Goal: Information Seeking & Learning: Learn about a topic

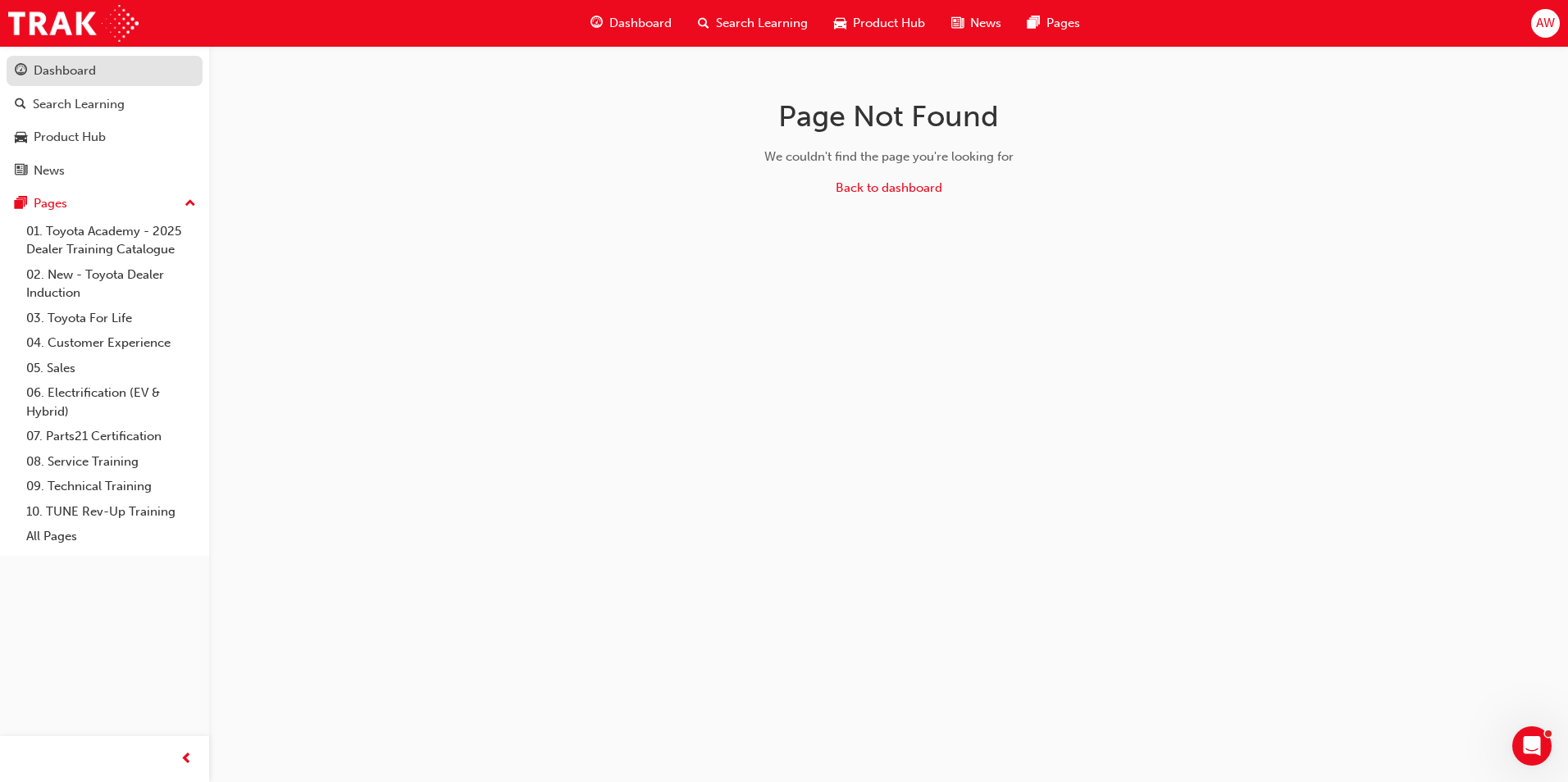
click at [58, 75] on div "Dashboard" at bounding box center [65, 70] width 62 height 19
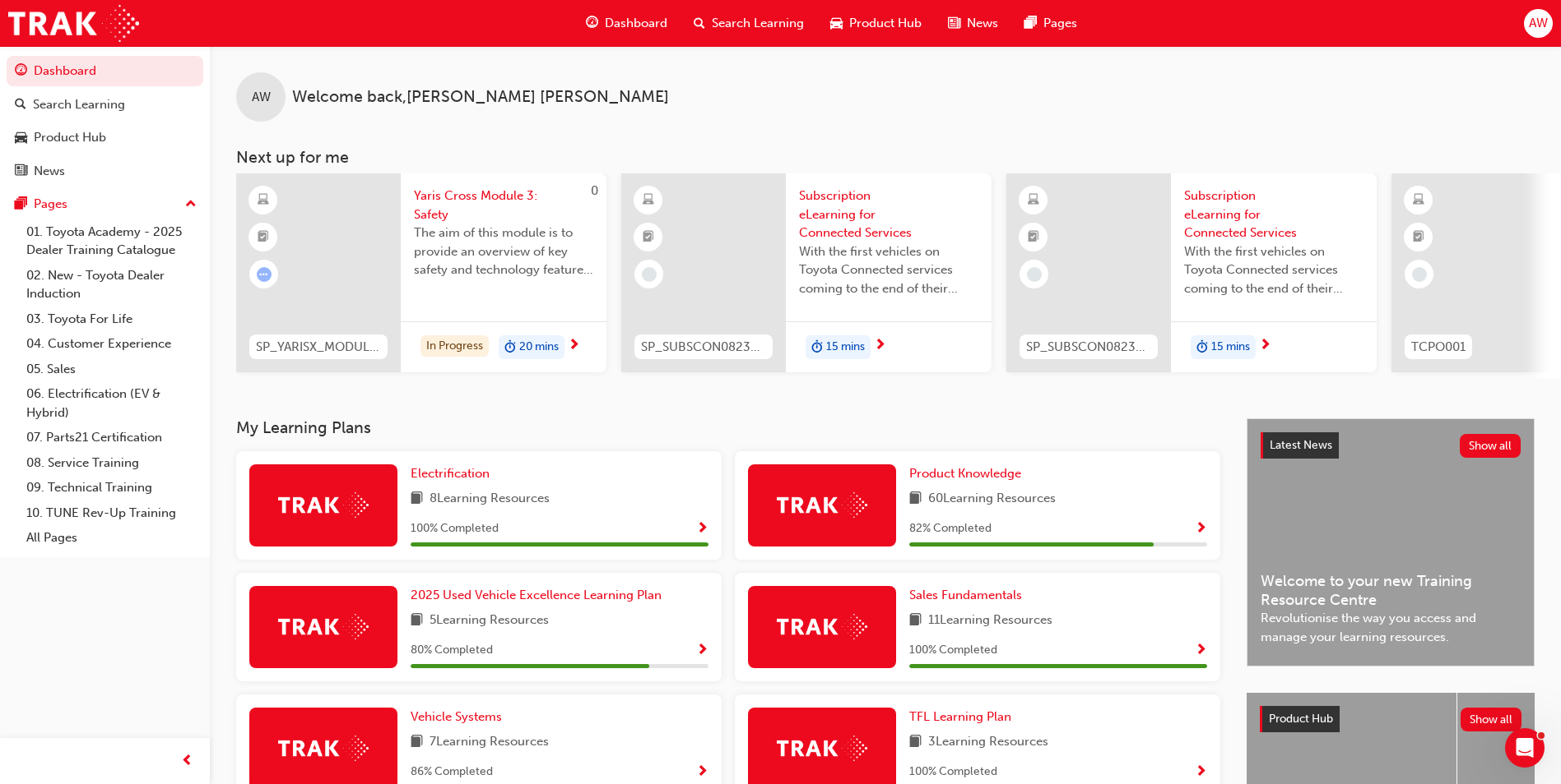
click at [835, 516] on img at bounding box center [822, 505] width 91 height 25
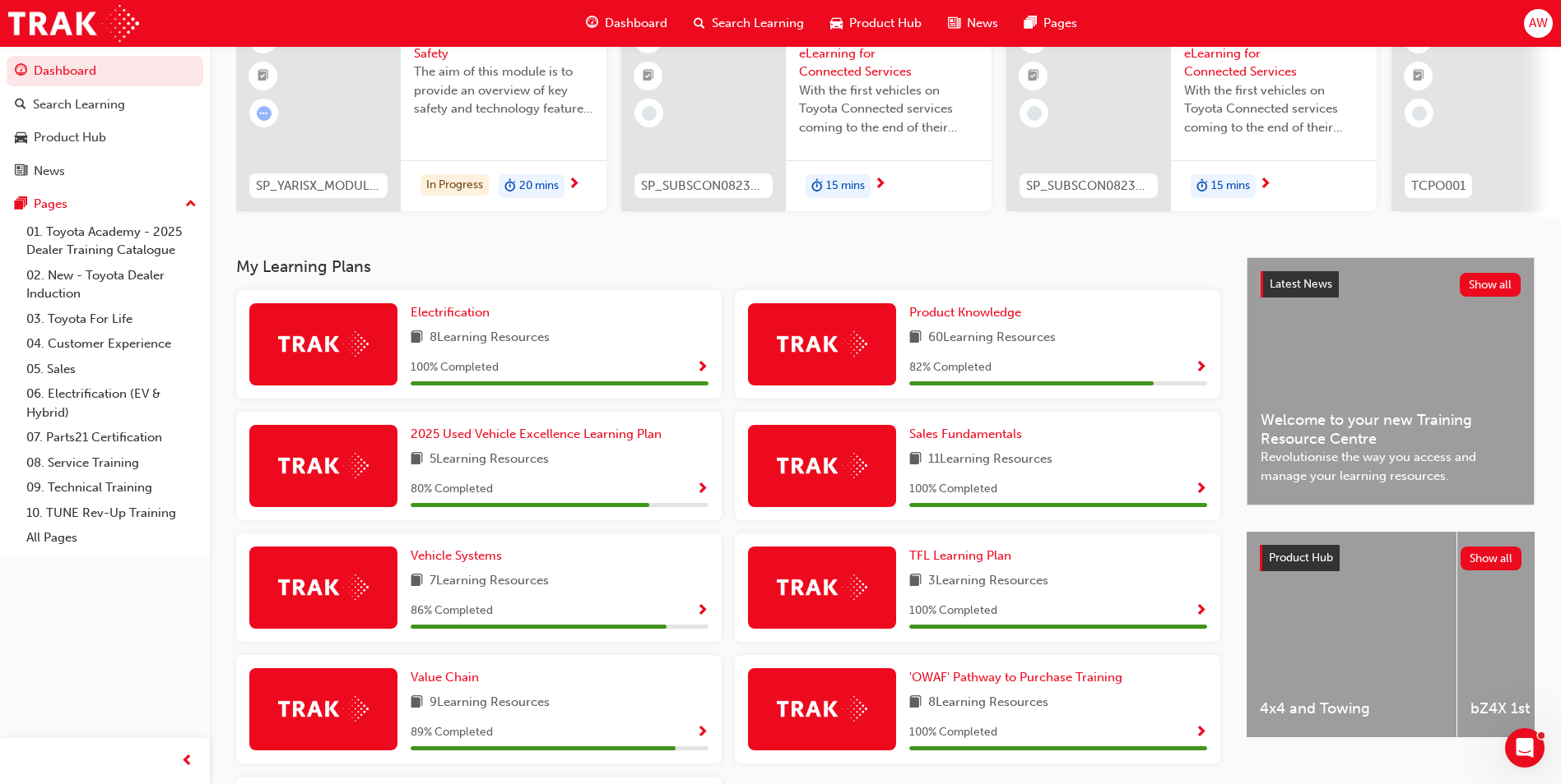
scroll to position [329, 0]
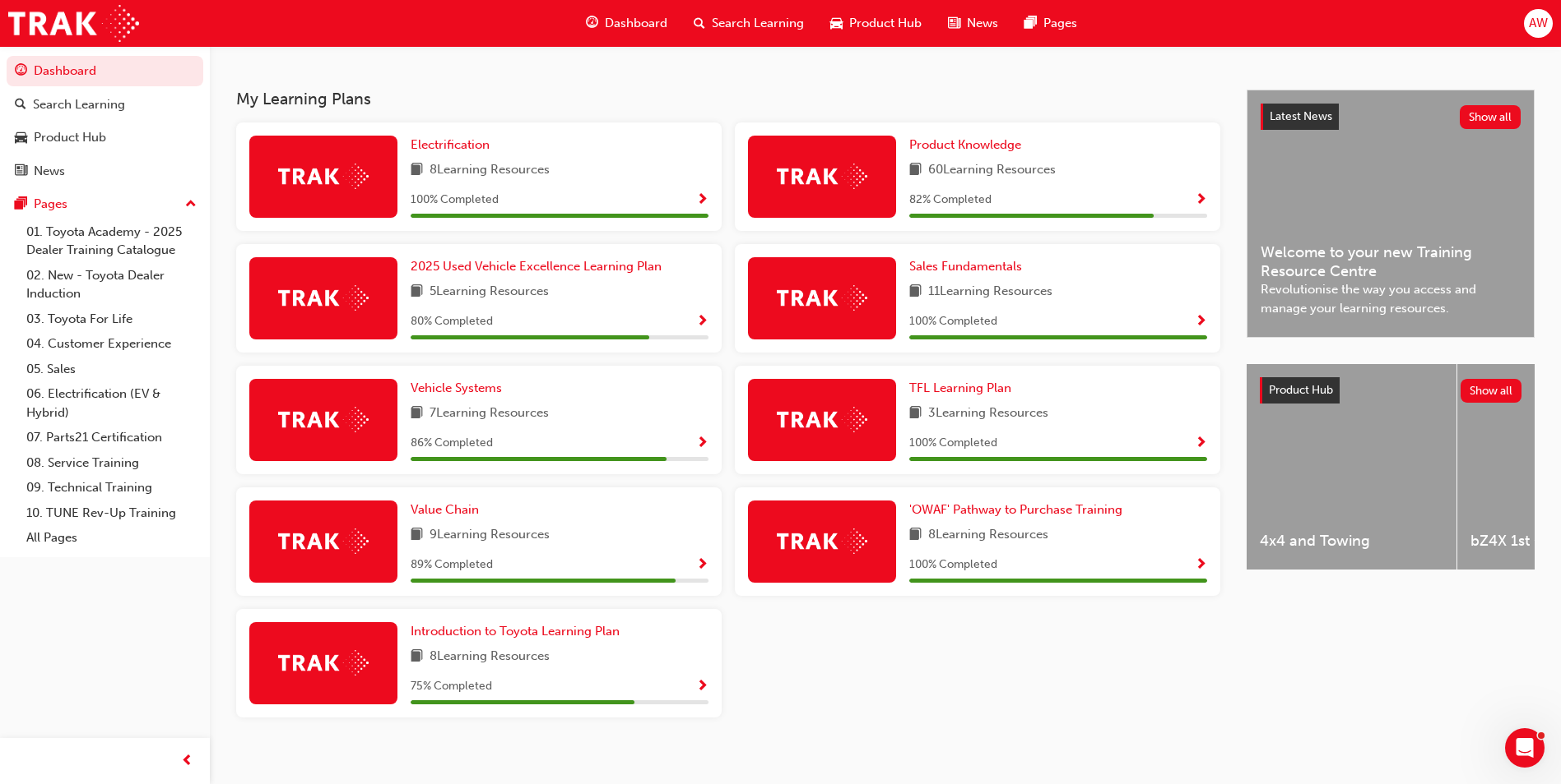
click at [1204, 208] on span "Show Progress" at bounding box center [1201, 200] width 13 height 15
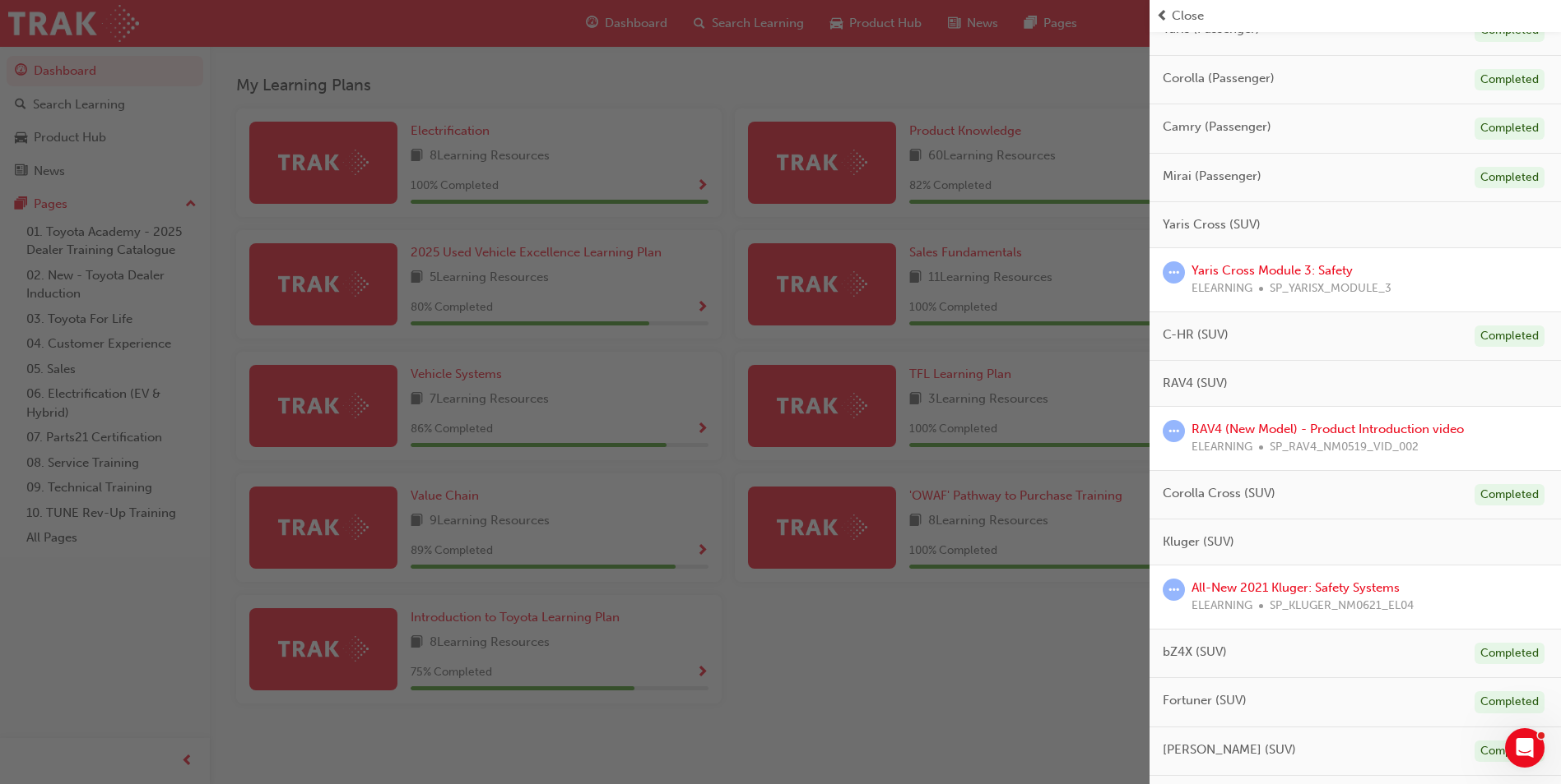
scroll to position [78, 0]
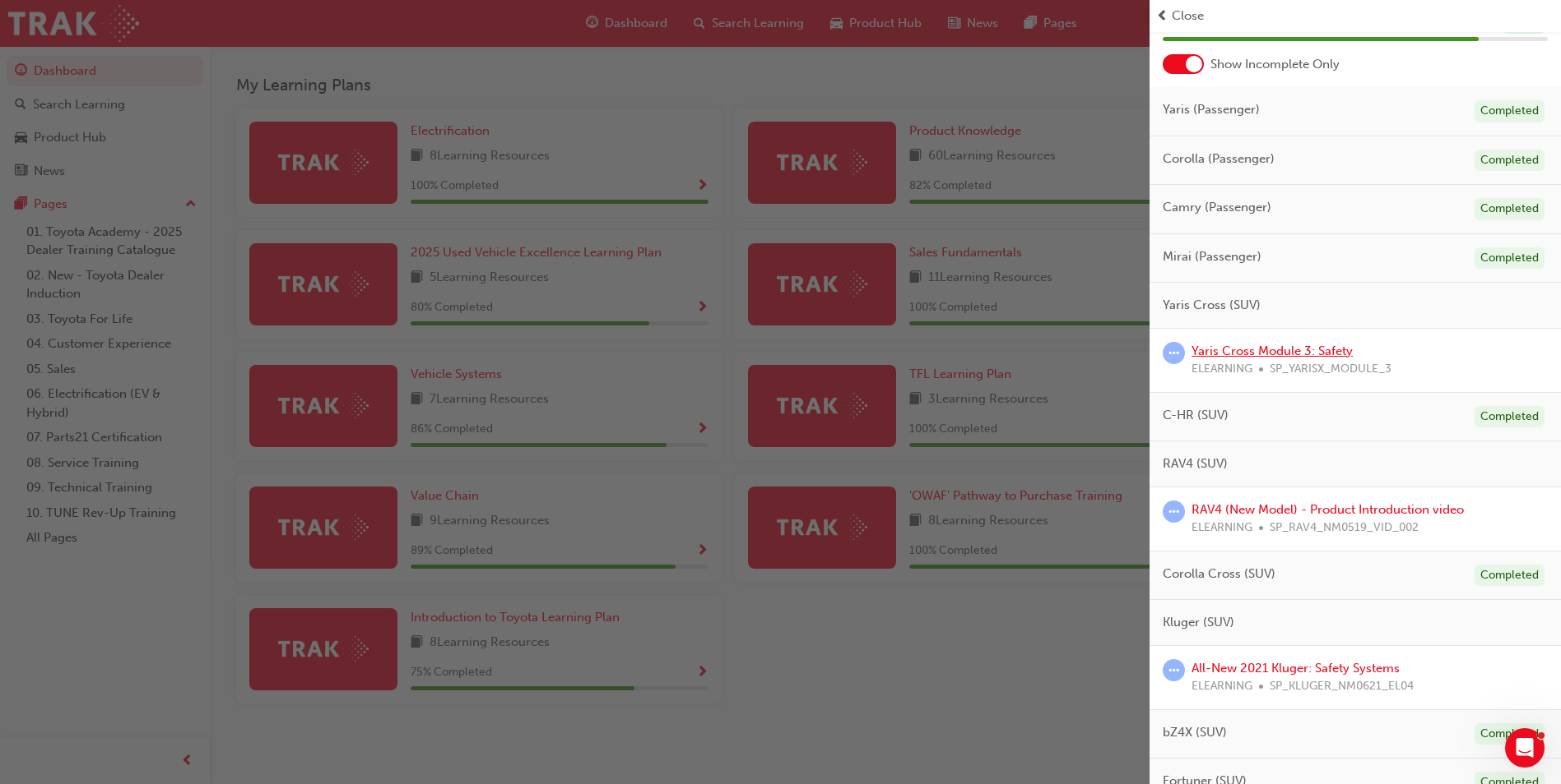
click at [1228, 353] on link "Yaris Cross Module 3: Safety" at bounding box center [1271, 351] width 161 height 15
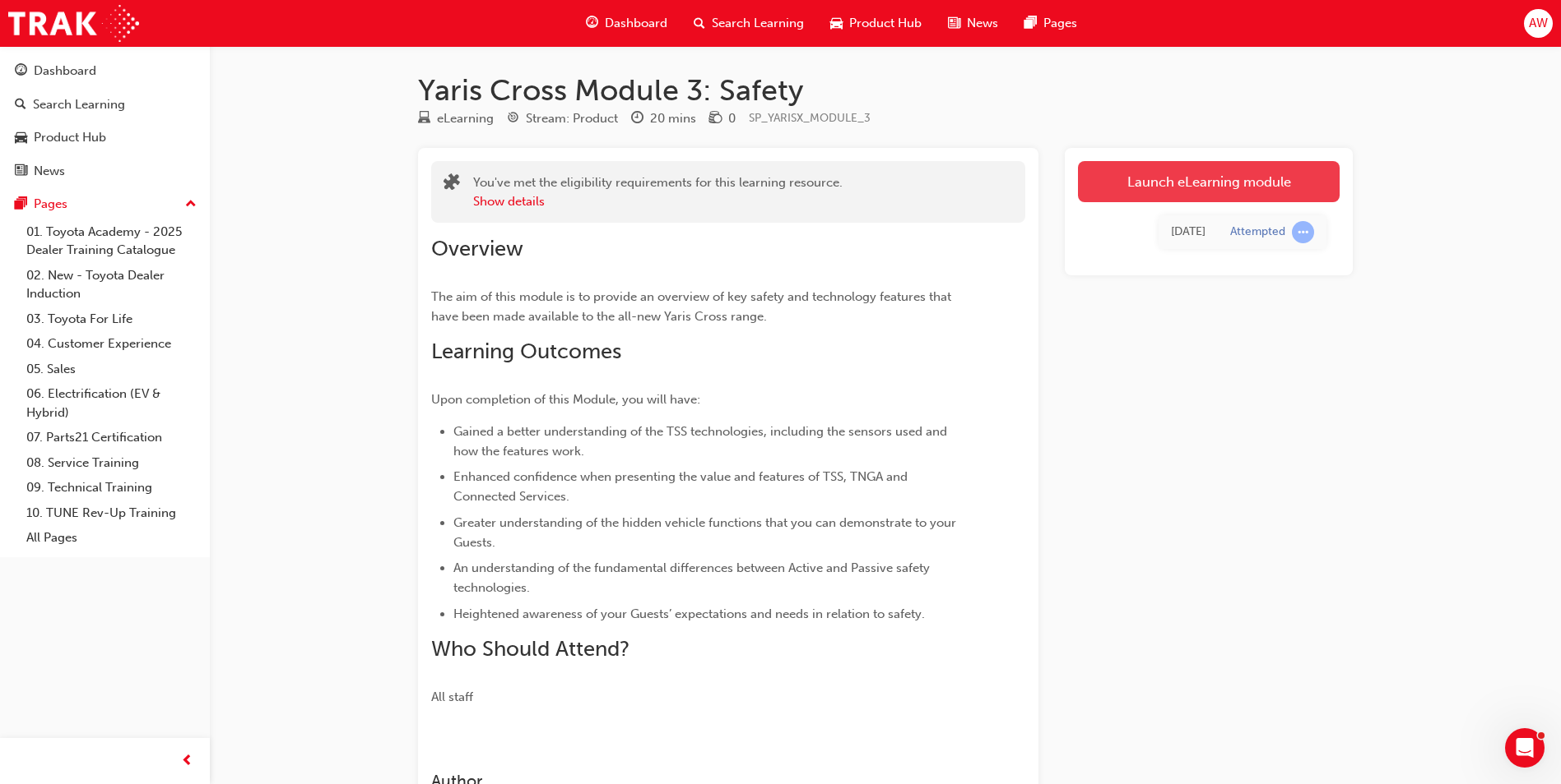
click at [1189, 183] on link "Launch eLearning module" at bounding box center [1208, 182] width 262 height 41
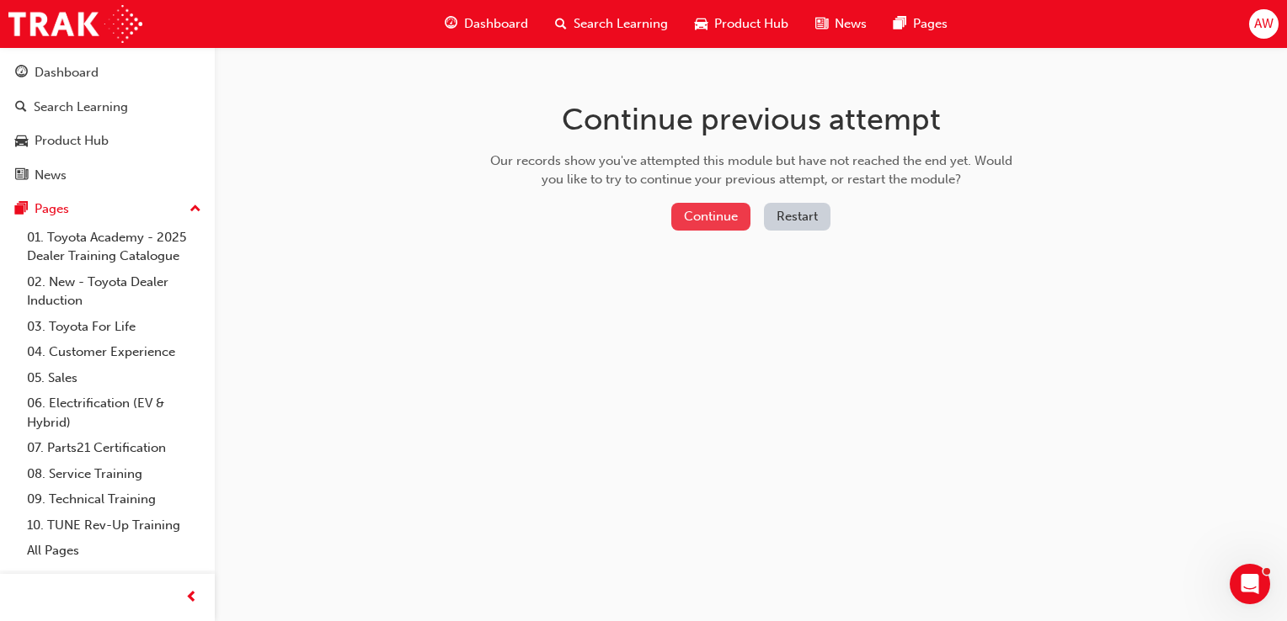
click at [719, 211] on button "Continue" at bounding box center [710, 217] width 79 height 28
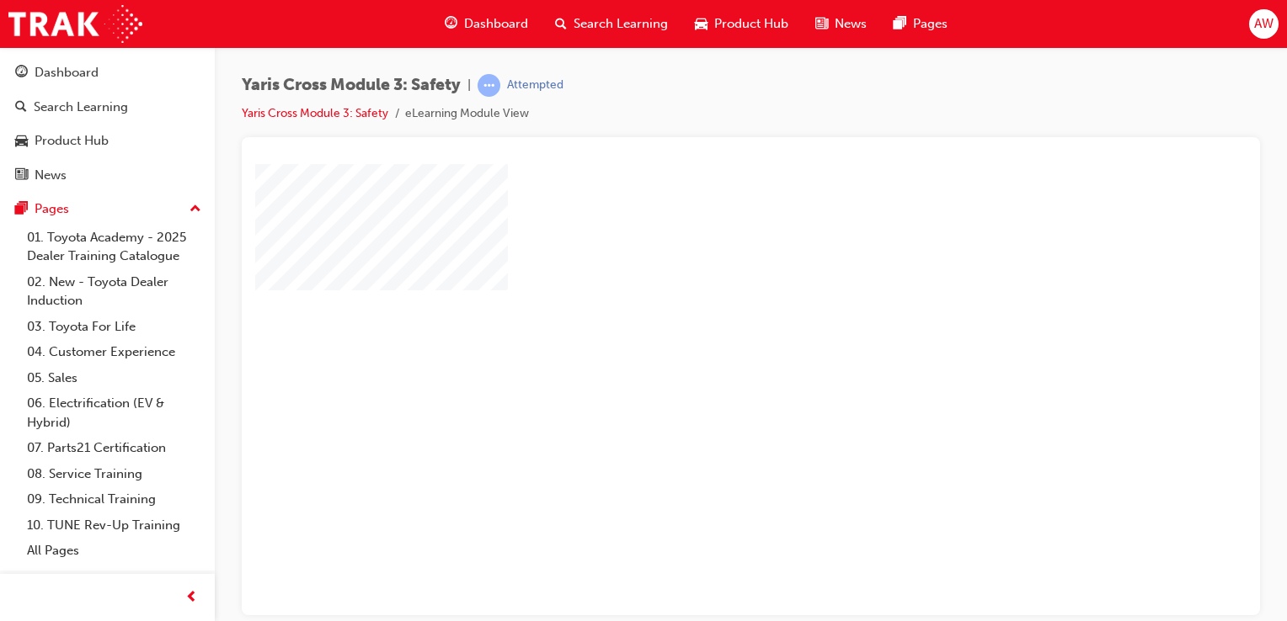
click at [702, 341] on div "play" at bounding box center [702, 341] width 0 height 0
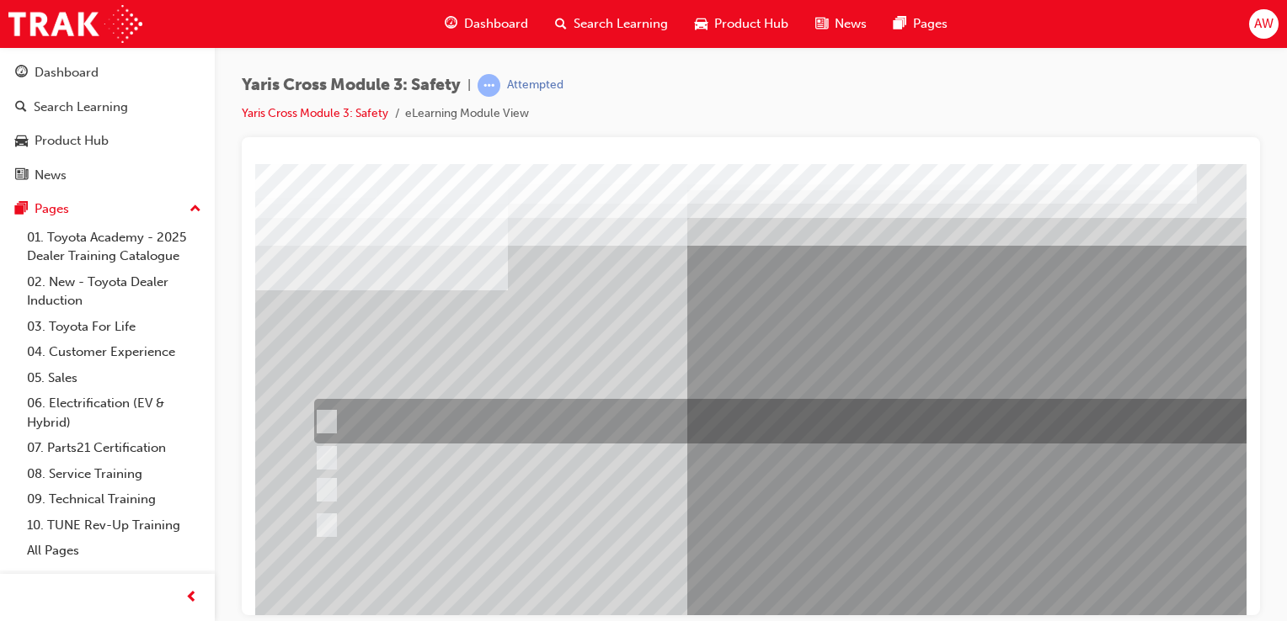
click at [327, 419] on input "Enhance the vehicle stability and prevent lane departure" at bounding box center [323, 422] width 19 height 19
radio input "true"
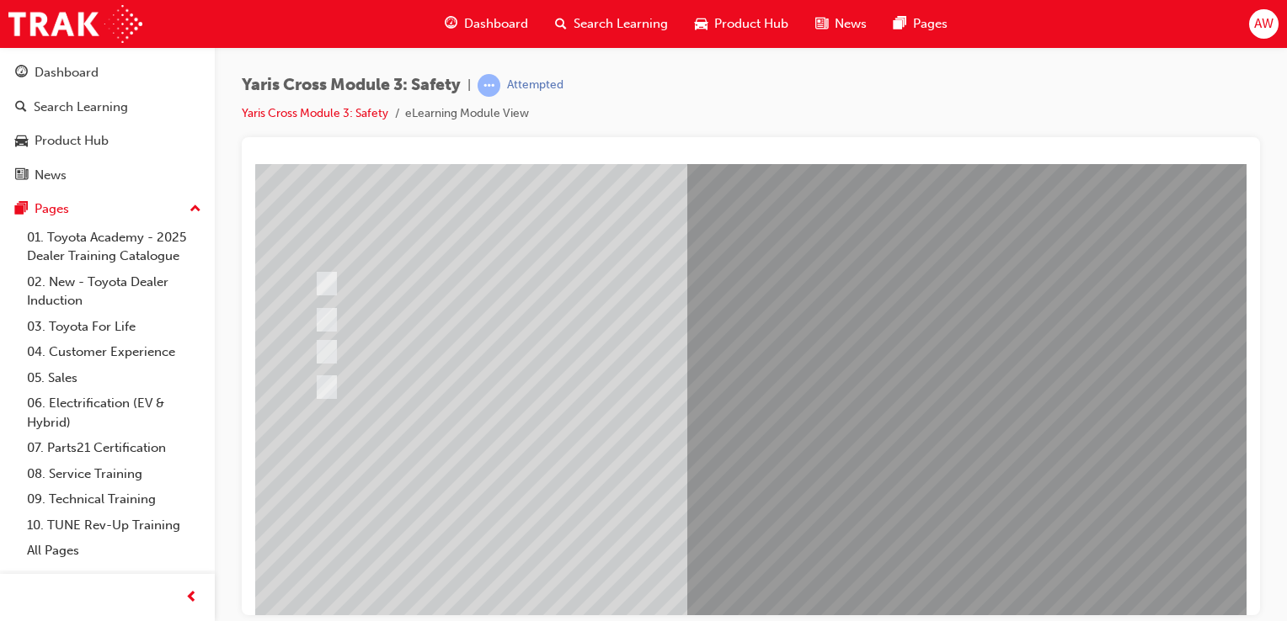
scroll to position [108, 0]
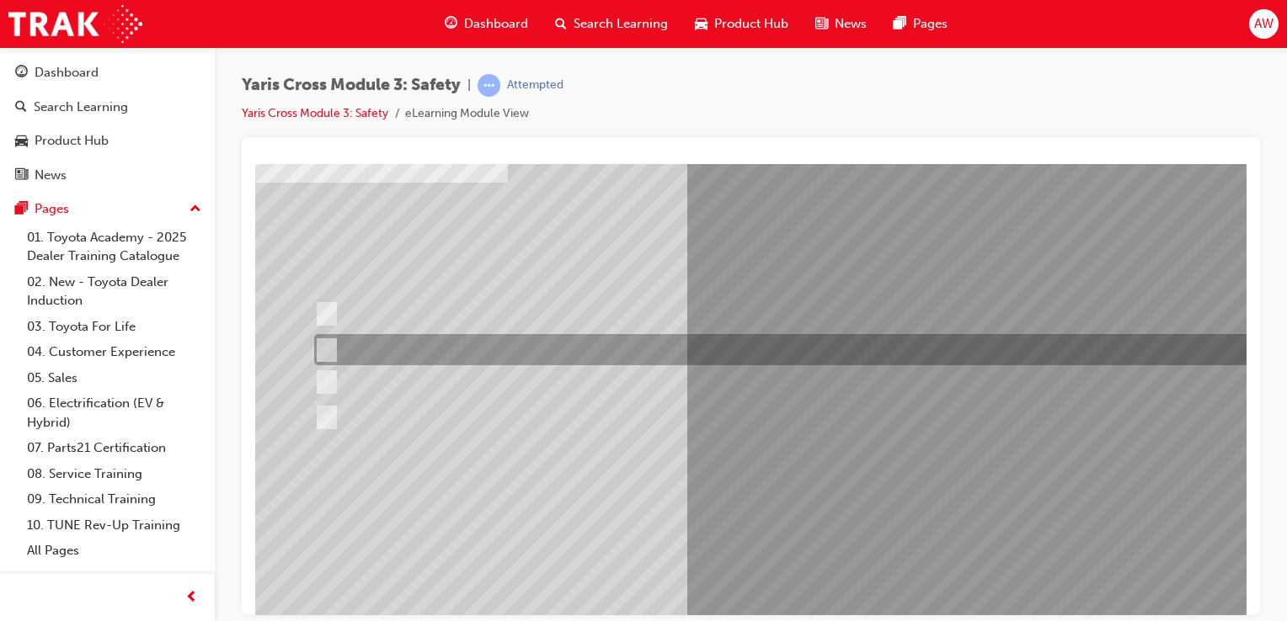
click at [324, 348] on input "Stop the vehicle" at bounding box center [323, 350] width 19 height 19
radio input "true"
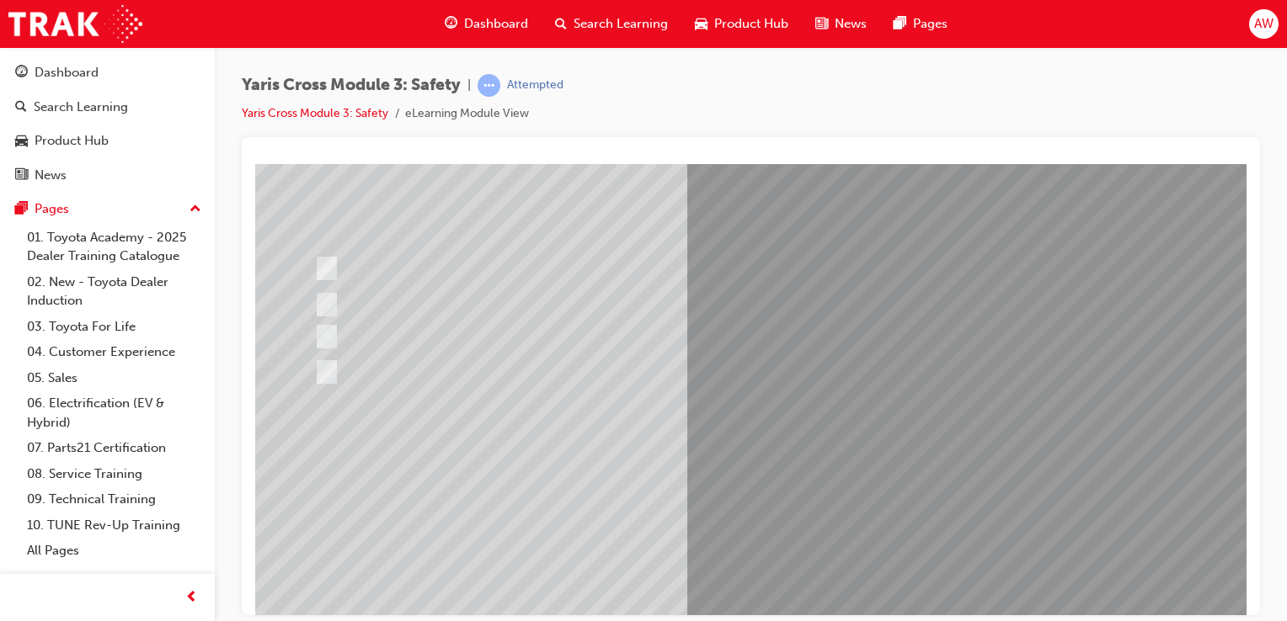
scroll to position [192, 0]
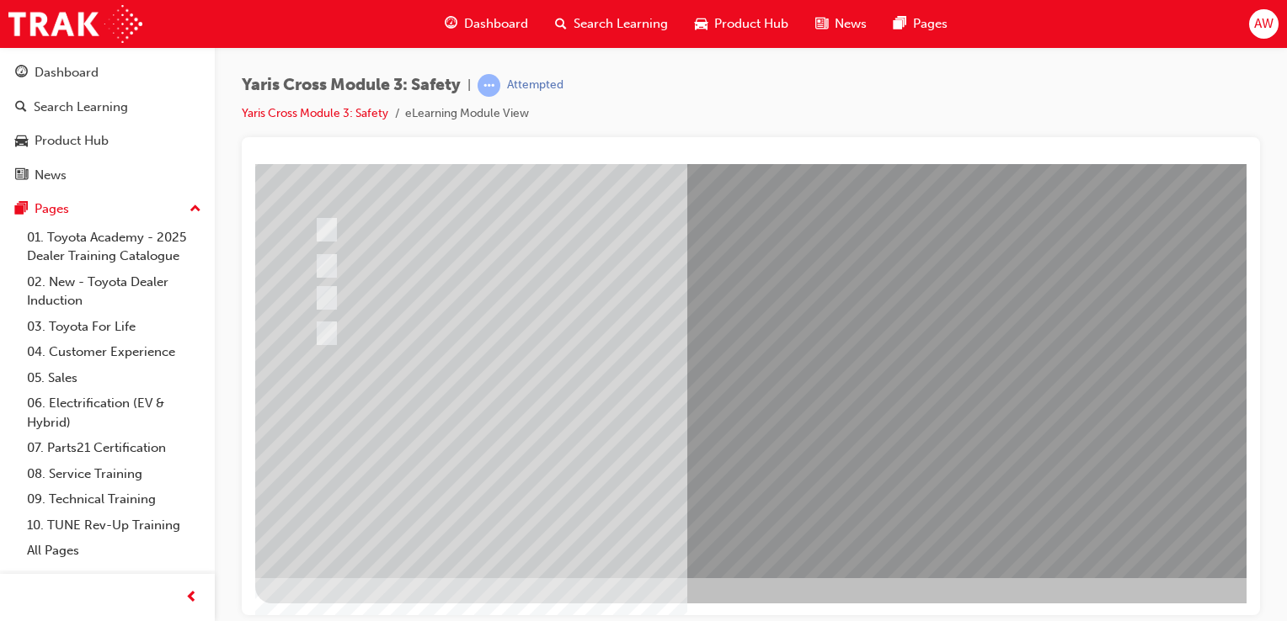
click at [941, 440] on div at bounding box center [827, 274] width 1145 height 606
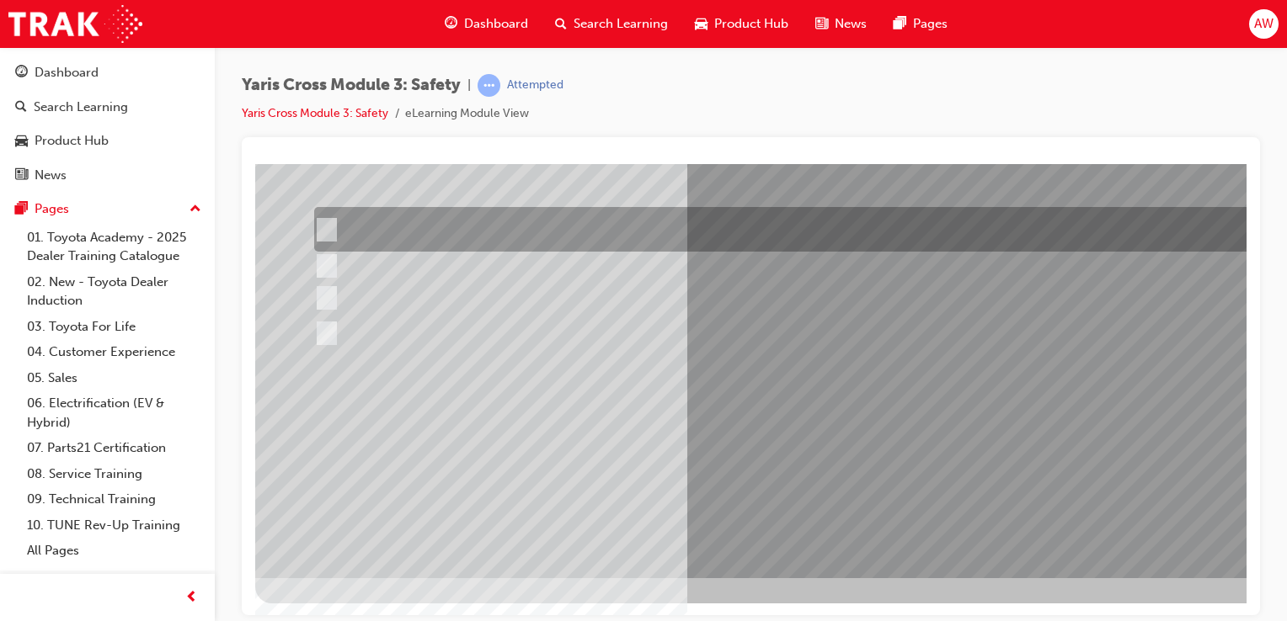
scroll to position [0, 0]
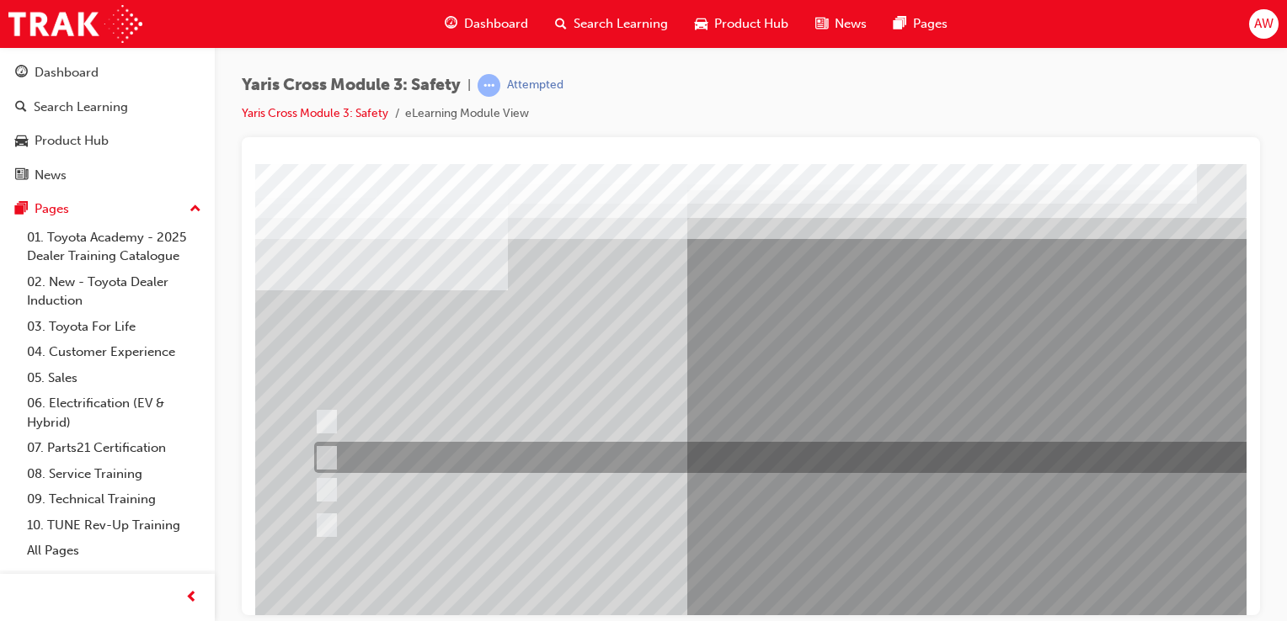
click at [327, 455] on input "TNGA B & C" at bounding box center [323, 458] width 19 height 19
radio input "true"
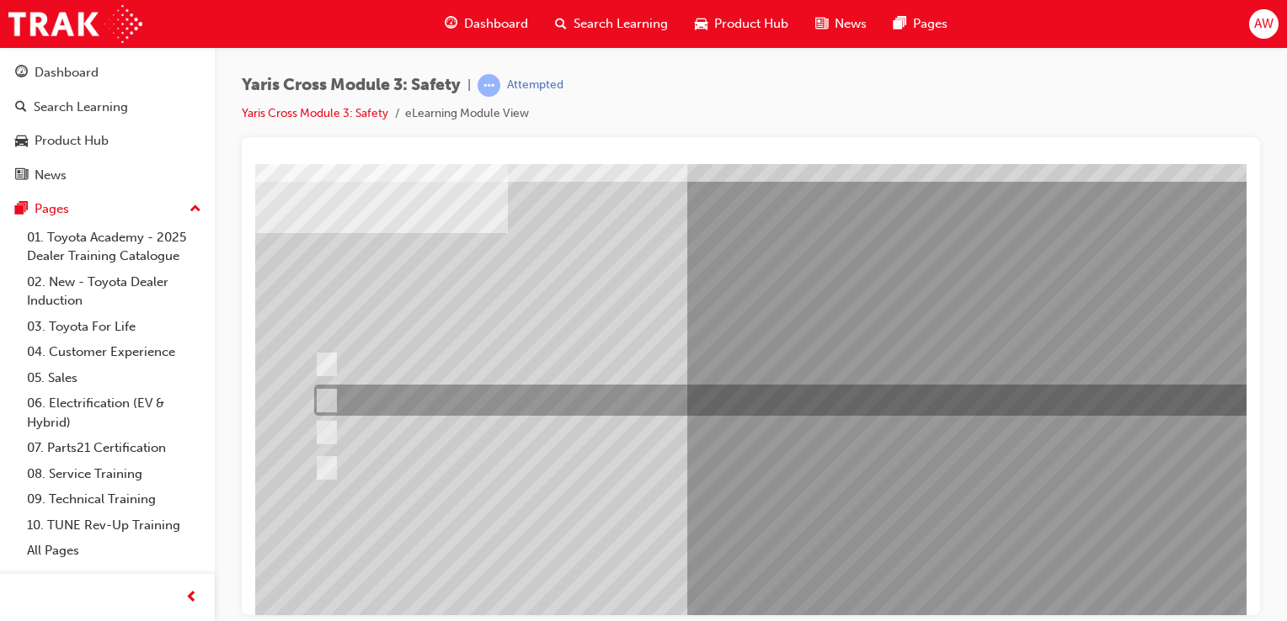
scroll to position [168, 0]
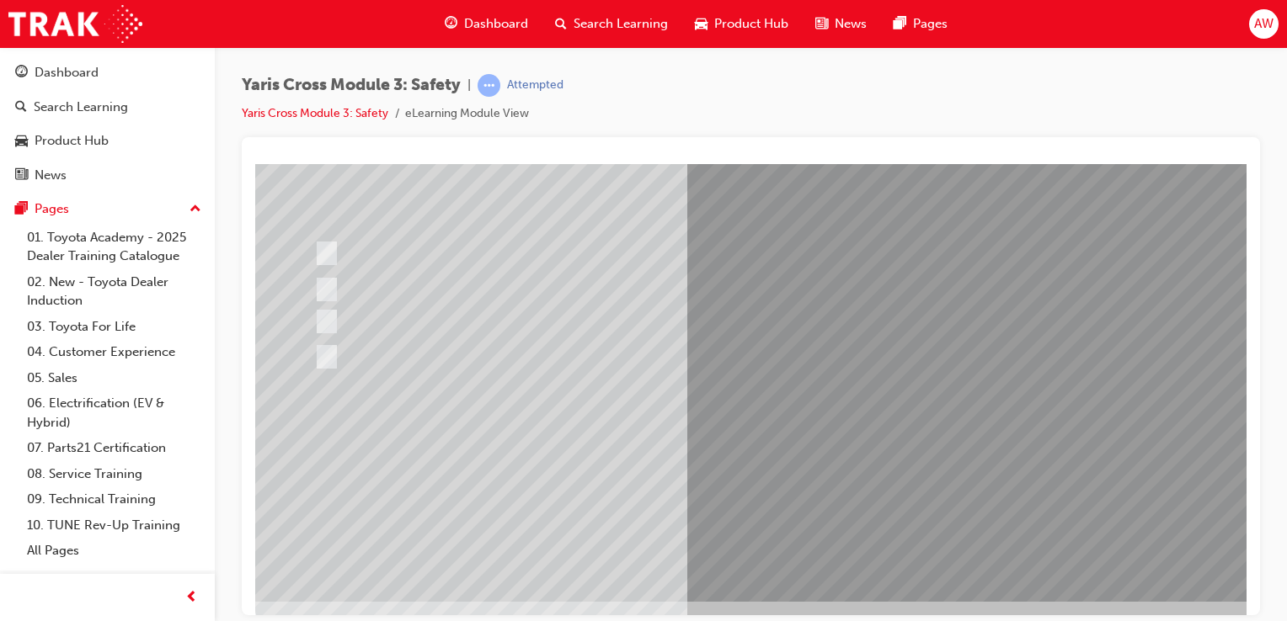
click at [942, 463] on div at bounding box center [827, 298] width 1145 height 606
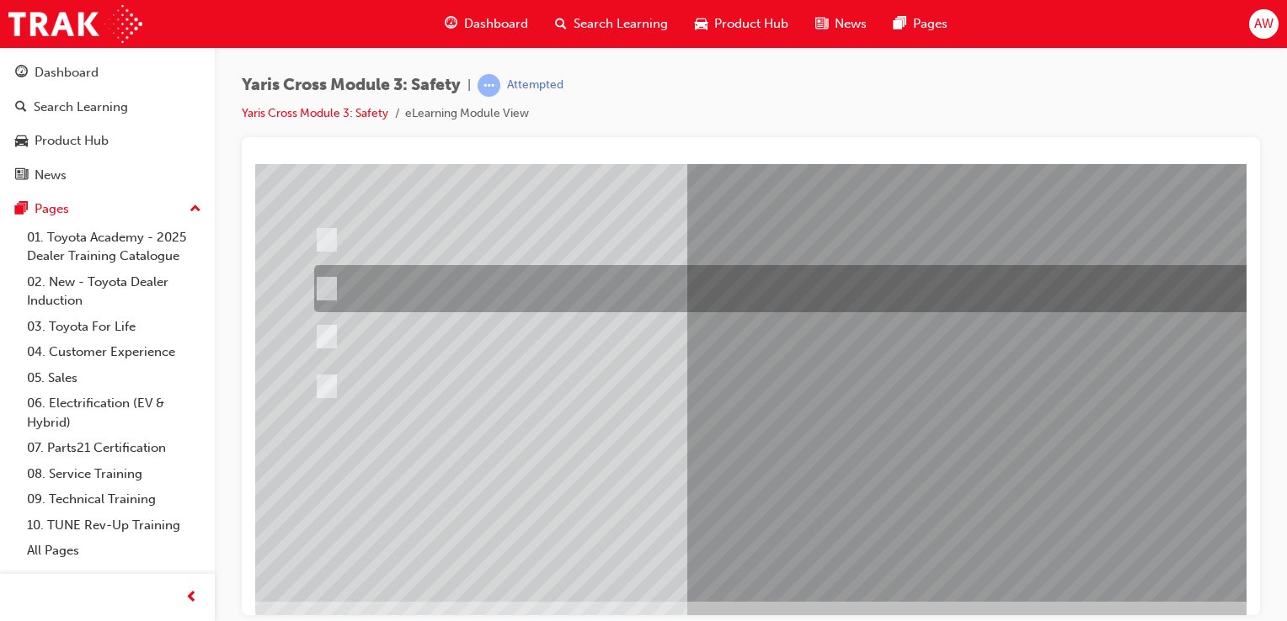
scroll to position [0, 0]
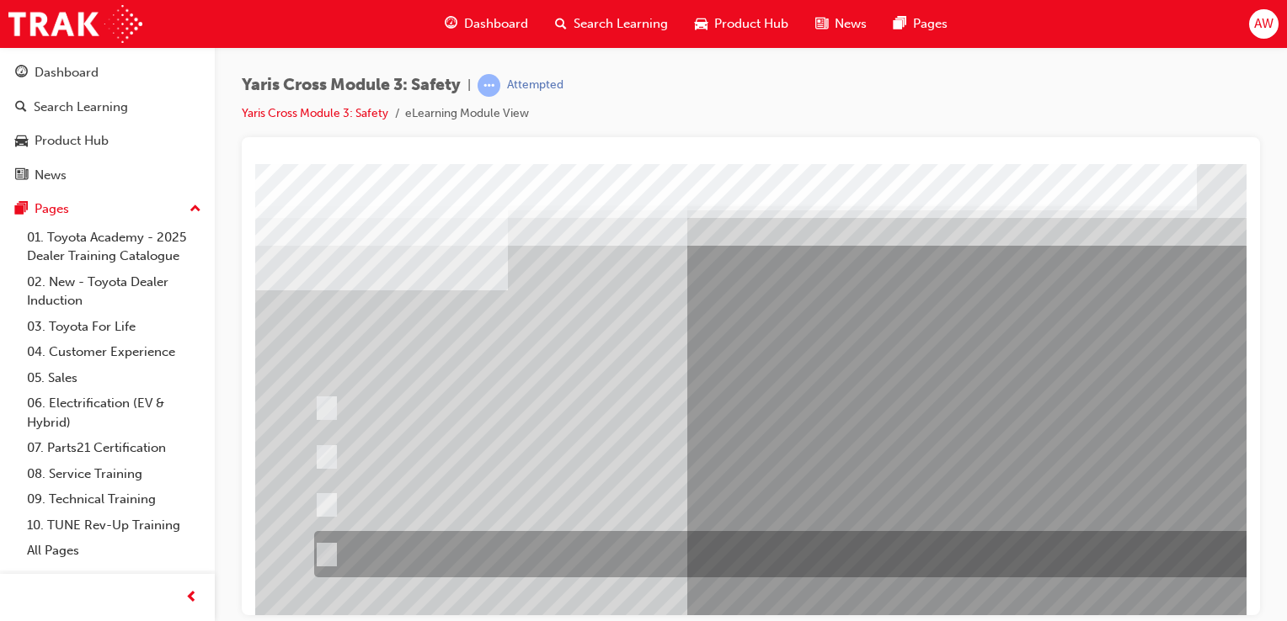
click at [323, 554] on input "When you turn right at an intersection and cross the path of an\3oncoming cycli…" at bounding box center [323, 555] width 19 height 19
radio input "true"
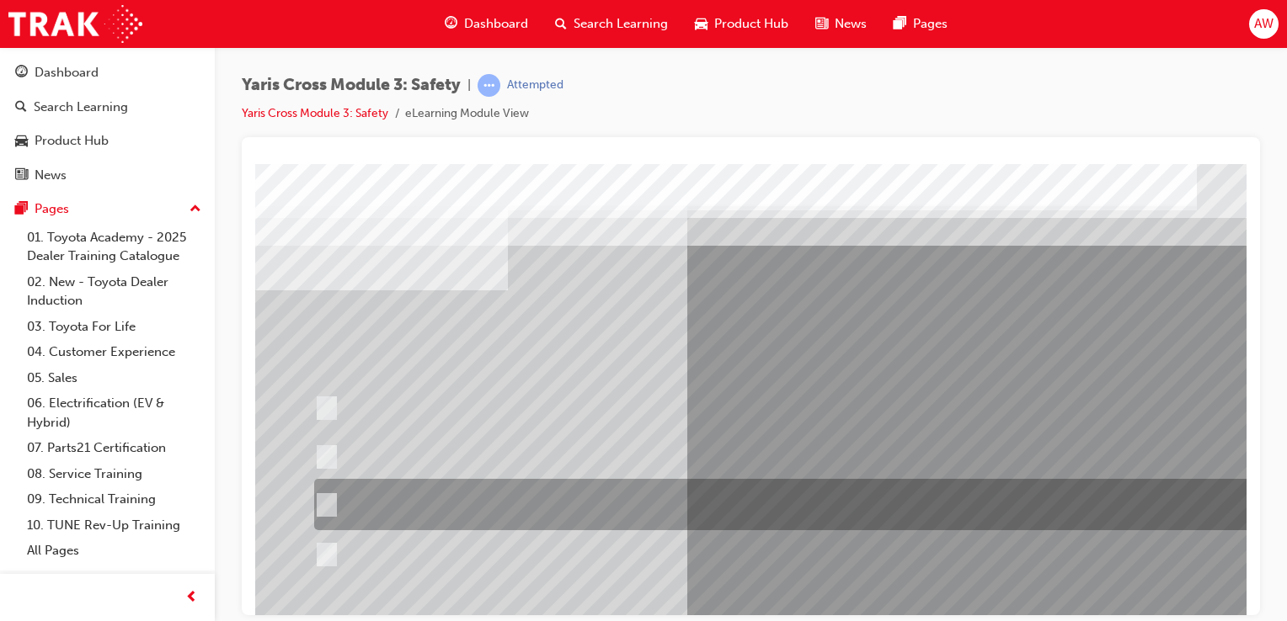
click at [327, 494] on div at bounding box center [802, 504] width 984 height 51
radio input "true"
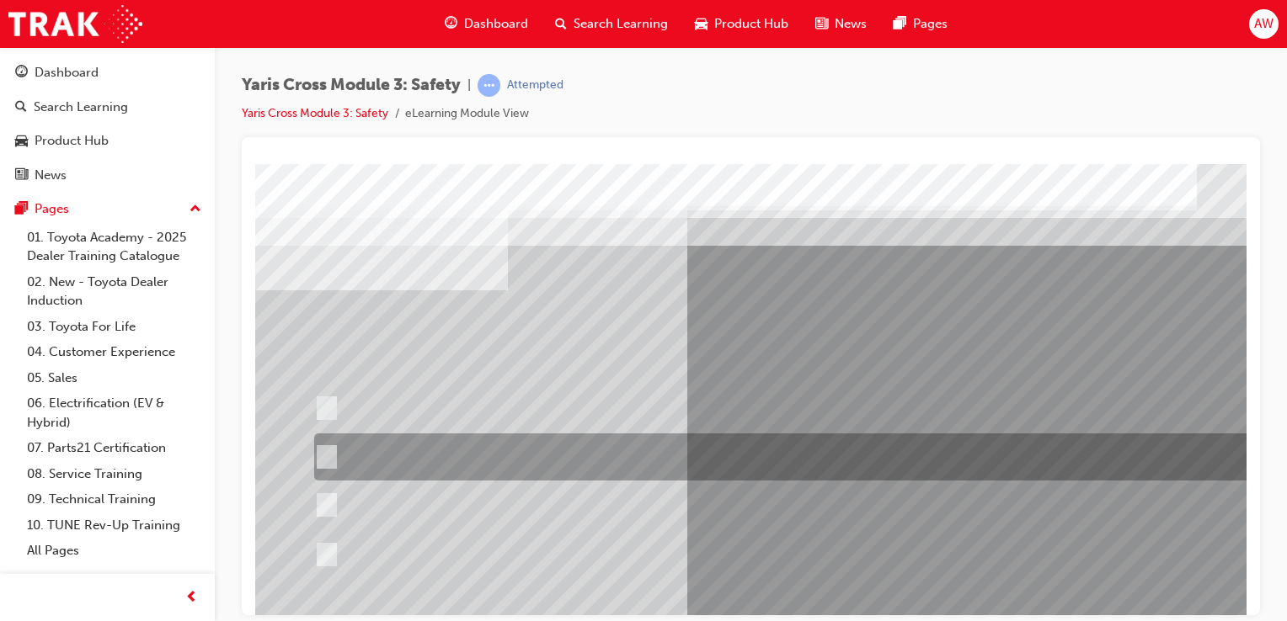
click at [329, 455] on input "When you turn right at an intersection and cross the path of an\3oncoming vehic…" at bounding box center [323, 457] width 19 height 19
radio input "true"
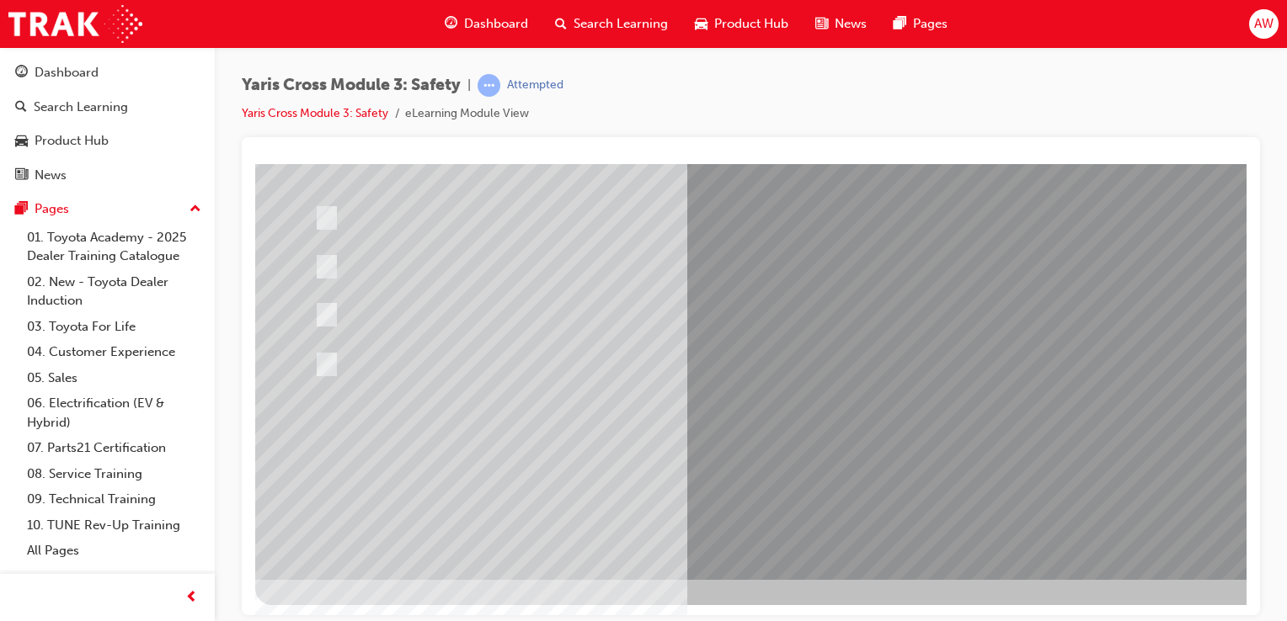
scroll to position [192, 0]
click at [841, 537] on div at bounding box center [827, 274] width 1145 height 606
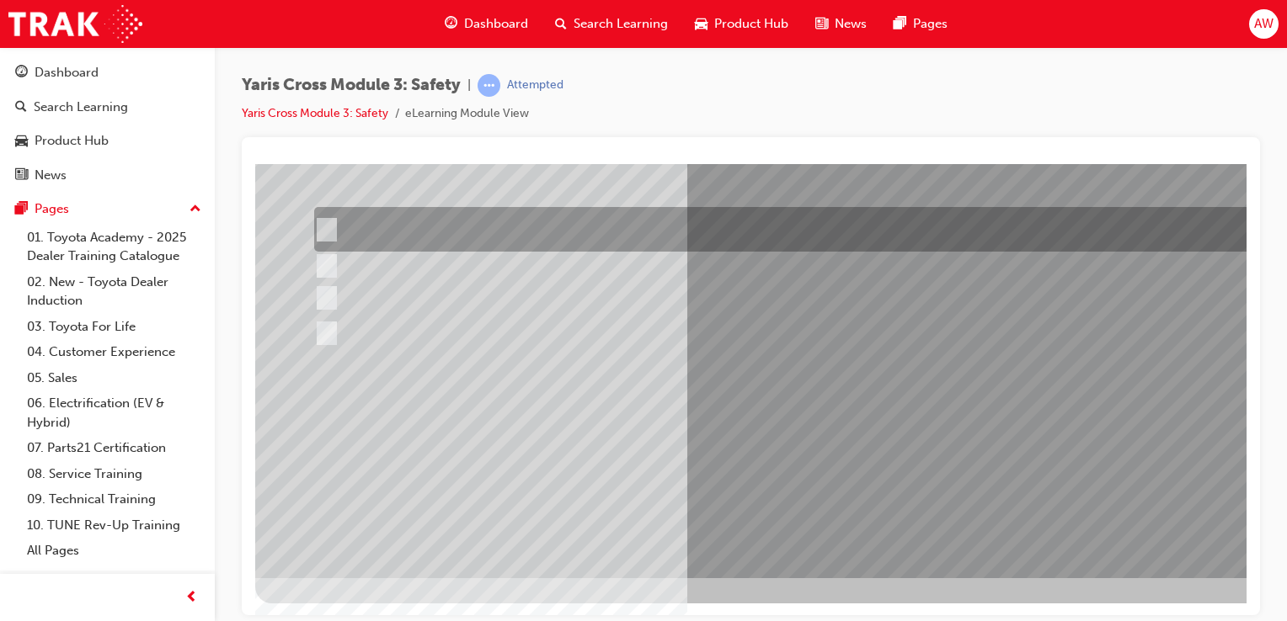
scroll to position [0, 0]
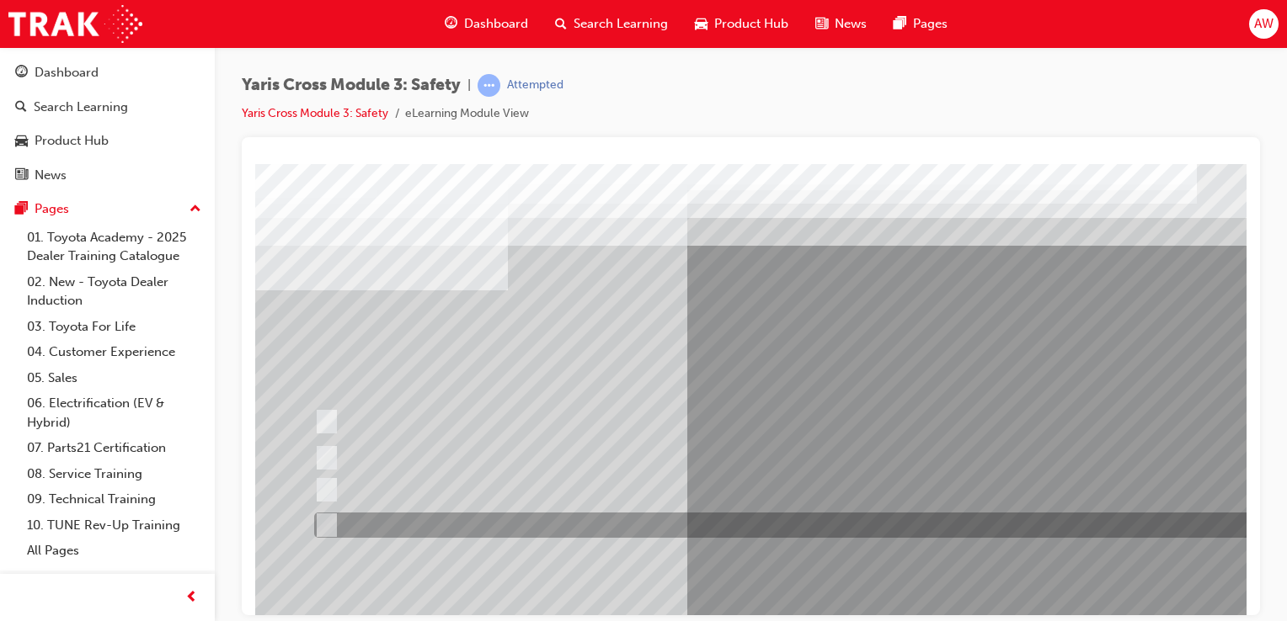
click at [324, 525] on input "Through a DCM – Dispatch Communication Mode" at bounding box center [323, 525] width 19 height 19
radio input "true"
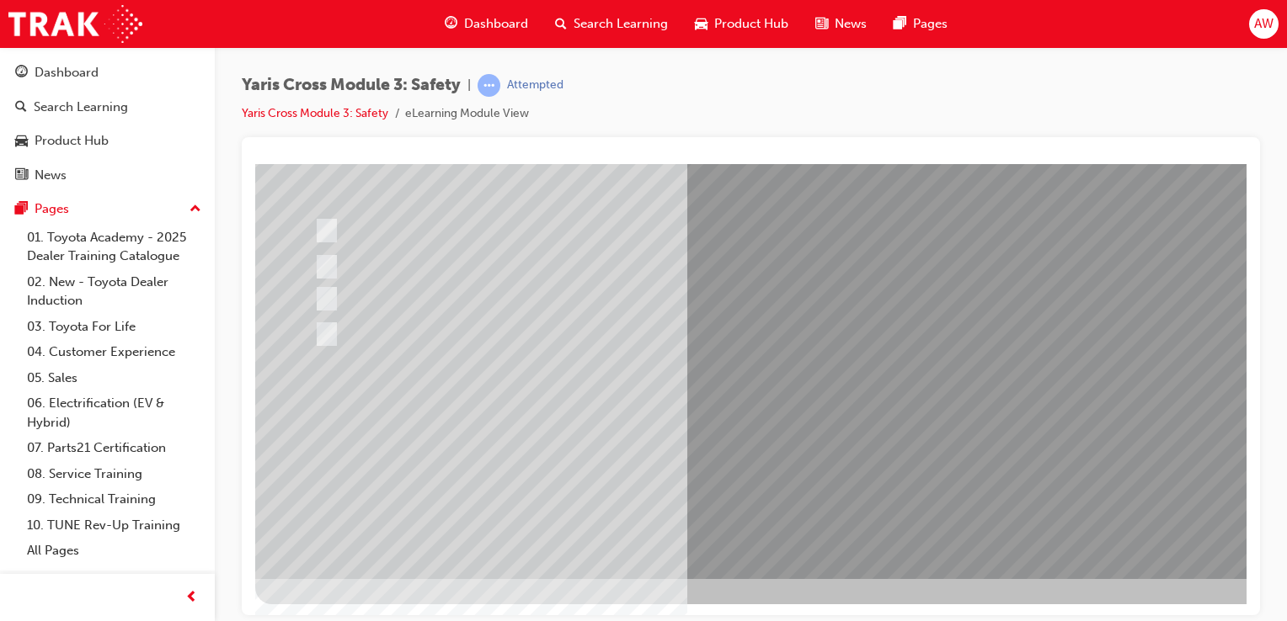
scroll to position [192, 0]
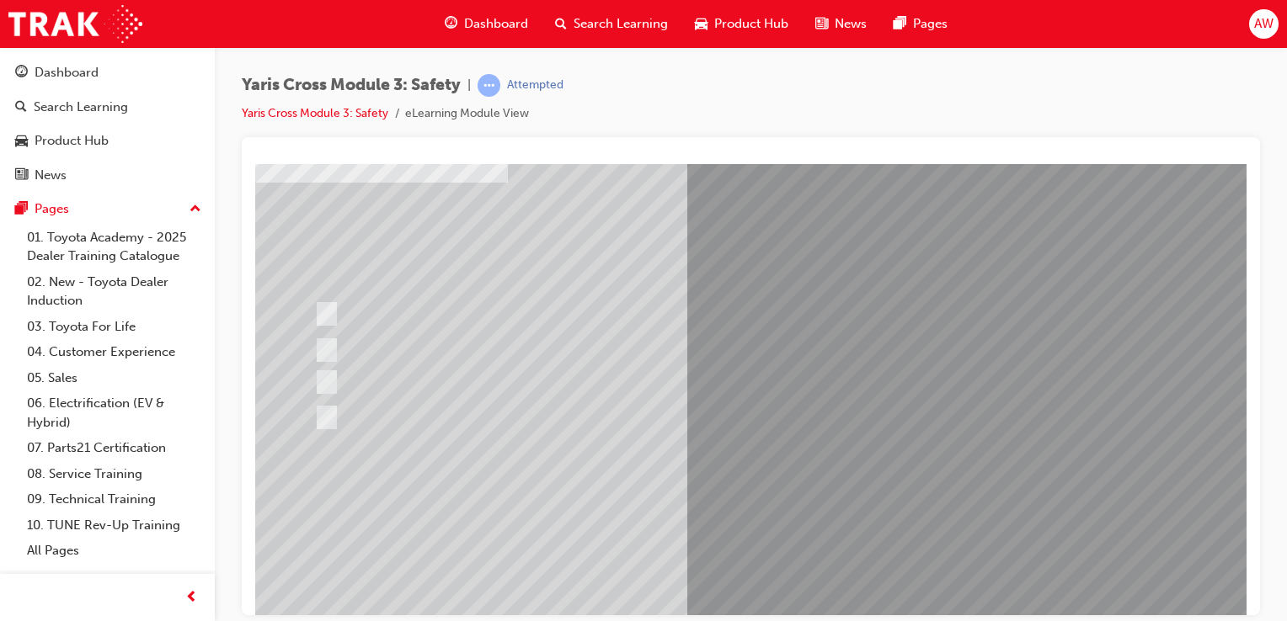
click at [939, 529] on div at bounding box center [827, 359] width 1145 height 606
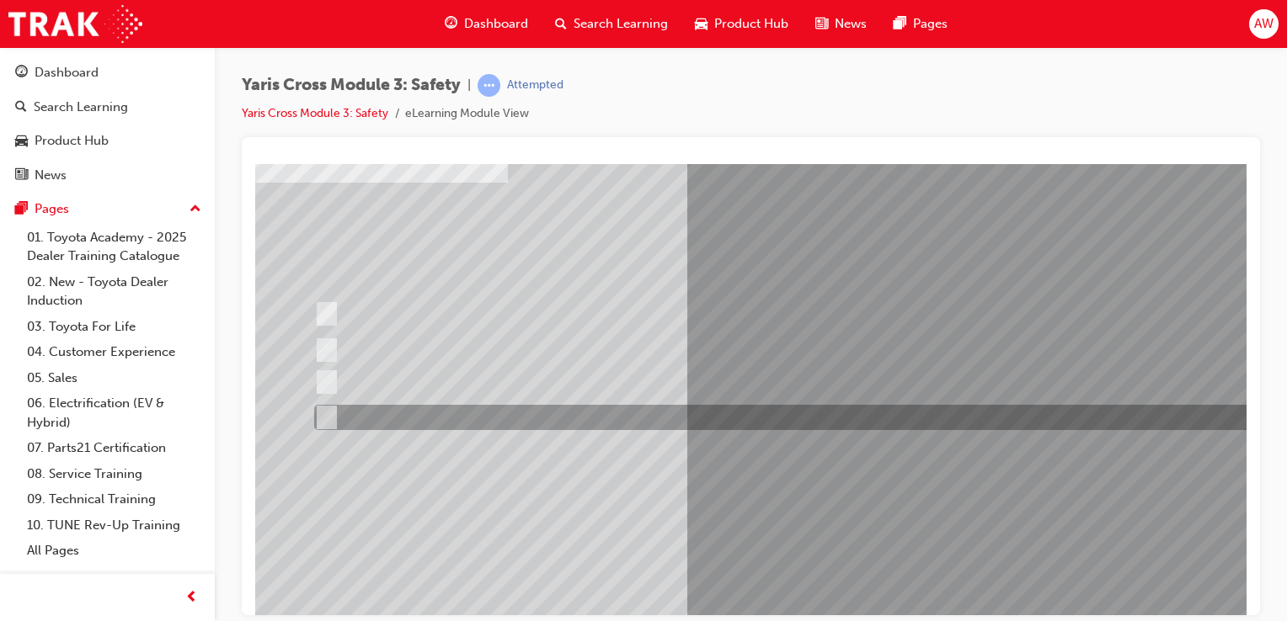
scroll to position [0, 0]
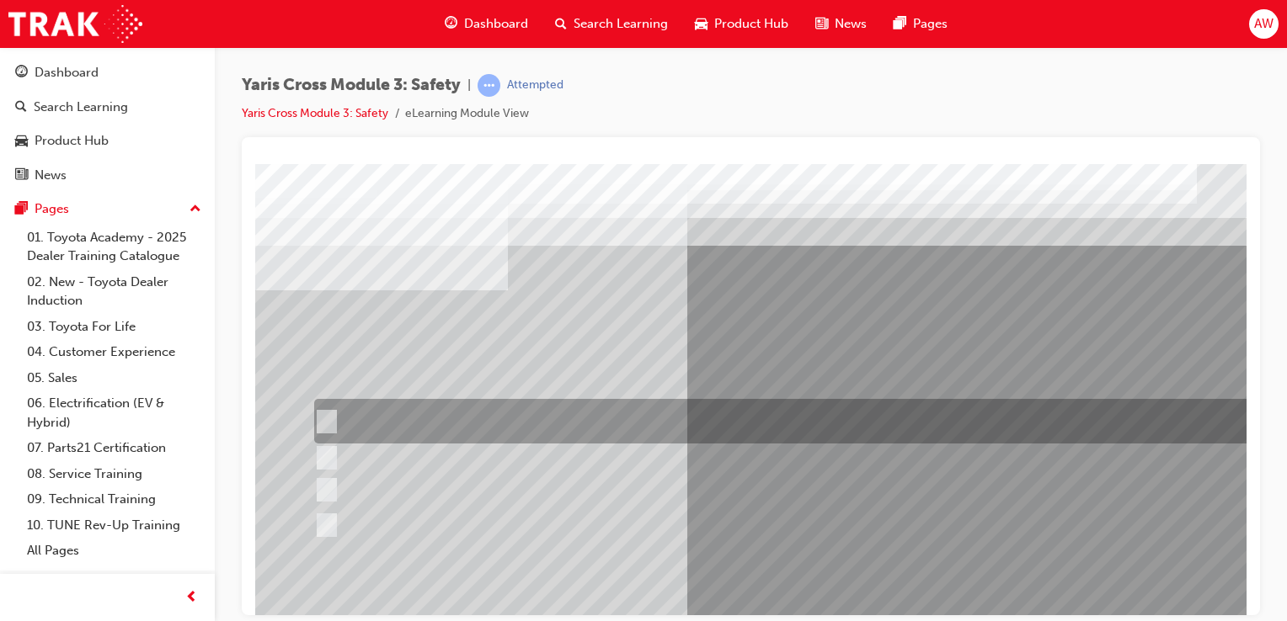
click at [333, 413] on div at bounding box center [802, 421] width 984 height 45
checkbox input "true"
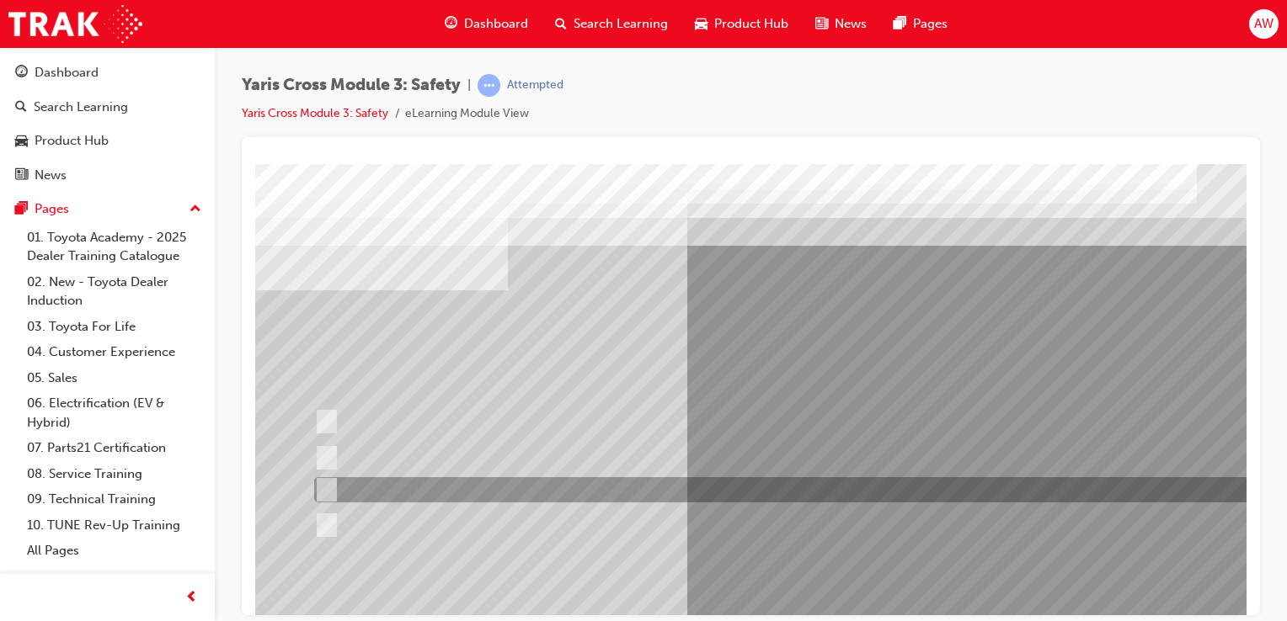
click at [330, 483] on input "ACN – Automatic Collision Notification" at bounding box center [322, 490] width 19 height 19
checkbox input "true"
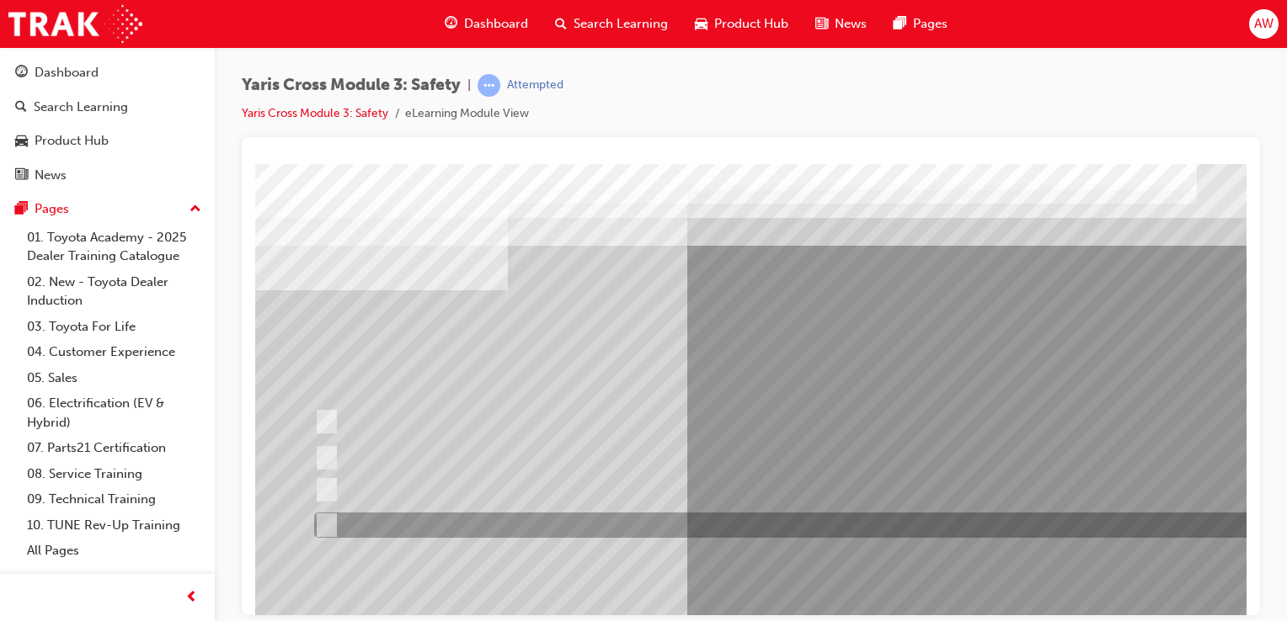
click at [329, 521] on input "SVT – Stolen Vehicle Tracking" at bounding box center [322, 525] width 19 height 19
checkbox input "true"
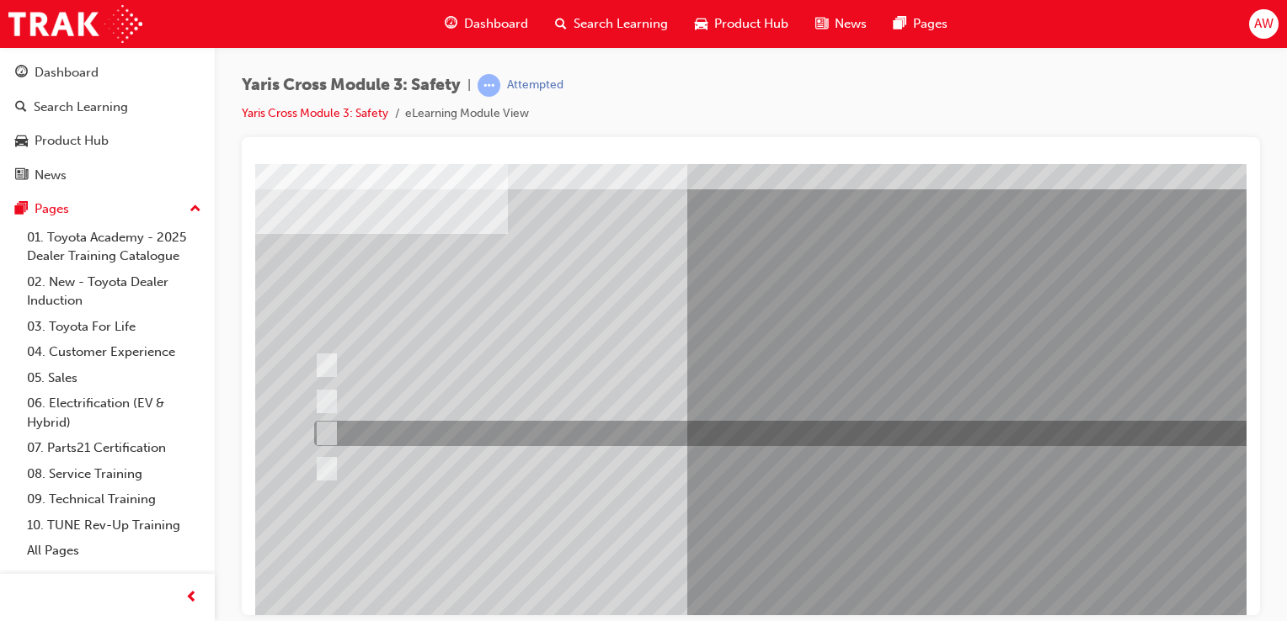
scroll to position [168, 0]
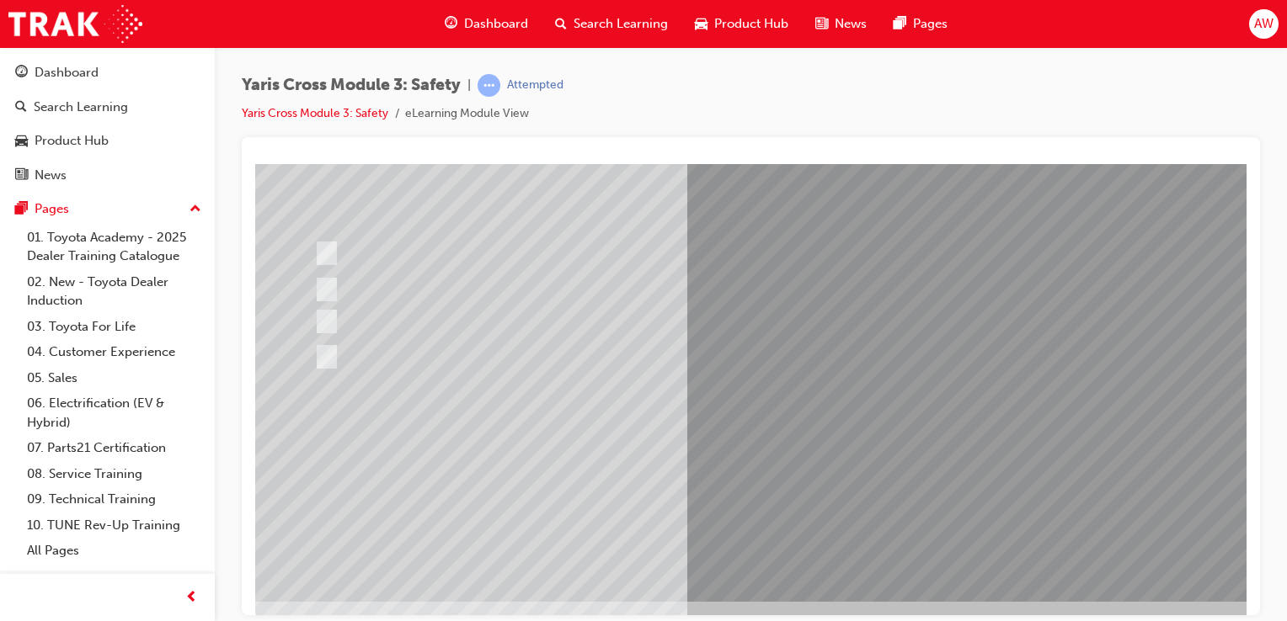
click at [960, 467] on div at bounding box center [827, 298] width 1145 height 606
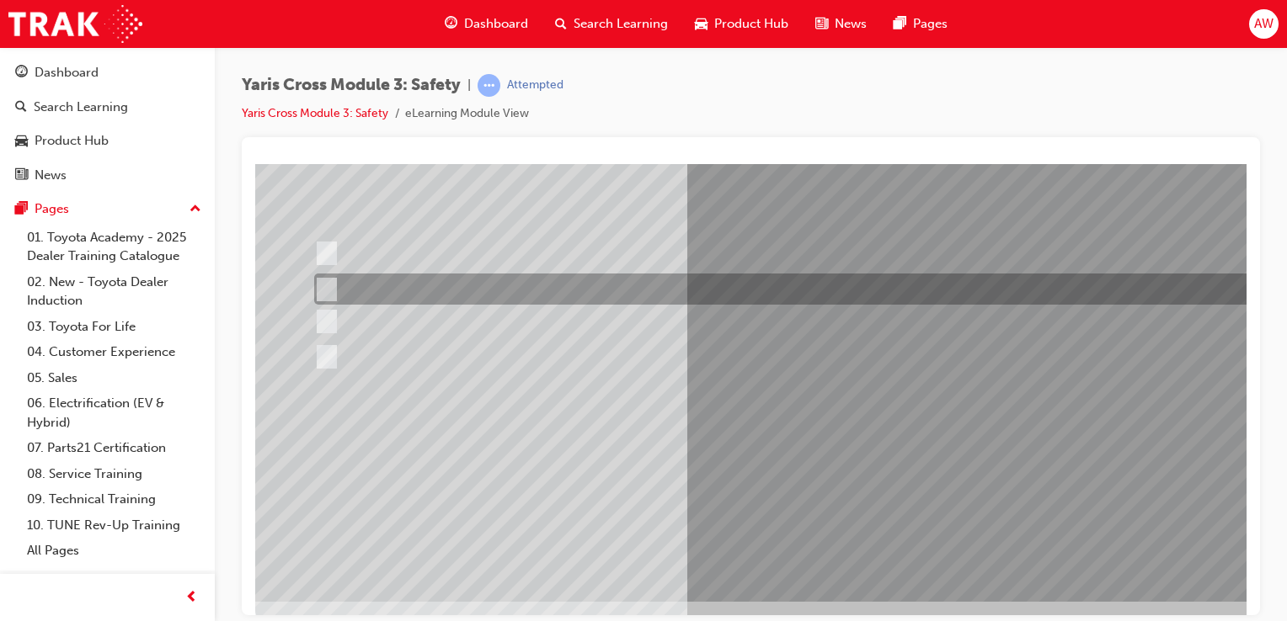
scroll to position [0, 0]
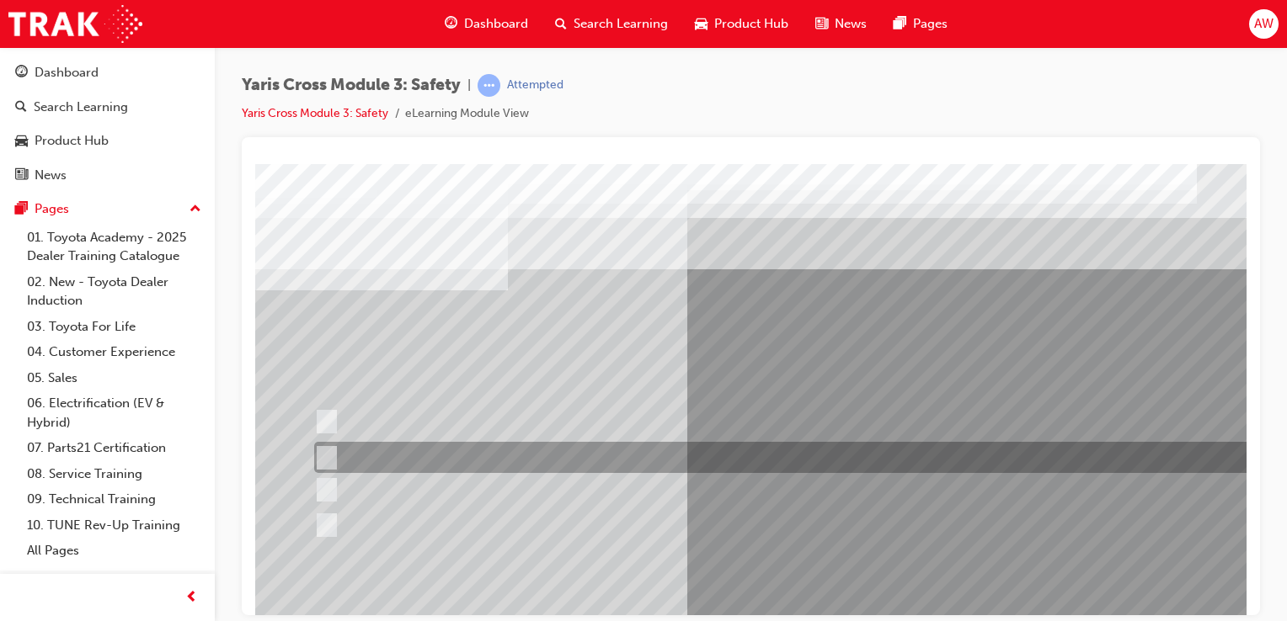
click at [327, 456] on input "12 months" at bounding box center [323, 458] width 19 height 19
radio input "true"
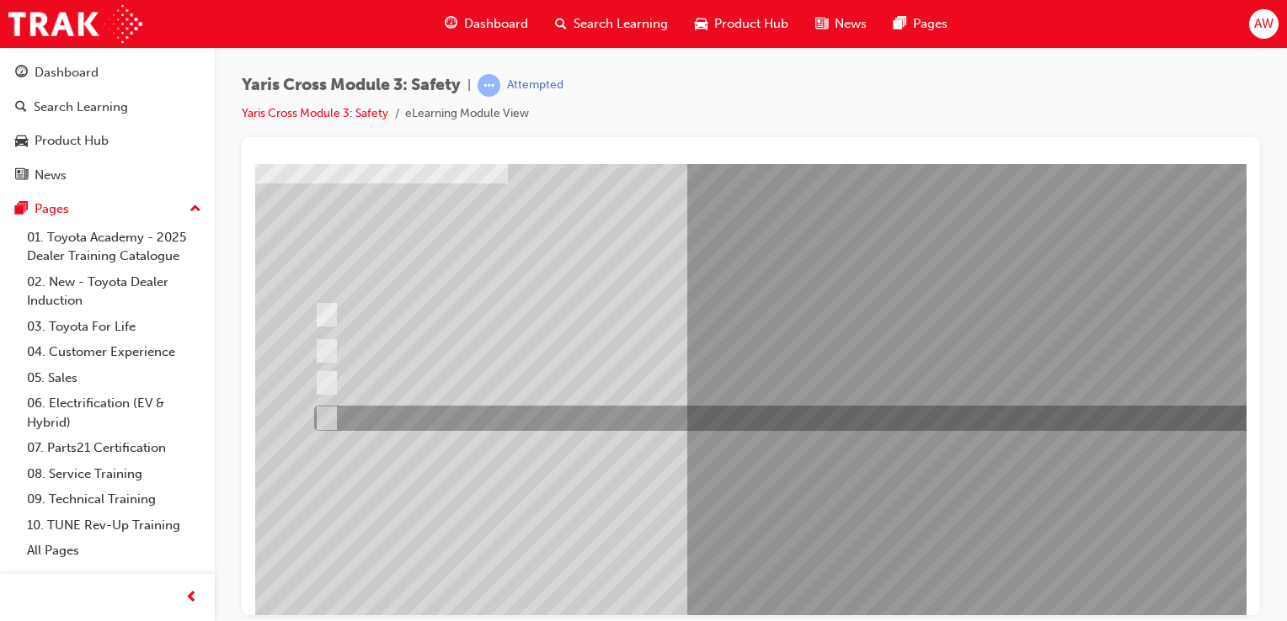
scroll to position [168, 0]
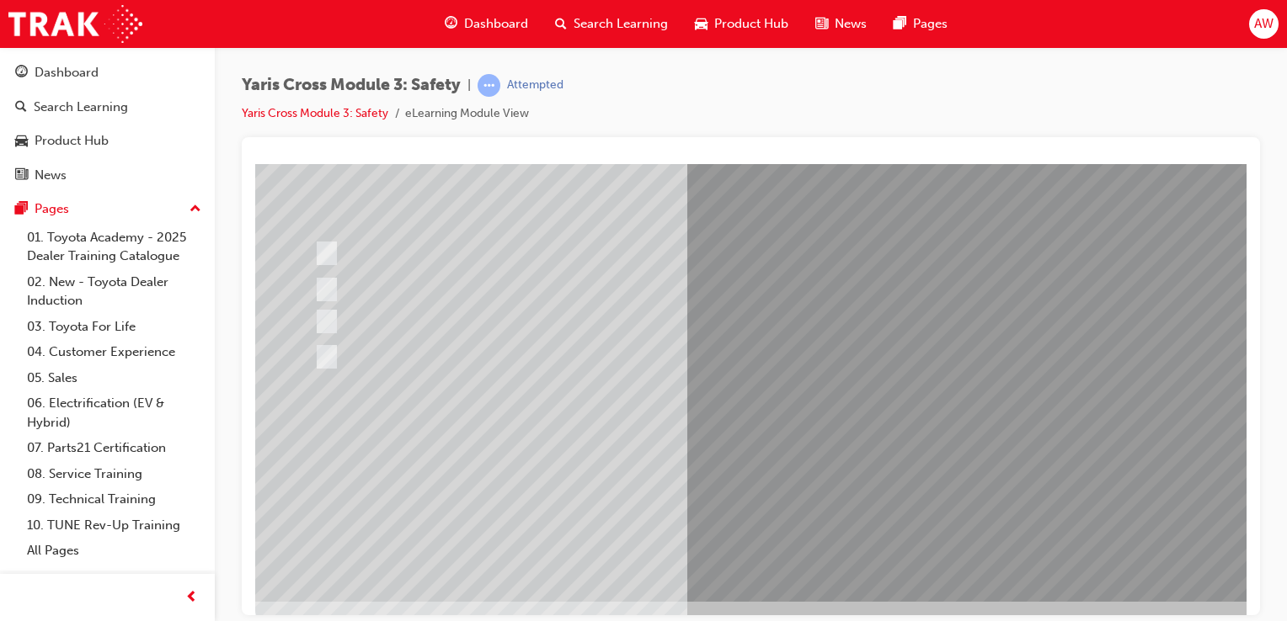
click at [936, 466] on div at bounding box center [827, 298] width 1145 height 606
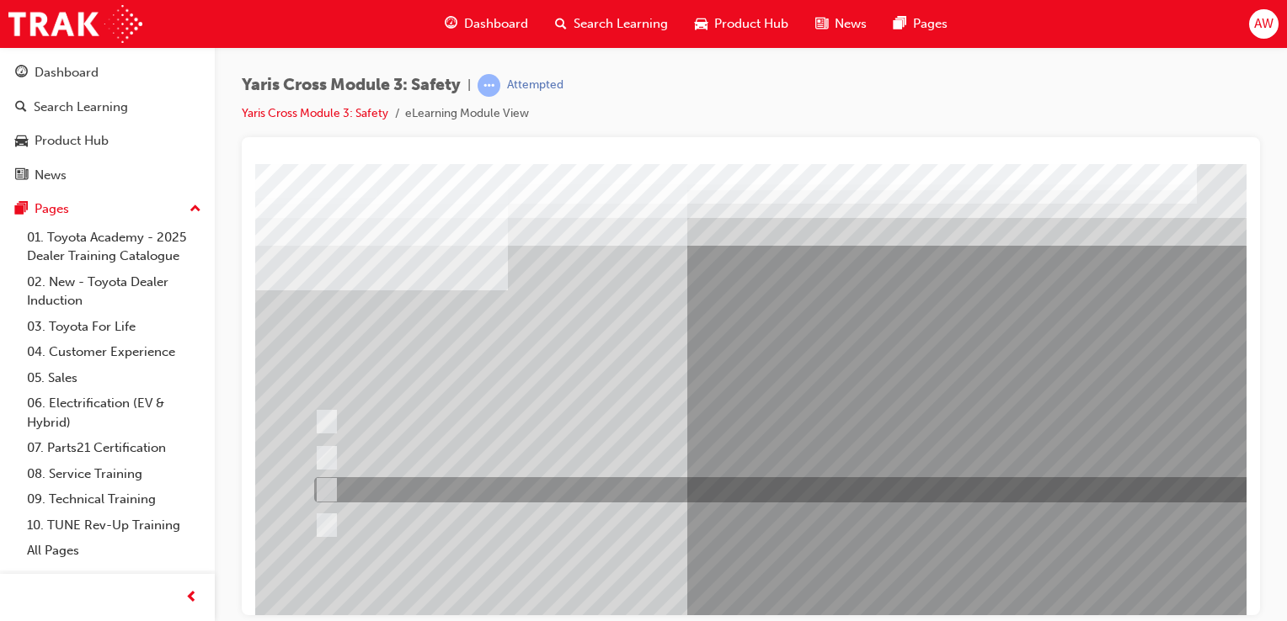
click at [327, 486] on input "GXL & Urban" at bounding box center [323, 490] width 19 height 19
radio input "true"
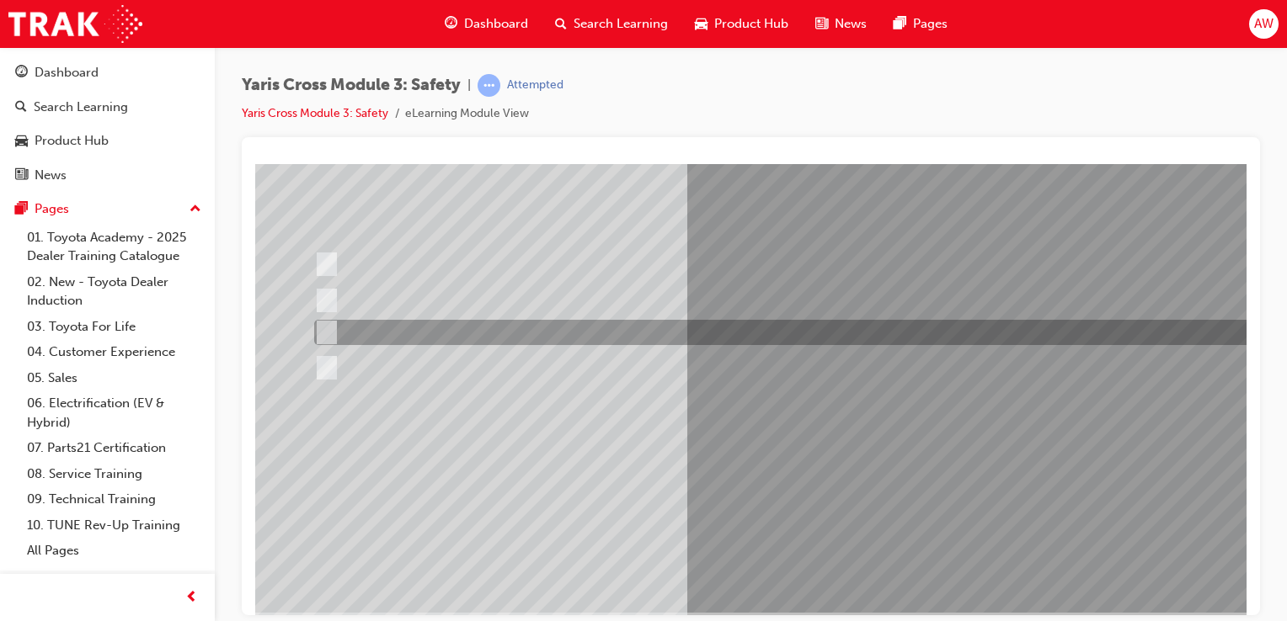
scroll to position [168, 0]
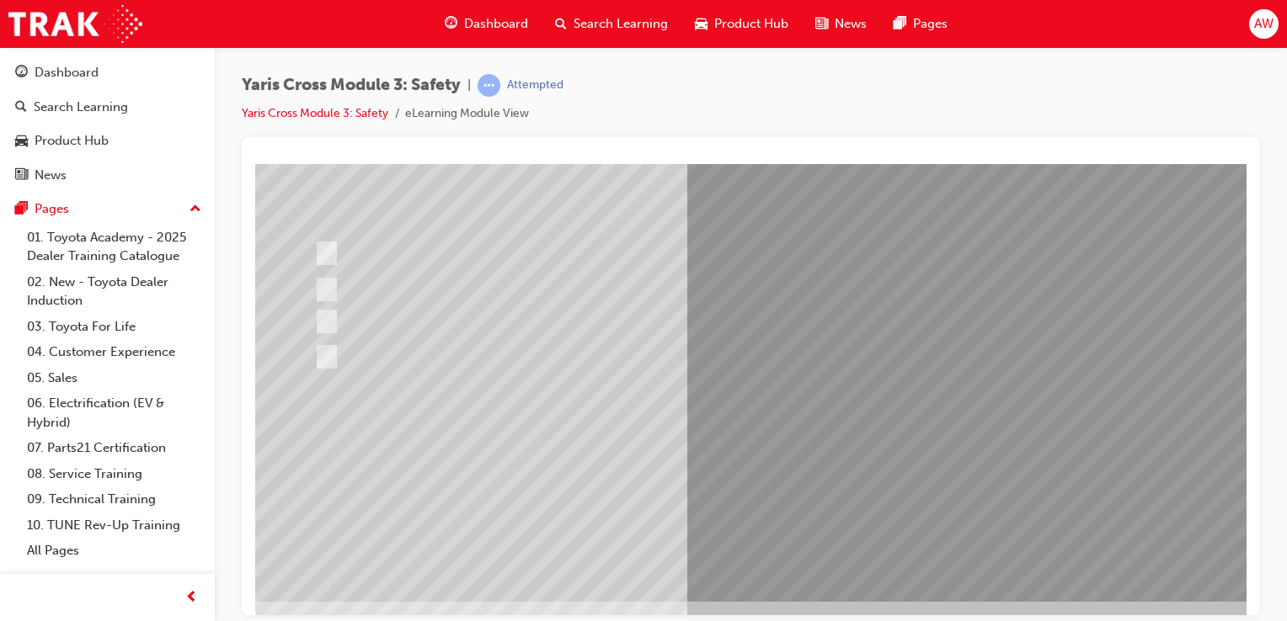
click at [844, 557] on div at bounding box center [827, 298] width 1145 height 606
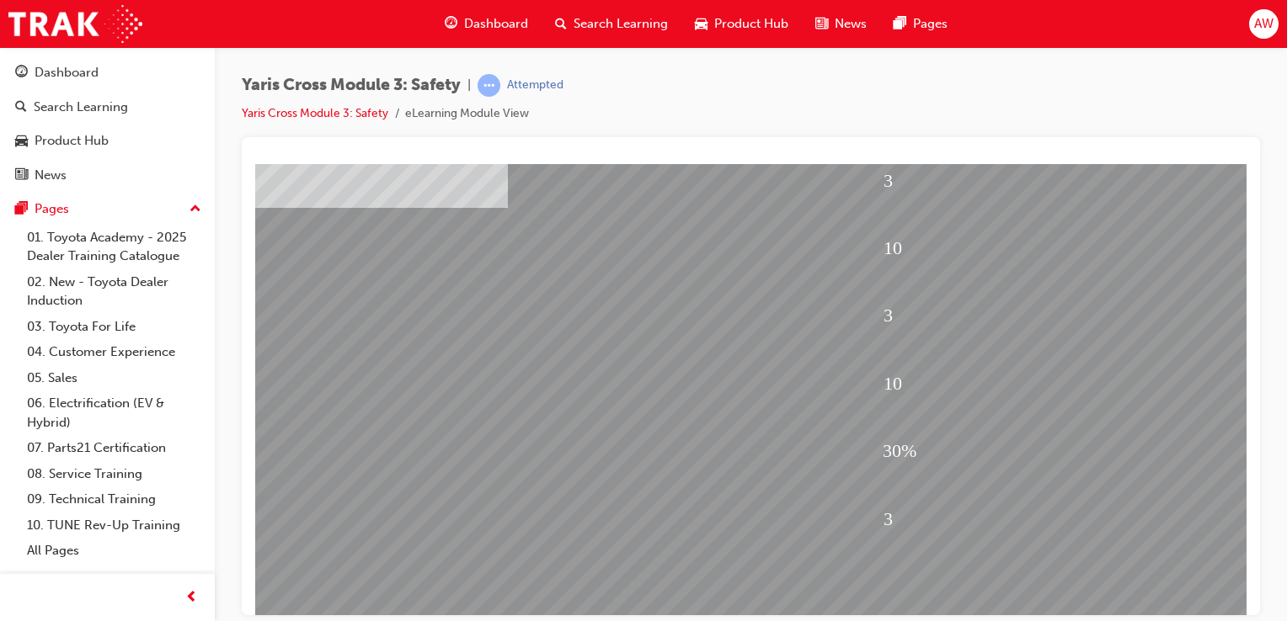
scroll to position [192, 0]
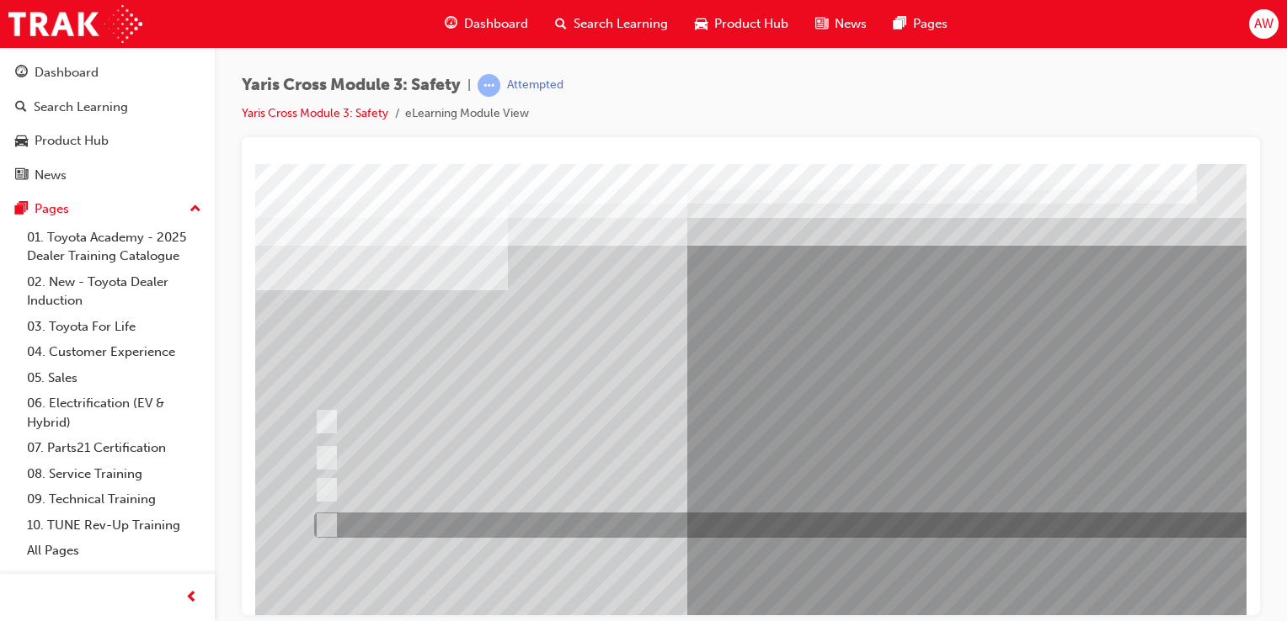
click at [328, 522] on input "Blind Spot Monitor (BSM)" at bounding box center [322, 525] width 19 height 19
checkbox input "true"
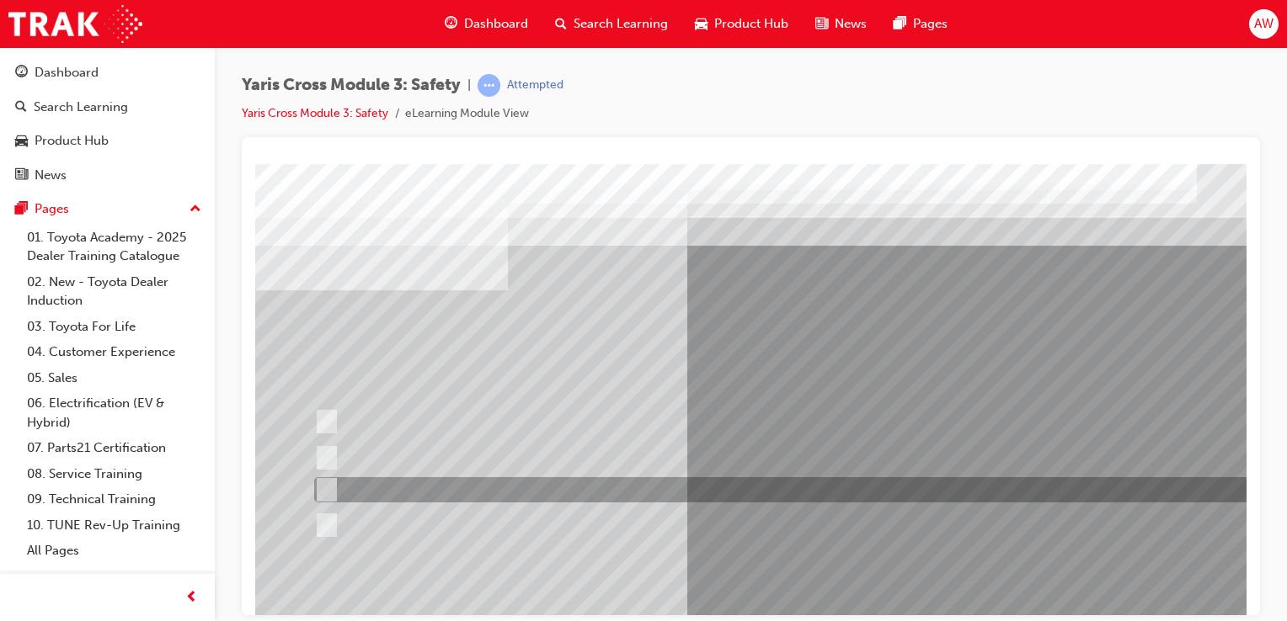
click at [331, 489] on input "Pre-Collision System (PCS)" at bounding box center [322, 490] width 19 height 19
checkbox input "true"
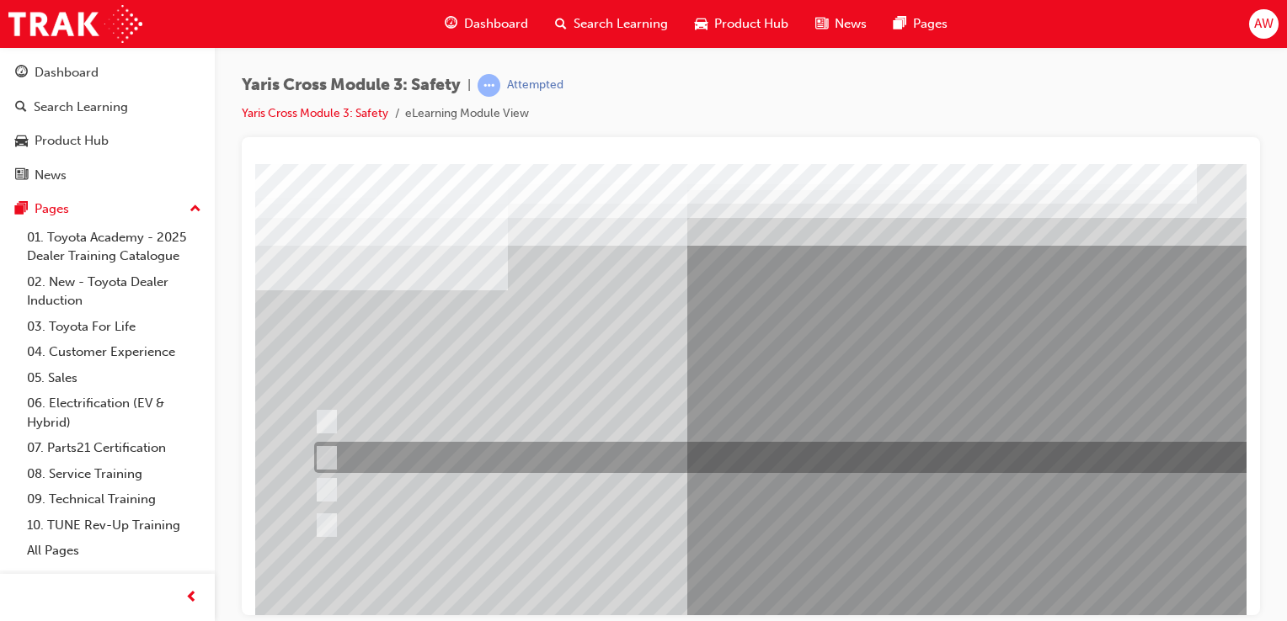
click at [331, 455] on input "SRS Airbags" at bounding box center [322, 458] width 19 height 19
checkbox input "true"
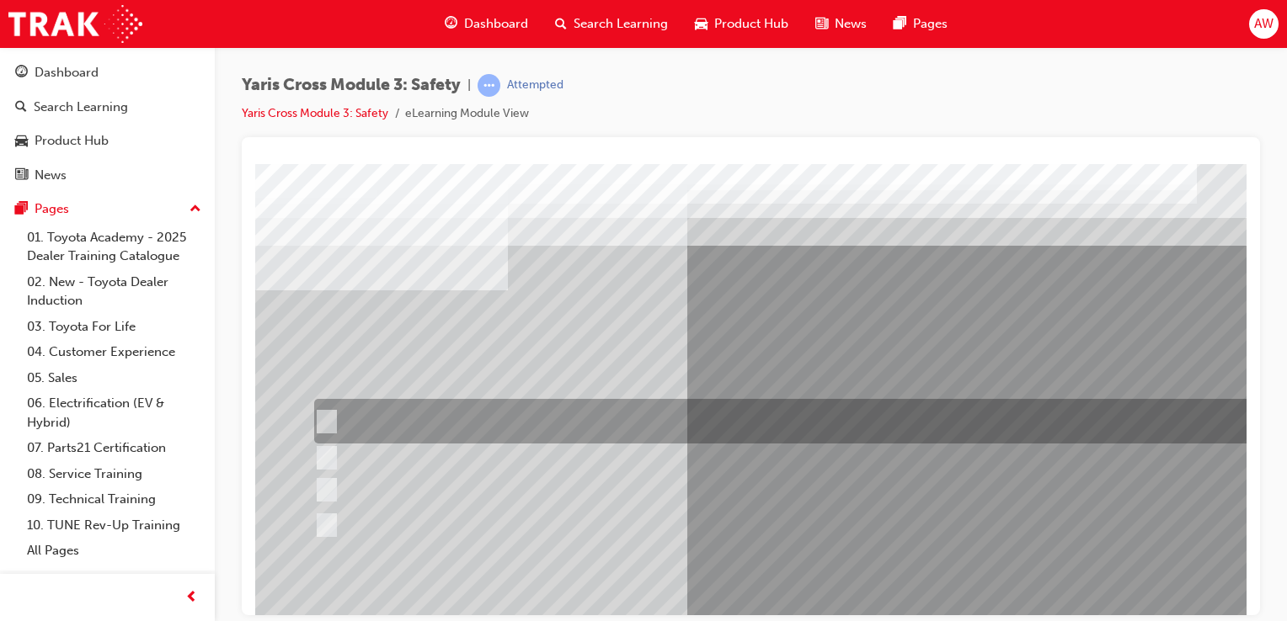
click at [330, 415] on input "Lane Departure Assist with Steering Control" at bounding box center [322, 422] width 19 height 19
checkbox input "true"
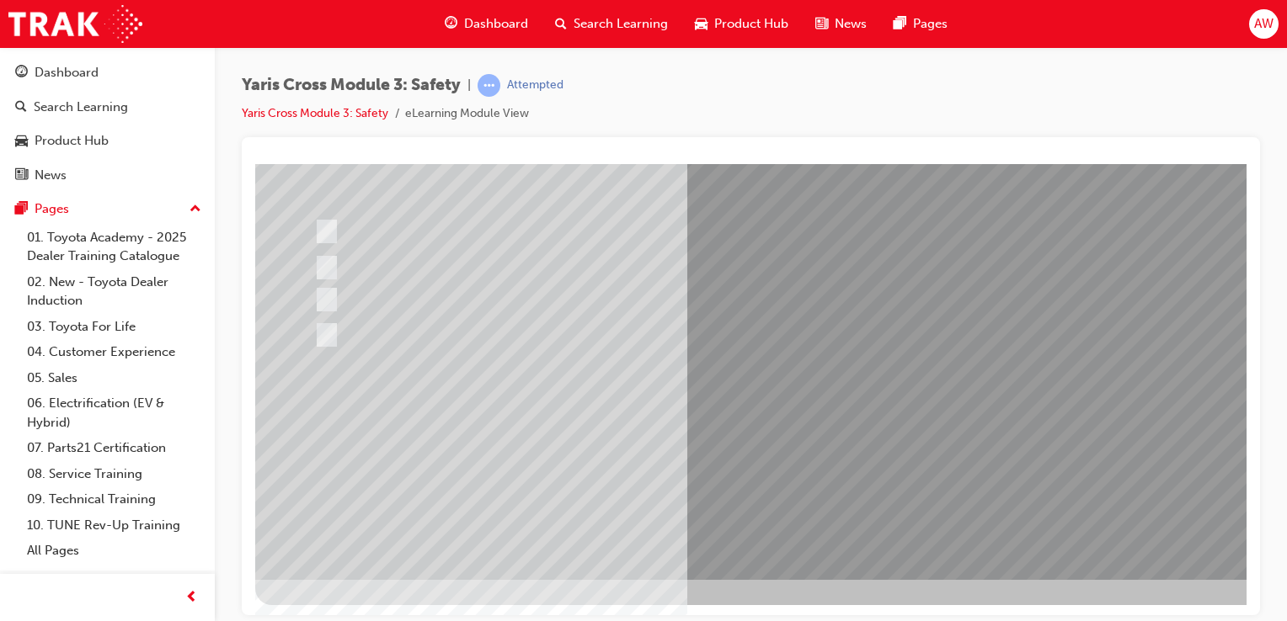
scroll to position [192, 0]
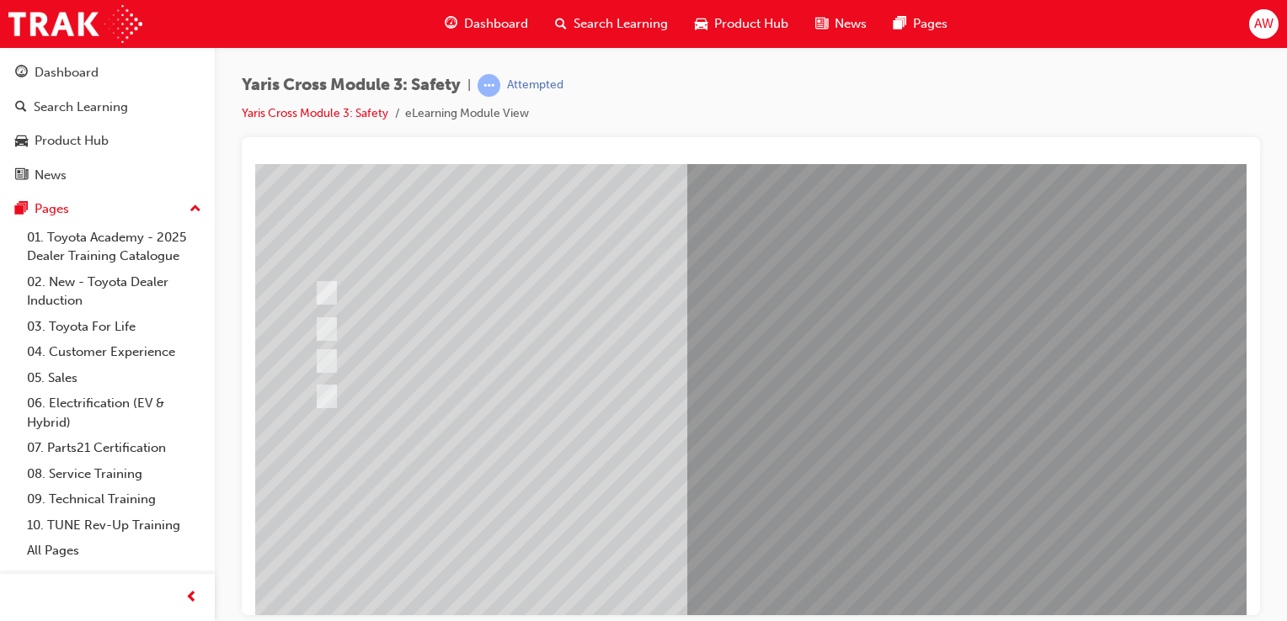
scroll to position [168, 0]
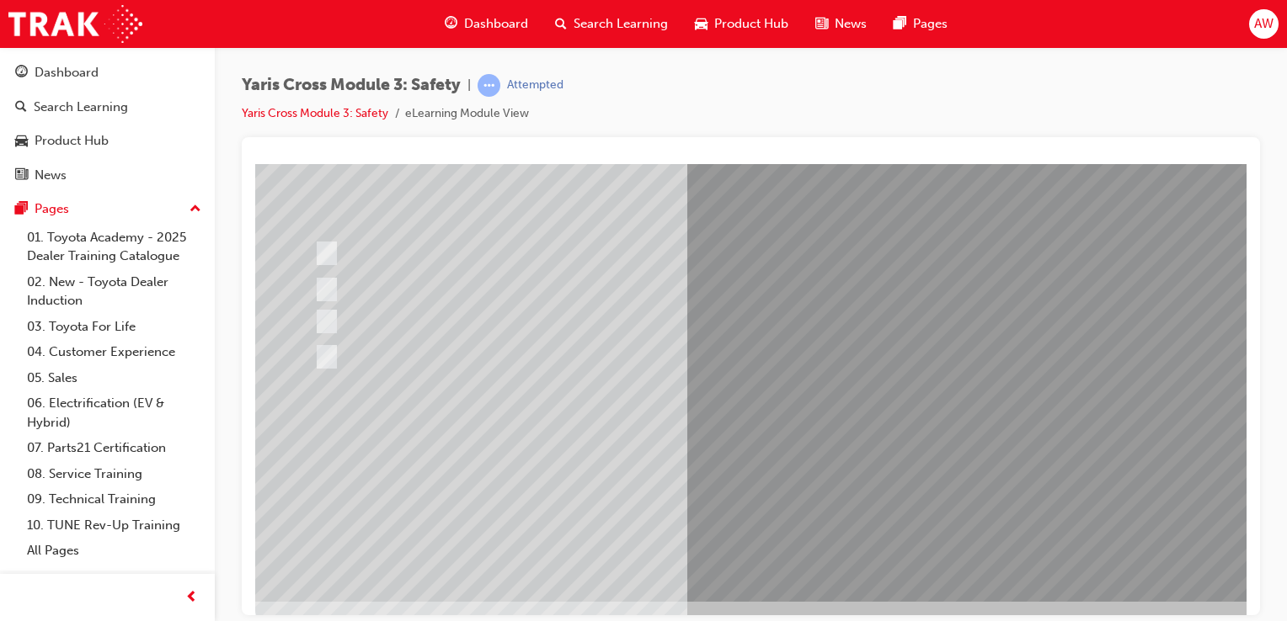
click at [941, 467] on div at bounding box center [827, 298] width 1145 height 606
click at [365, 116] on link "Yaris Cross Module 3: Safety" at bounding box center [315, 113] width 147 height 14
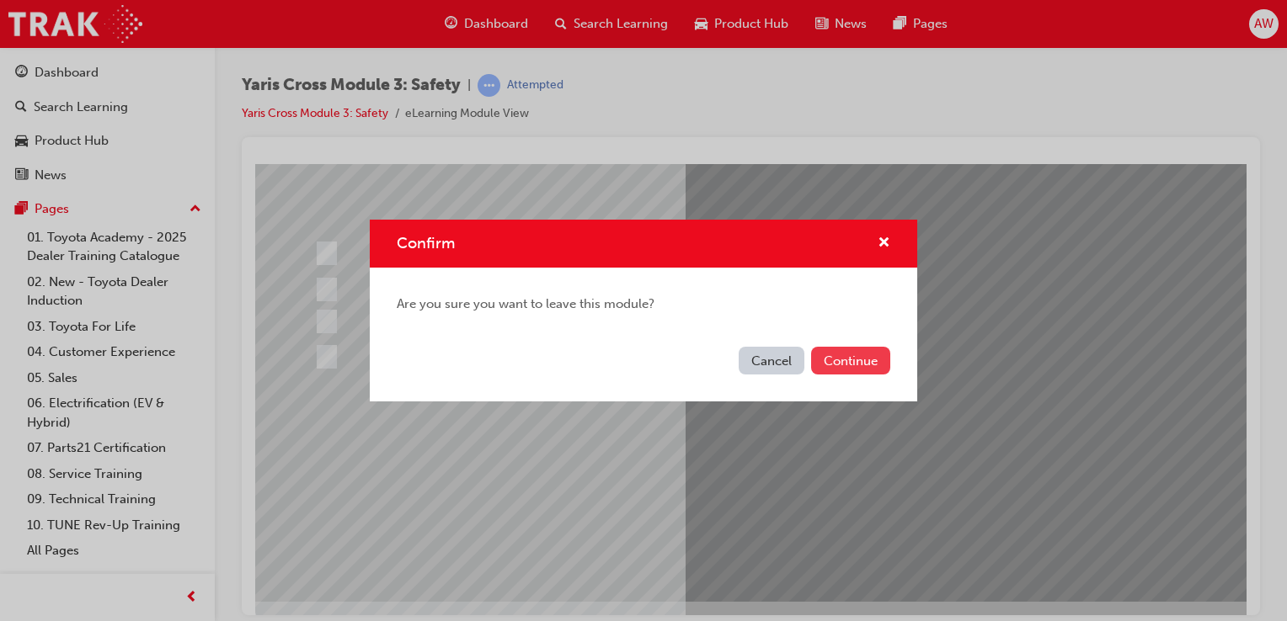
click at [845, 365] on button "Continue" at bounding box center [850, 361] width 79 height 28
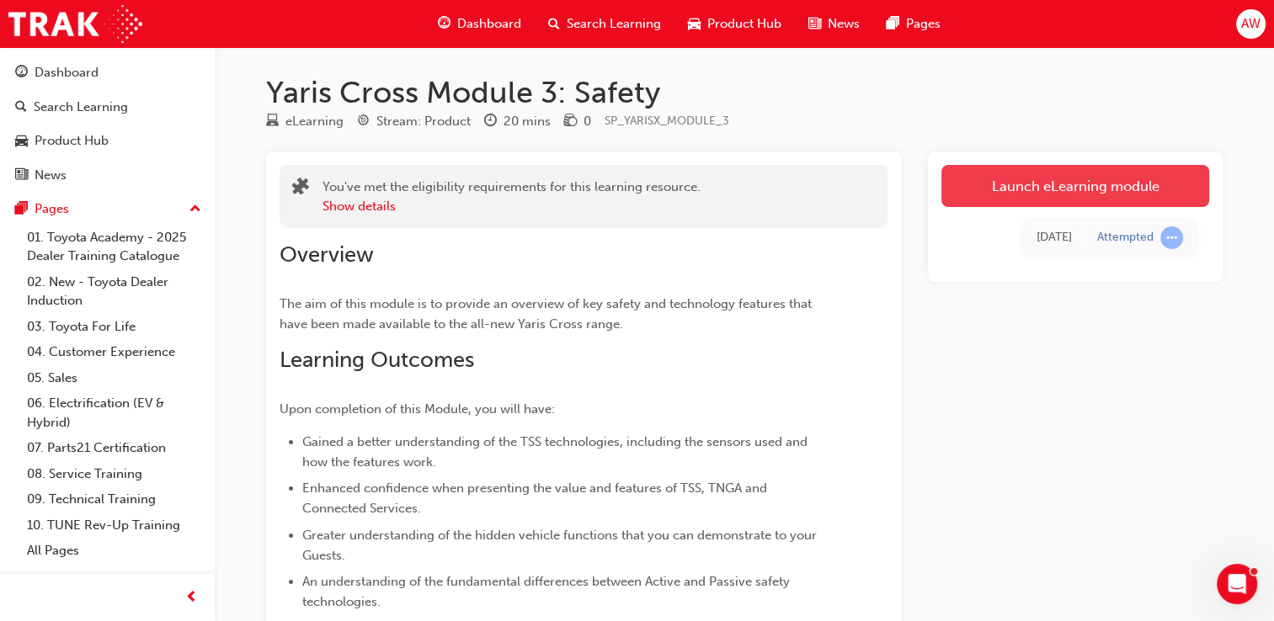
click at [1011, 180] on link "Launch eLearning module" at bounding box center [1075, 186] width 268 height 42
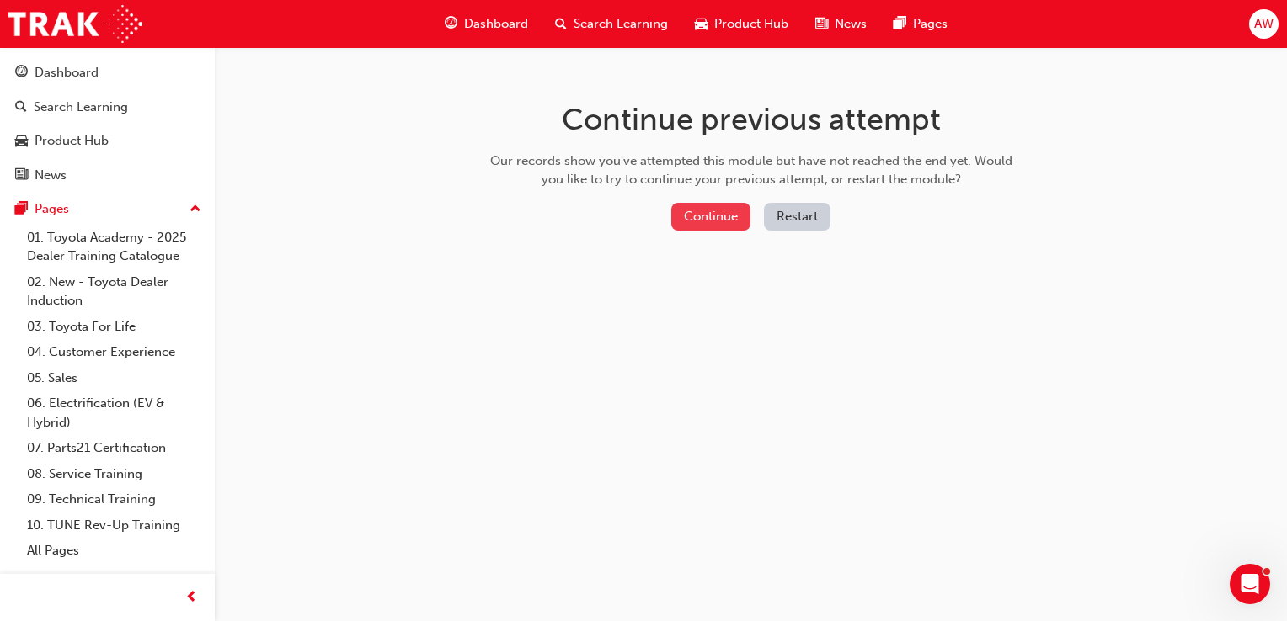
click at [715, 217] on button "Continue" at bounding box center [710, 217] width 79 height 28
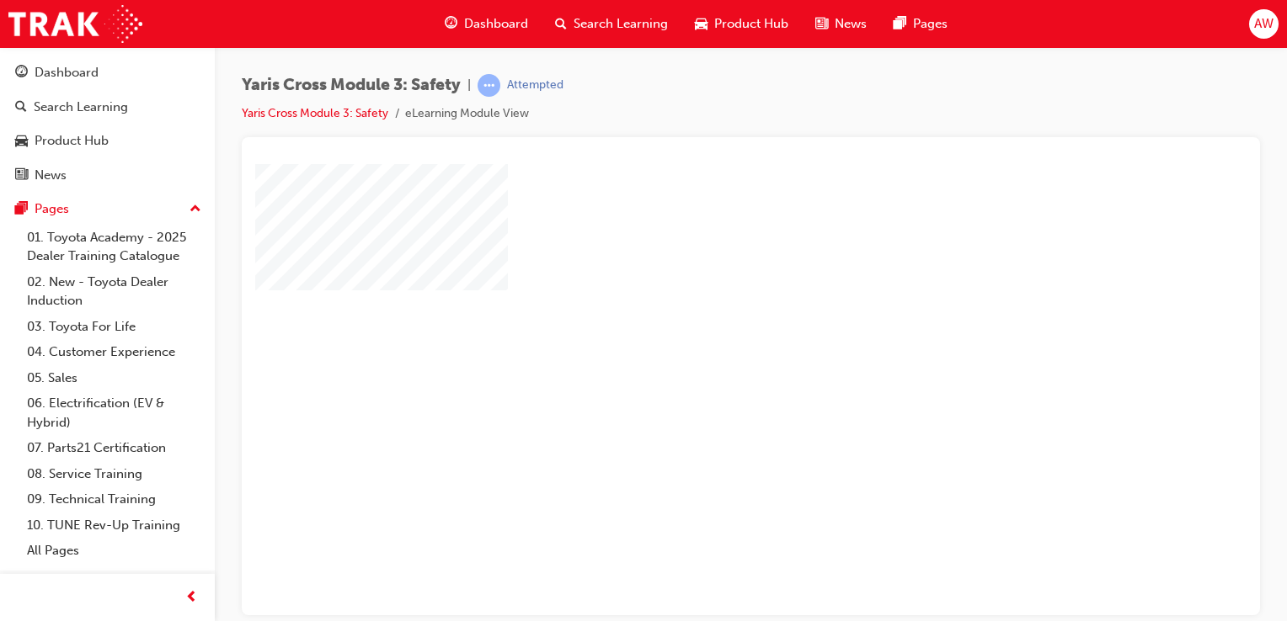
click at [702, 341] on div "play" at bounding box center [702, 341] width 0 height 0
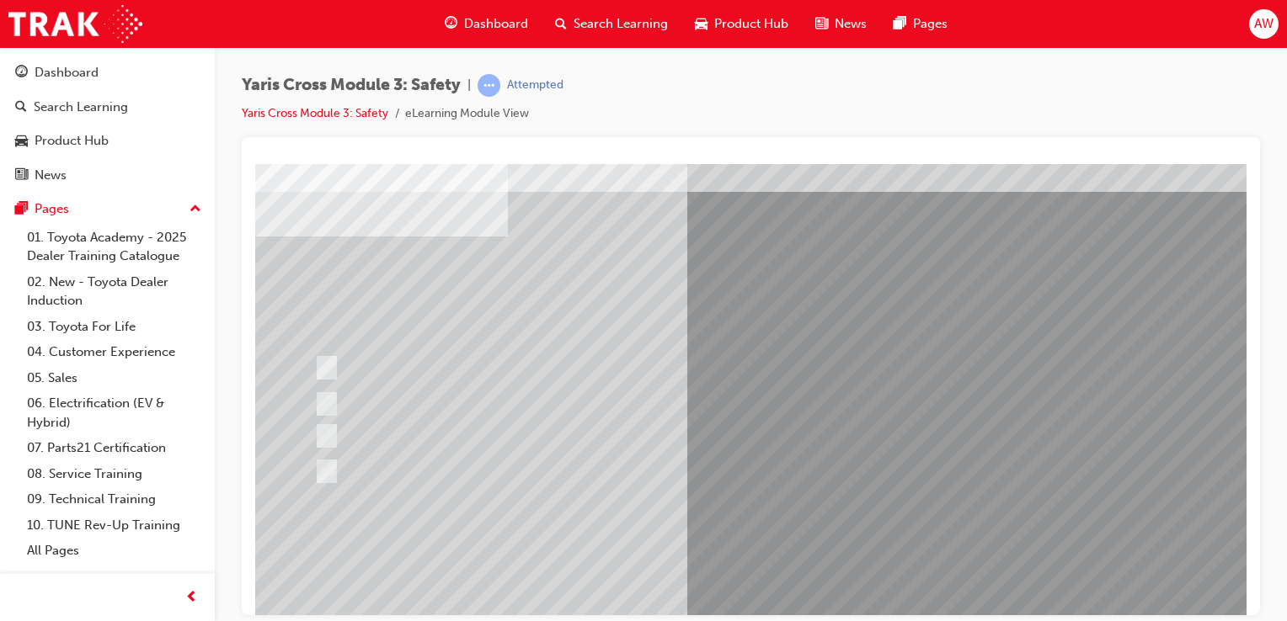
scroll to position [84, 0]
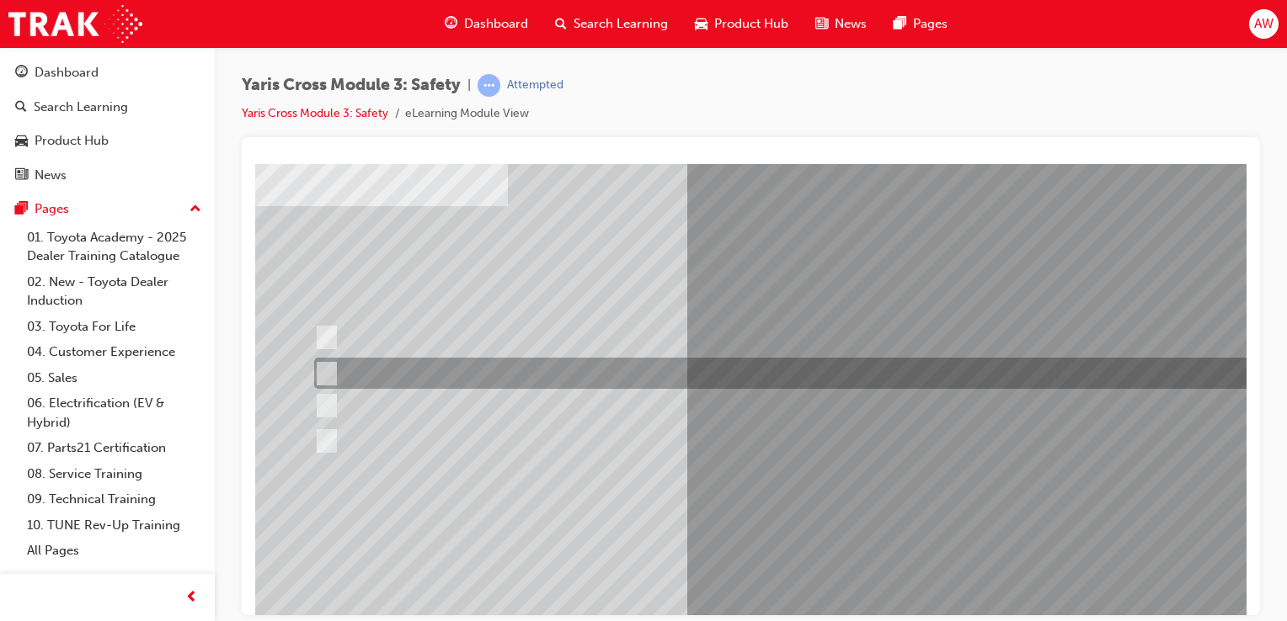
click at [326, 372] on input "SRS Airbags" at bounding box center [323, 374] width 19 height 19
radio input "true"
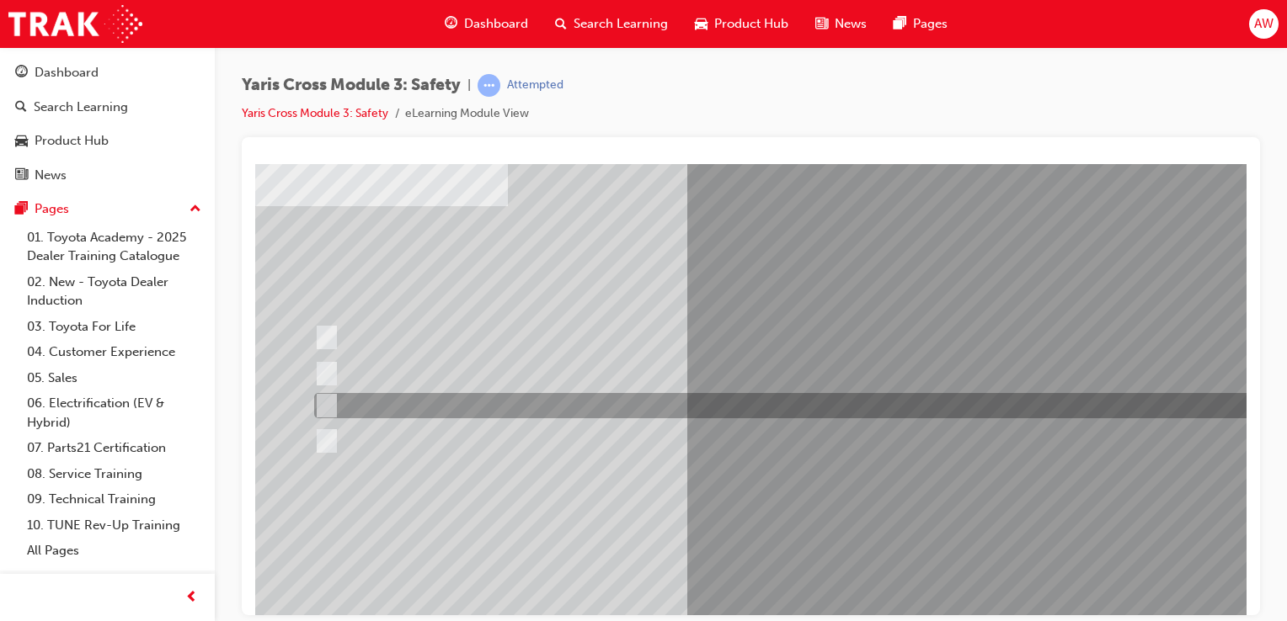
click at [324, 404] on input "Pre-Collision System (PCS)" at bounding box center [323, 406] width 19 height 19
radio input "true"
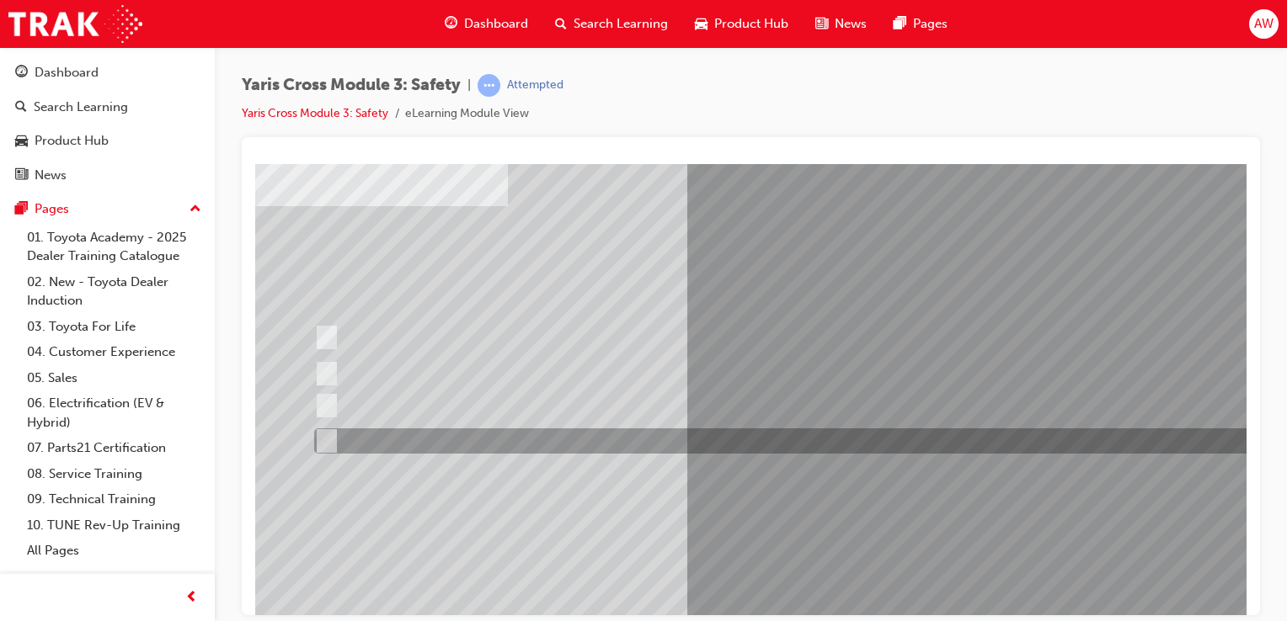
click at [326, 435] on input "Blind Spot Monitor (BSM)" at bounding box center [323, 441] width 19 height 19
radio input "true"
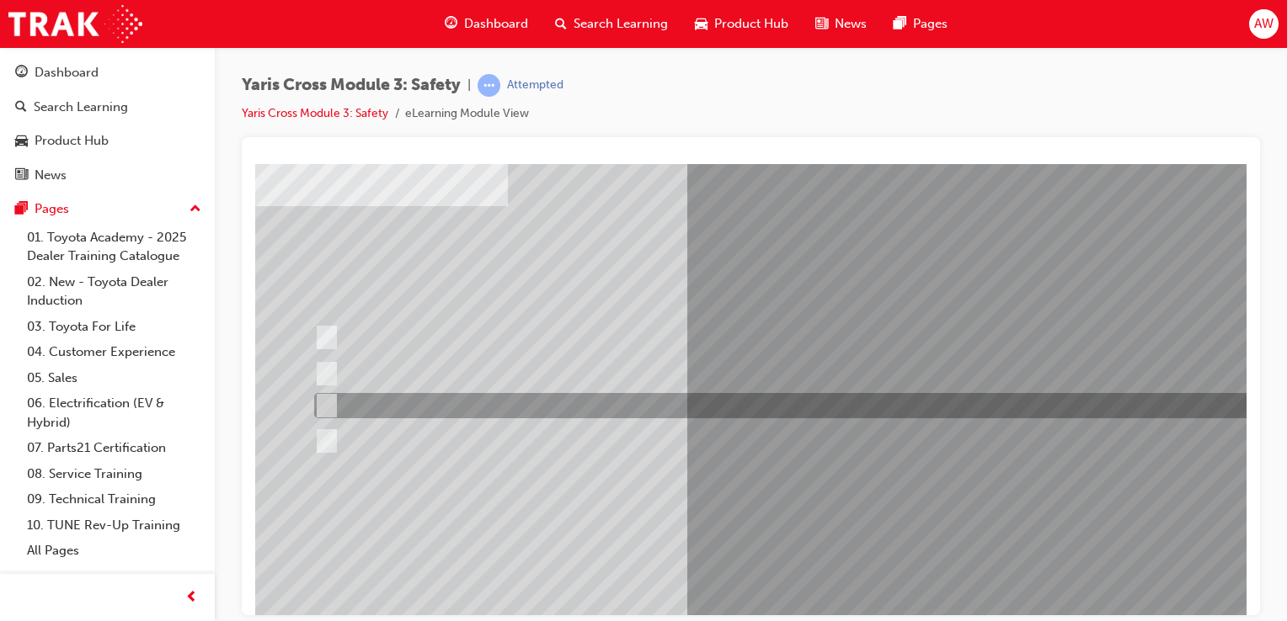
click at [329, 403] on input "Pre-Collision System (PCS)" at bounding box center [323, 406] width 19 height 19
radio input "true"
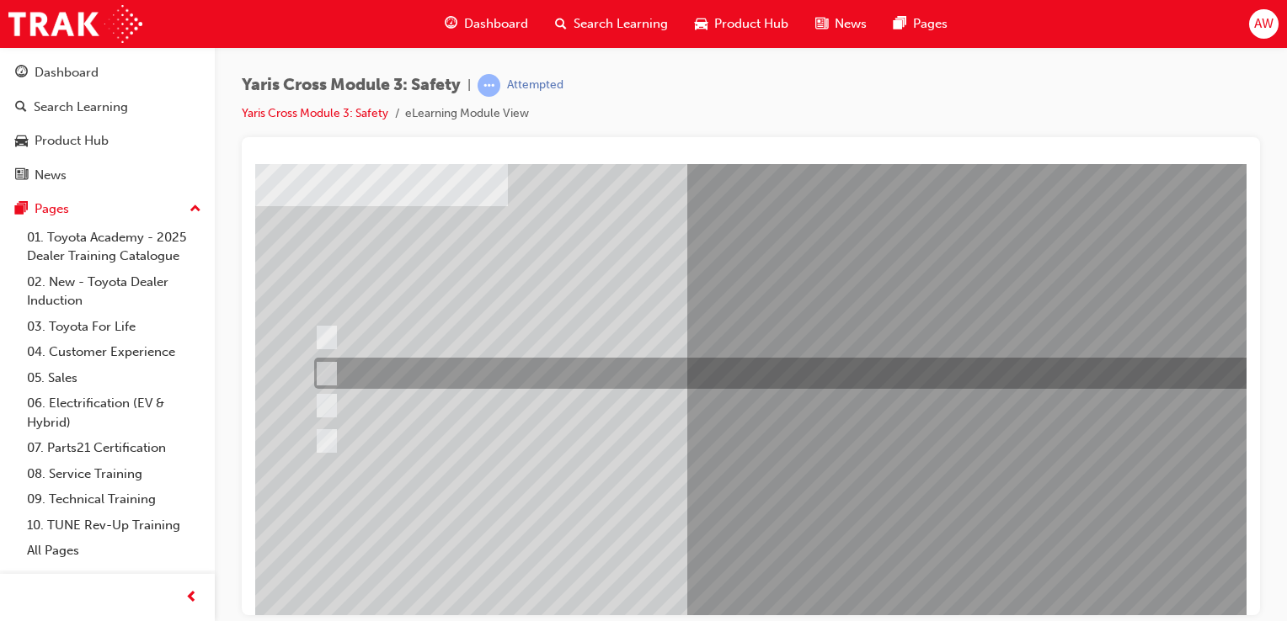
click at [328, 371] on input "SRS Airbags" at bounding box center [323, 374] width 19 height 19
radio input "true"
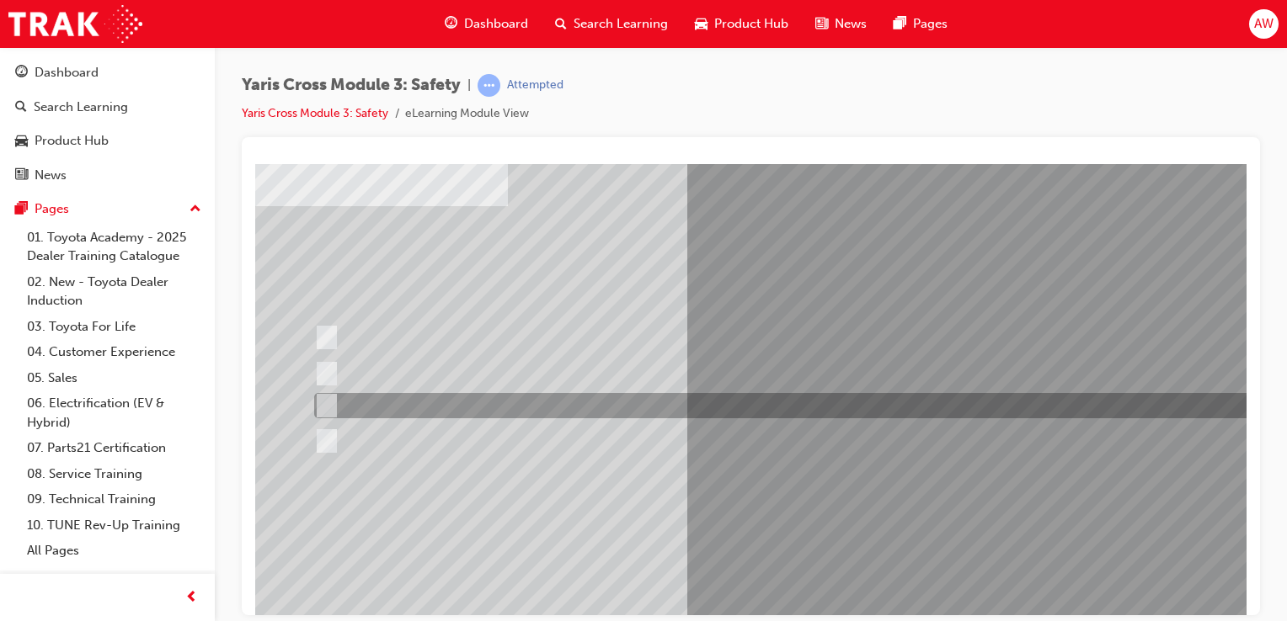
click at [328, 404] on input "Pre-Collision System (PCS)" at bounding box center [323, 406] width 19 height 19
radio input "true"
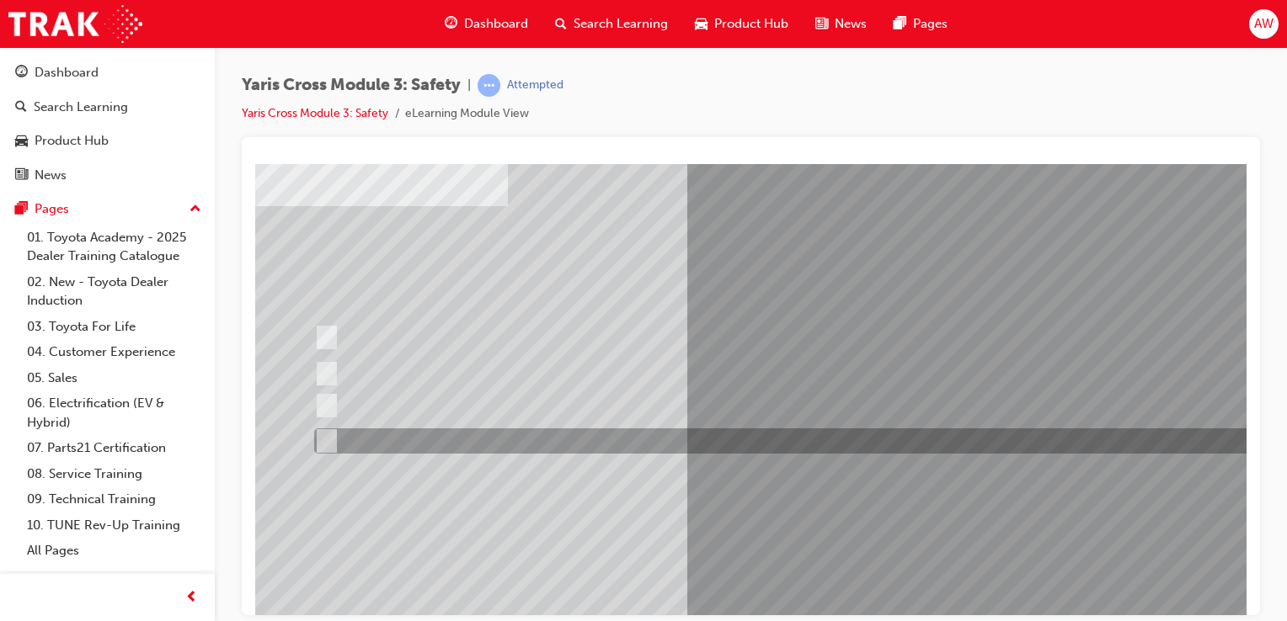
click at [327, 435] on input "Blind Spot Monitor (BSM)" at bounding box center [323, 441] width 19 height 19
radio input "true"
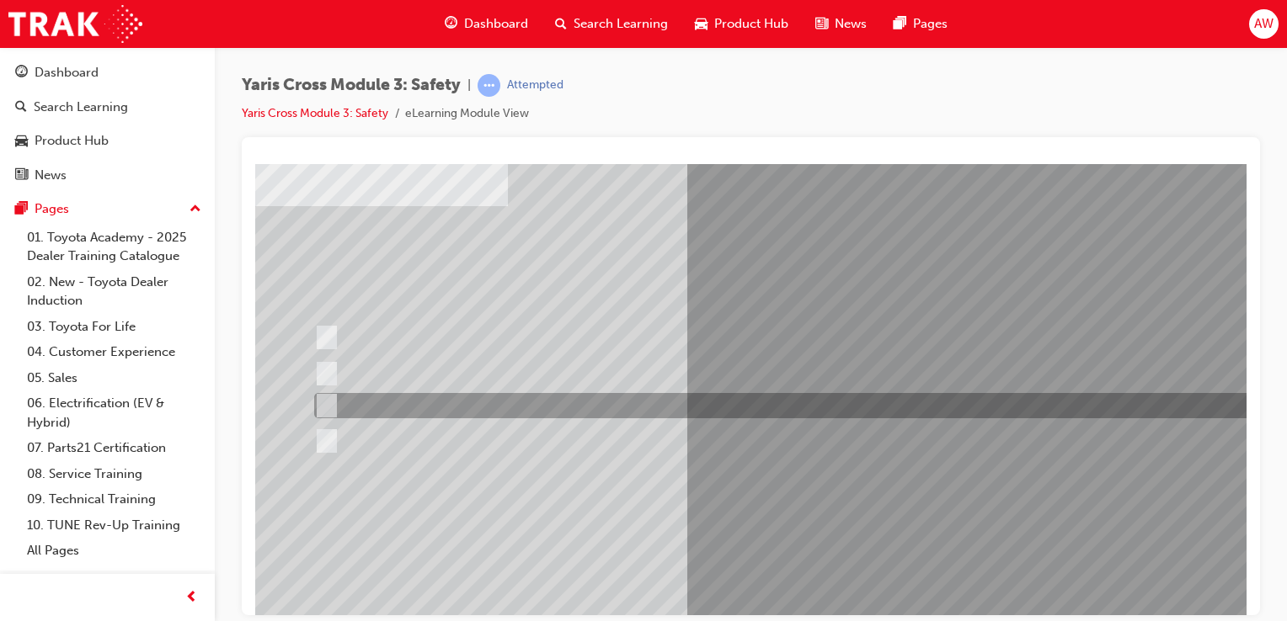
click at [327, 403] on input "Pre-Collision System (PCS)" at bounding box center [323, 406] width 19 height 19
radio input "true"
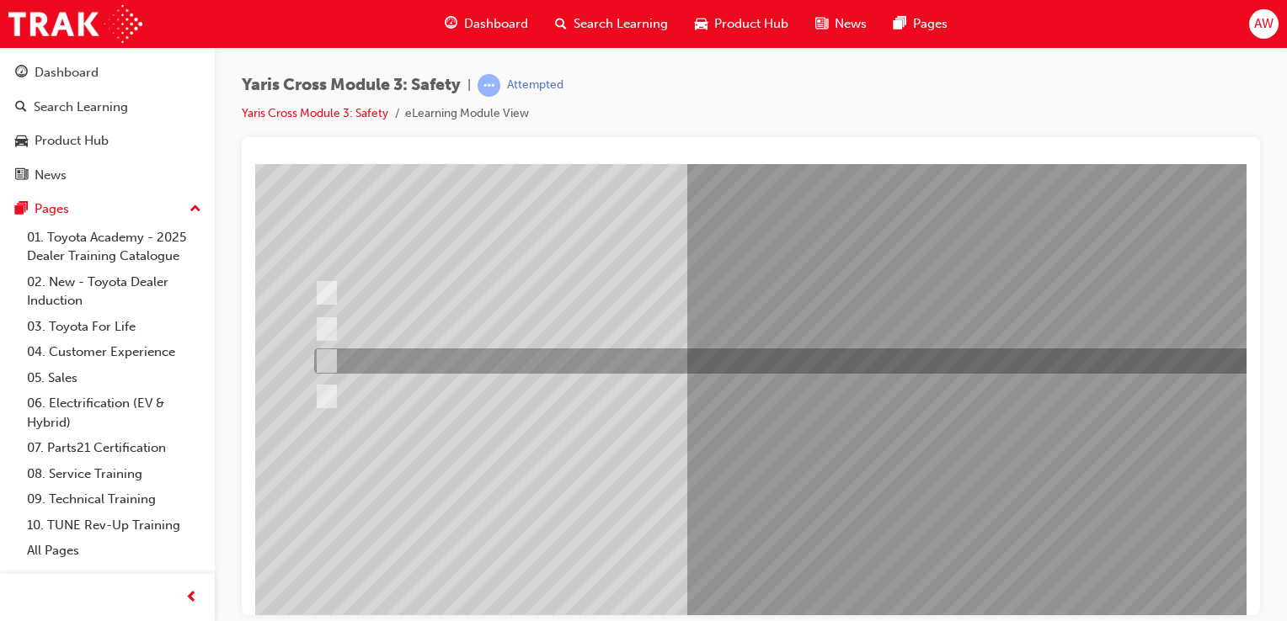
scroll to position [168, 0]
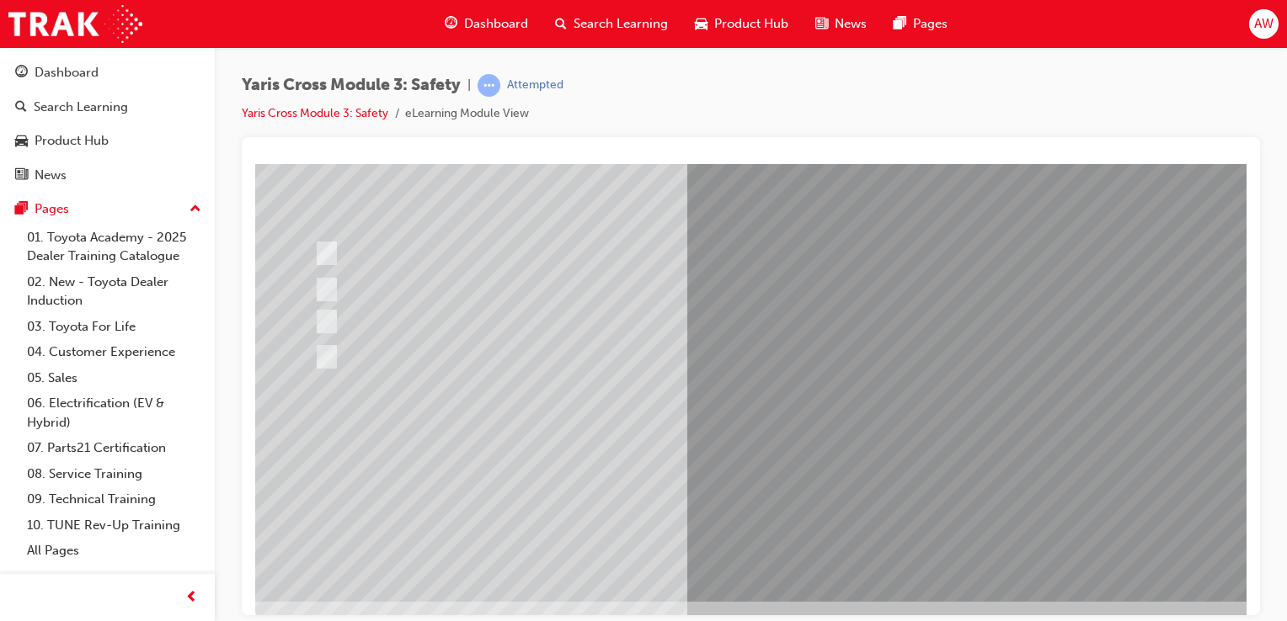
click at [821, 558] on div at bounding box center [827, 298] width 1145 height 606
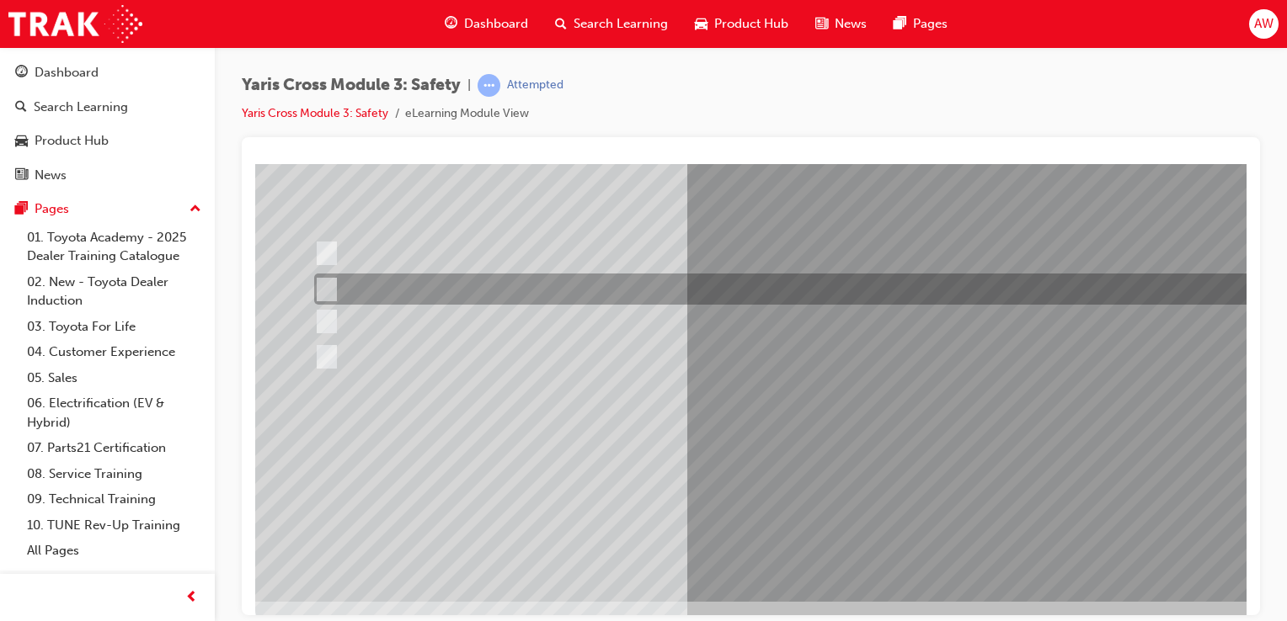
scroll to position [0, 0]
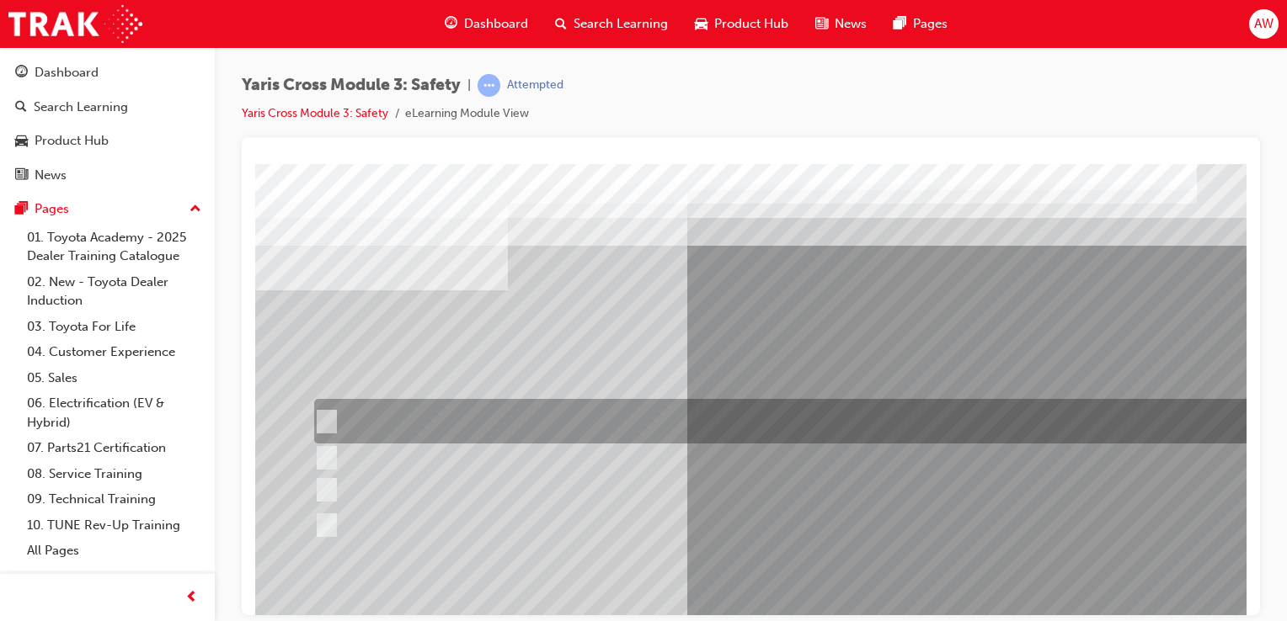
click at [323, 422] on input "Stop Sign" at bounding box center [323, 422] width 19 height 19
radio input "true"
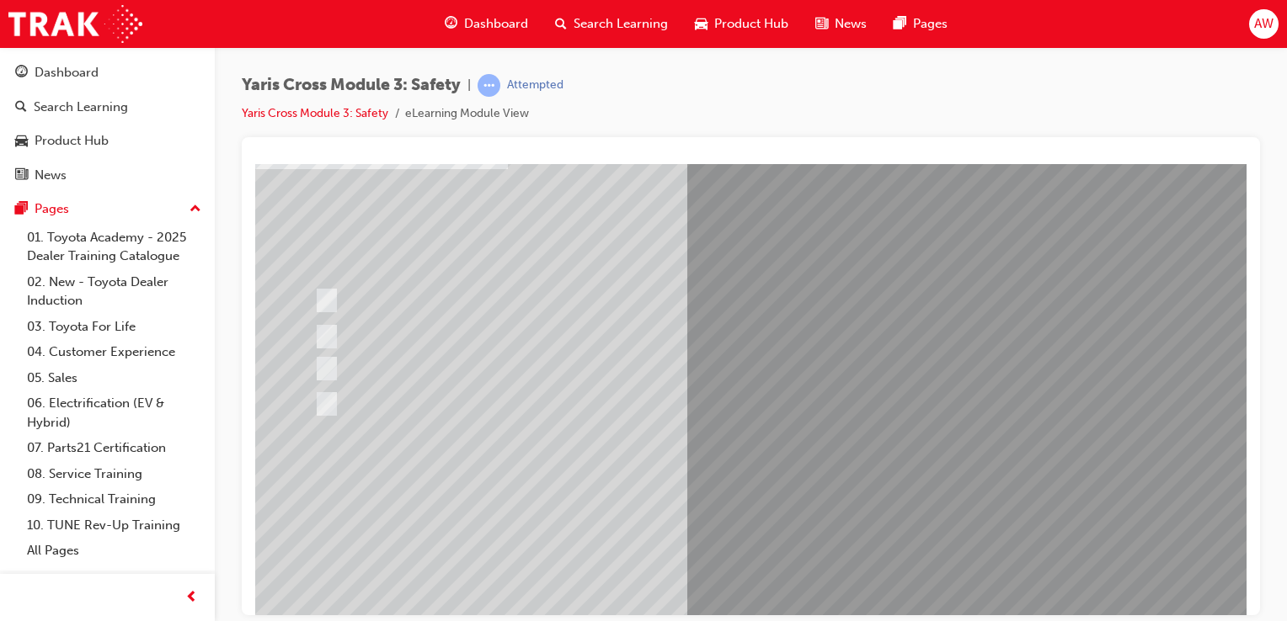
scroll to position [168, 0]
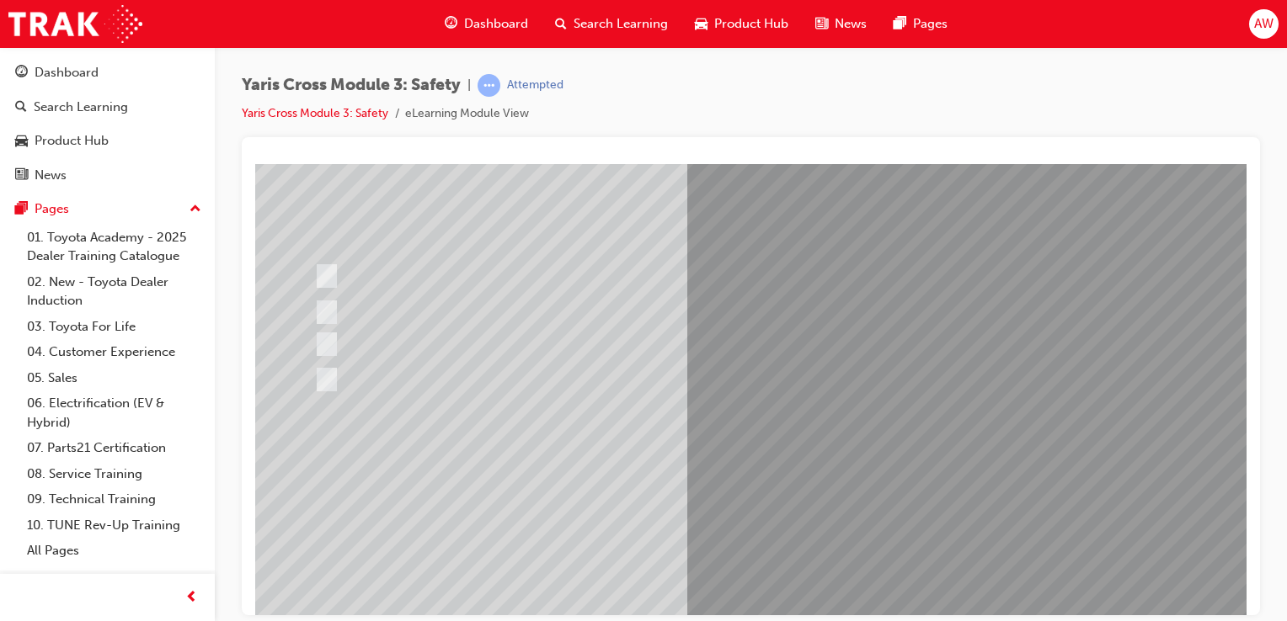
scroll to position [108, 0]
click at [937, 525] on div at bounding box center [827, 359] width 1145 height 606
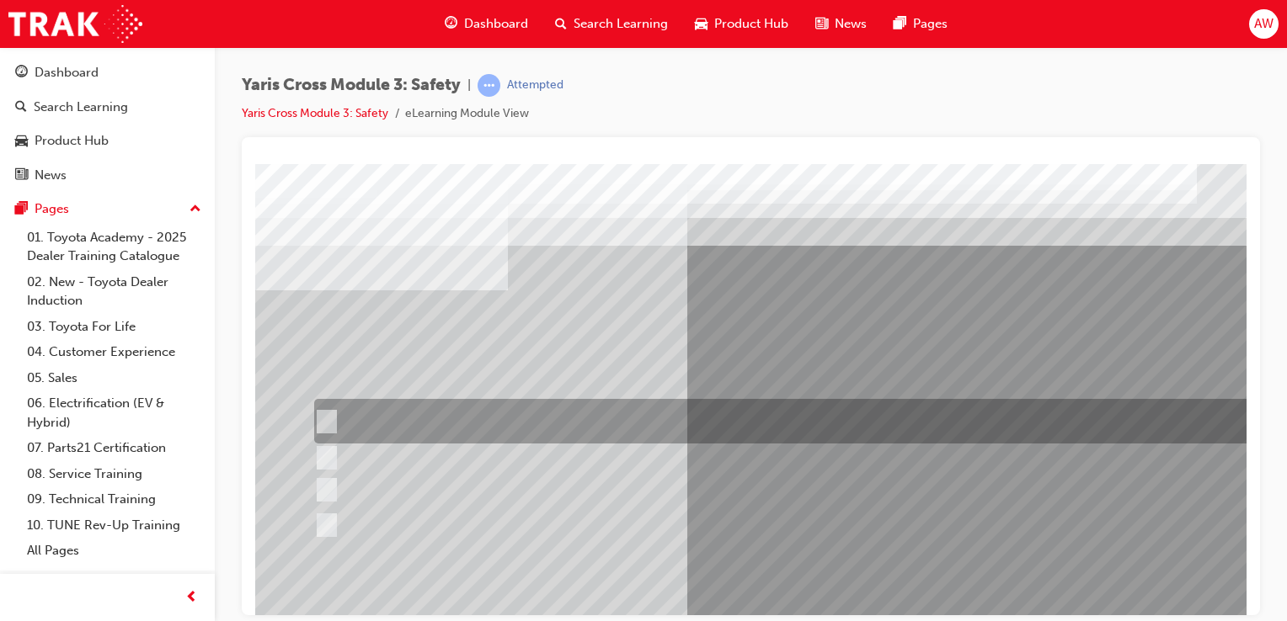
click at [330, 419] on input "Enhance the vehicle stability and prevent lane departure" at bounding box center [323, 422] width 19 height 19
radio input "true"
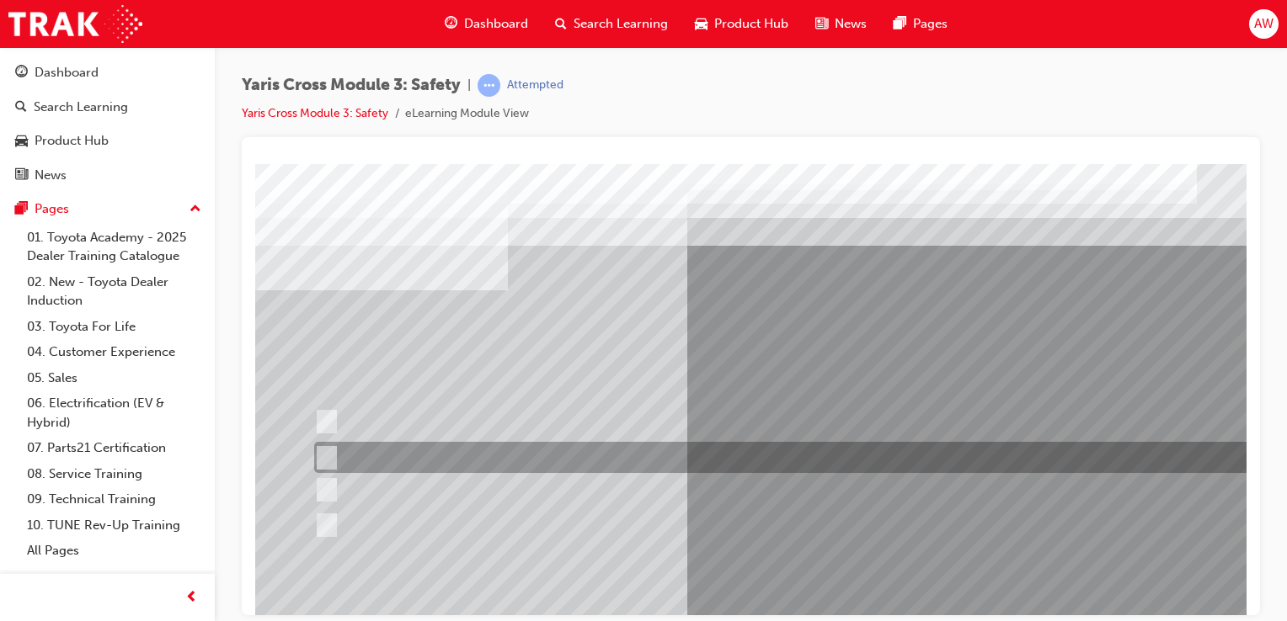
scroll to position [168, 0]
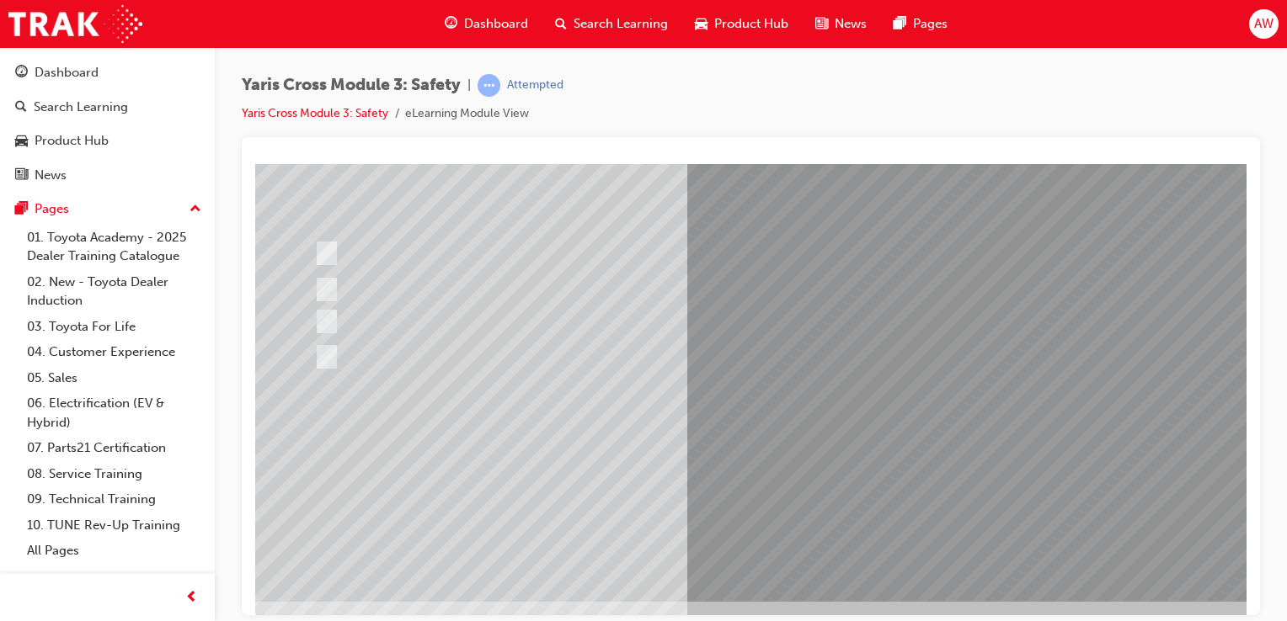
click at [959, 472] on div at bounding box center [827, 298] width 1145 height 606
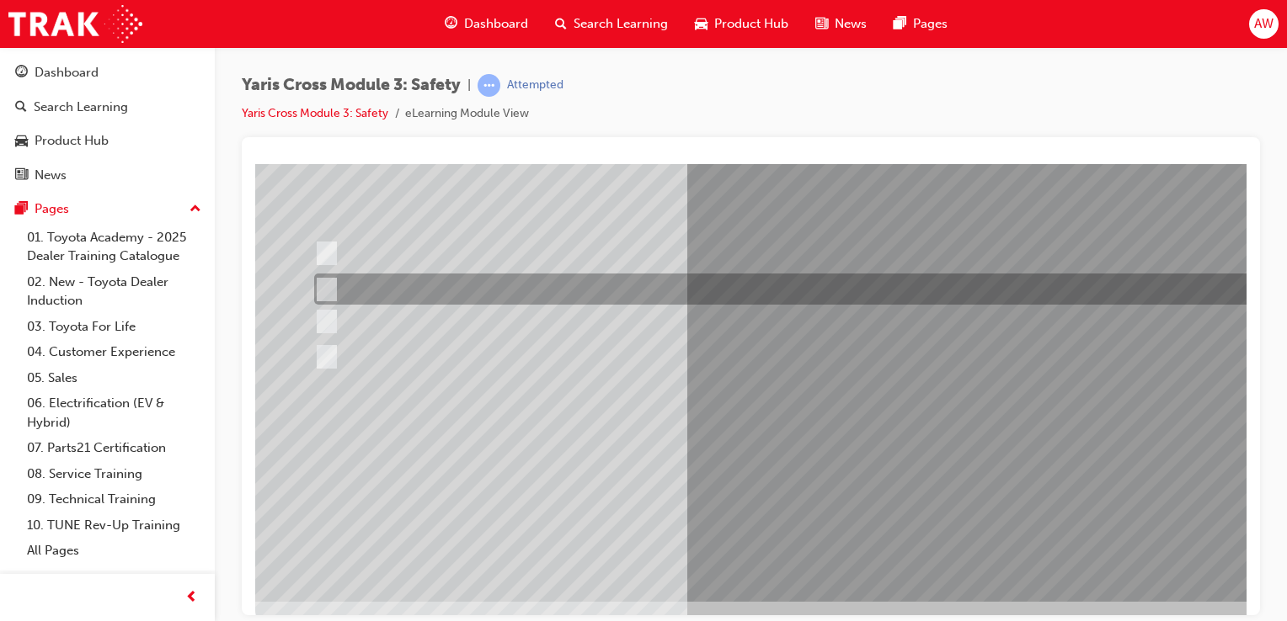
scroll to position [0, 0]
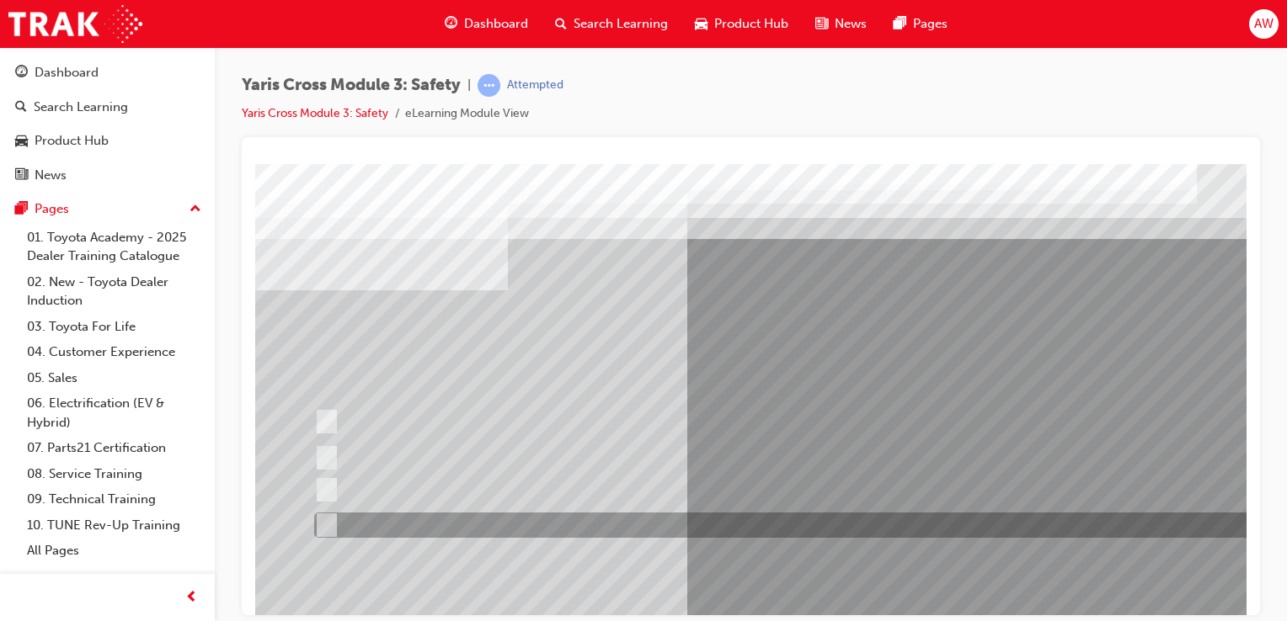
click at [328, 524] on input "TNGA-A" at bounding box center [323, 525] width 19 height 19
radio input "true"
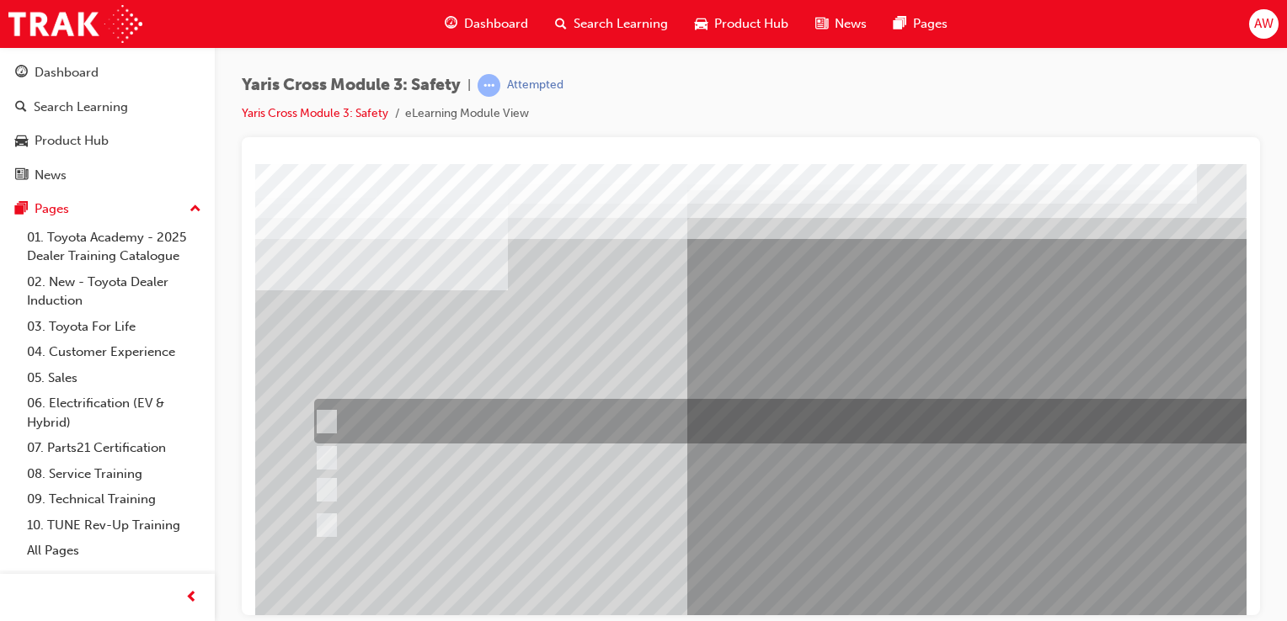
click at [327, 416] on input "TNGA-C" at bounding box center [323, 422] width 19 height 19
radio input "true"
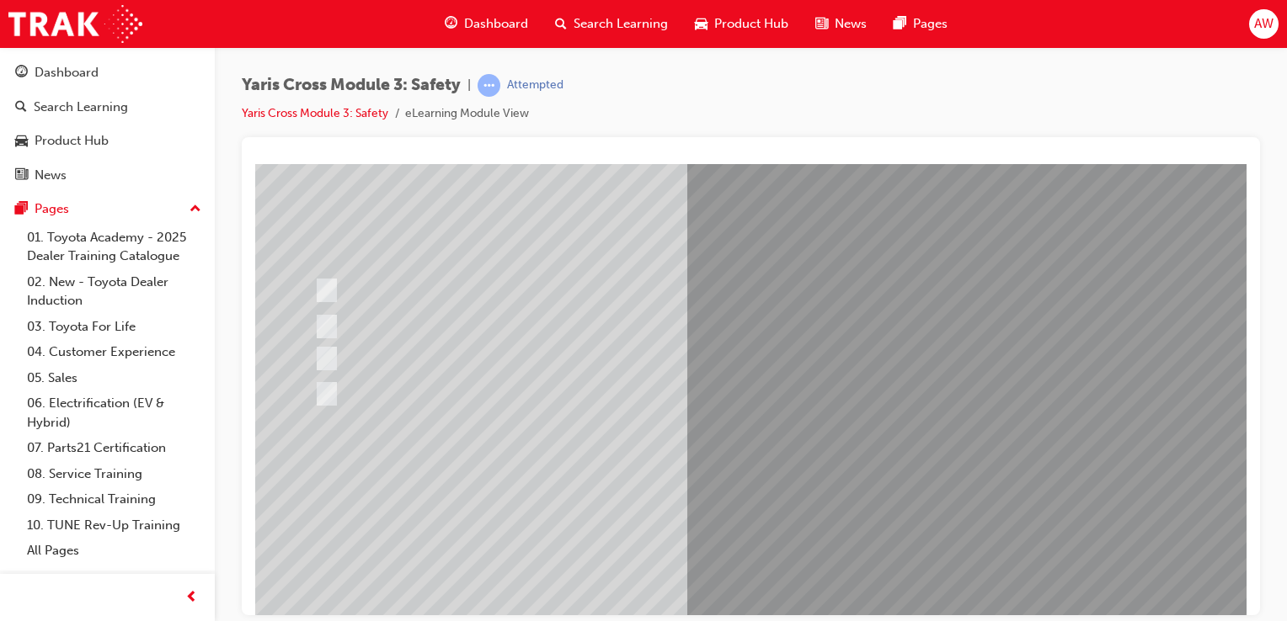
scroll to position [168, 0]
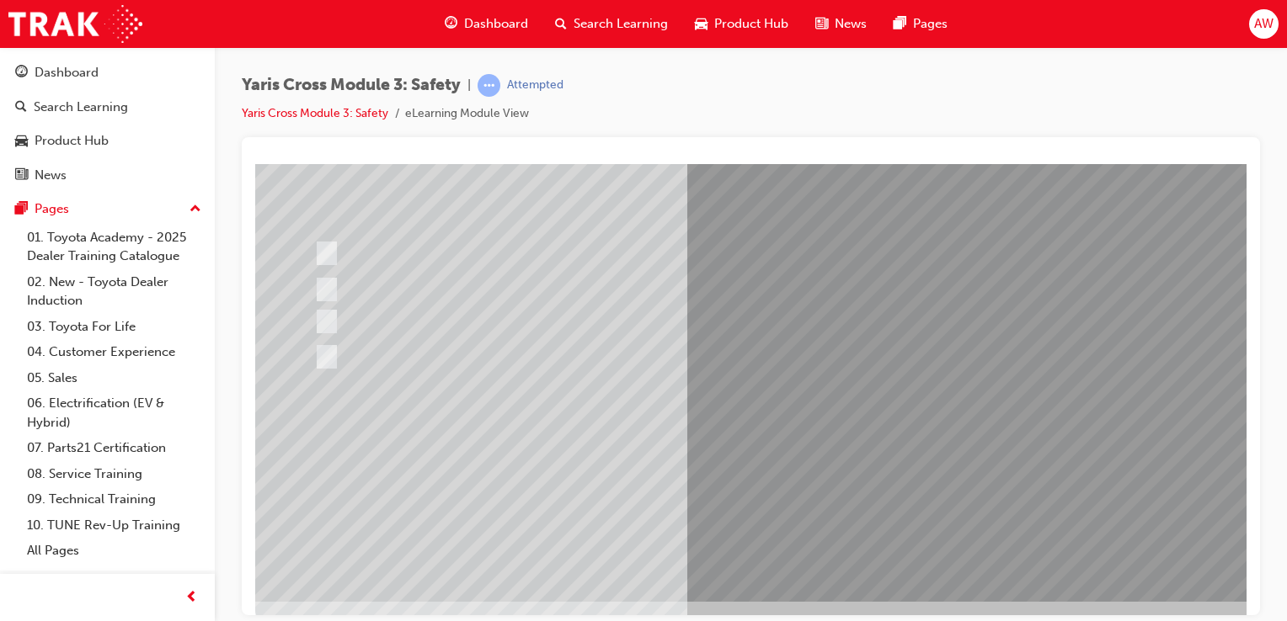
click at [835, 558] on div at bounding box center [827, 298] width 1145 height 606
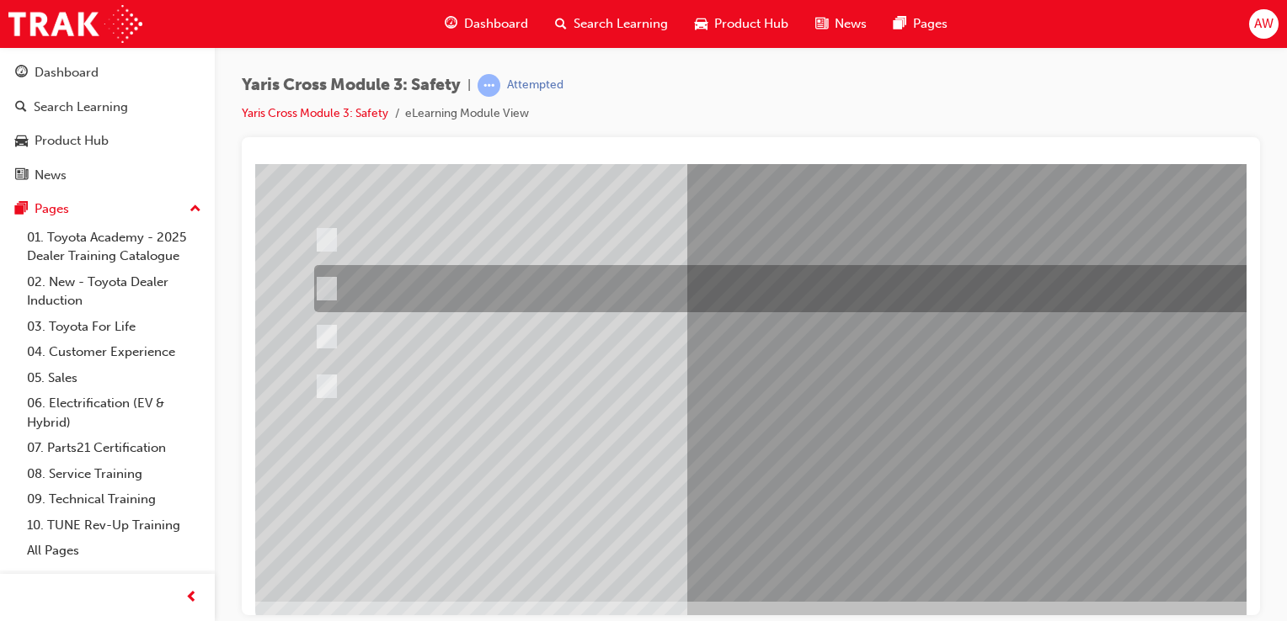
scroll to position [0, 0]
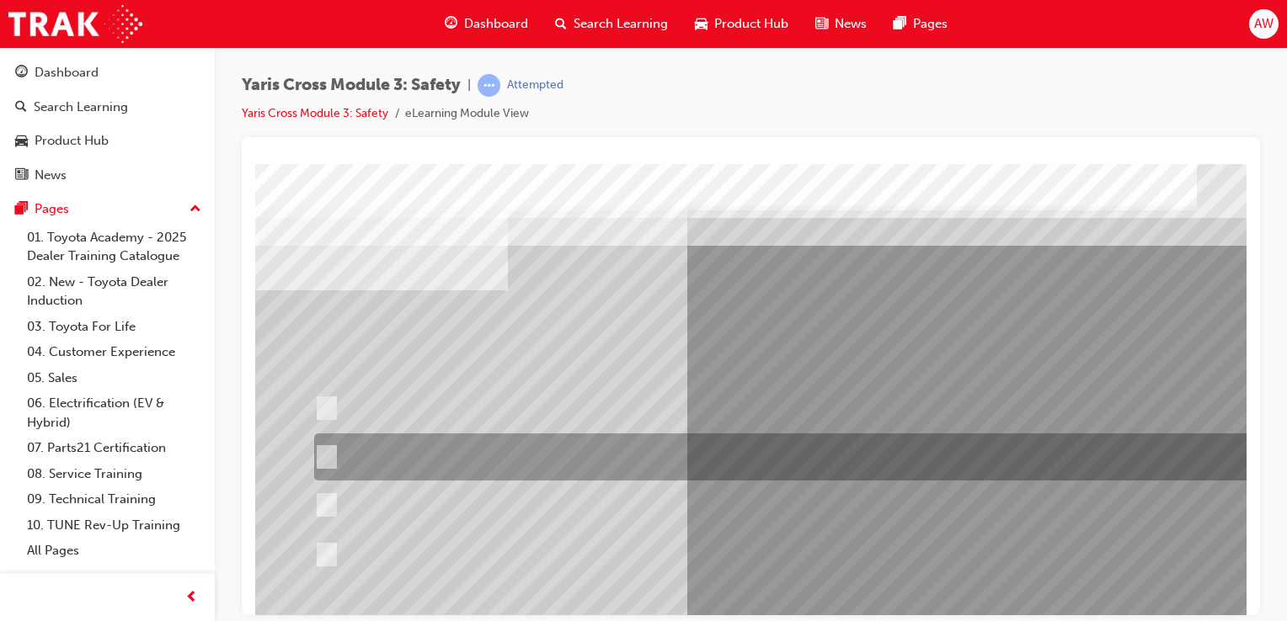
click at [330, 459] on input "When you turn right at an intersection and cross the path of an\3oncoming vehic…" at bounding box center [323, 457] width 19 height 19
radio input "true"
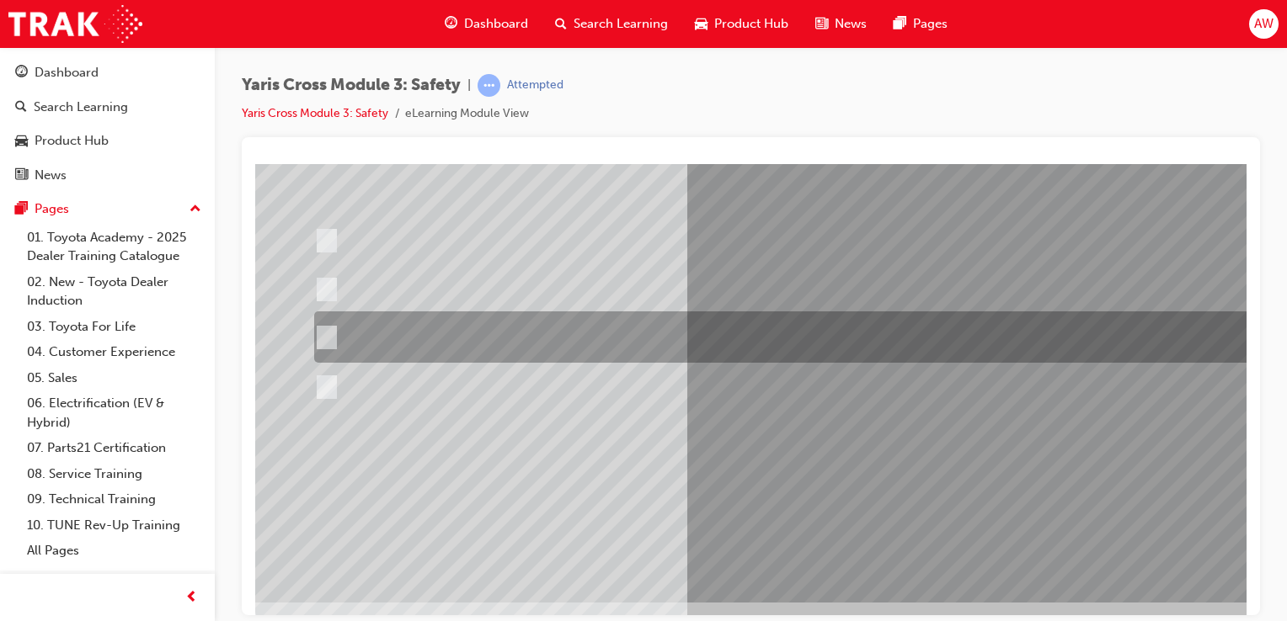
scroll to position [168, 0]
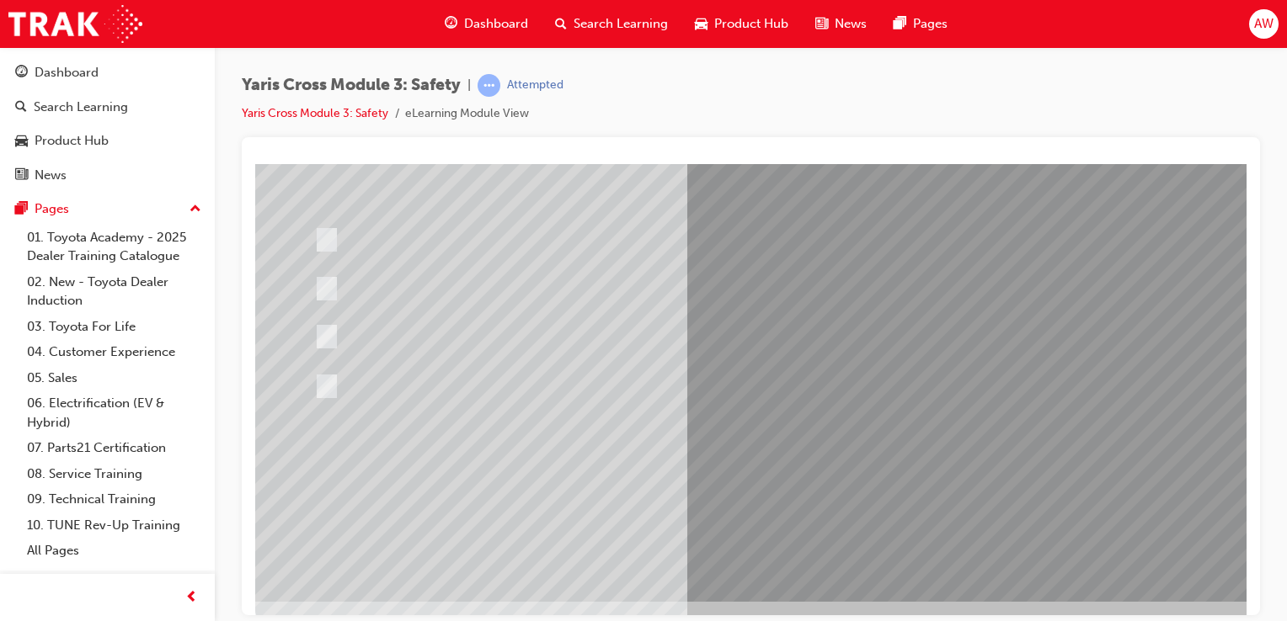
click at [957, 471] on div at bounding box center [827, 298] width 1145 height 606
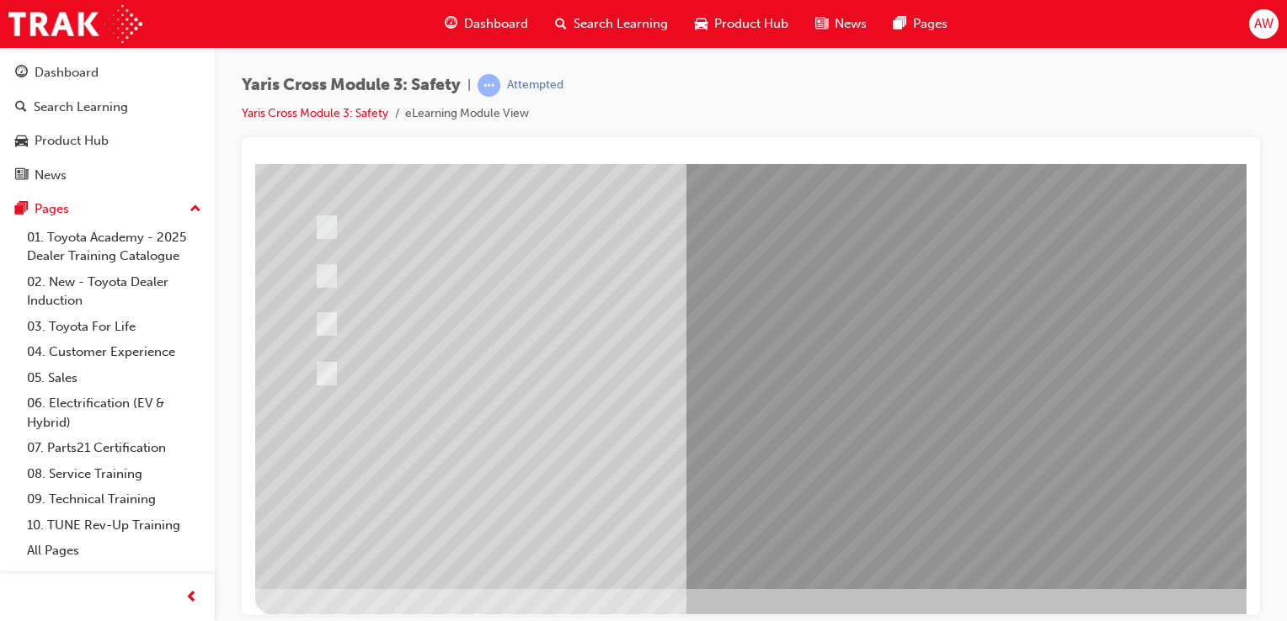
scroll to position [192, 0]
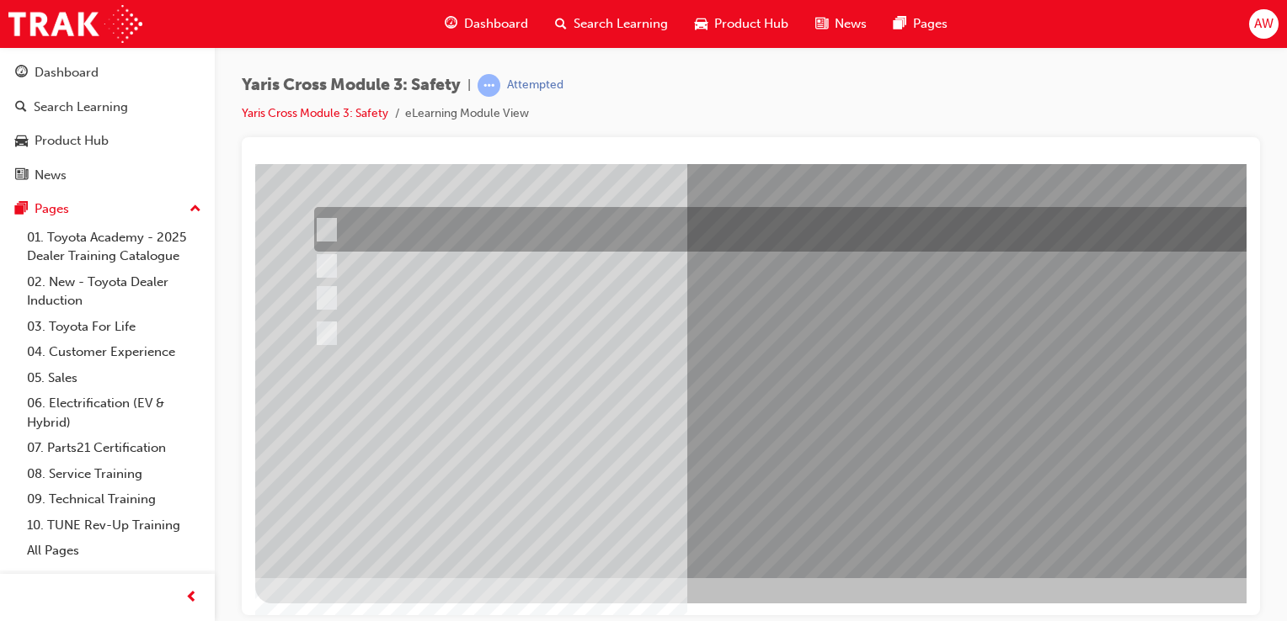
scroll to position [0, 0]
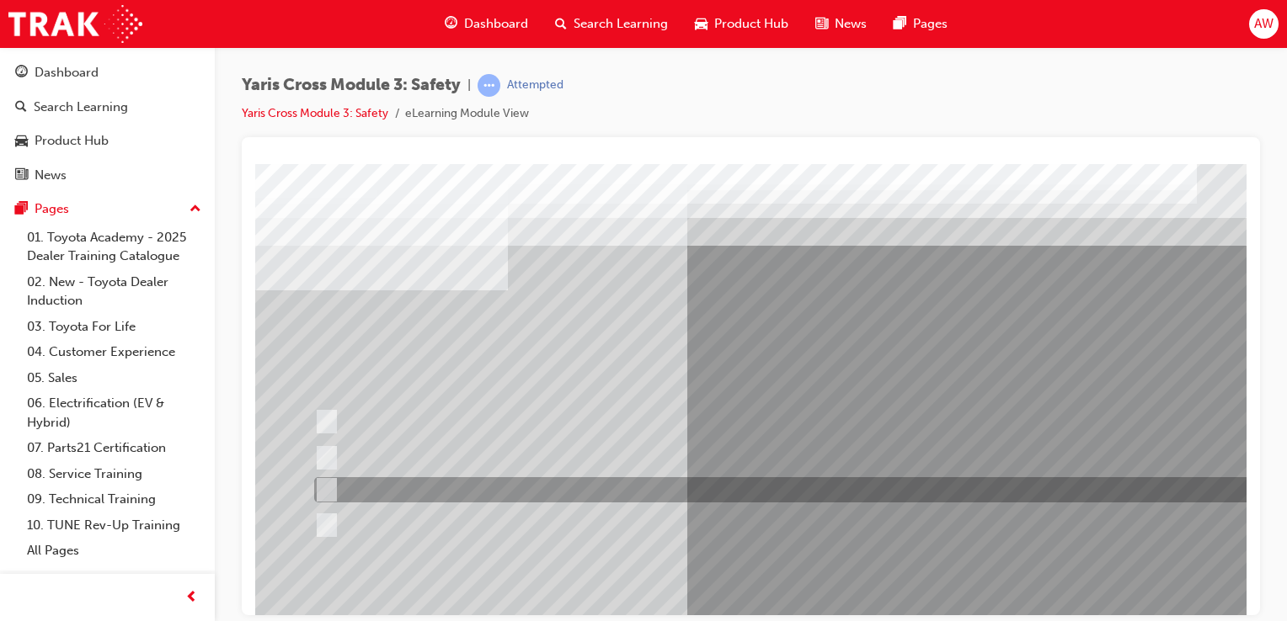
click at [328, 487] on input "Through a DCM – Data Communication Module" at bounding box center [323, 490] width 19 height 19
radio input "true"
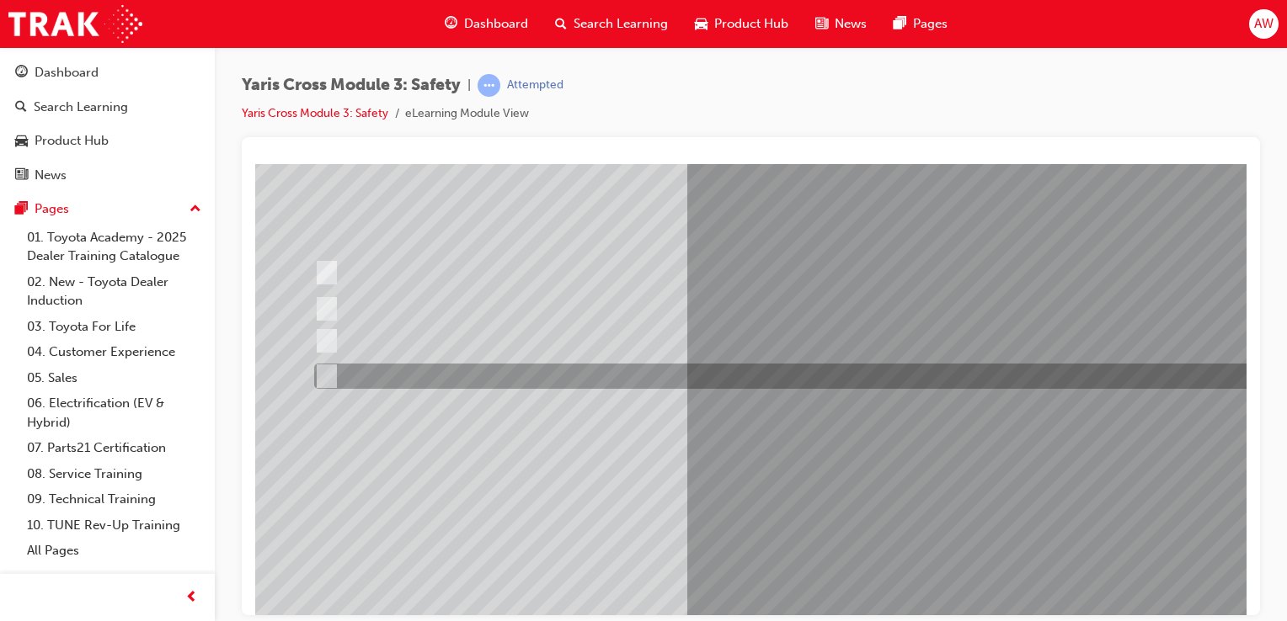
scroll to position [168, 0]
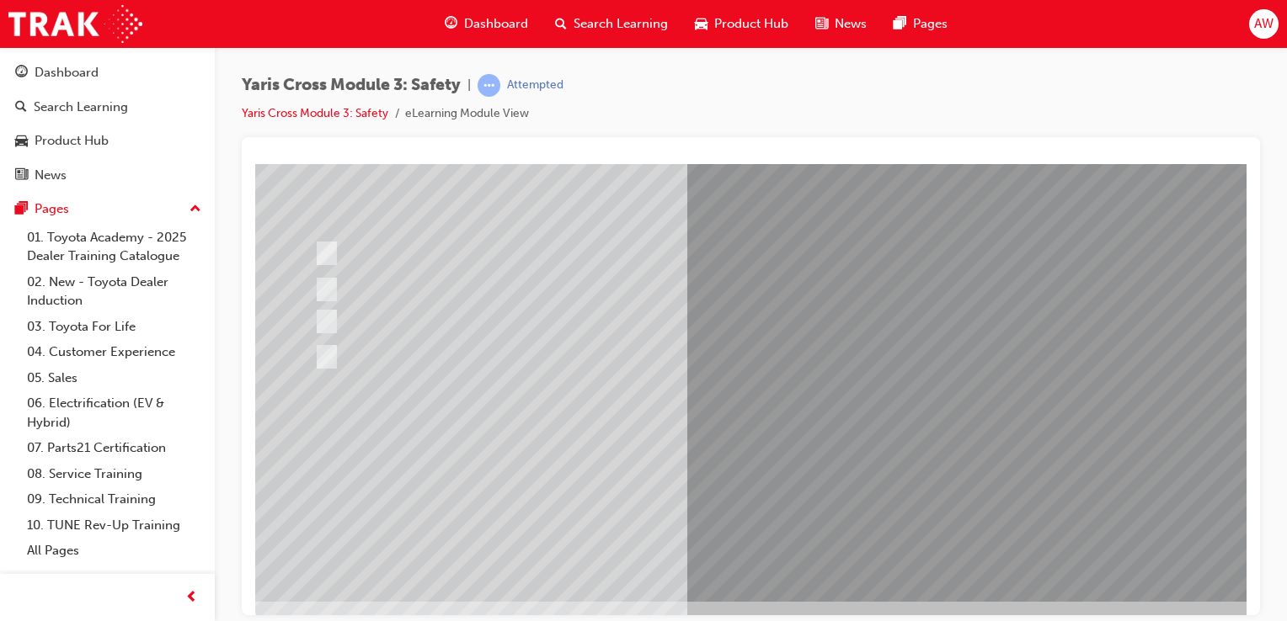
click at [958, 468] on div at bounding box center [827, 298] width 1145 height 606
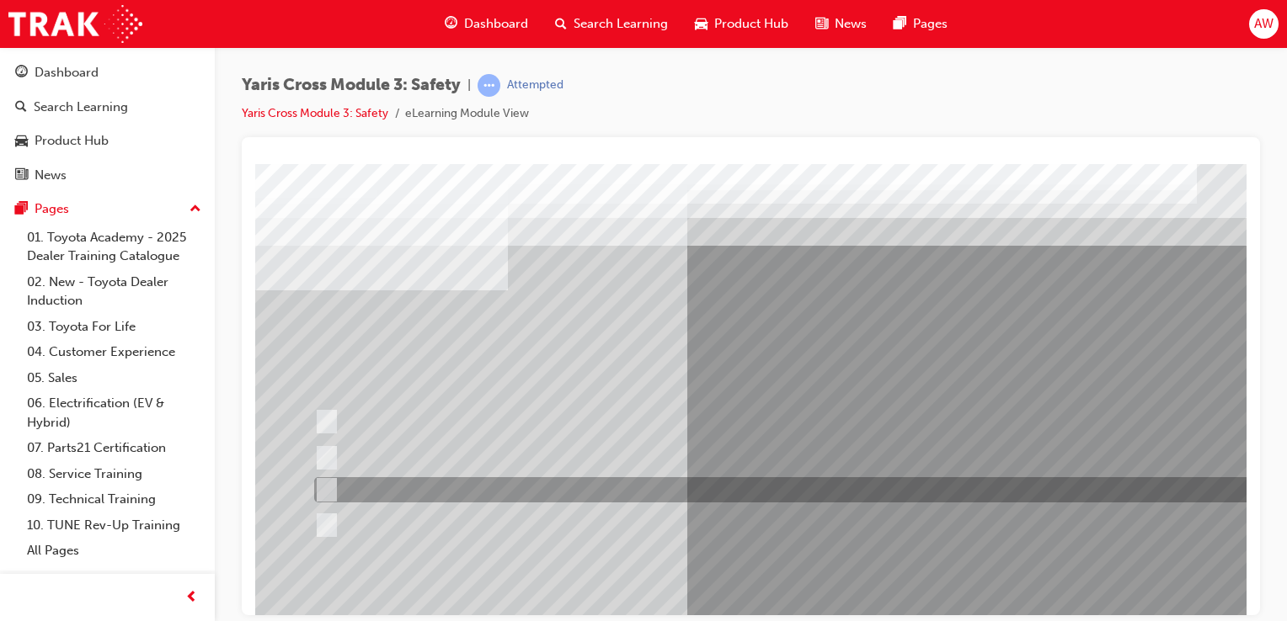
click at [328, 488] on input "ACN – Automatic Collision Notification" at bounding box center [322, 490] width 19 height 19
checkbox input "true"
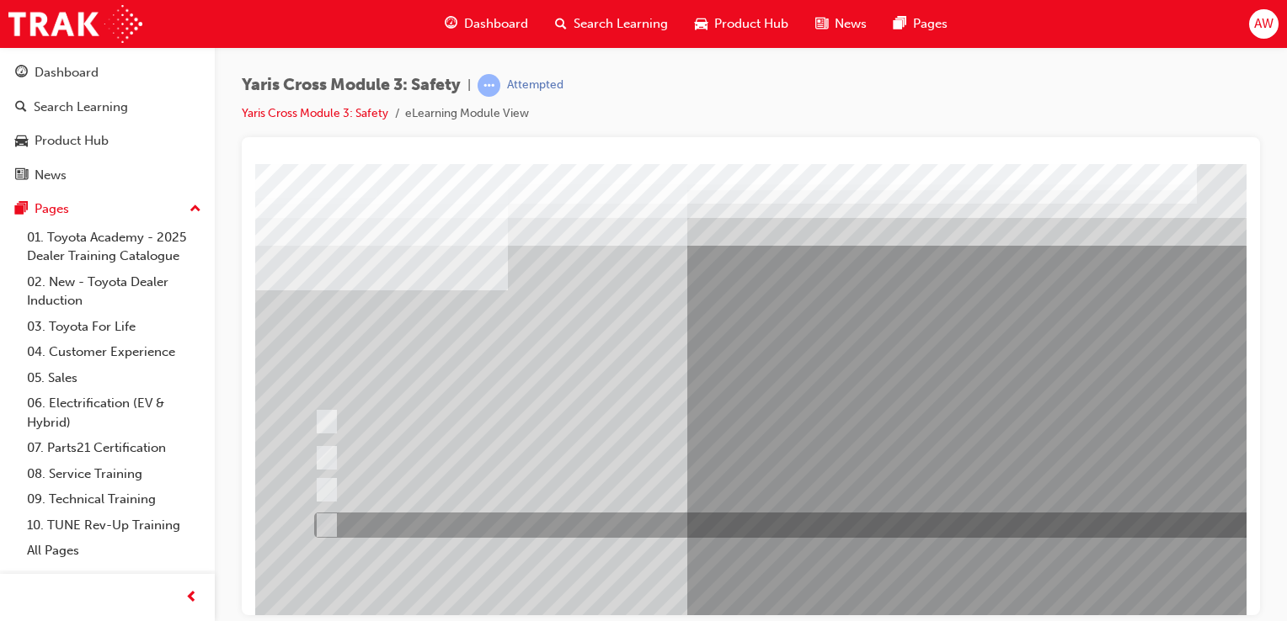
click at [328, 522] on input "SVT – Stolen Vehicle Tracking" at bounding box center [322, 525] width 19 height 19
checkbox input "true"
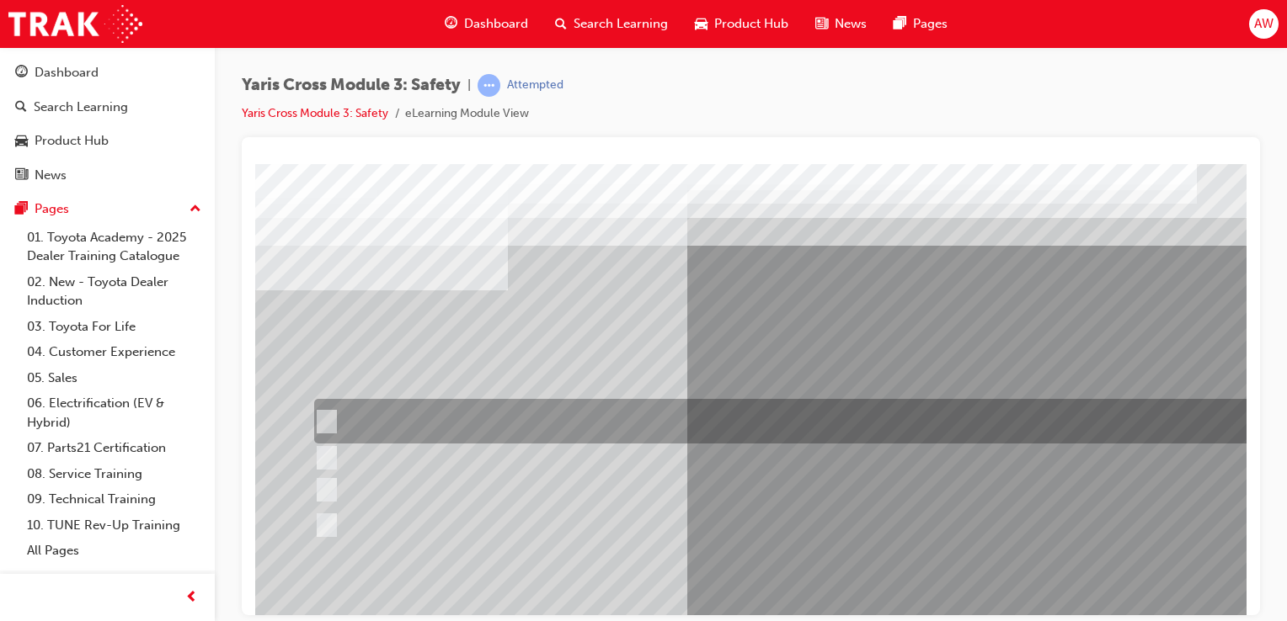
click at [328, 421] on input "SOS - Emergency Call" at bounding box center [322, 422] width 19 height 19
checkbox input "true"
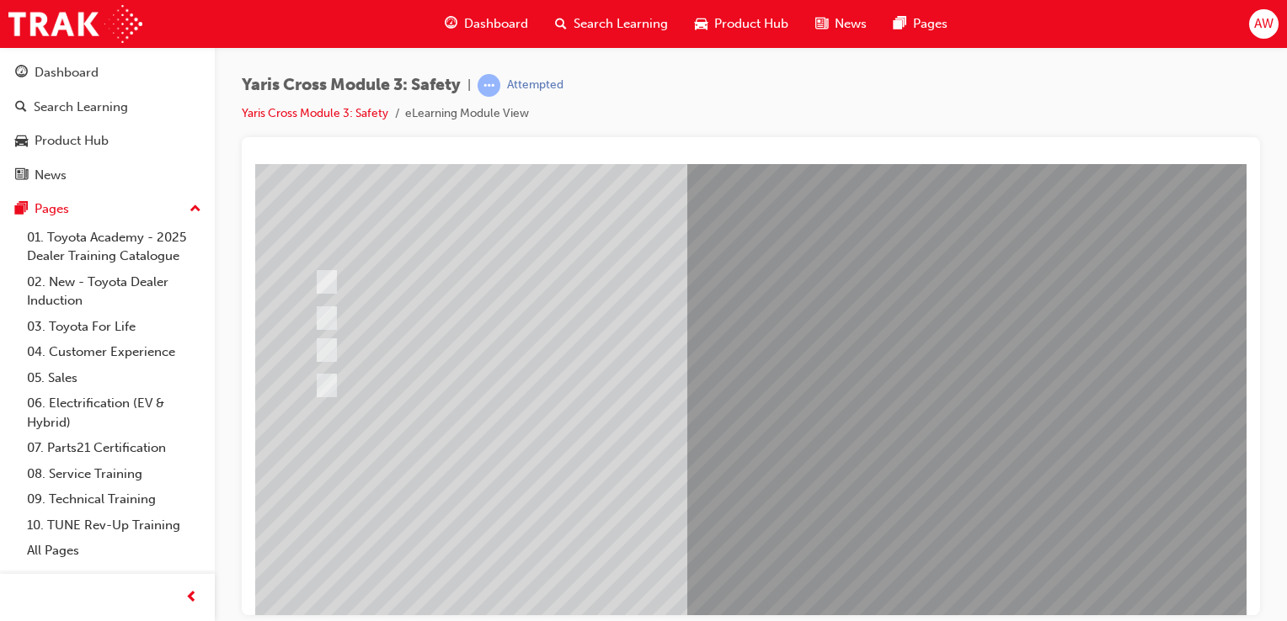
scroll to position [168, 0]
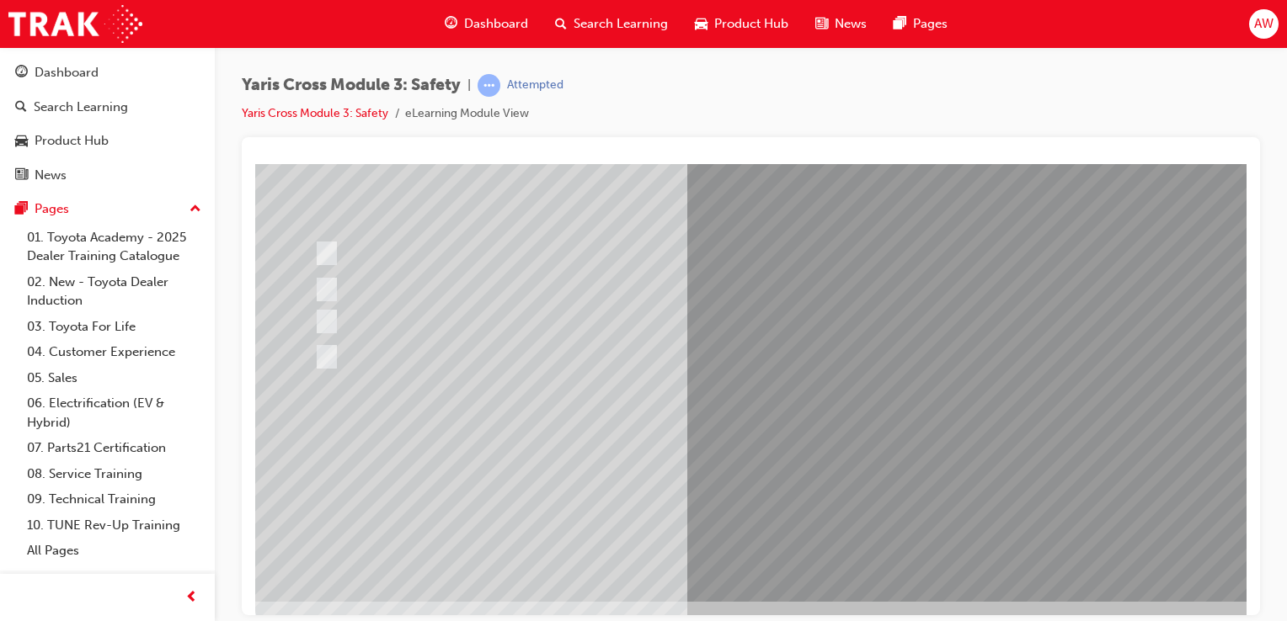
click at [957, 469] on div at bounding box center [827, 298] width 1145 height 606
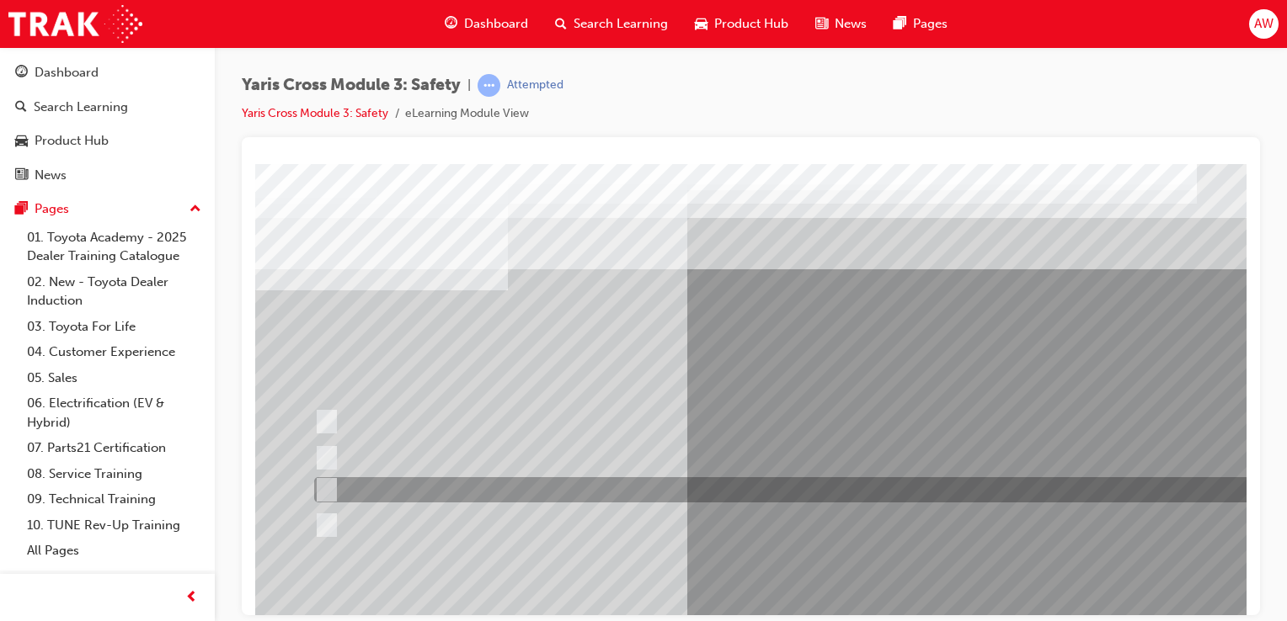
click at [323, 485] on input "two years" at bounding box center [323, 490] width 19 height 19
radio input "true"
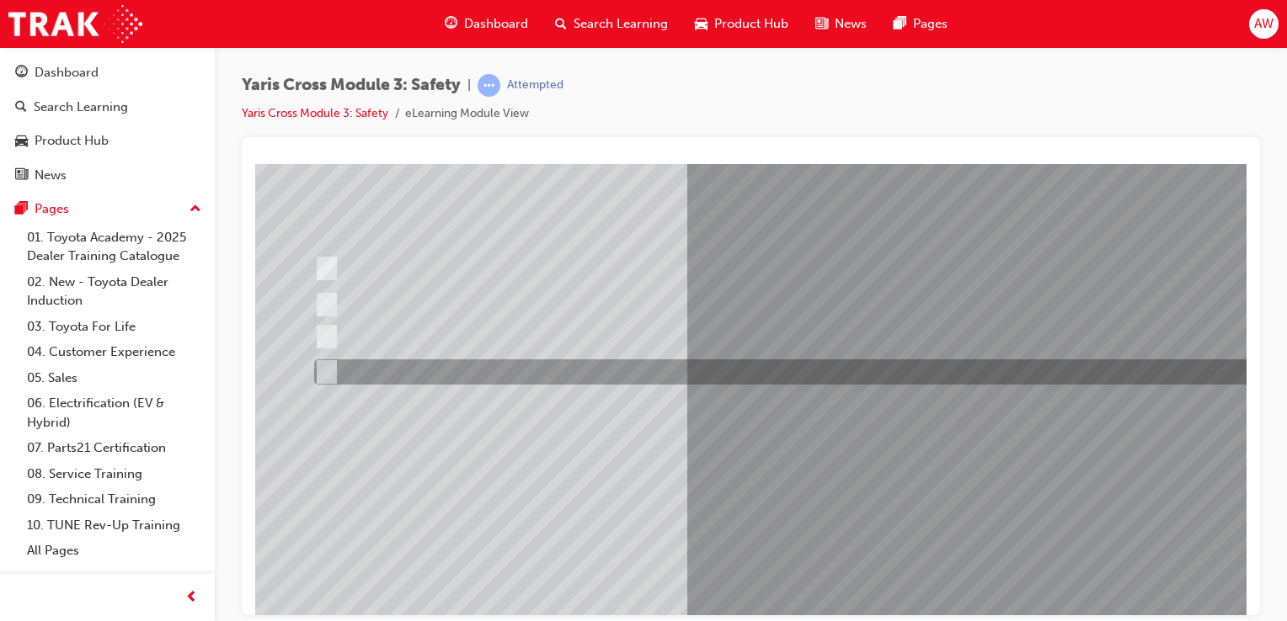
scroll to position [168, 0]
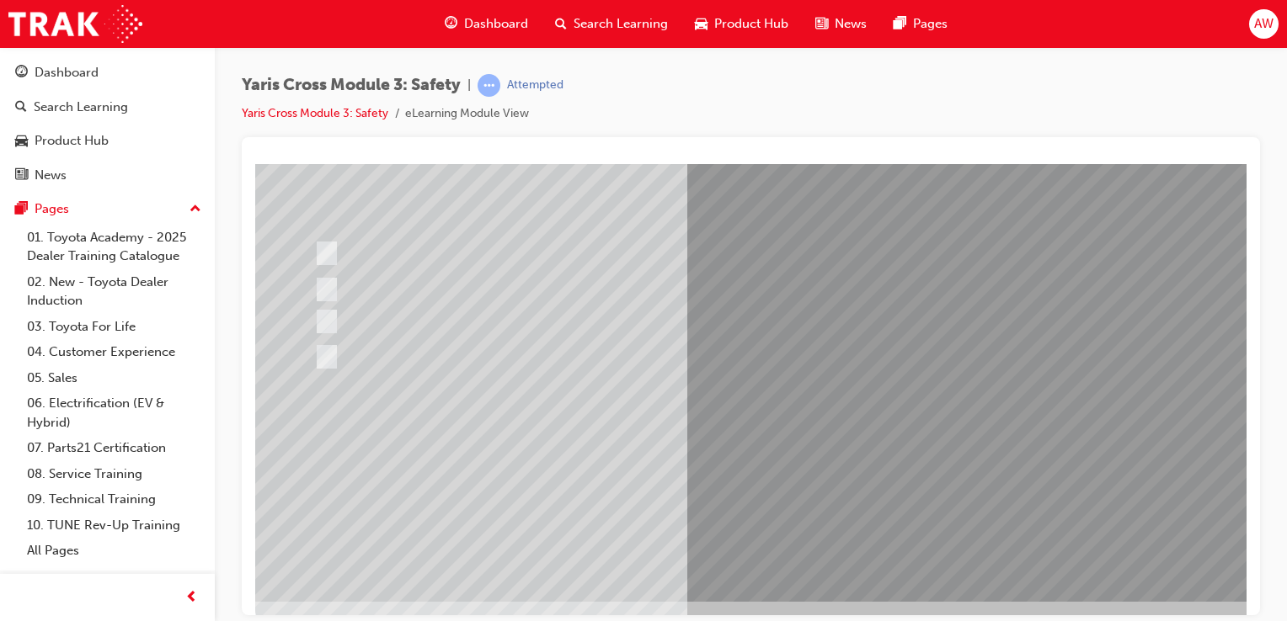
click at [939, 470] on div at bounding box center [827, 298] width 1145 height 606
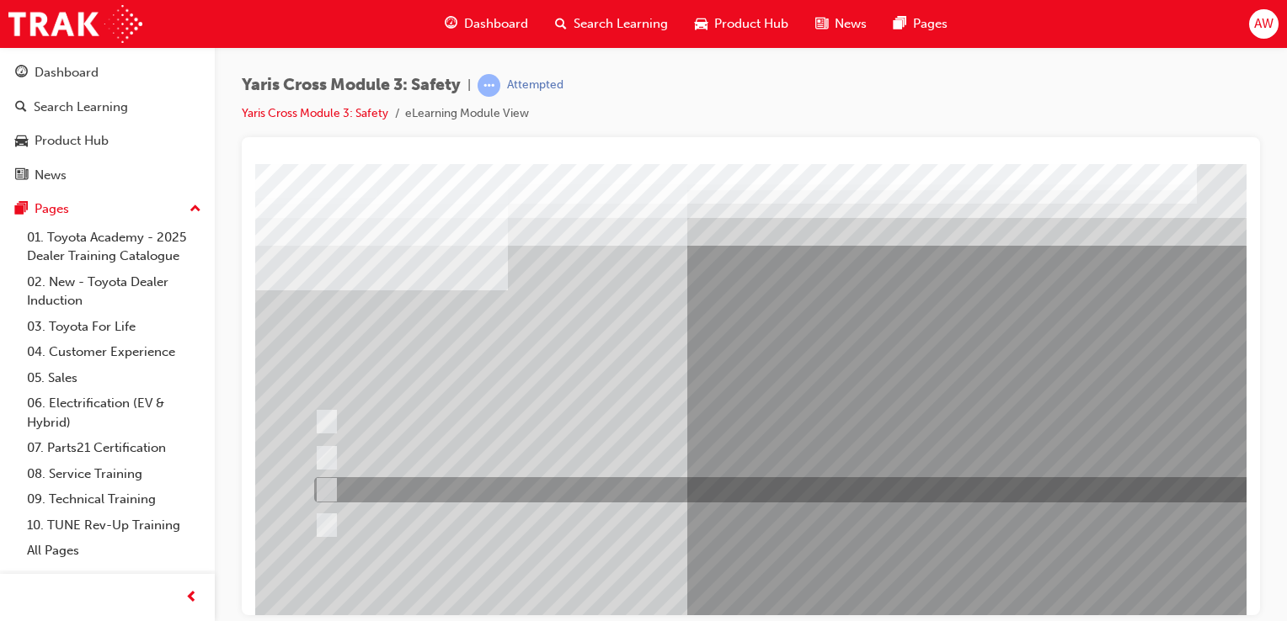
drag, startPoint x: 330, startPoint y: 484, endPoint x: 351, endPoint y: 483, distance: 21.1
click at [331, 483] on input "GXL & Urban" at bounding box center [323, 490] width 19 height 19
radio input "true"
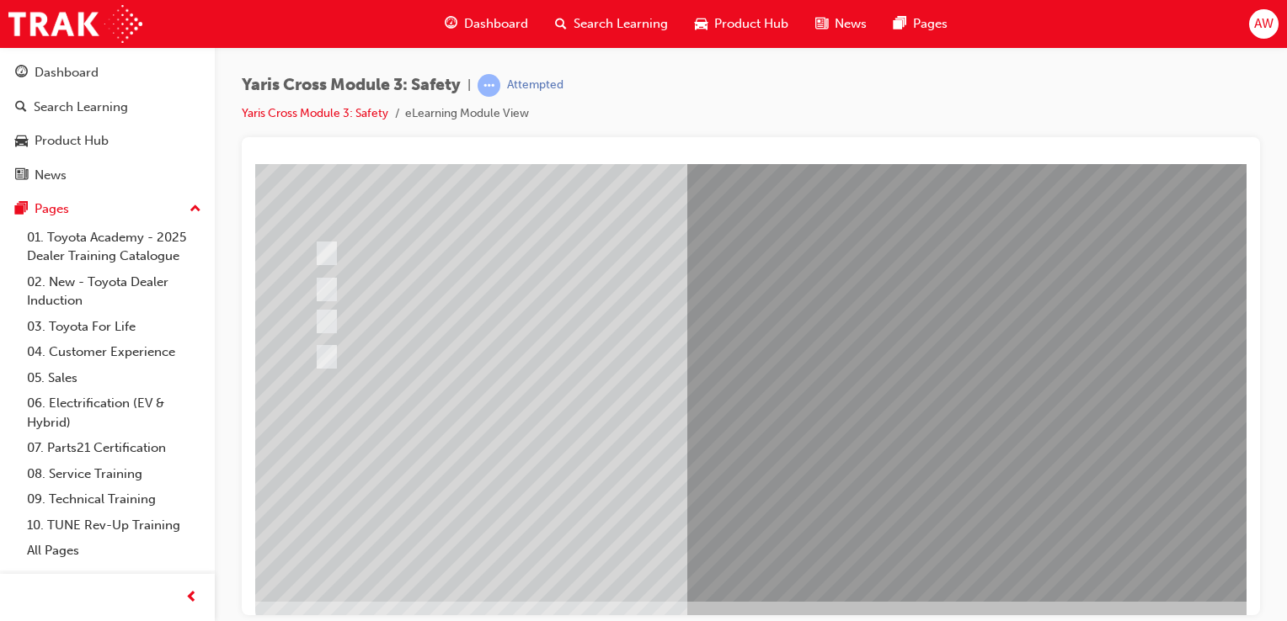
click at [954, 468] on div at bounding box center [827, 298] width 1145 height 606
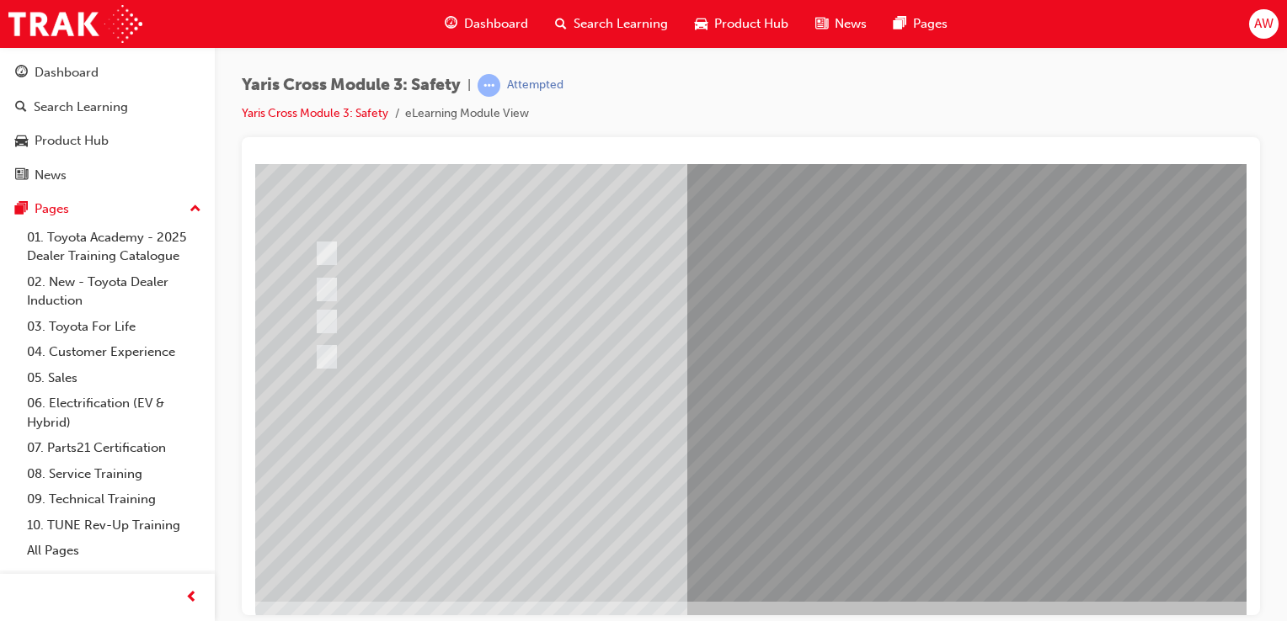
scroll to position [0, 0]
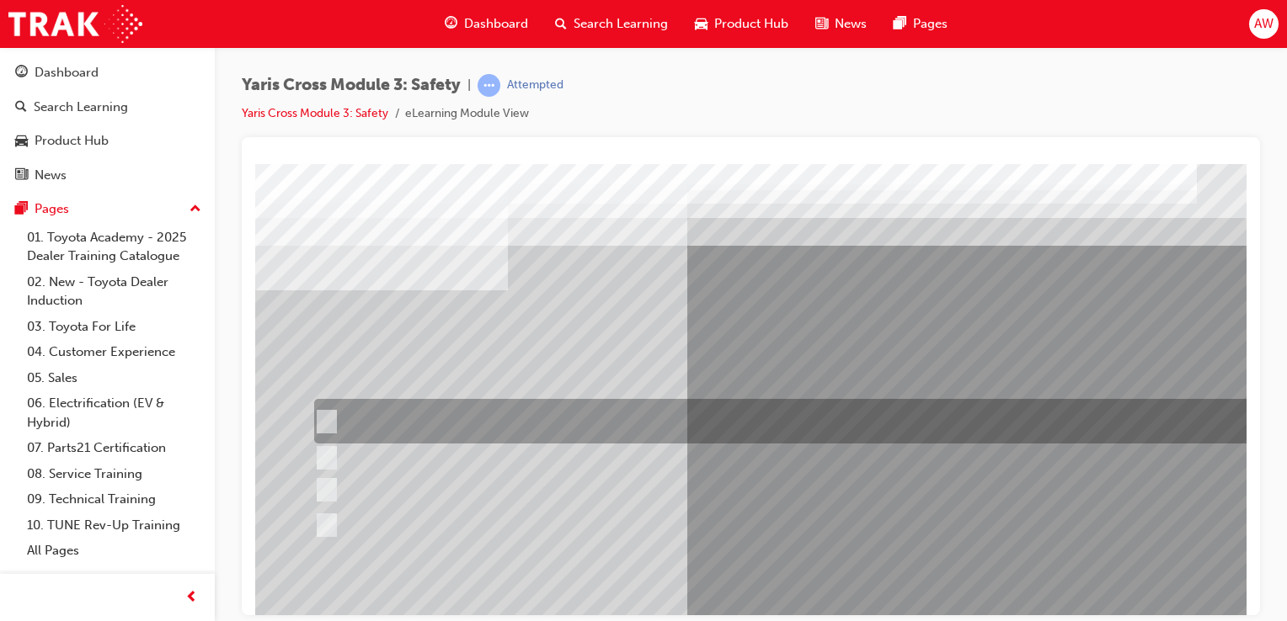
click at [323, 420] on input "Lane Departure Assist with Steering Control" at bounding box center [322, 422] width 19 height 19
checkbox input "true"
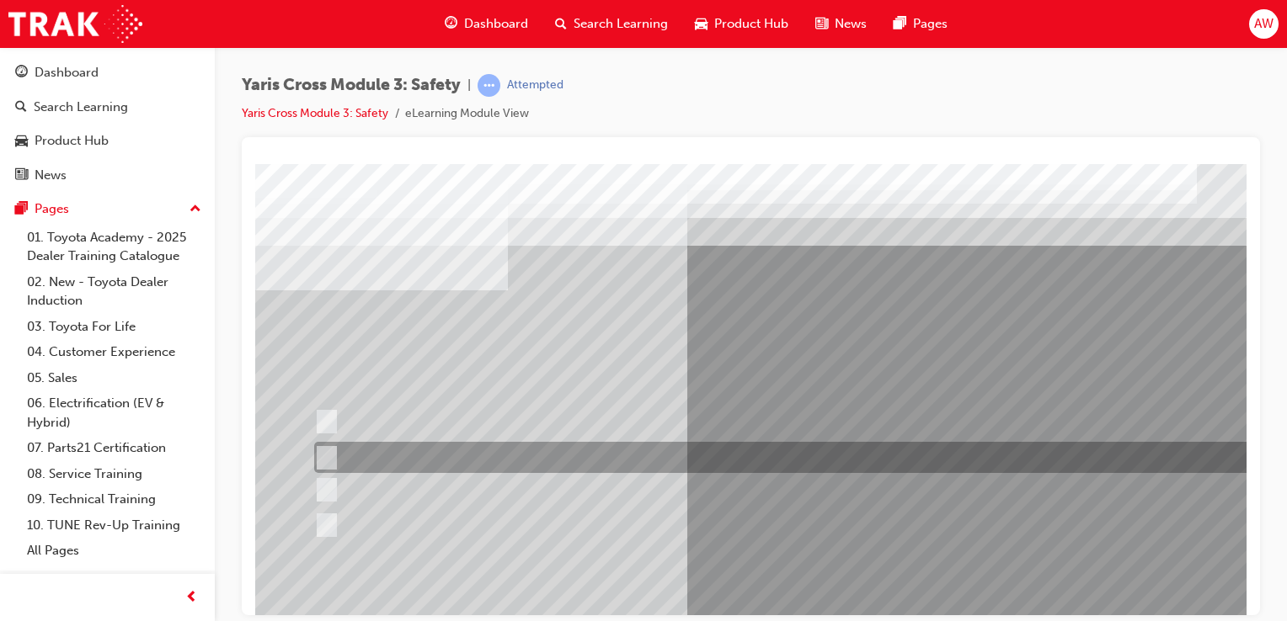
click at [323, 452] on input "SRS Airbags" at bounding box center [322, 458] width 19 height 19
checkbox input "true"
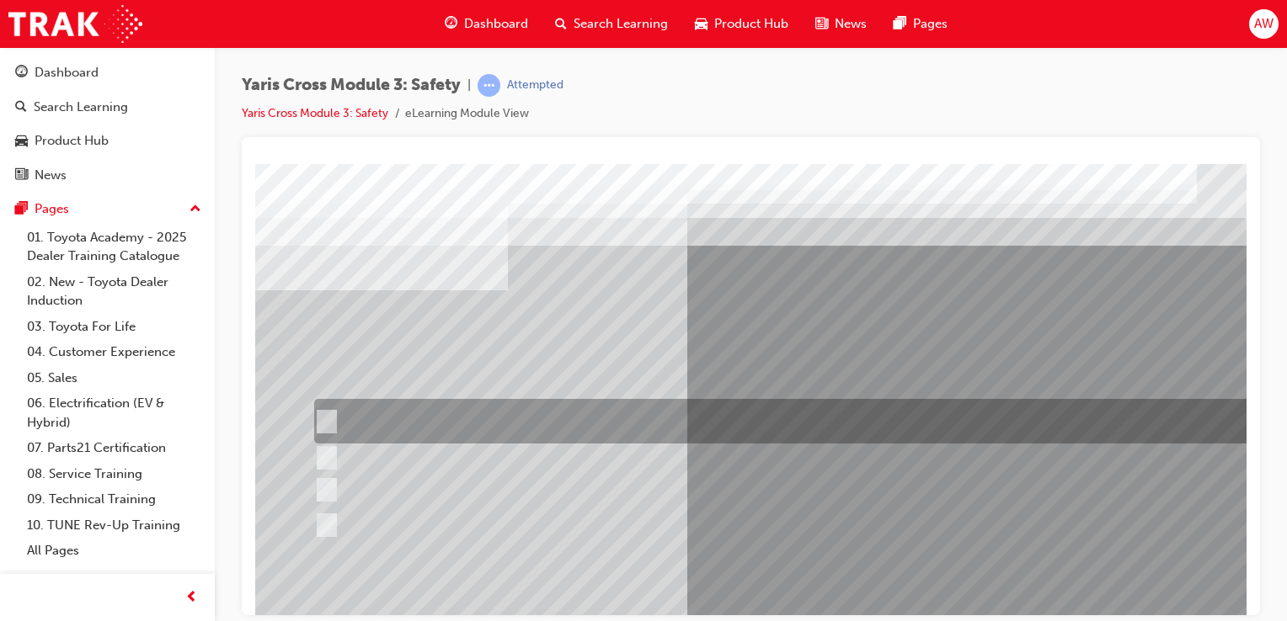
click at [325, 420] on input "Lane Departure Assist with Steering Control" at bounding box center [322, 422] width 19 height 19
checkbox input "false"
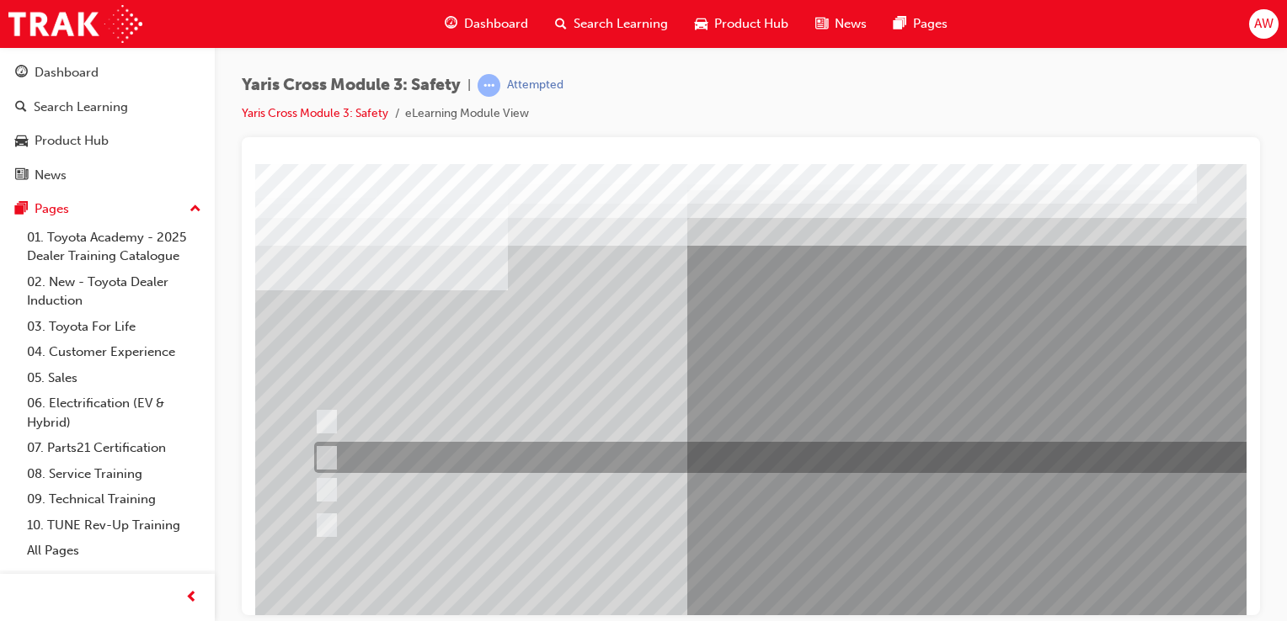
click at [326, 456] on input "SRS Airbags" at bounding box center [322, 458] width 19 height 19
checkbox input "false"
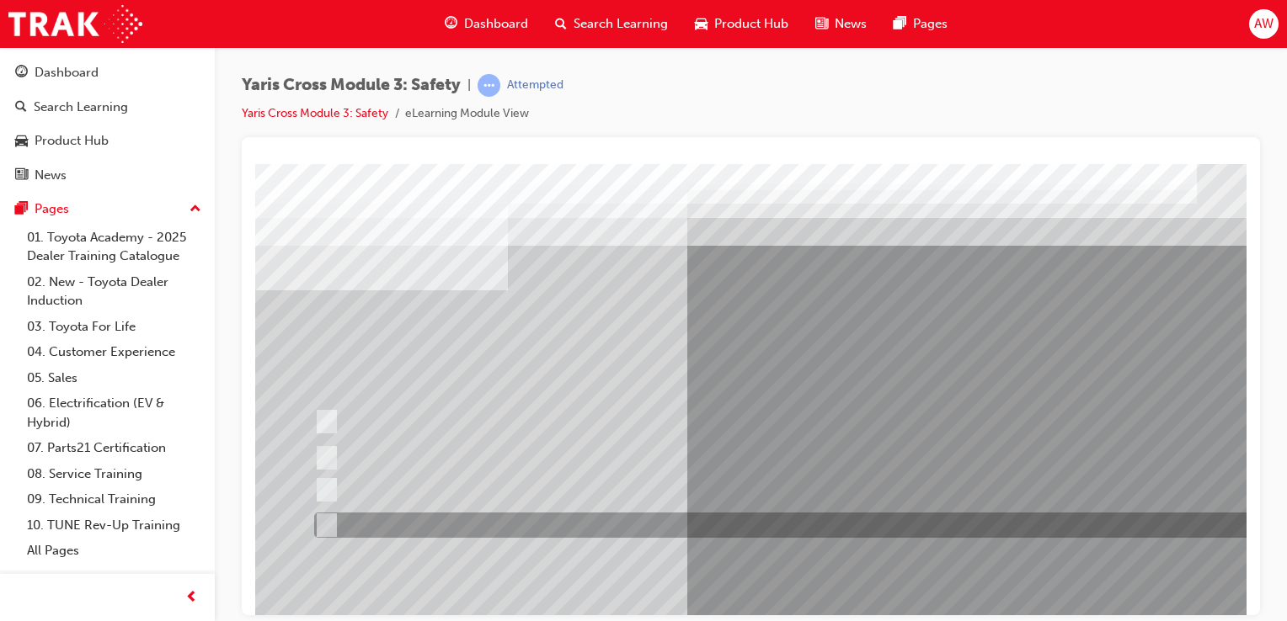
click at [330, 521] on input "Blind Spot Monitor (BSM)" at bounding box center [322, 525] width 19 height 19
checkbox input "true"
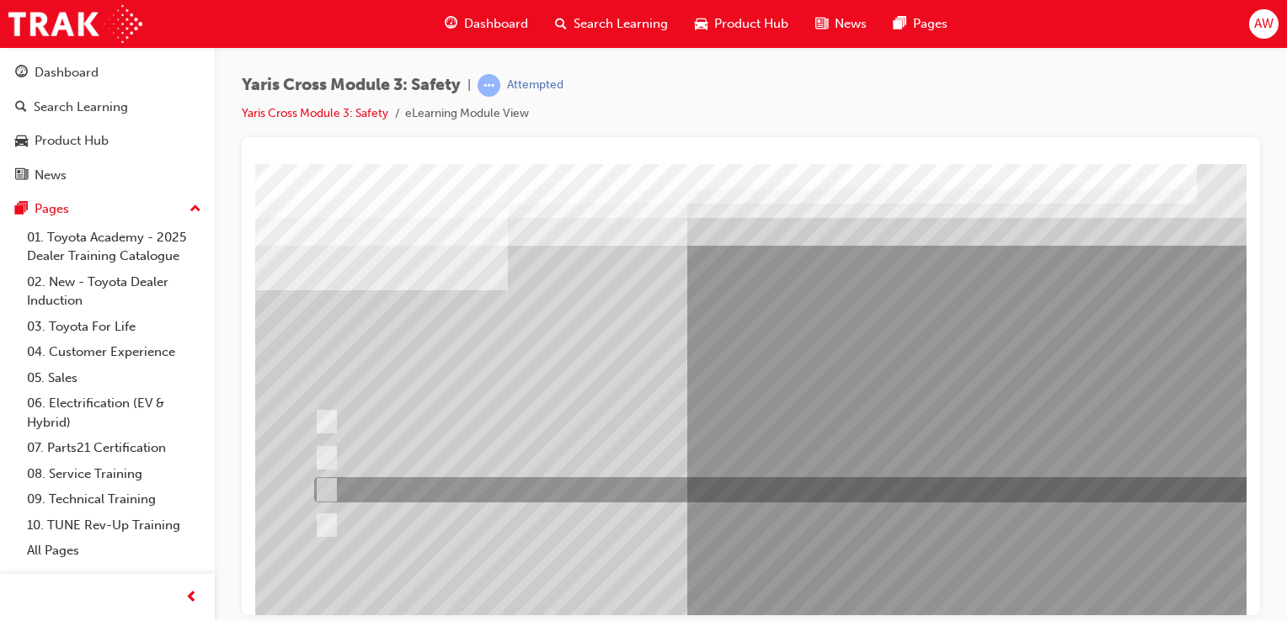
click at [330, 483] on input "Pre-Collision System (PCS)" at bounding box center [322, 490] width 19 height 19
checkbox input "true"
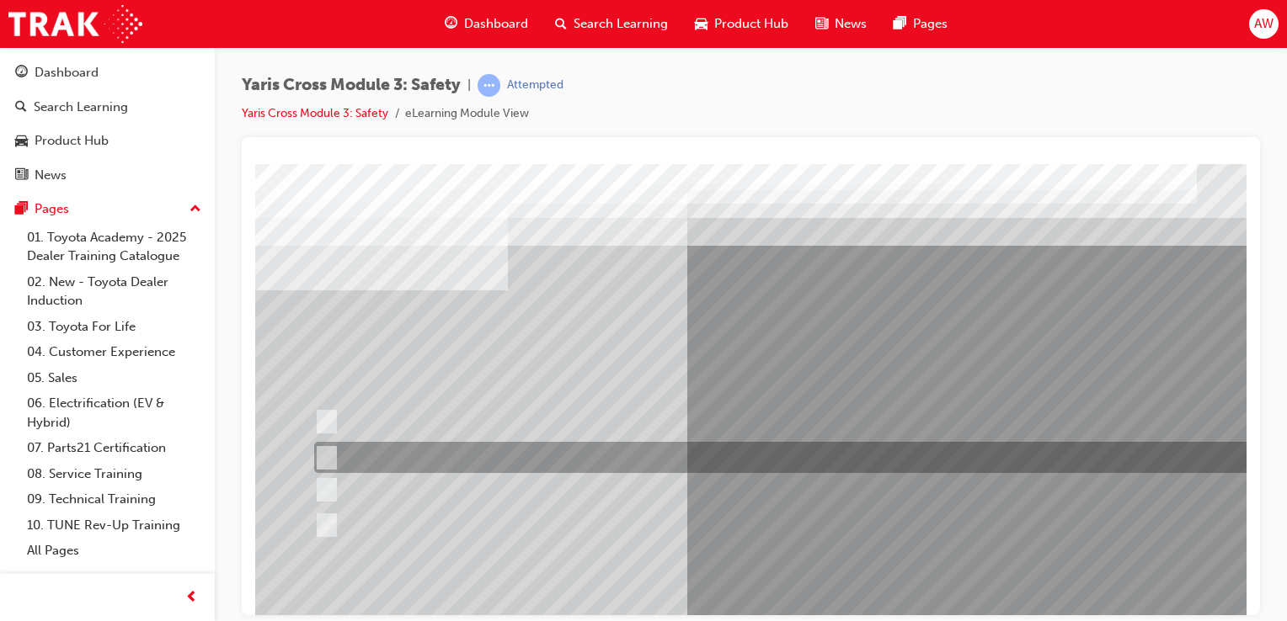
click at [330, 452] on input "SRS Airbags" at bounding box center [322, 458] width 19 height 19
checkbox input "true"
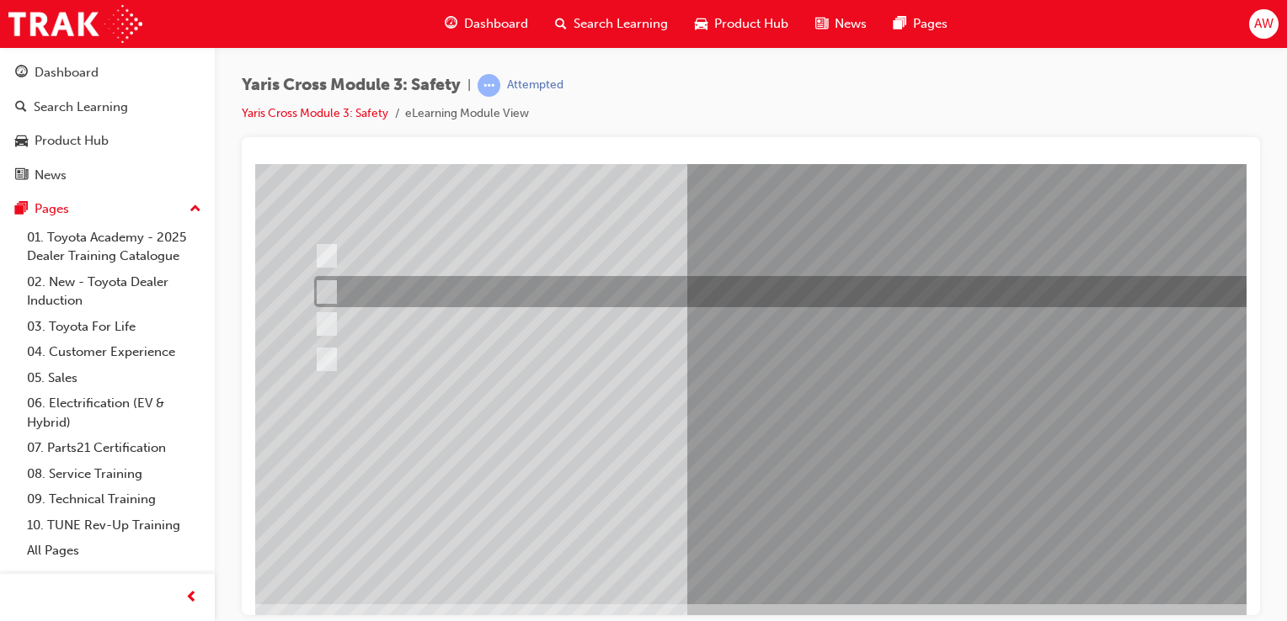
scroll to position [168, 0]
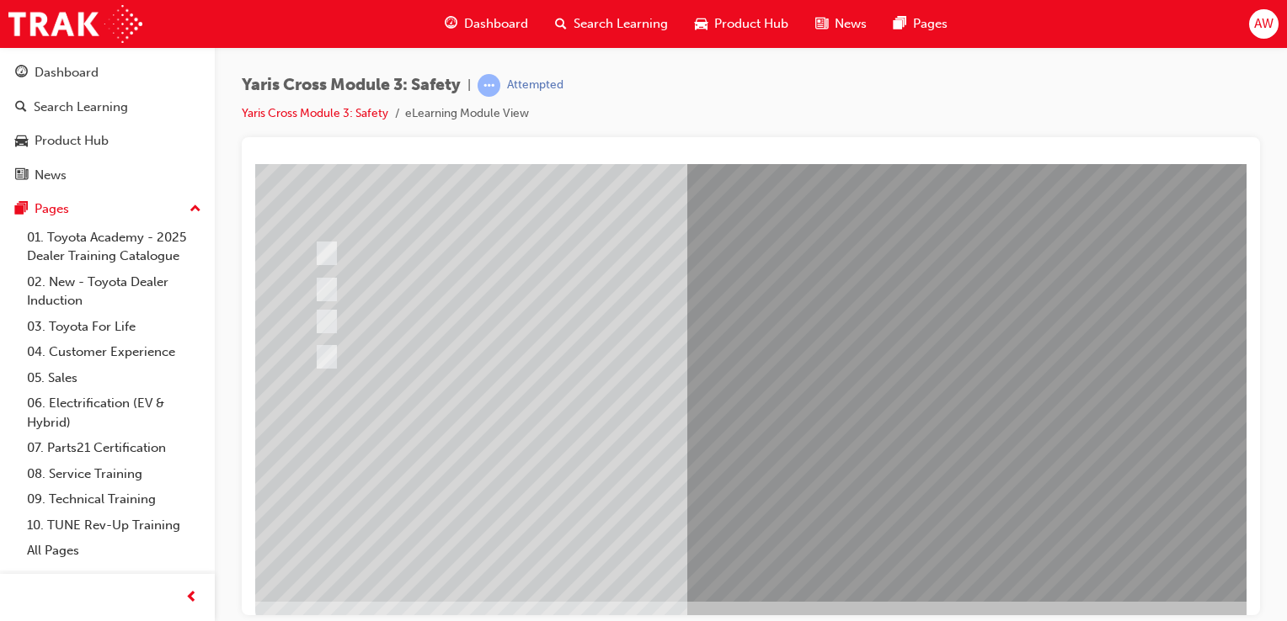
click at [940, 465] on div at bounding box center [827, 298] width 1145 height 606
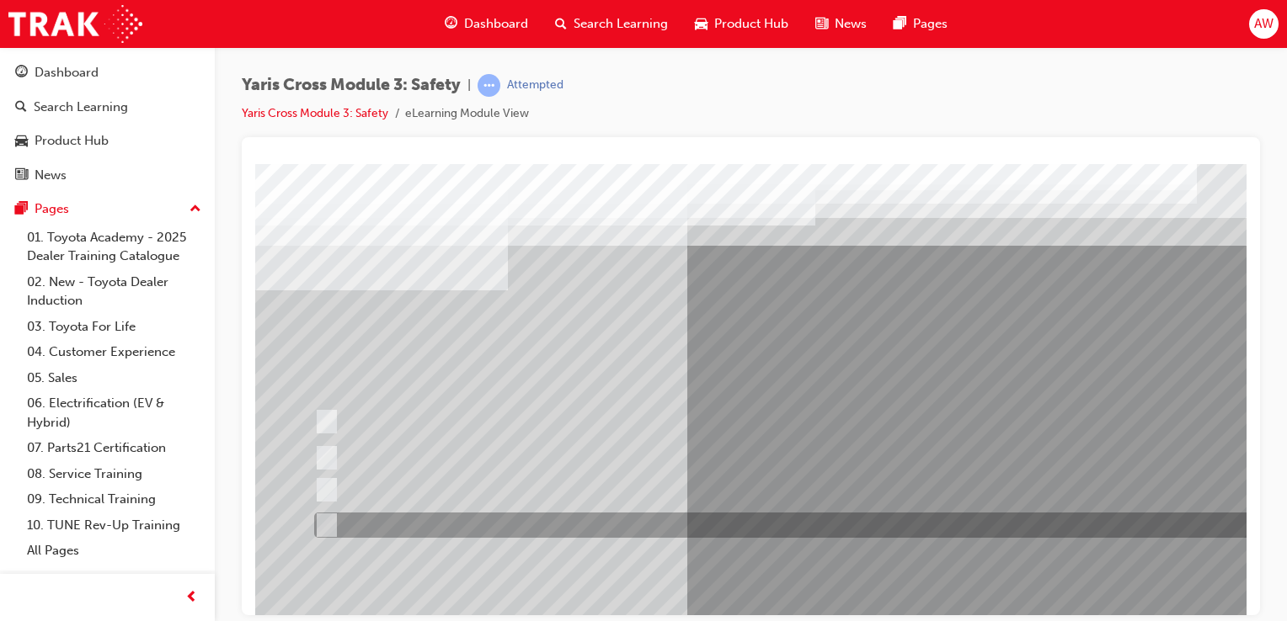
click at [328, 520] on input "Blind Spot Monitor (BSM)" at bounding box center [323, 525] width 19 height 19
radio input "true"
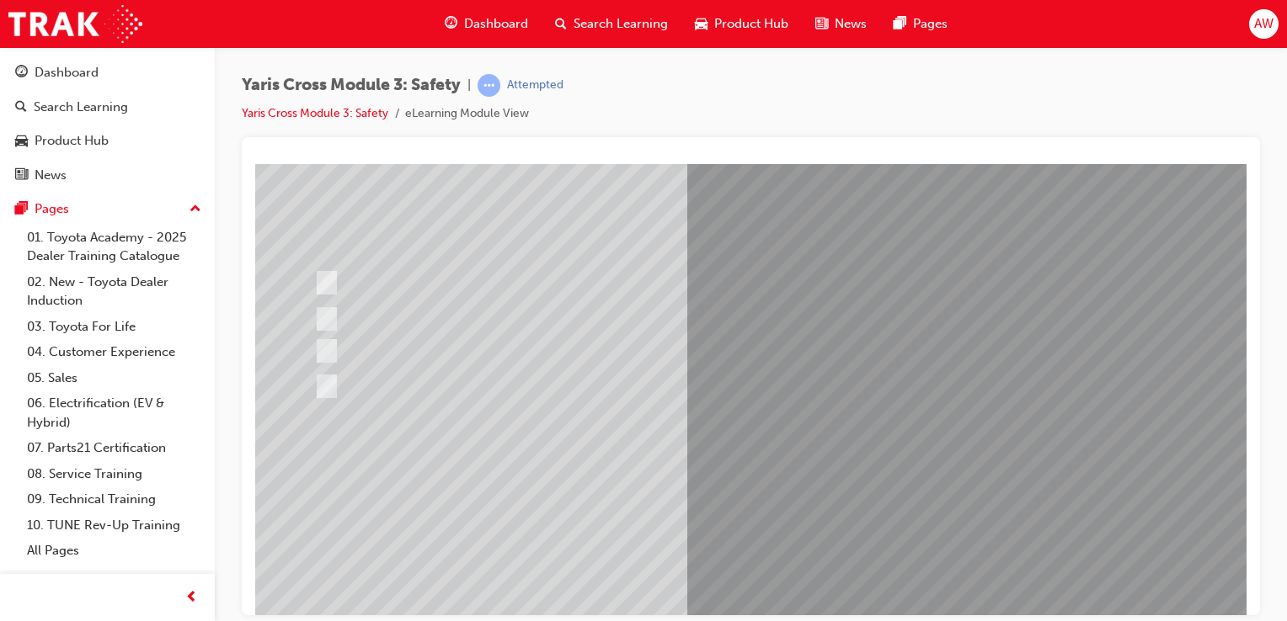
scroll to position [168, 0]
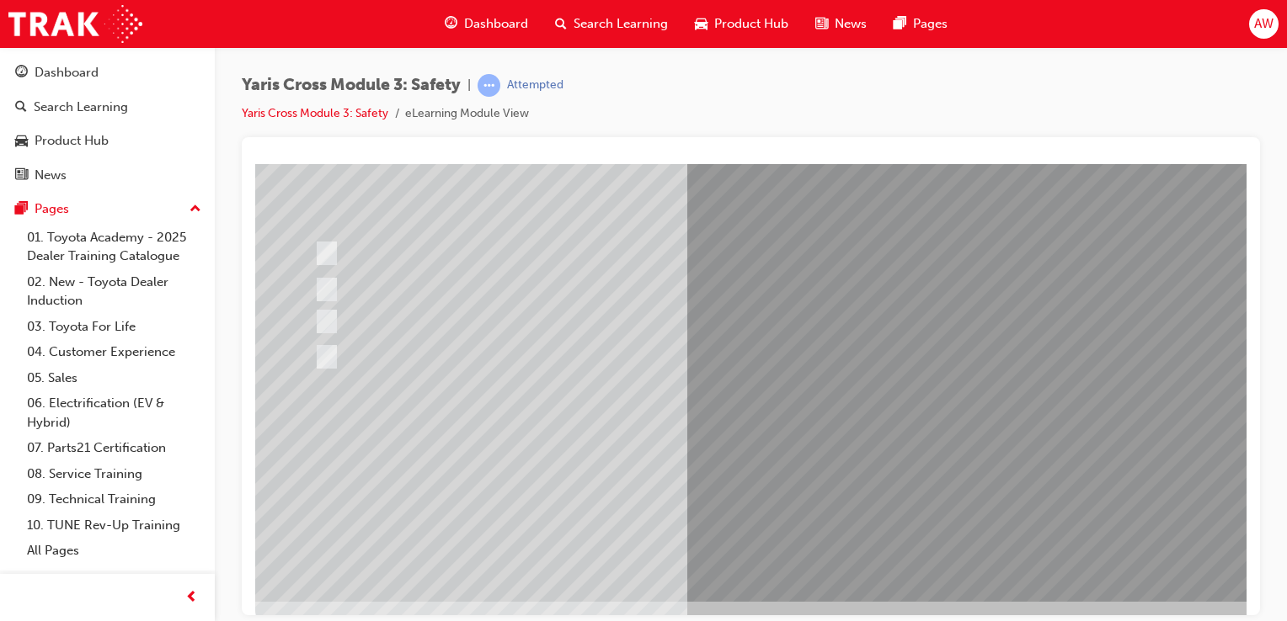
click at [939, 468] on div at bounding box center [827, 298] width 1145 height 606
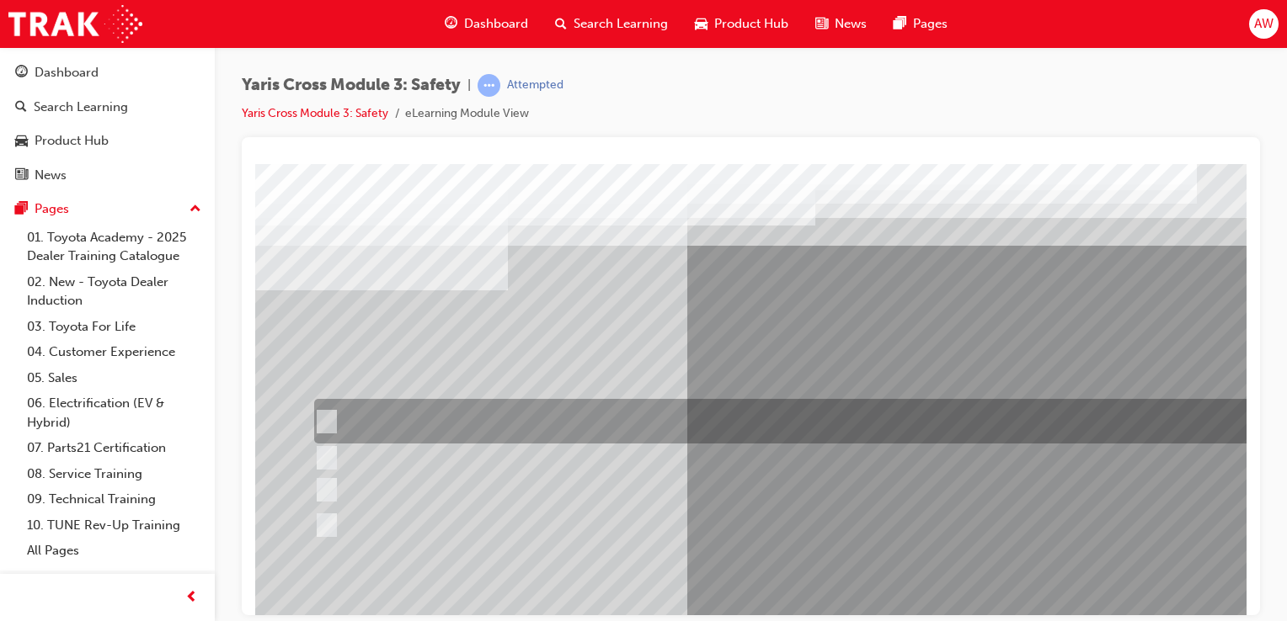
click at [328, 419] on input "Stop Sign" at bounding box center [323, 422] width 19 height 19
radio input "true"
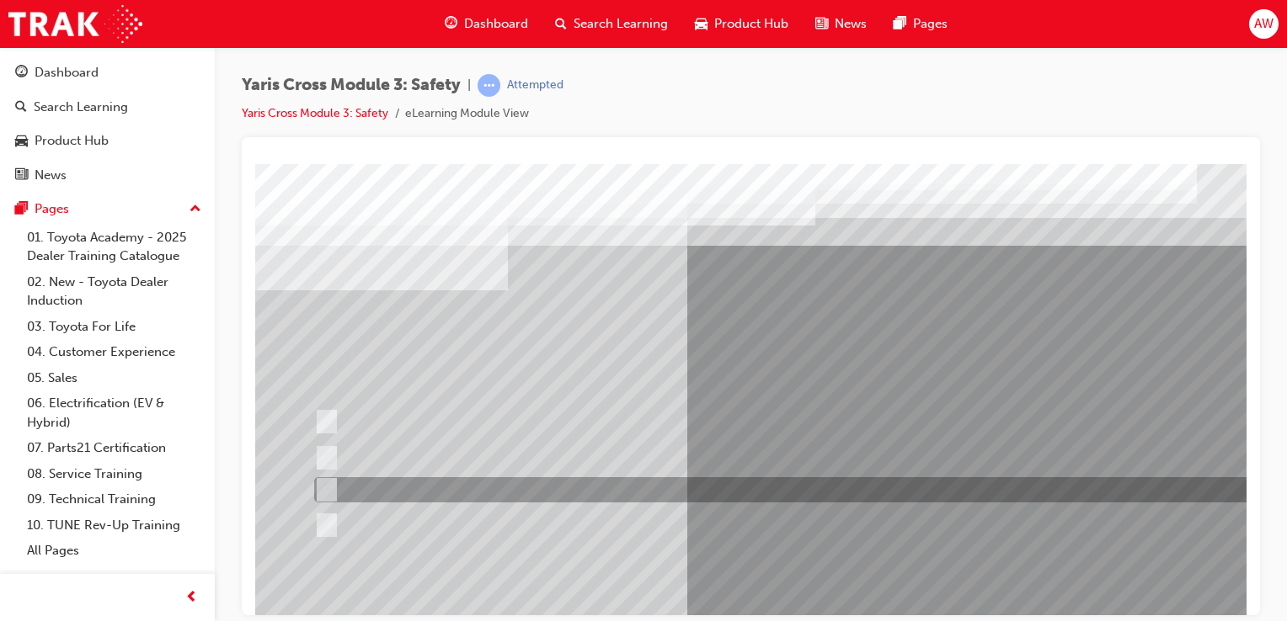
scroll to position [168, 0]
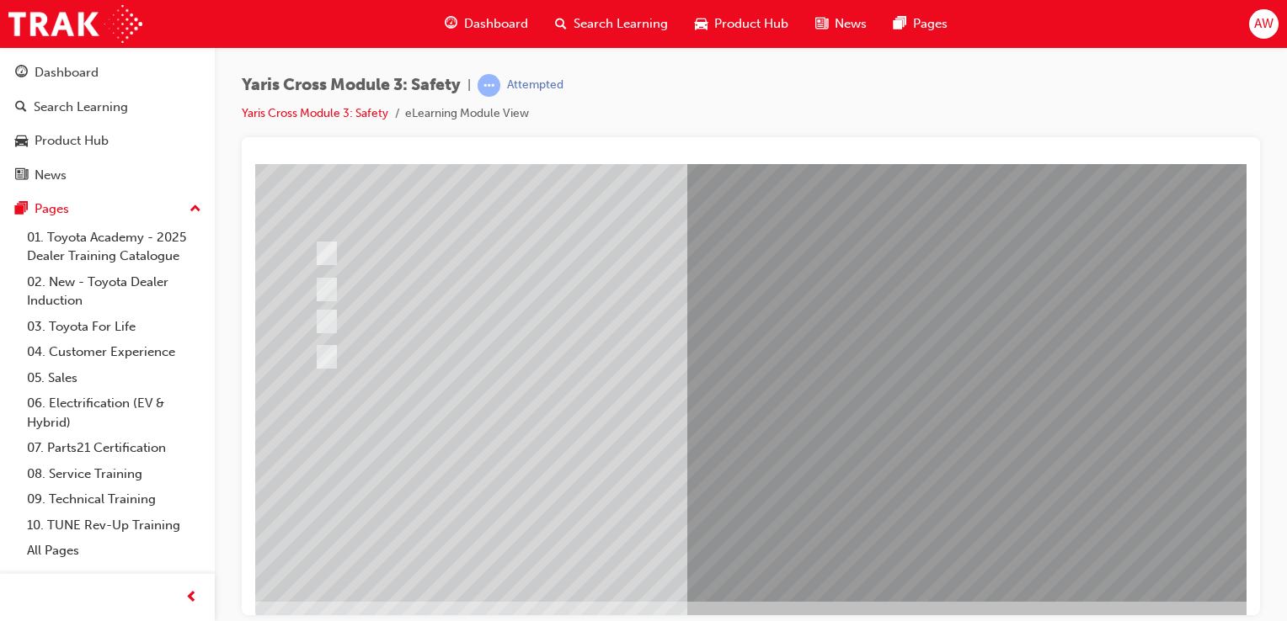
click at [939, 471] on div at bounding box center [827, 298] width 1145 height 606
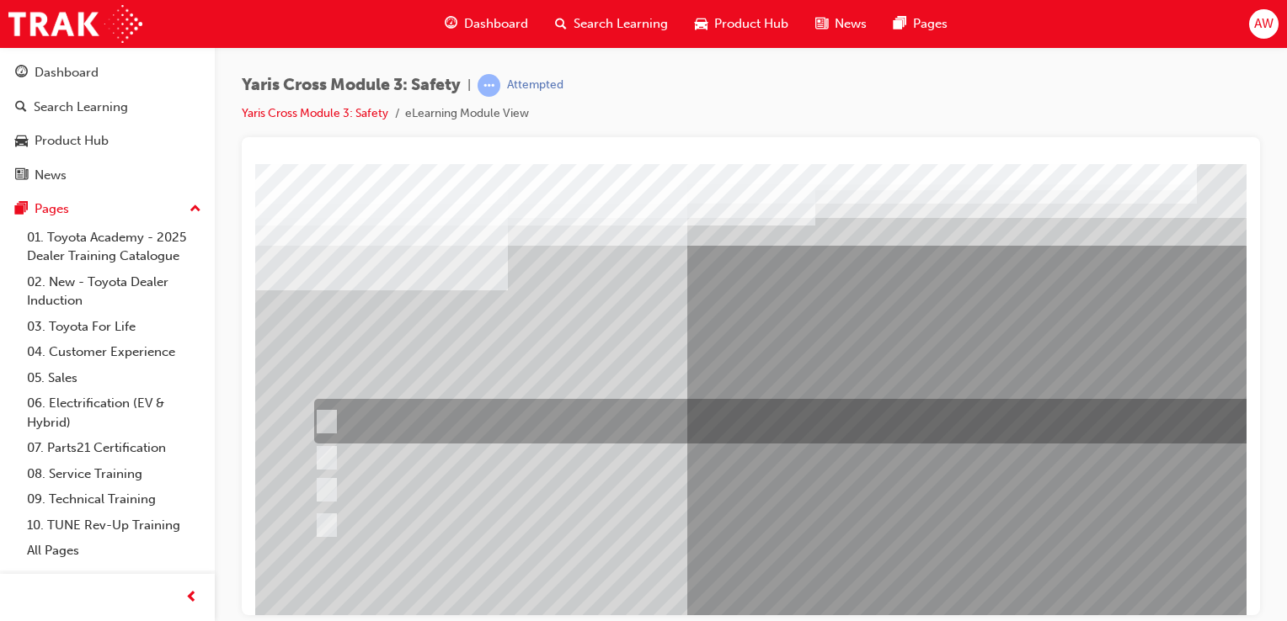
click at [328, 417] on input "Enhance the vehicle stability and prevent lane departure" at bounding box center [323, 422] width 19 height 19
radio input "true"
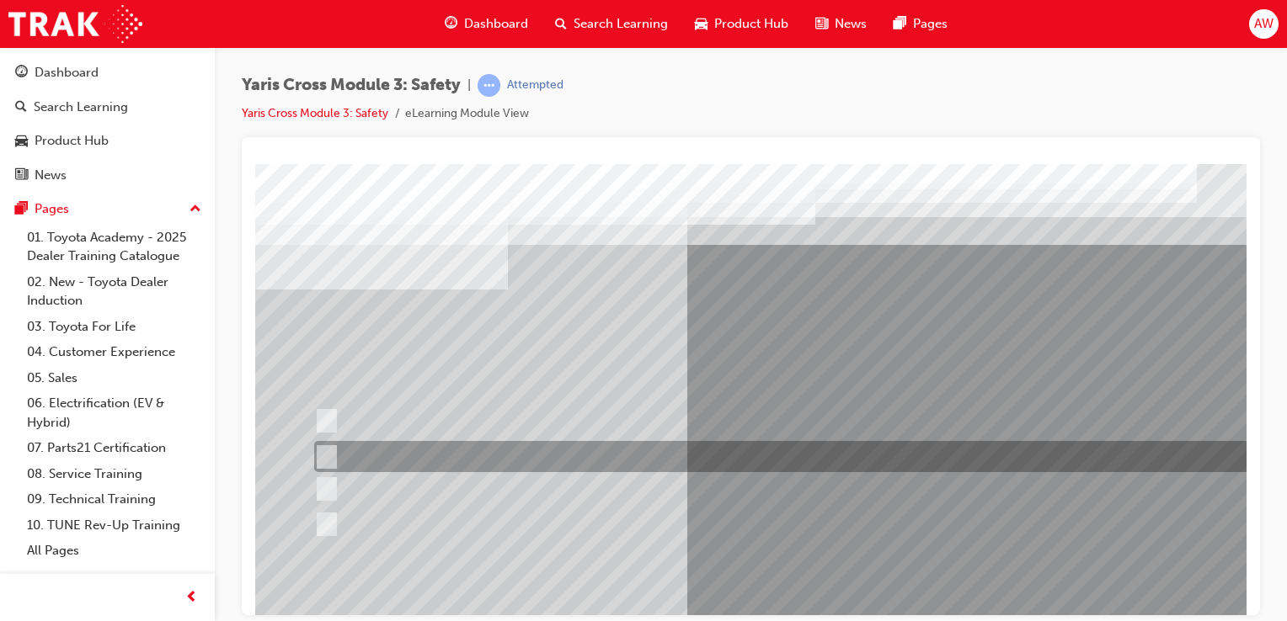
scroll to position [192, 0]
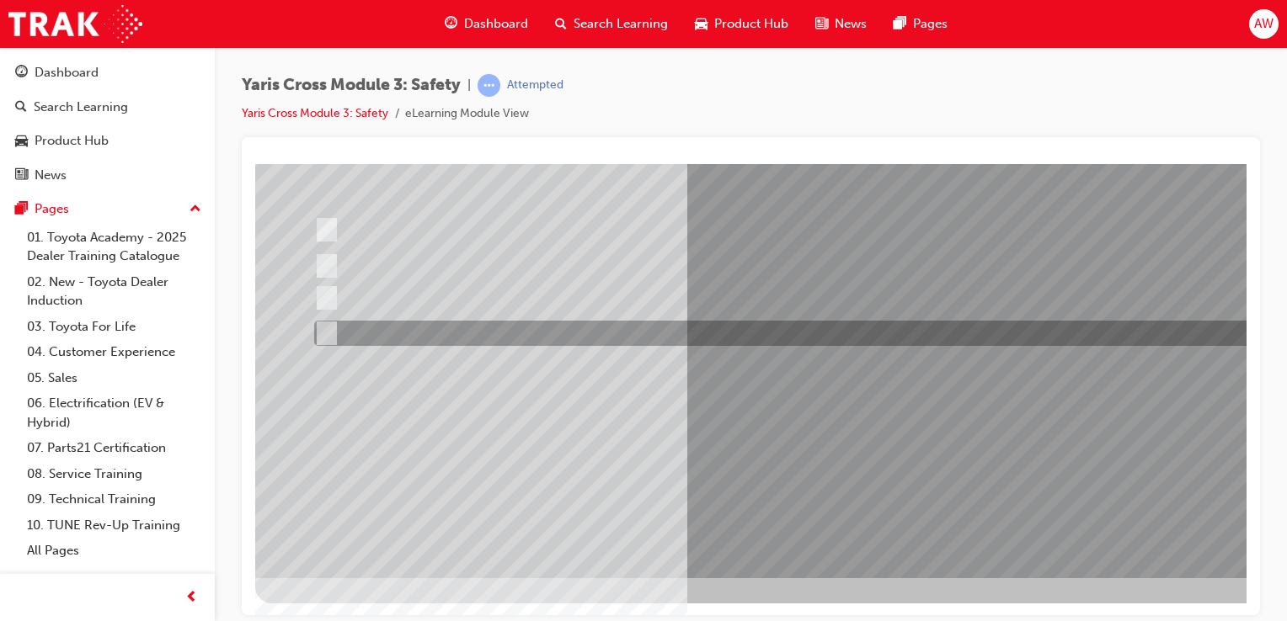
click at [327, 330] on input "Move into the next lane" at bounding box center [323, 333] width 19 height 19
radio input "true"
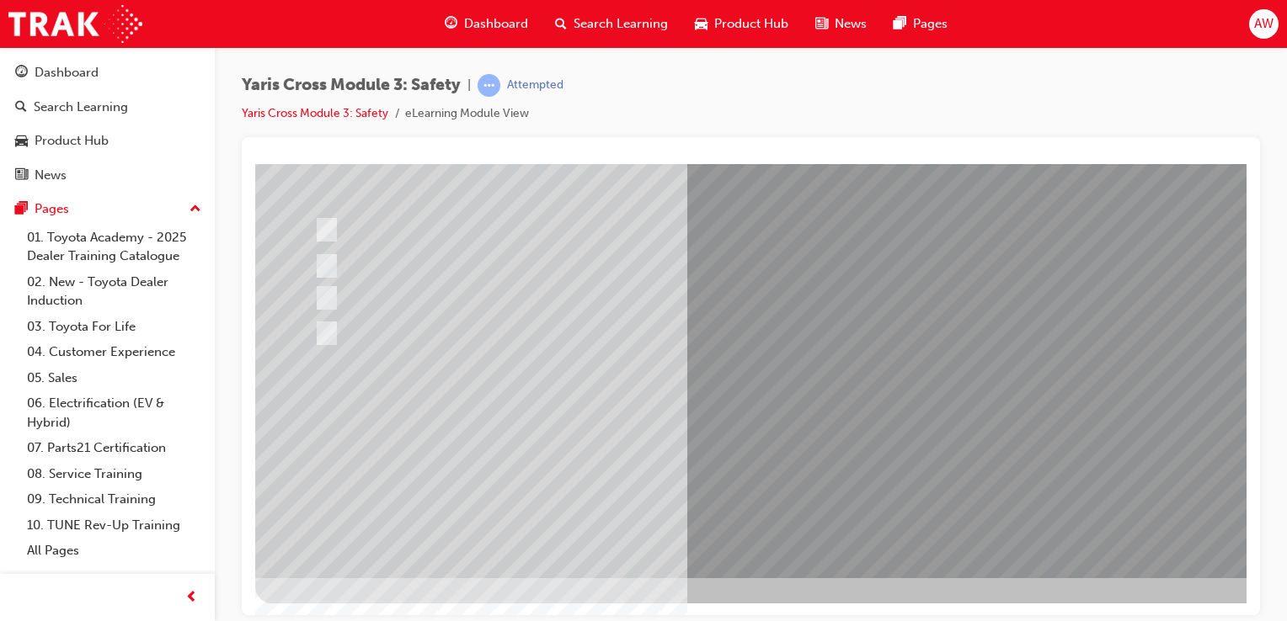
click at [936, 441] on div at bounding box center [827, 274] width 1145 height 606
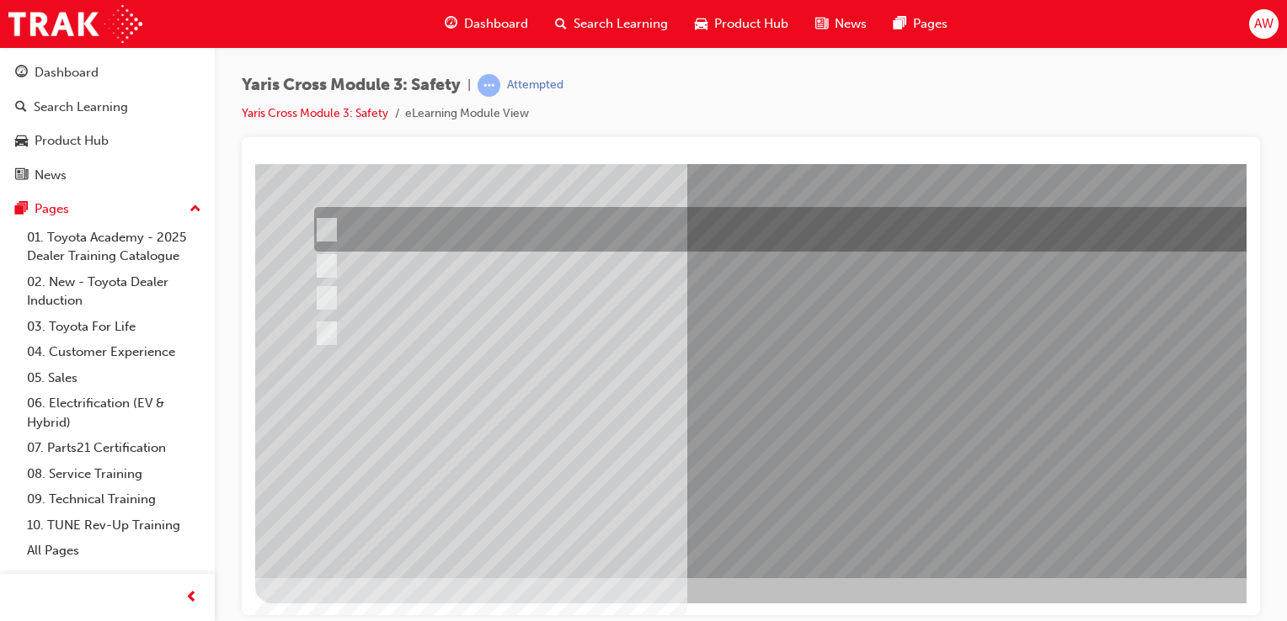
scroll to position [0, 0]
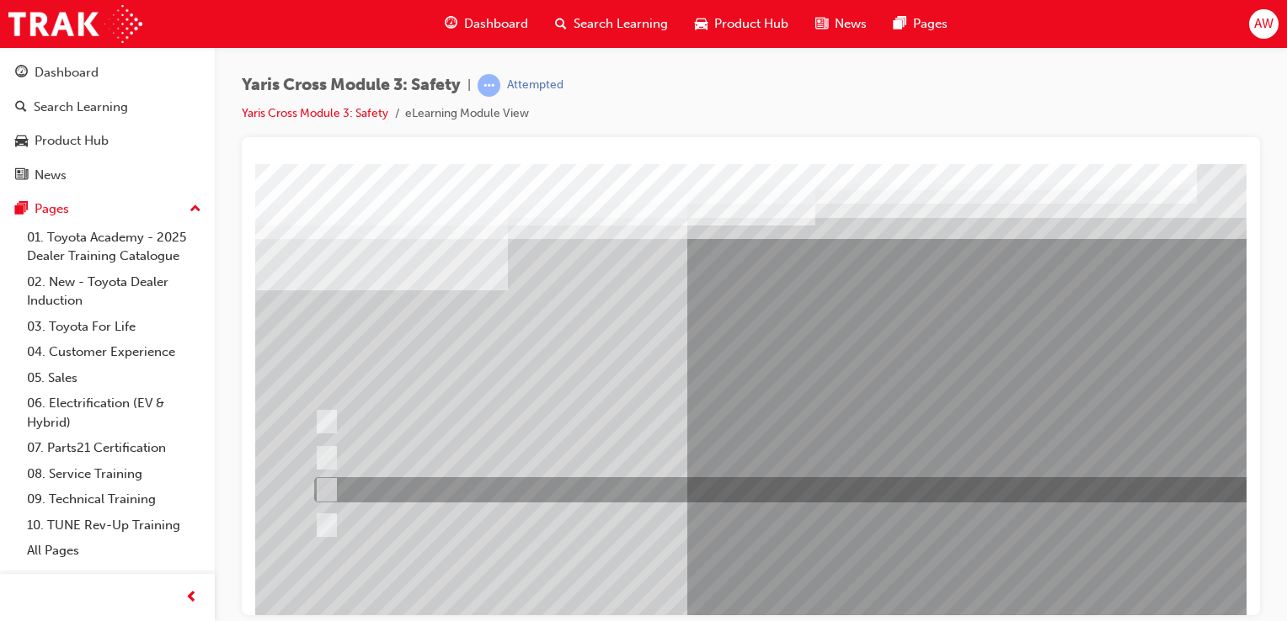
click at [325, 488] on input "TNGA-B" at bounding box center [323, 490] width 19 height 19
radio input "true"
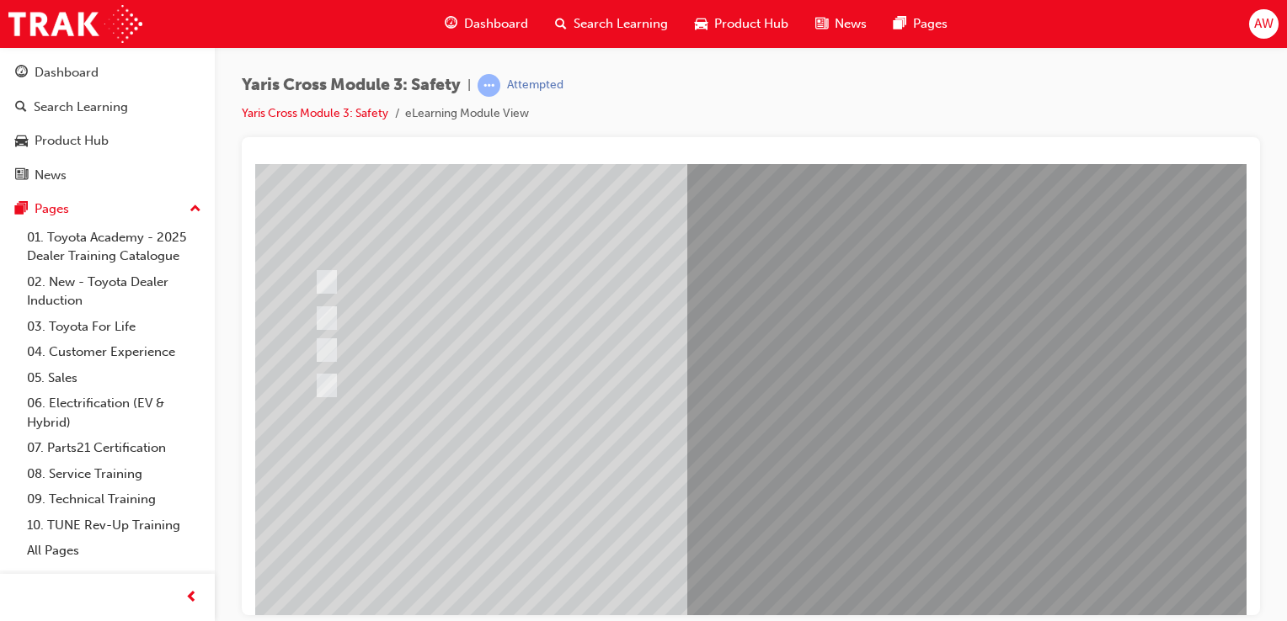
scroll to position [192, 0]
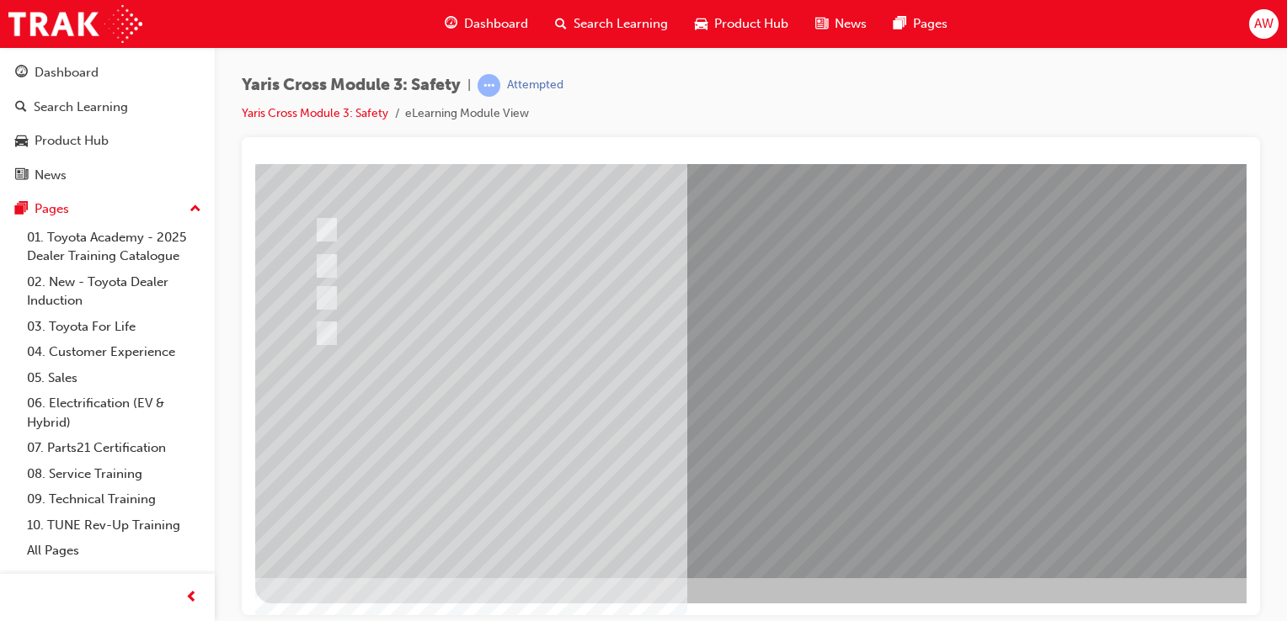
click at [815, 539] on div at bounding box center [827, 274] width 1145 height 606
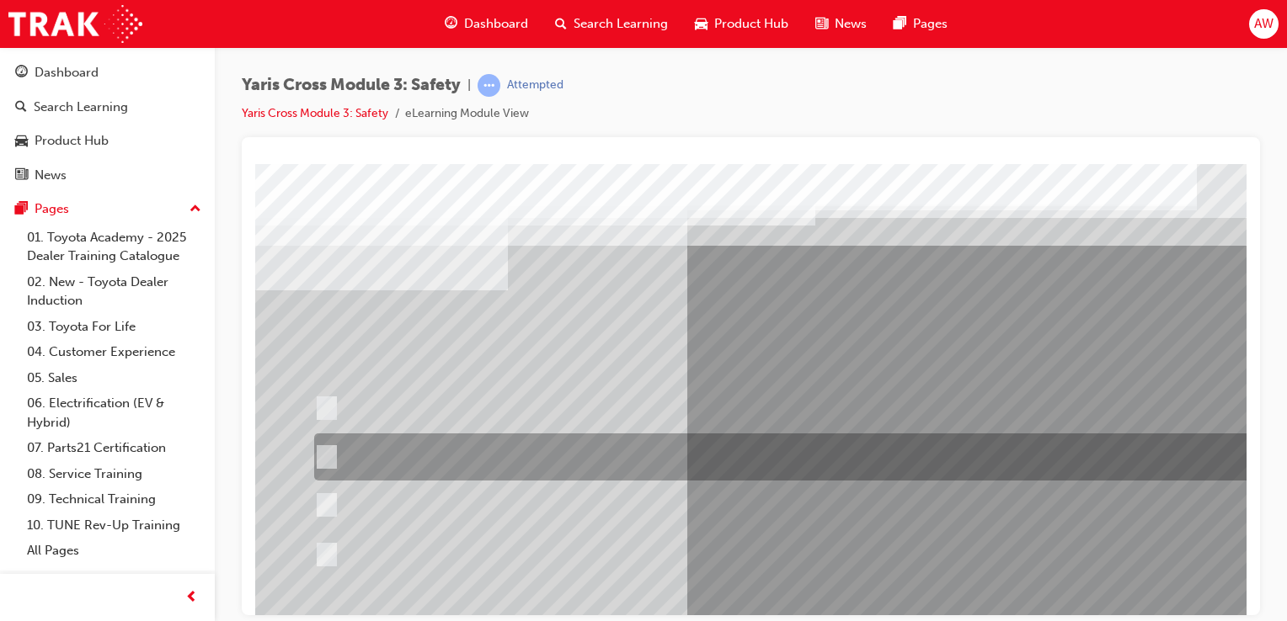
click at [328, 456] on input "When you turn right at an intersection and cross the path of an\3oncoming vehic…" at bounding box center [323, 457] width 19 height 19
radio input "true"
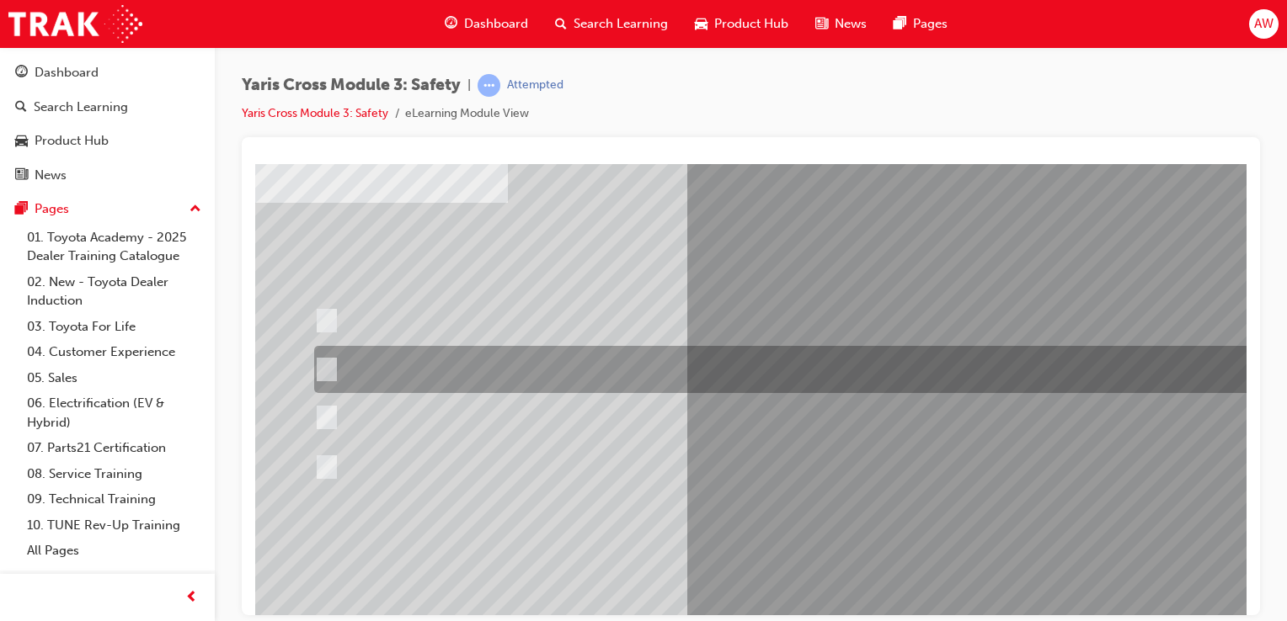
scroll to position [168, 0]
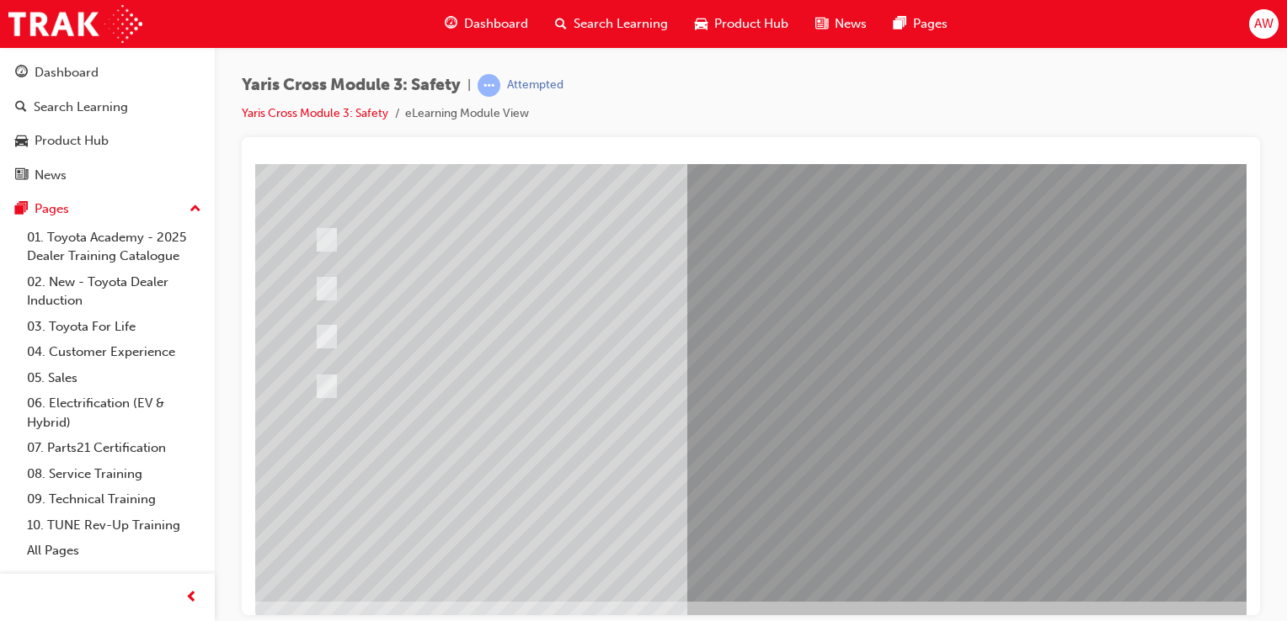
click at [957, 467] on div at bounding box center [827, 298] width 1145 height 606
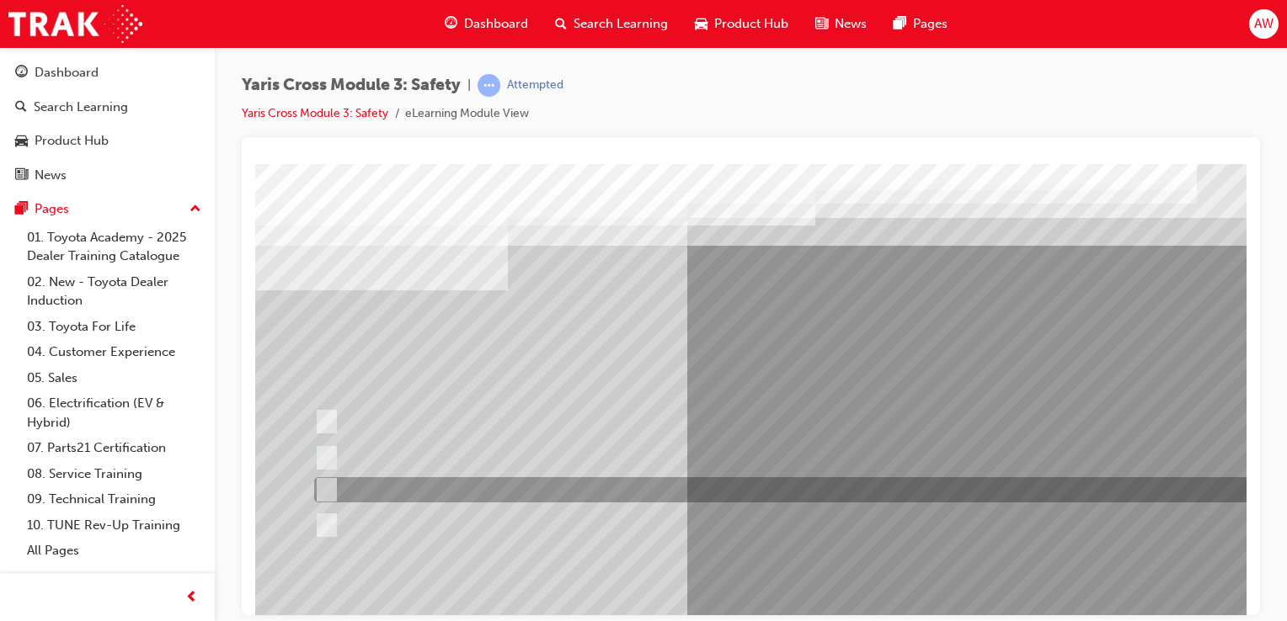
click at [327, 483] on input "Through a DCM – Data Communication Module" at bounding box center [323, 490] width 19 height 19
radio input "true"
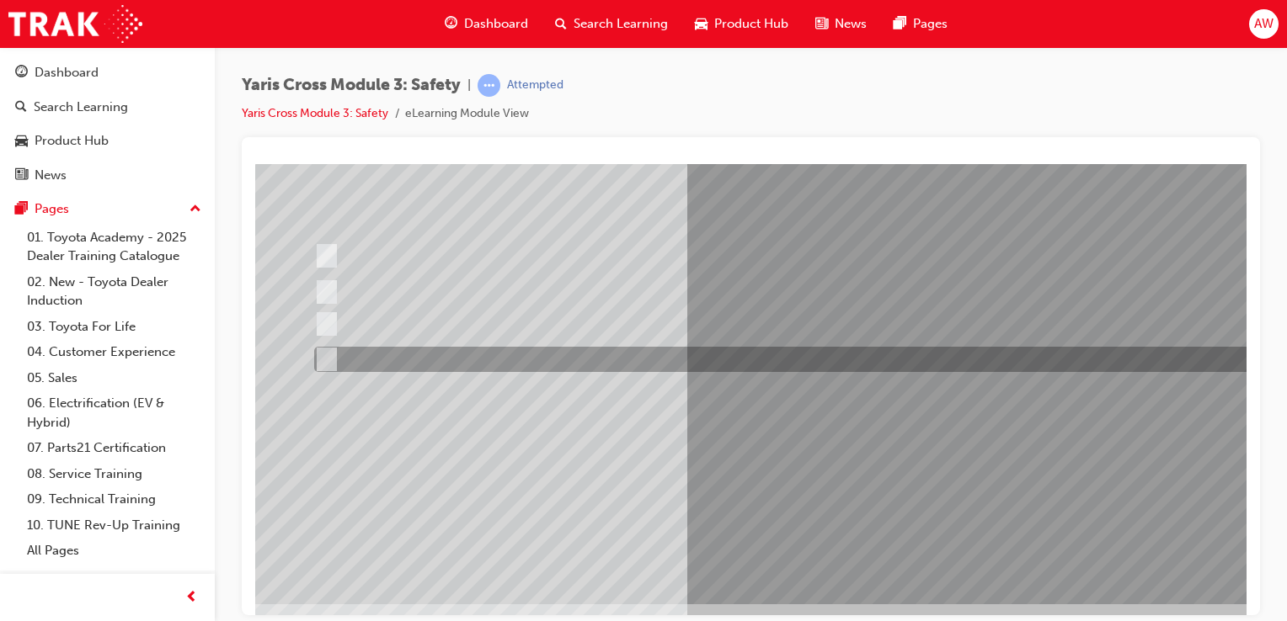
scroll to position [168, 0]
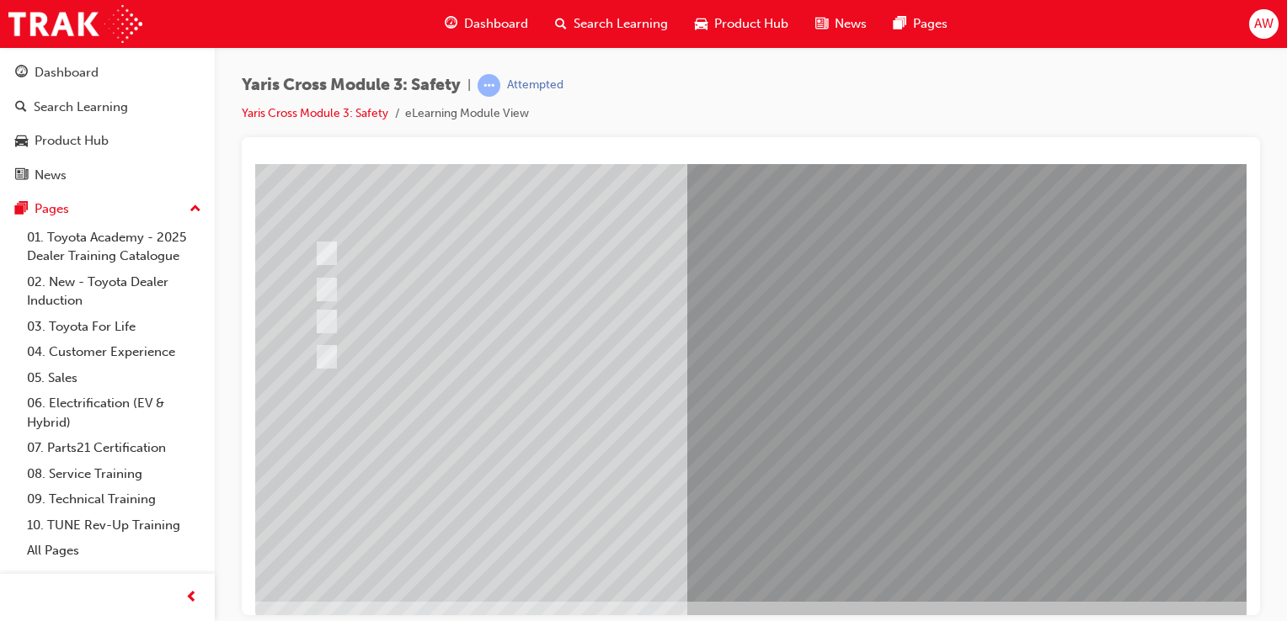
click at [963, 465] on div at bounding box center [827, 298] width 1145 height 606
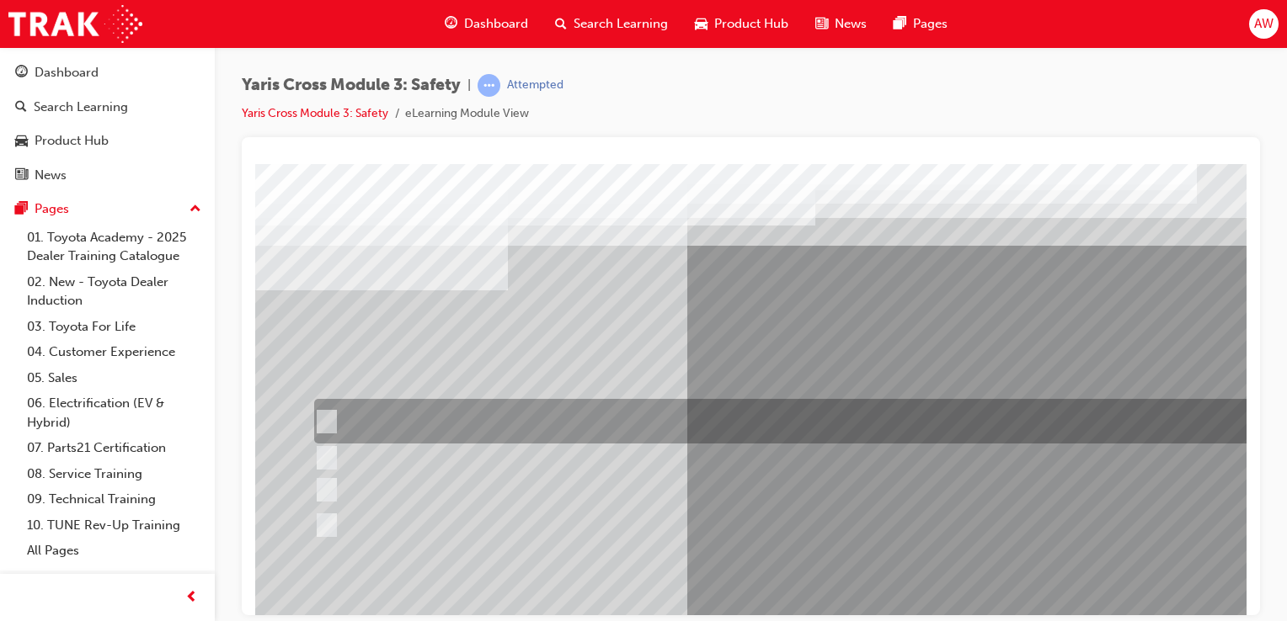
click at [320, 415] on input "SOS - Emergency Call" at bounding box center [322, 422] width 19 height 19
checkbox input "true"
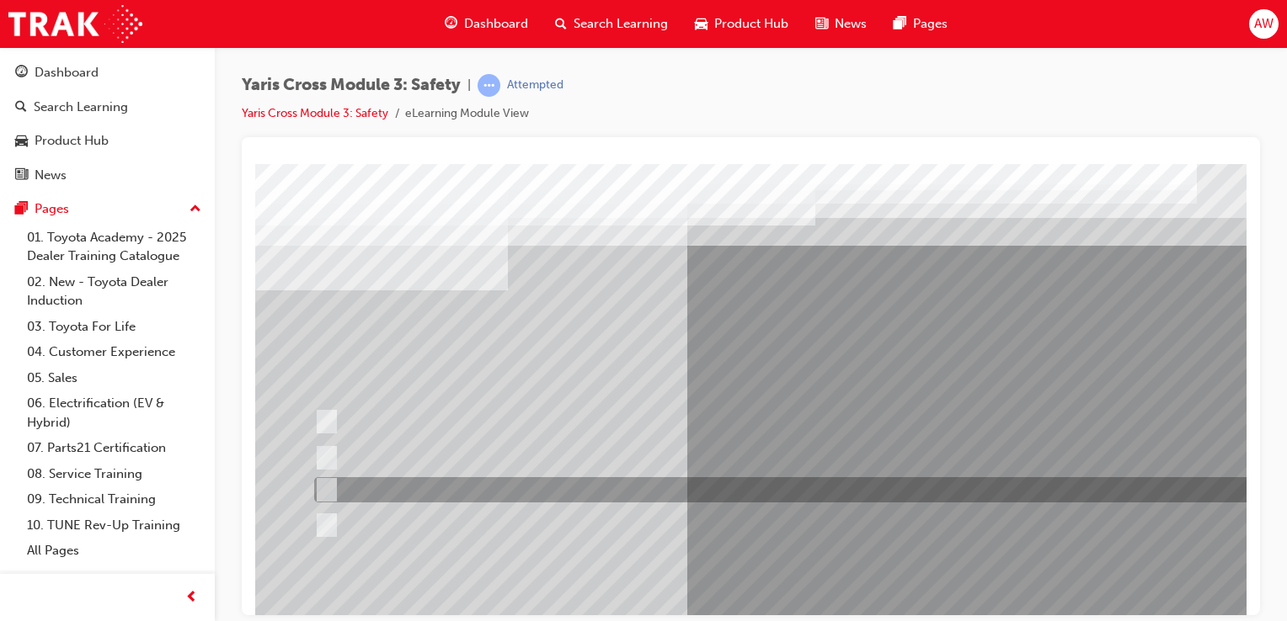
click at [323, 488] on input "ACN – Automatic Collision Notification" at bounding box center [322, 490] width 19 height 19
checkbox input "true"
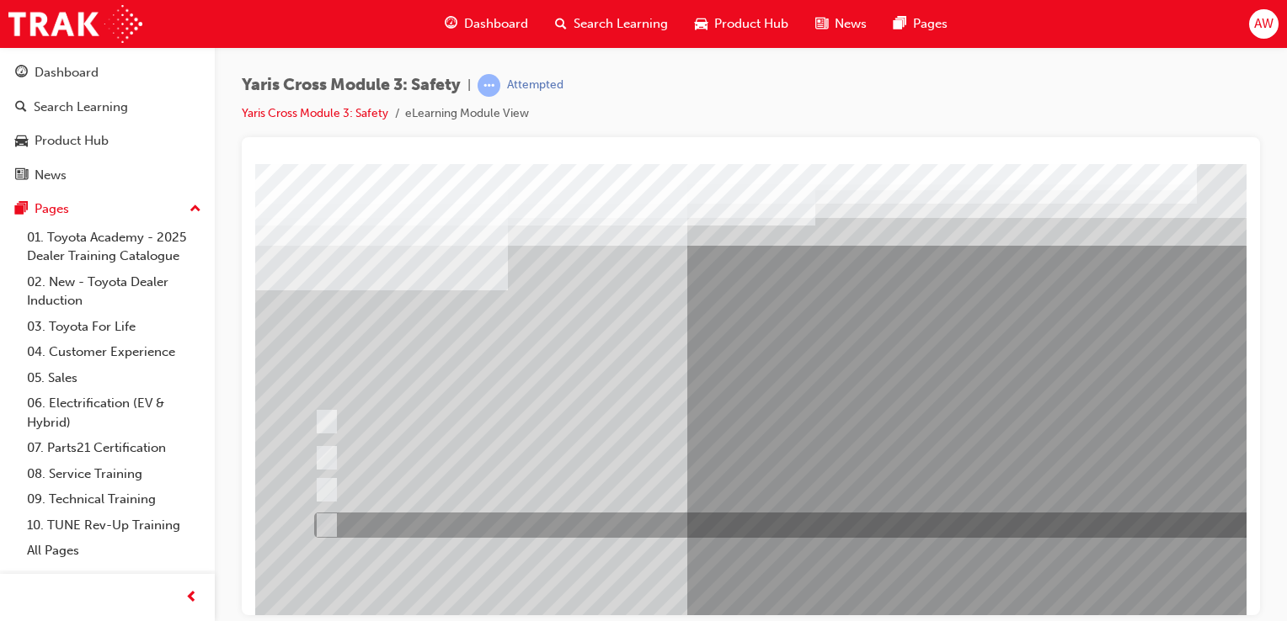
drag, startPoint x: 325, startPoint y: 519, endPoint x: 375, endPoint y: 512, distance: 50.1
click at [326, 519] on input "SVT – Stolen Vehicle Tracking" at bounding box center [322, 525] width 19 height 19
checkbox input "true"
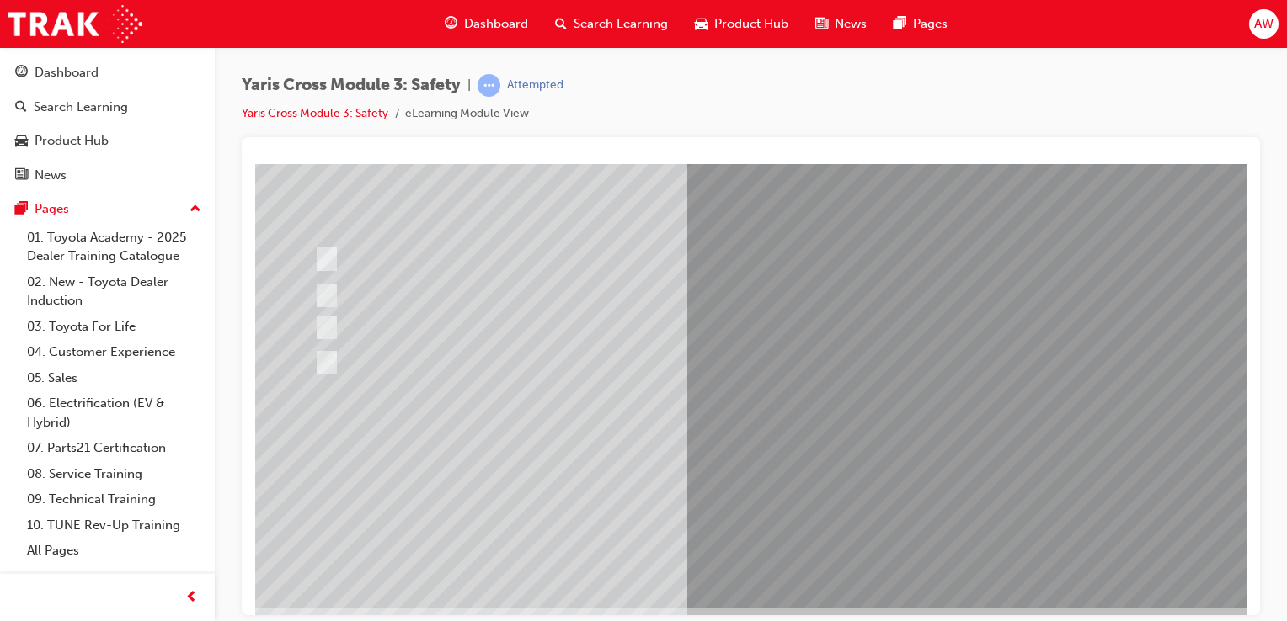
scroll to position [168, 0]
click at [957, 468] on div at bounding box center [827, 298] width 1145 height 606
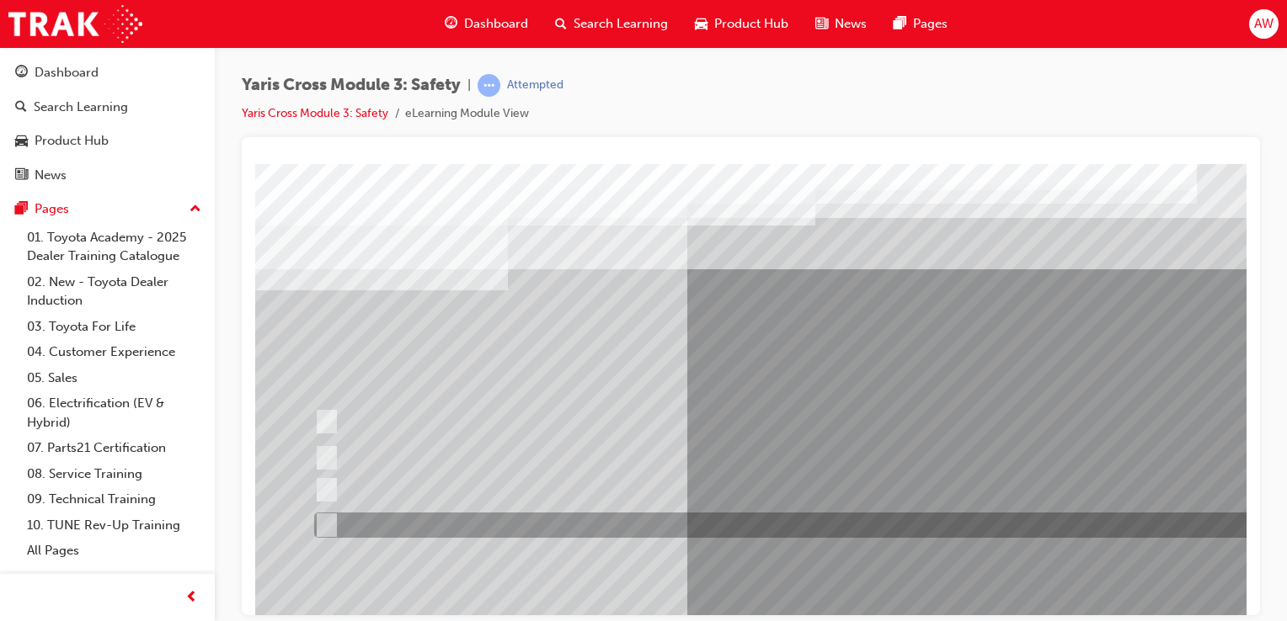
click at [324, 519] on input "three years" at bounding box center [323, 525] width 19 height 19
radio input "true"
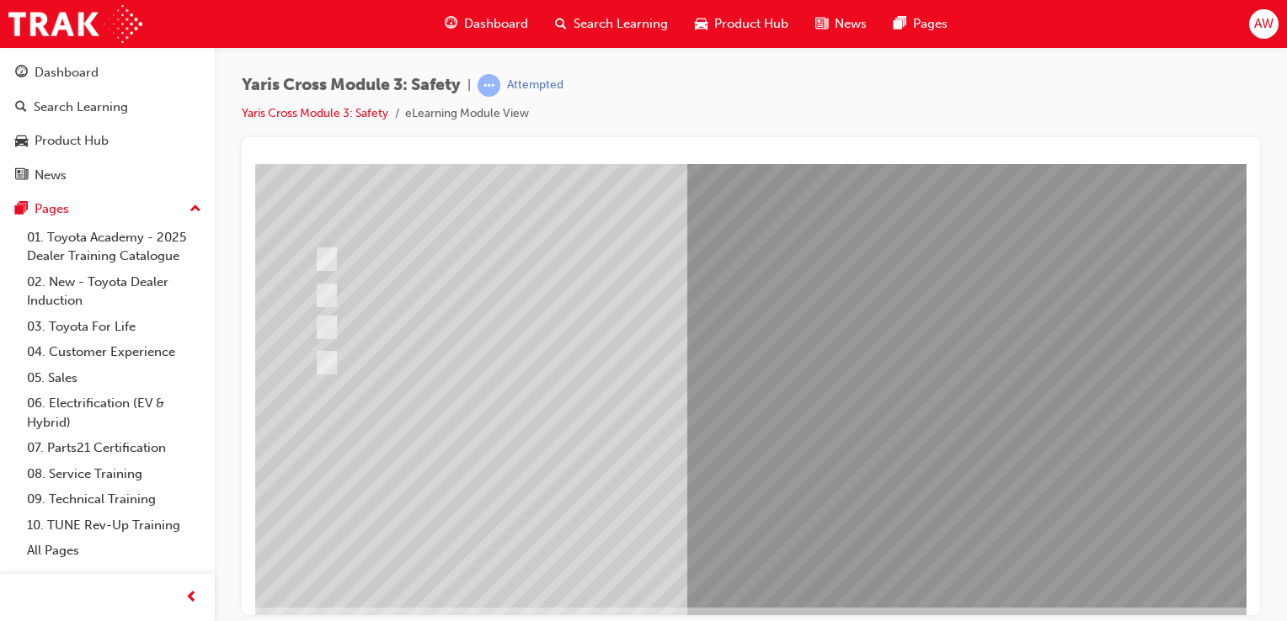
scroll to position [168, 0]
click at [959, 467] on div at bounding box center [827, 298] width 1145 height 606
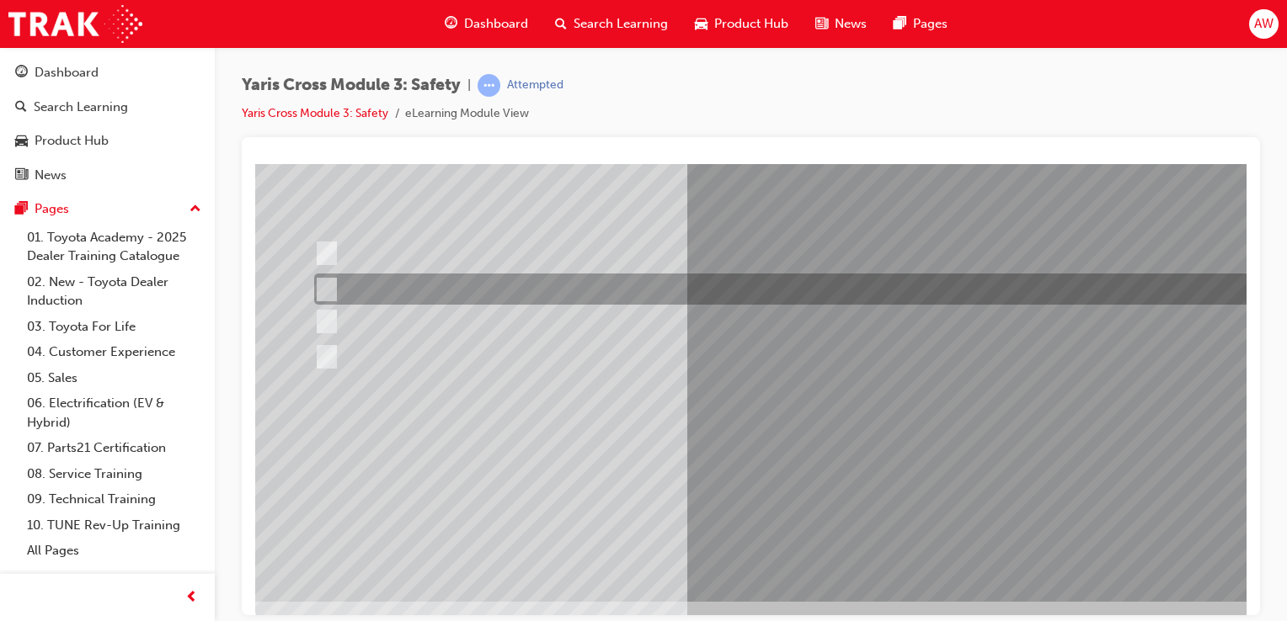
scroll to position [0, 0]
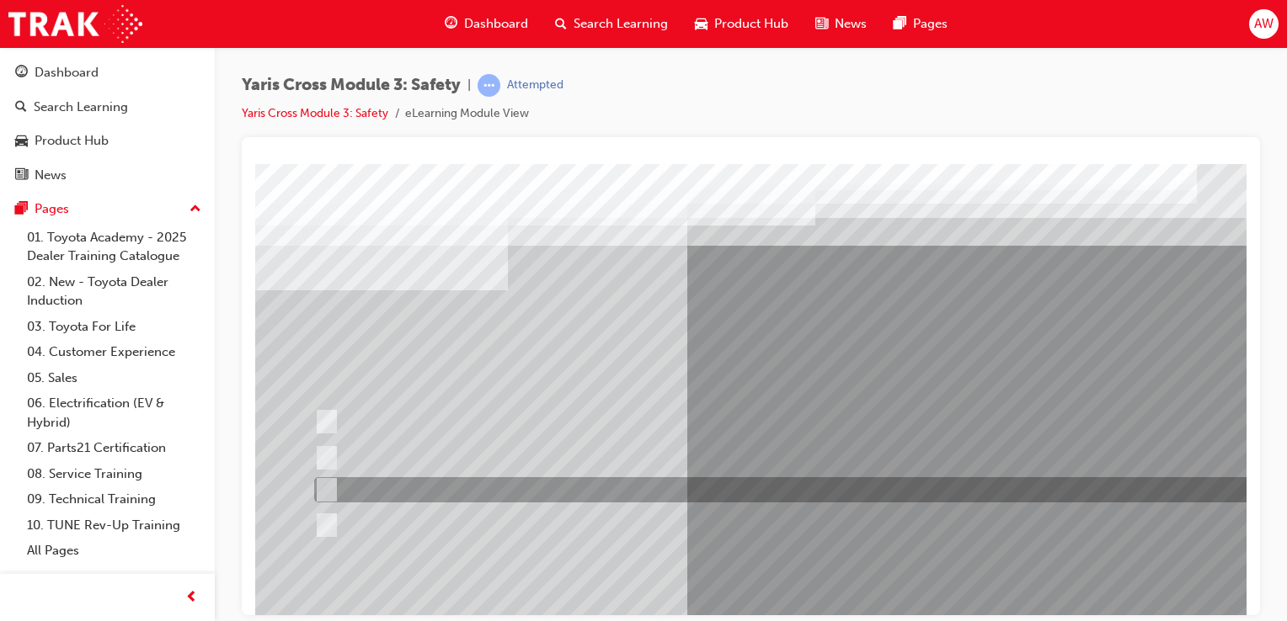
click at [326, 488] on input "GXL & Urban" at bounding box center [323, 490] width 19 height 19
radio input "true"
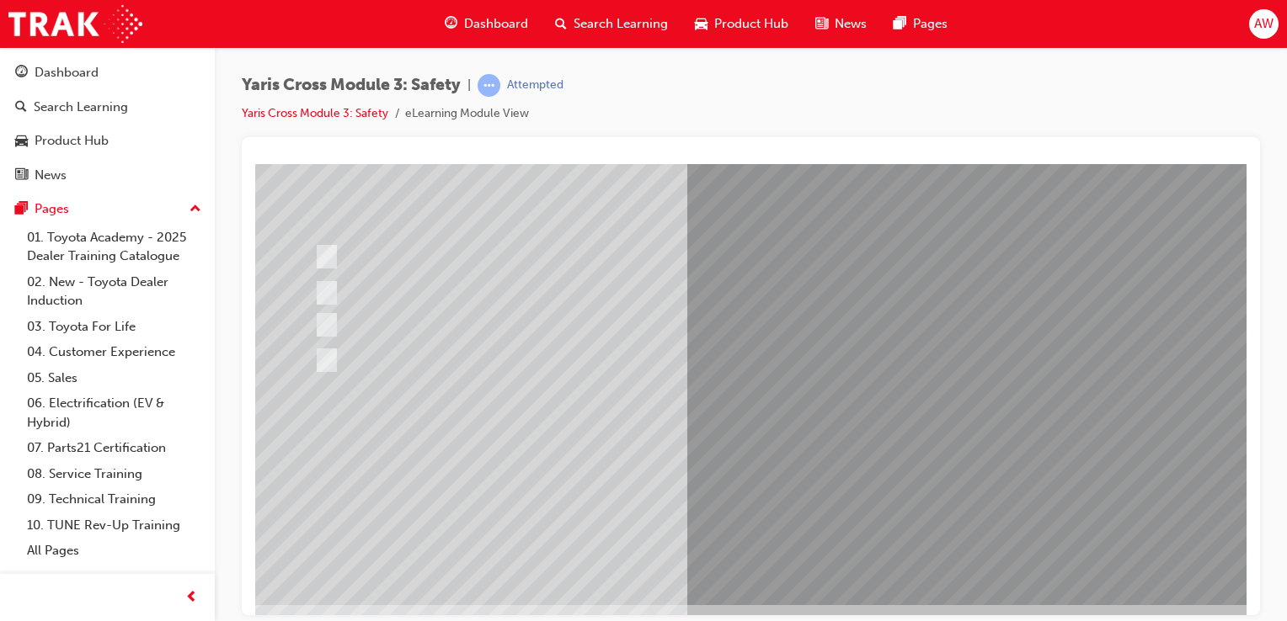
scroll to position [168, 0]
click at [957, 471] on div at bounding box center [827, 298] width 1145 height 606
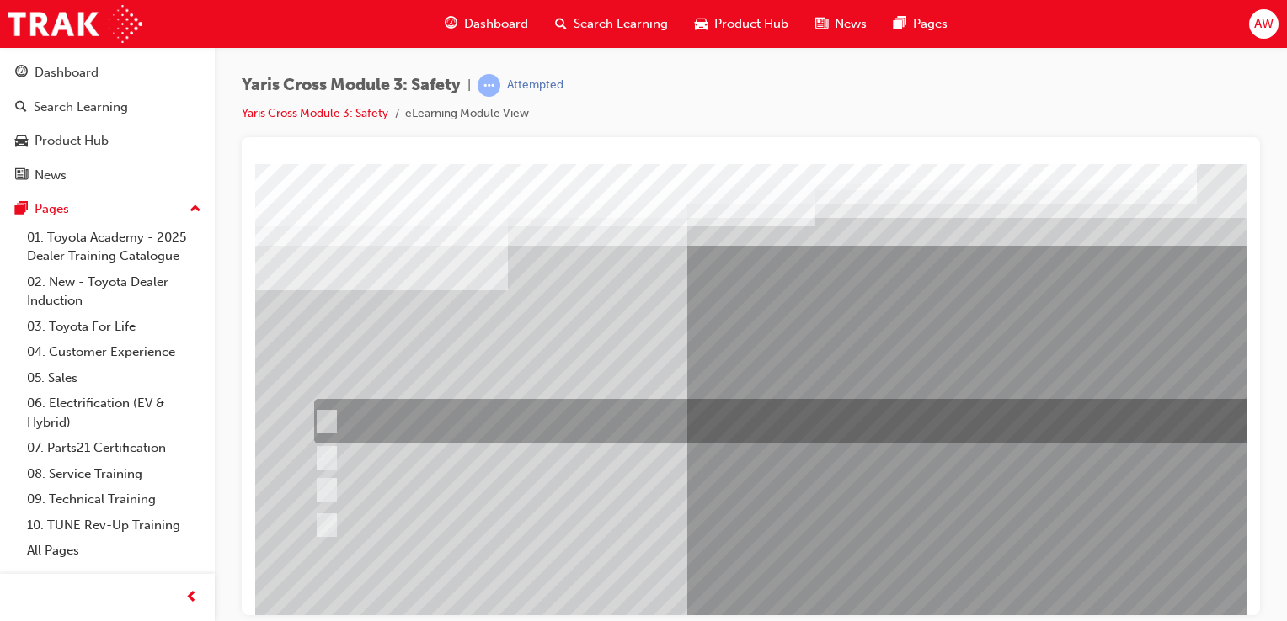
click at [325, 419] on input "Lane Departure Assist with Steering Control" at bounding box center [322, 422] width 19 height 19
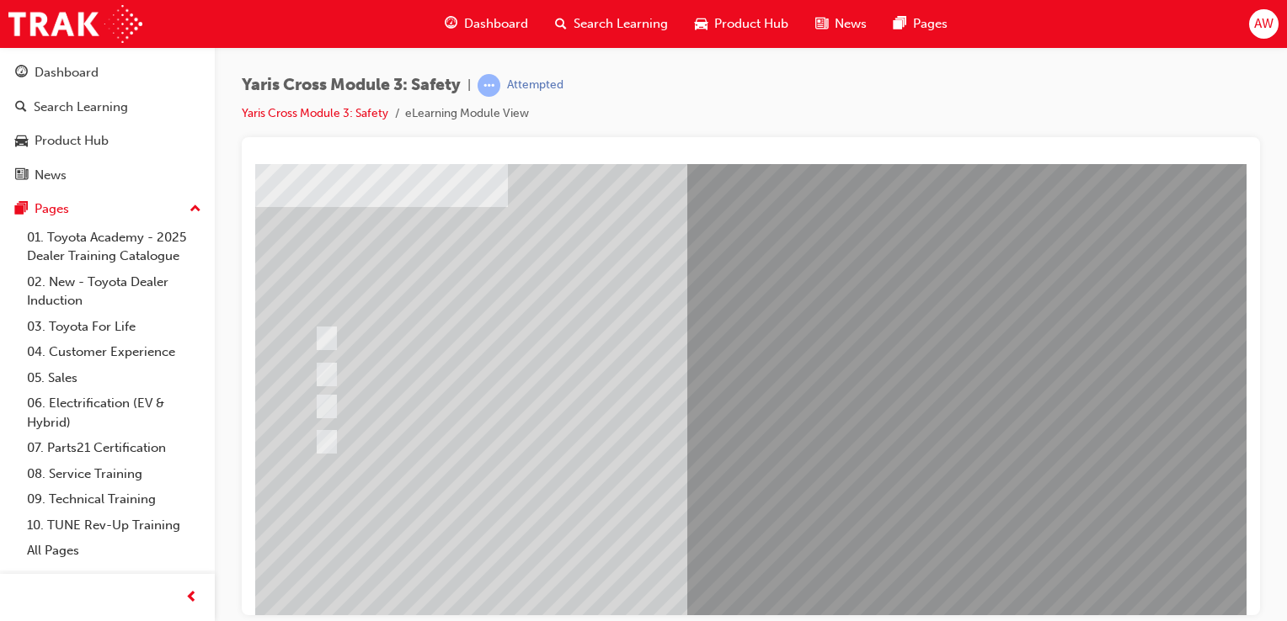
scroll to position [192, 0]
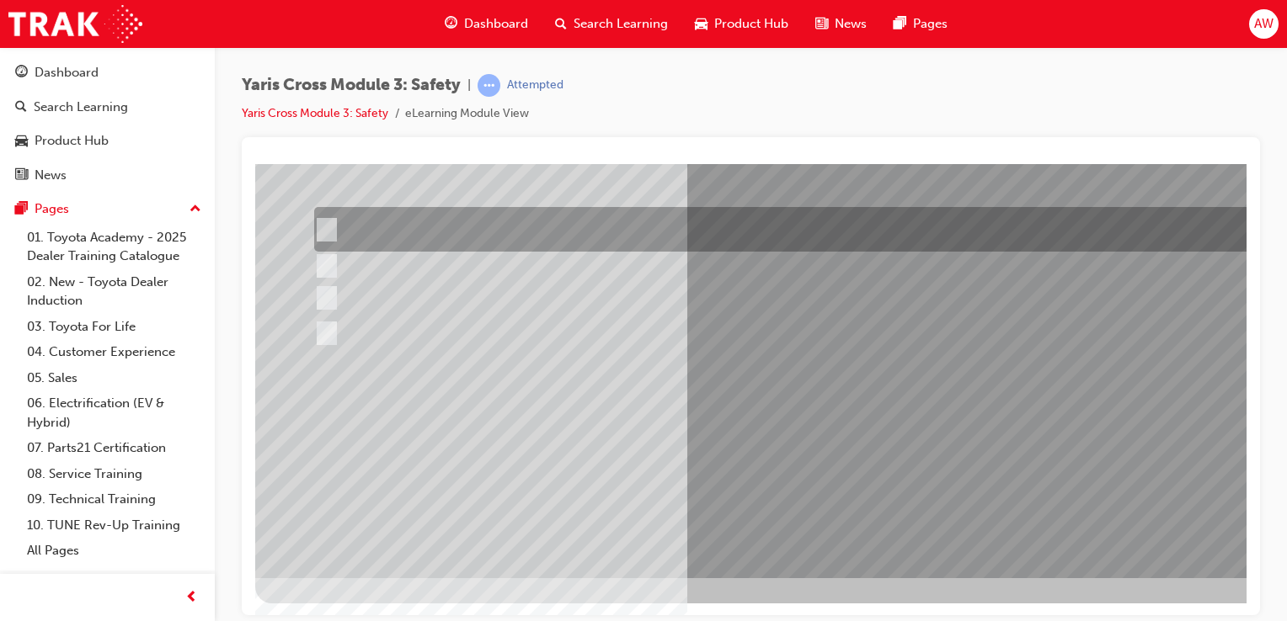
click at [323, 229] on input "Lane Departure Assist with Steering Control" at bounding box center [322, 230] width 19 height 19
checkbox input "false"
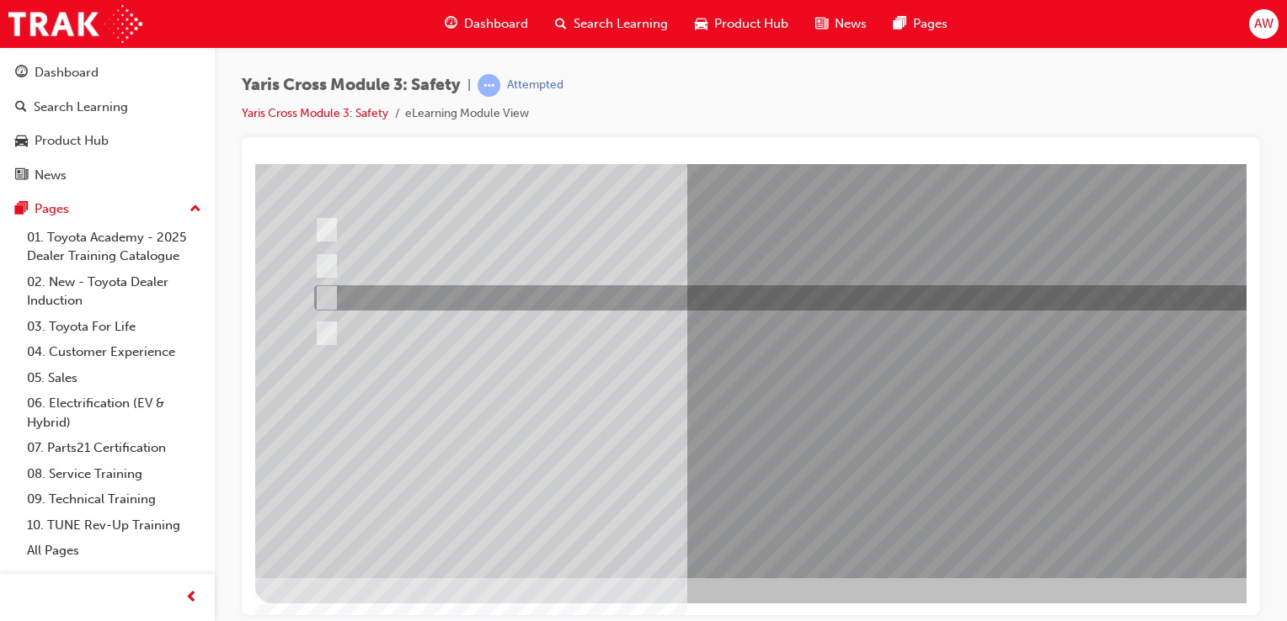
click at [327, 293] on input "Pre-Collision System (PCS)" at bounding box center [322, 298] width 19 height 19
checkbox input "true"
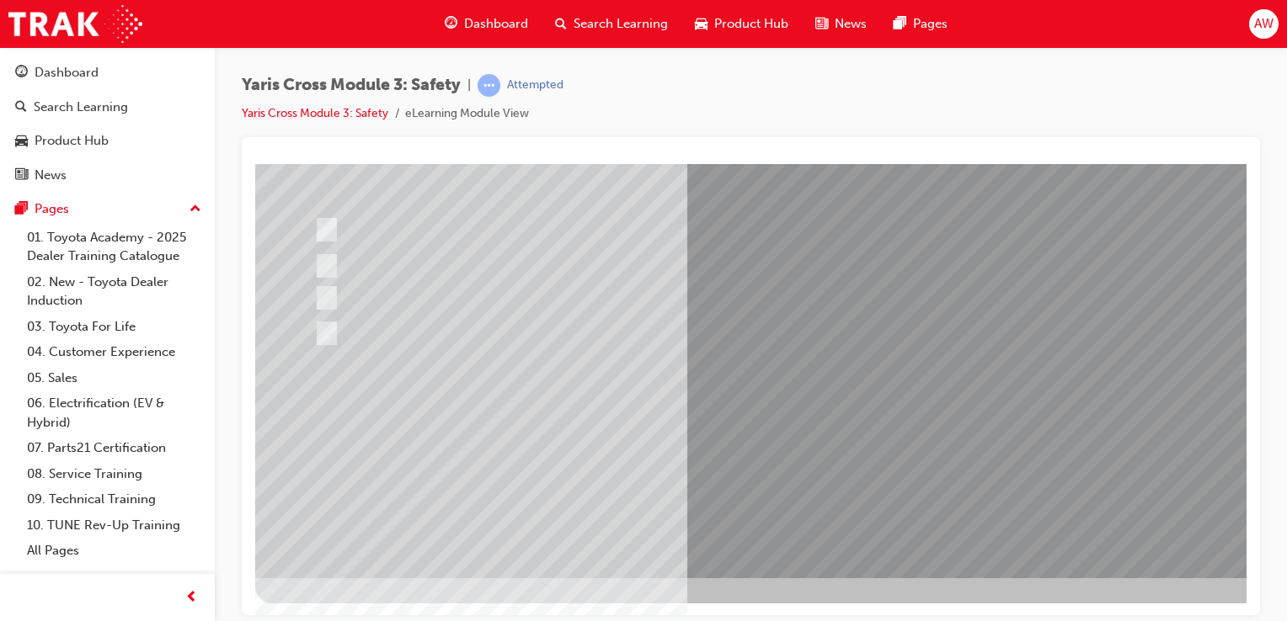
click at [937, 440] on div at bounding box center [827, 274] width 1145 height 606
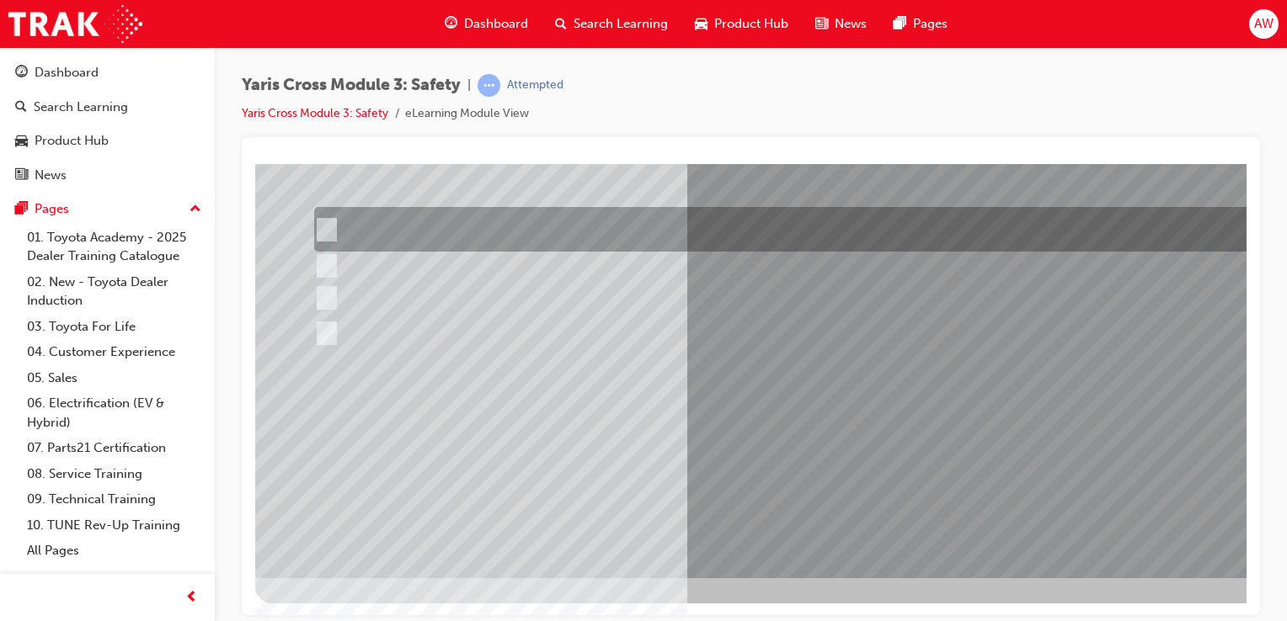
scroll to position [0, 0]
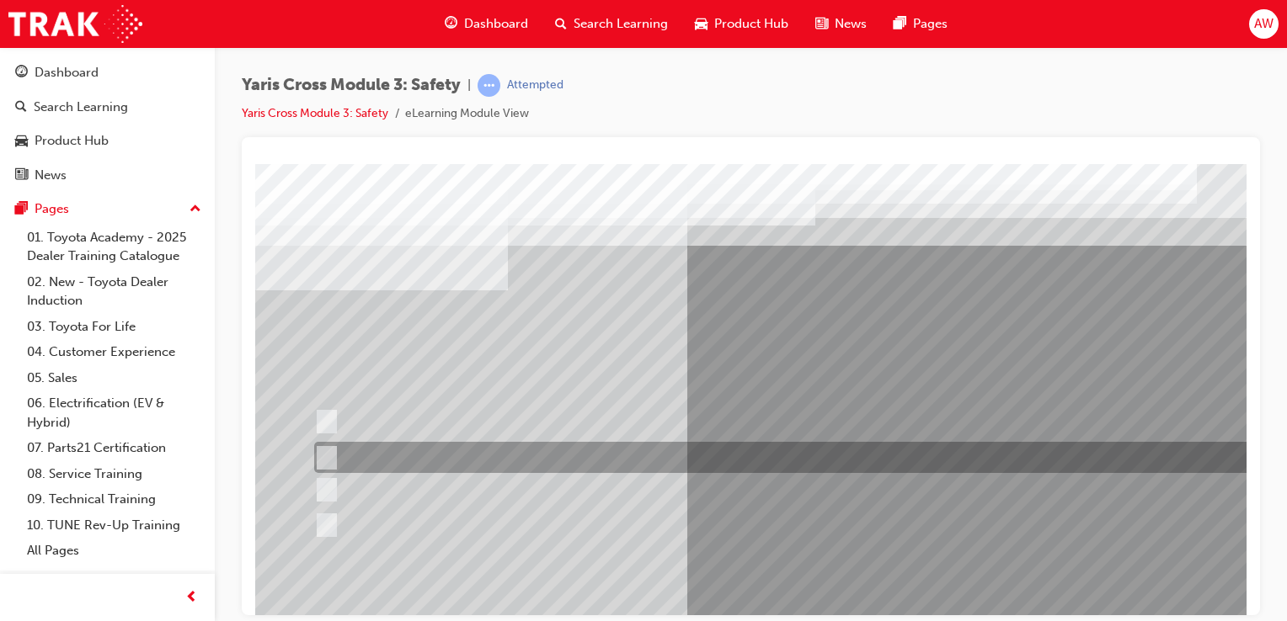
click at [328, 451] on input "SRS Airbags" at bounding box center [323, 458] width 19 height 19
radio input "true"
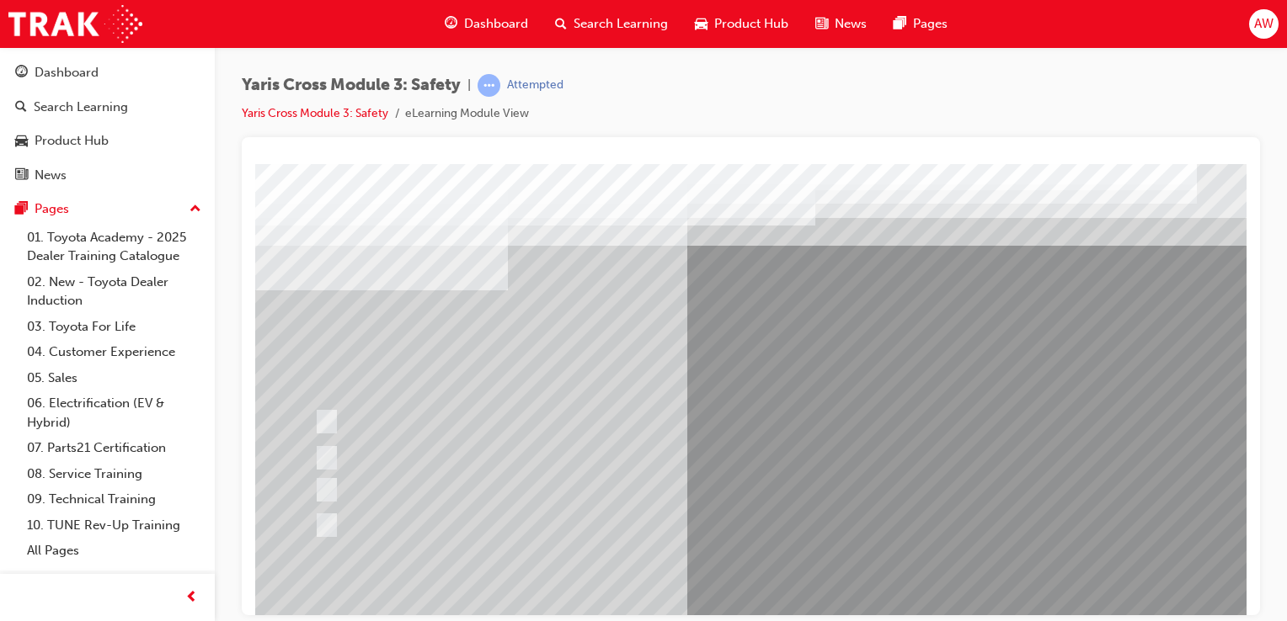
scroll to position [168, 0]
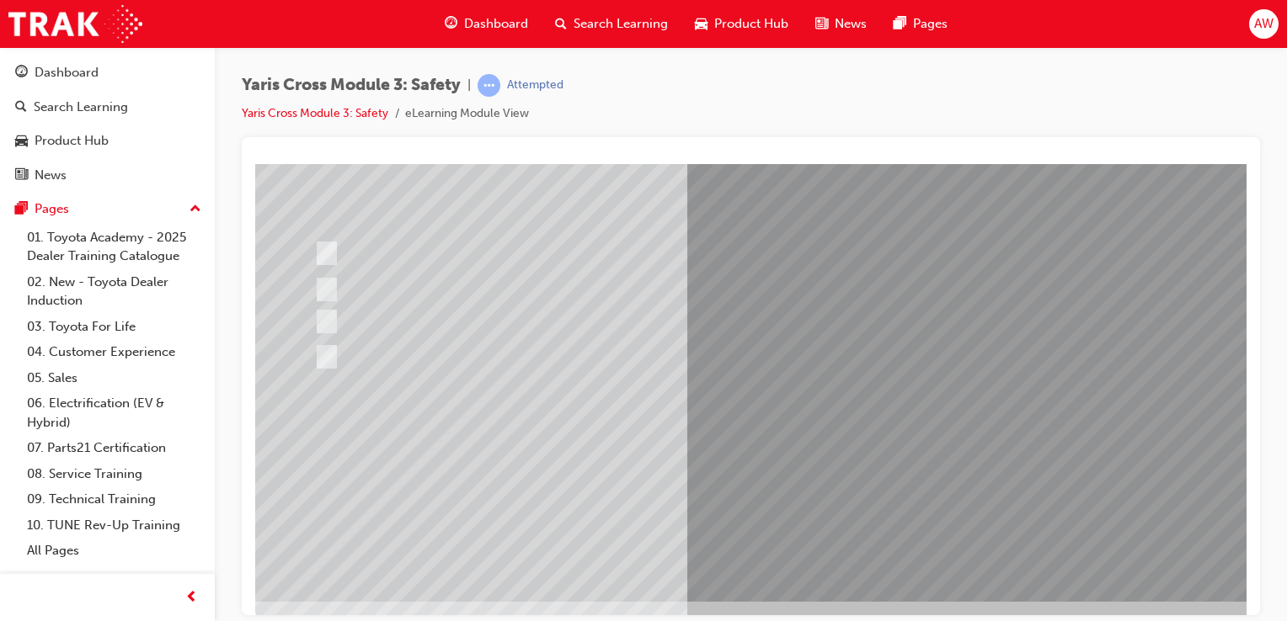
click at [953, 470] on div at bounding box center [827, 298] width 1145 height 606
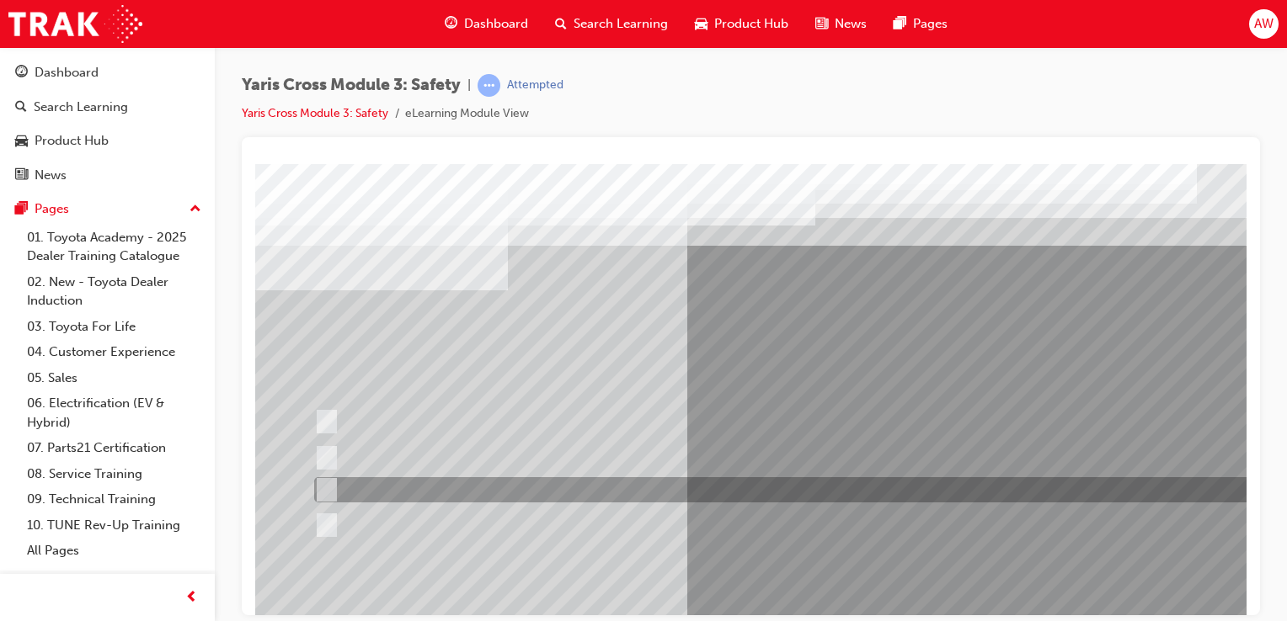
click at [322, 487] on input "School Zone" at bounding box center [323, 490] width 19 height 19
radio input "true"
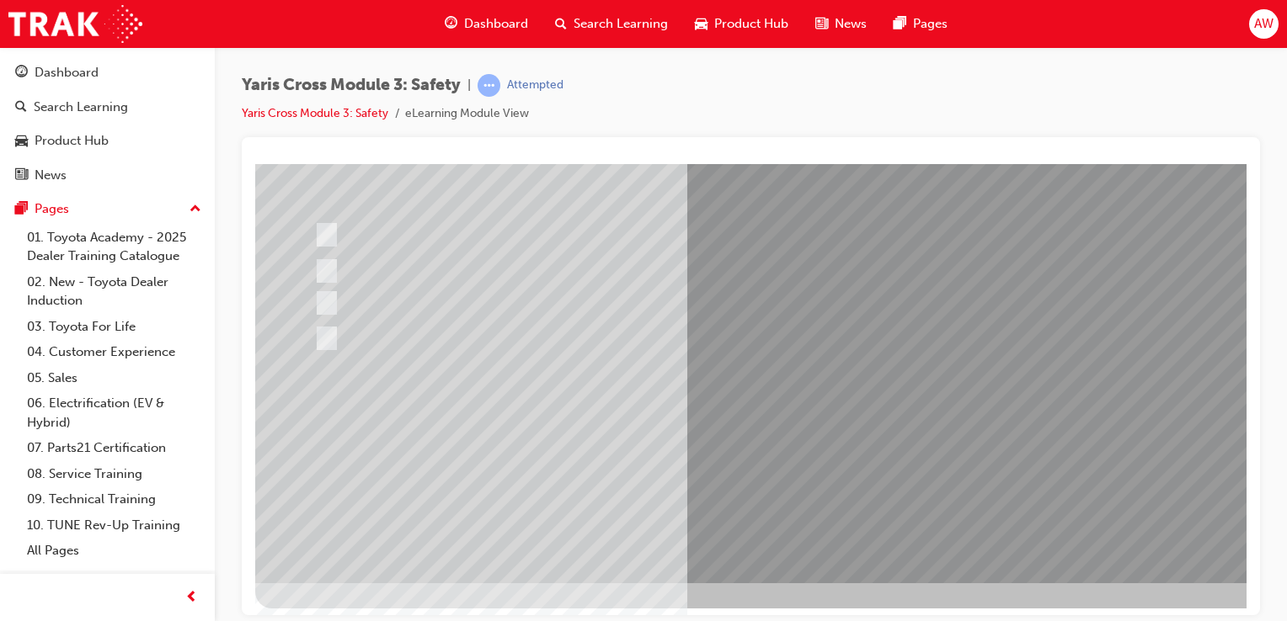
scroll to position [192, 0]
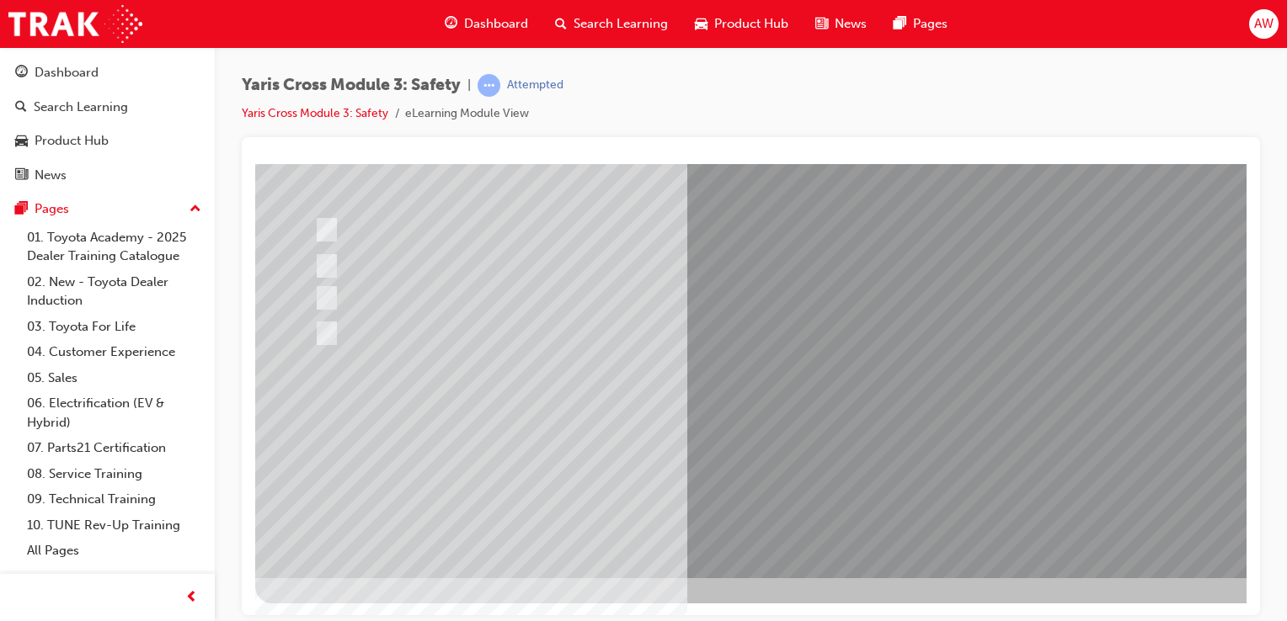
click at [960, 445] on div at bounding box center [827, 274] width 1145 height 606
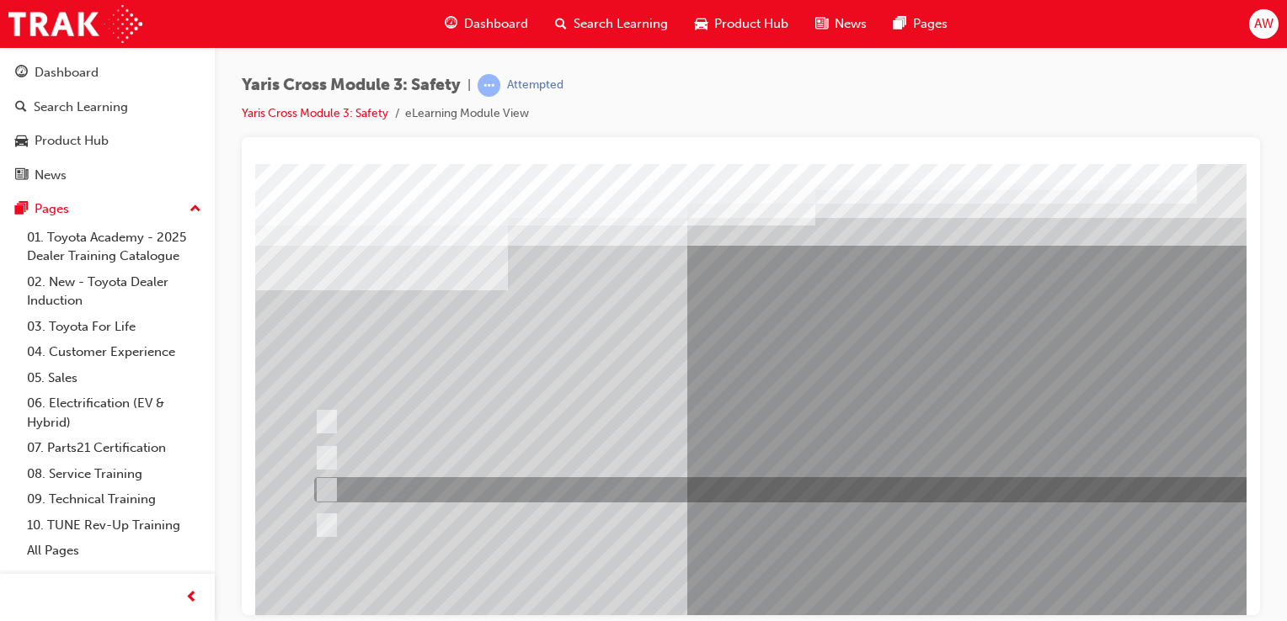
click at [329, 490] on input "Notifies the driver to take evasive action" at bounding box center [323, 490] width 19 height 19
radio input "true"
click at [329, 489] on input "Notifies the driver to take evasive action" at bounding box center [323, 490] width 19 height 19
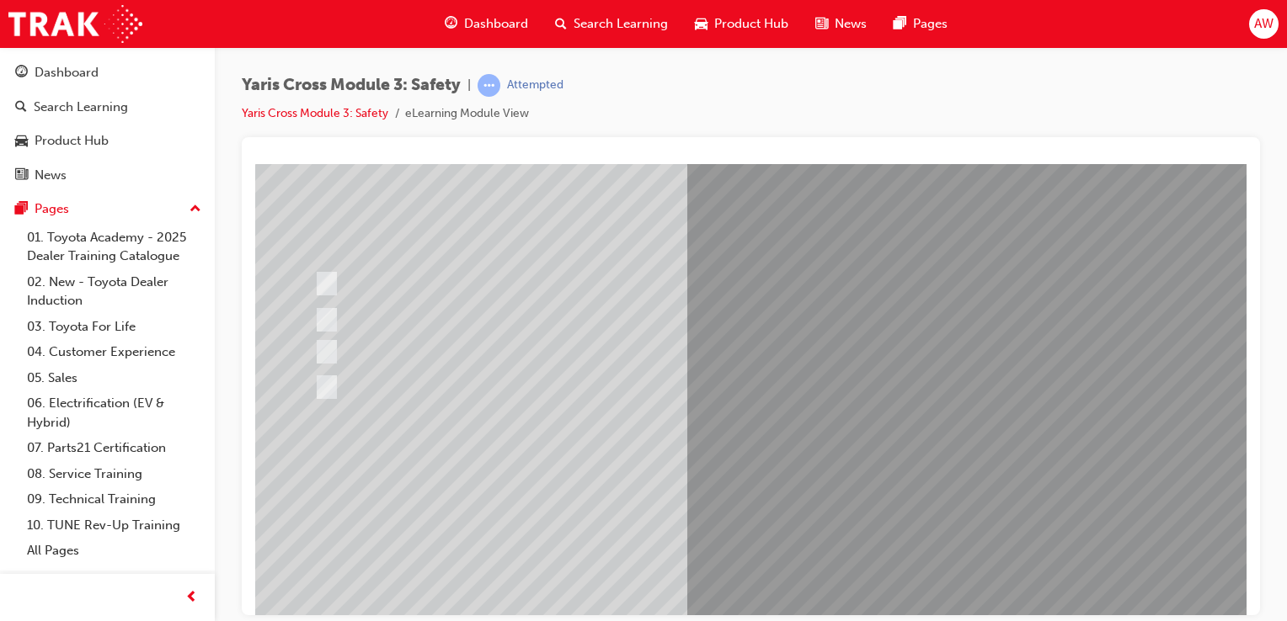
scroll to position [168, 0]
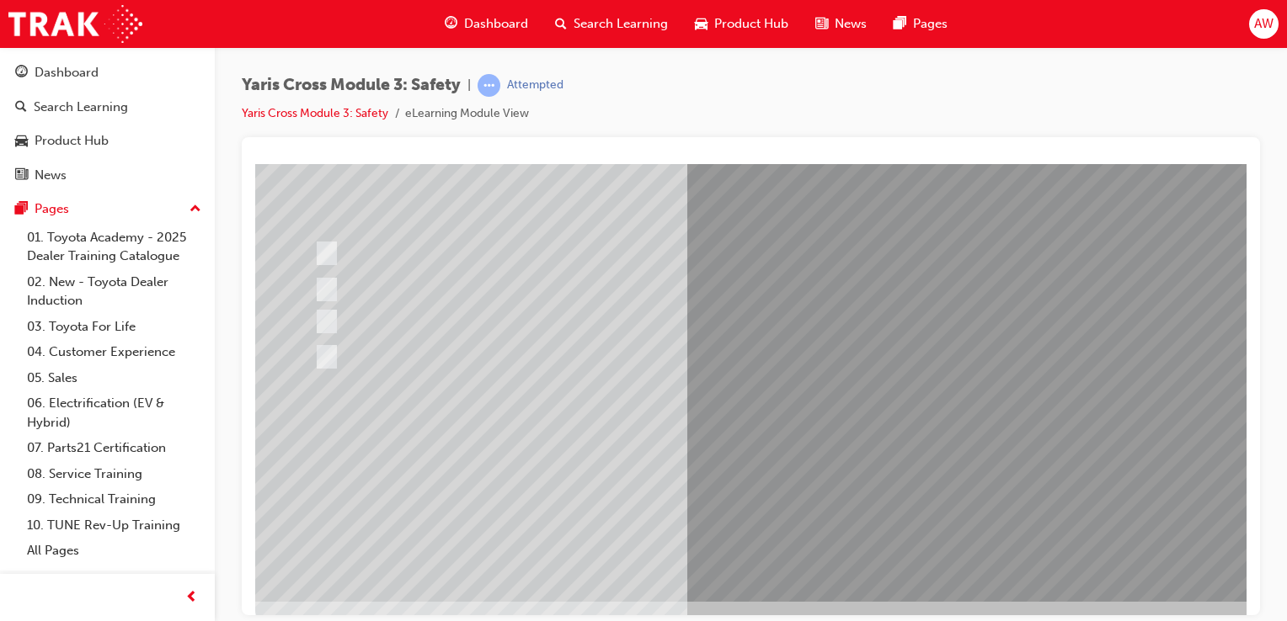
click at [939, 465] on div at bounding box center [827, 298] width 1145 height 606
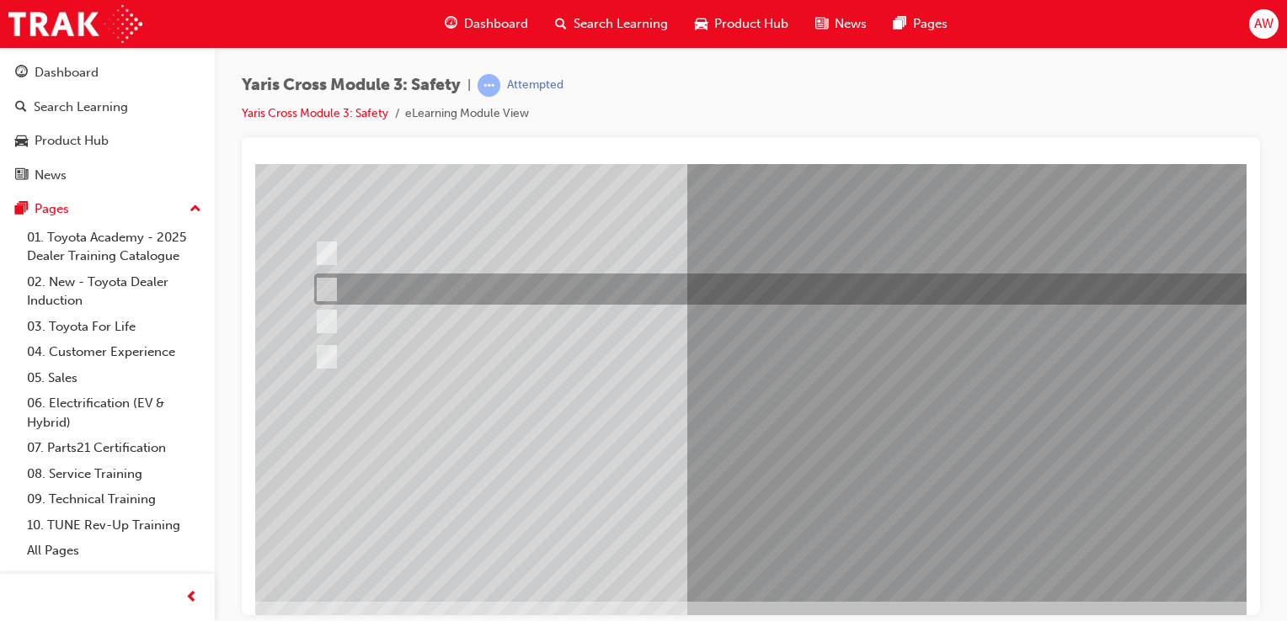
scroll to position [0, 0]
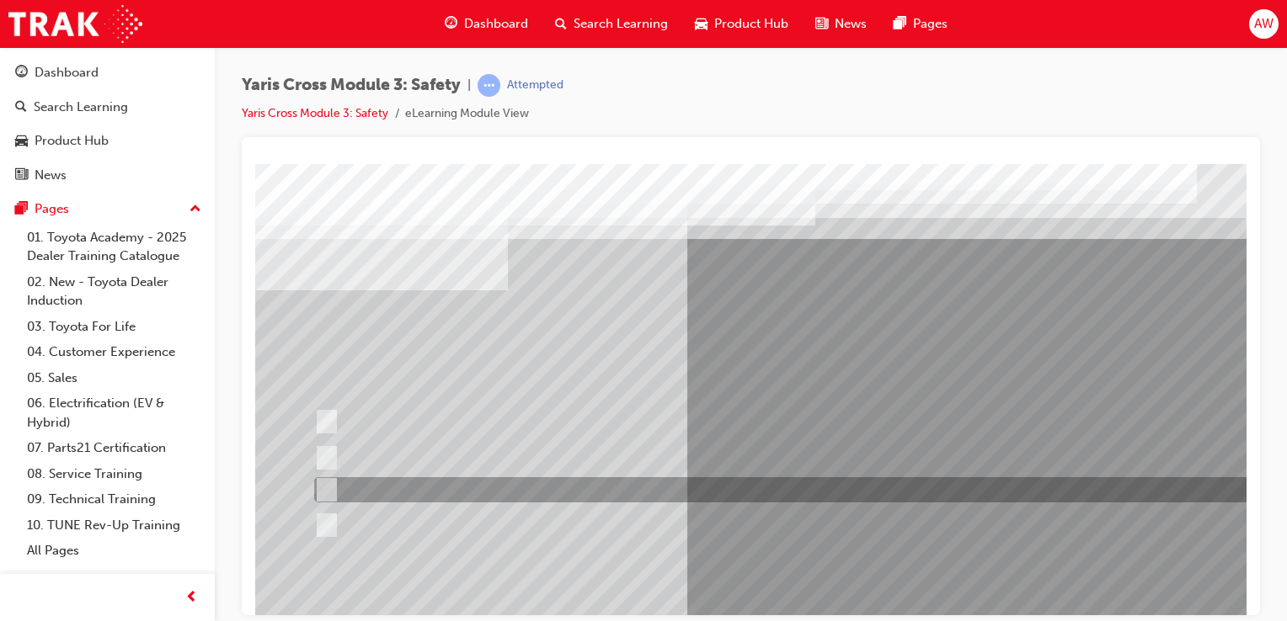
click at [325, 488] on input "TNGA-B" at bounding box center [323, 490] width 19 height 19
radio input "true"
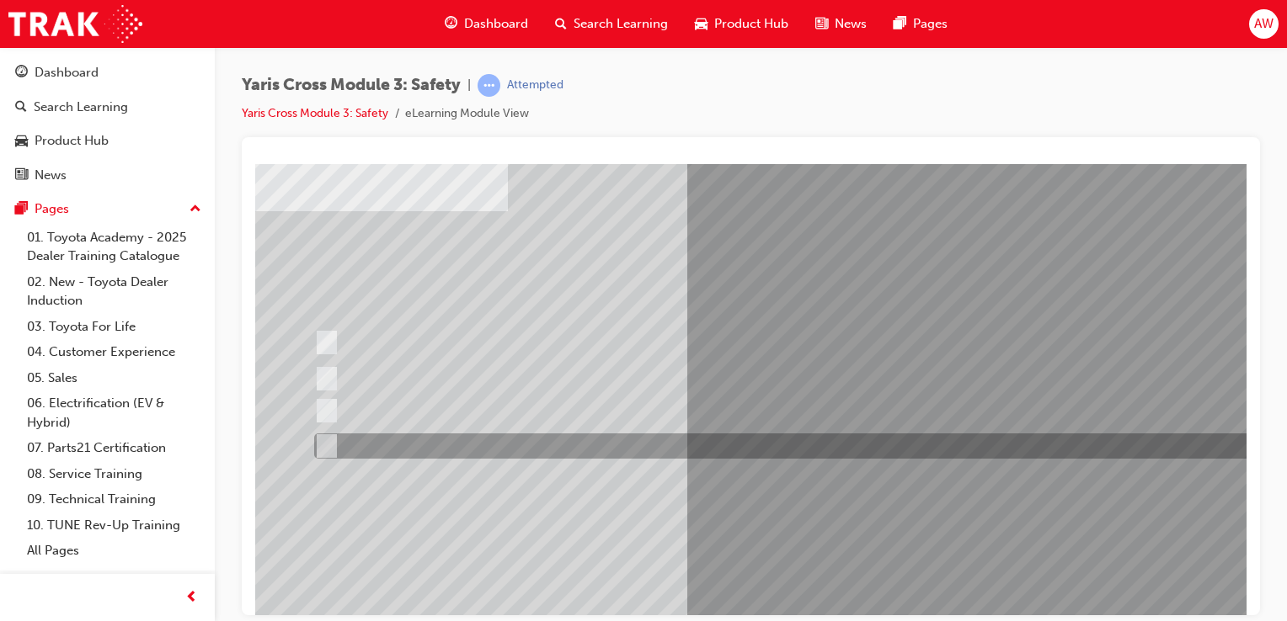
scroll to position [168, 0]
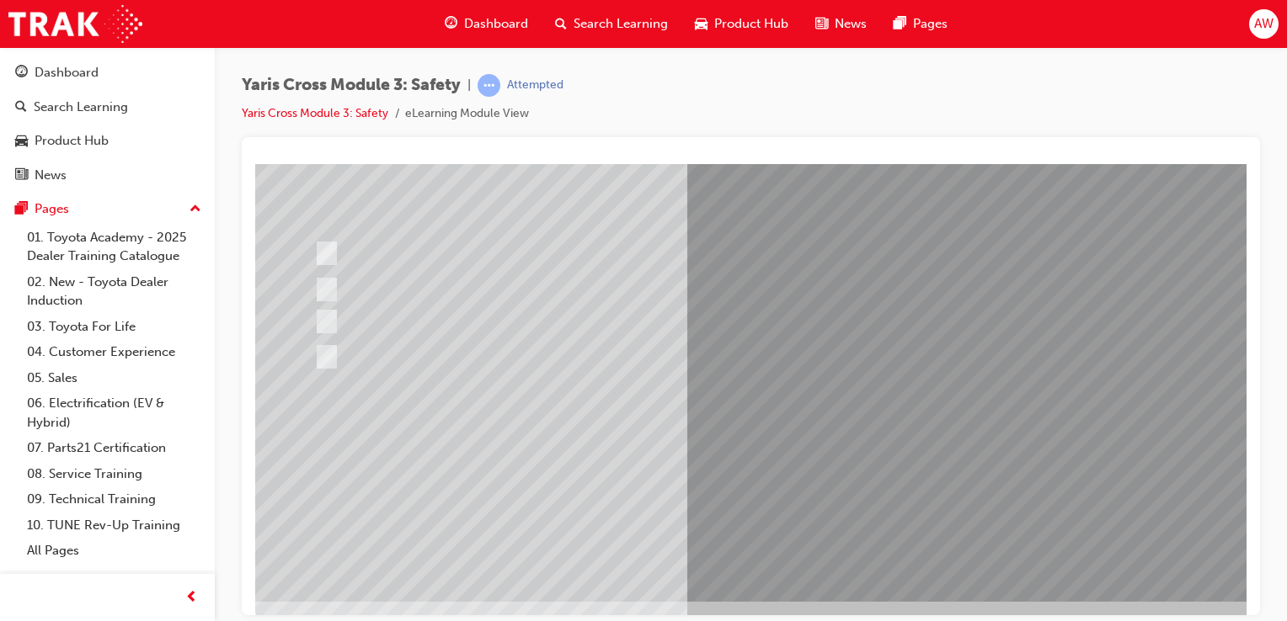
click at [959, 466] on div at bounding box center [827, 298] width 1145 height 606
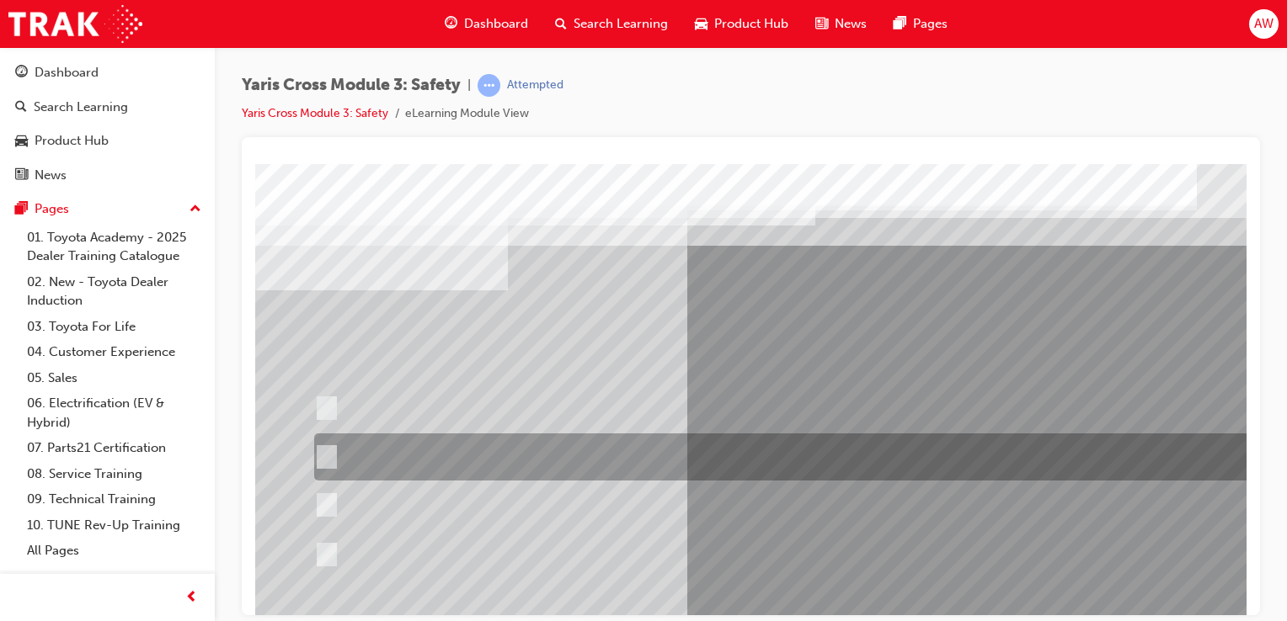
click at [328, 453] on input "When you turn right at an intersection and cross the path of an\3oncoming vehic…" at bounding box center [323, 457] width 19 height 19
radio input "true"
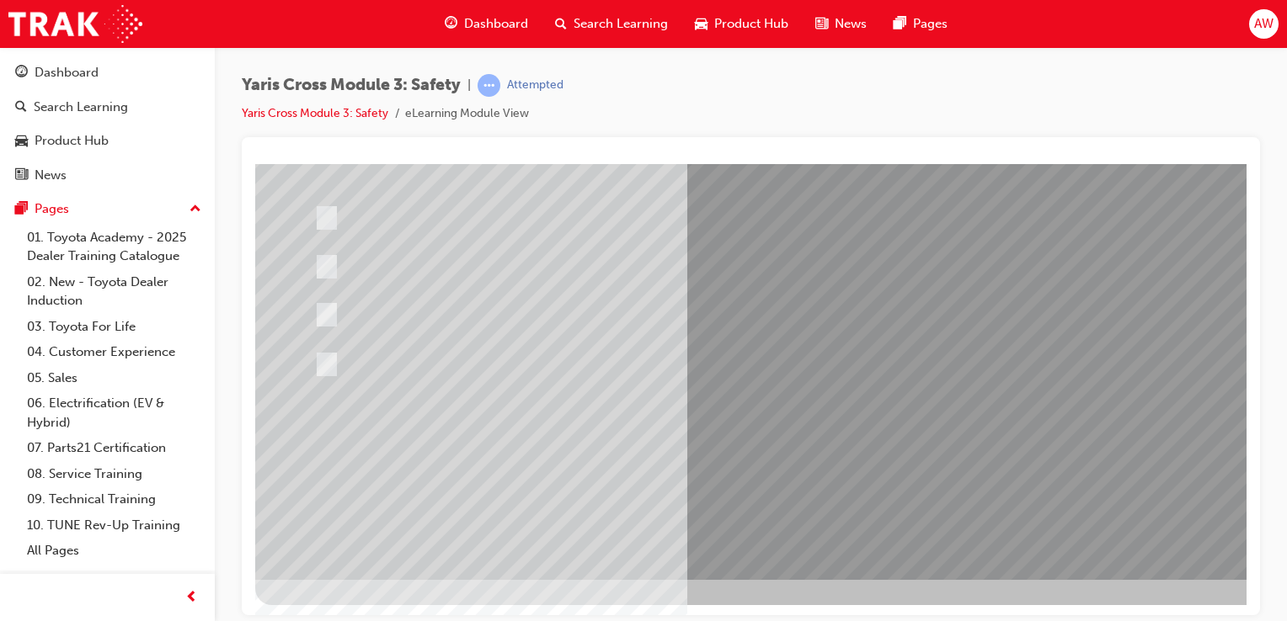
scroll to position [192, 0]
click at [958, 445] on div at bounding box center [827, 274] width 1145 height 606
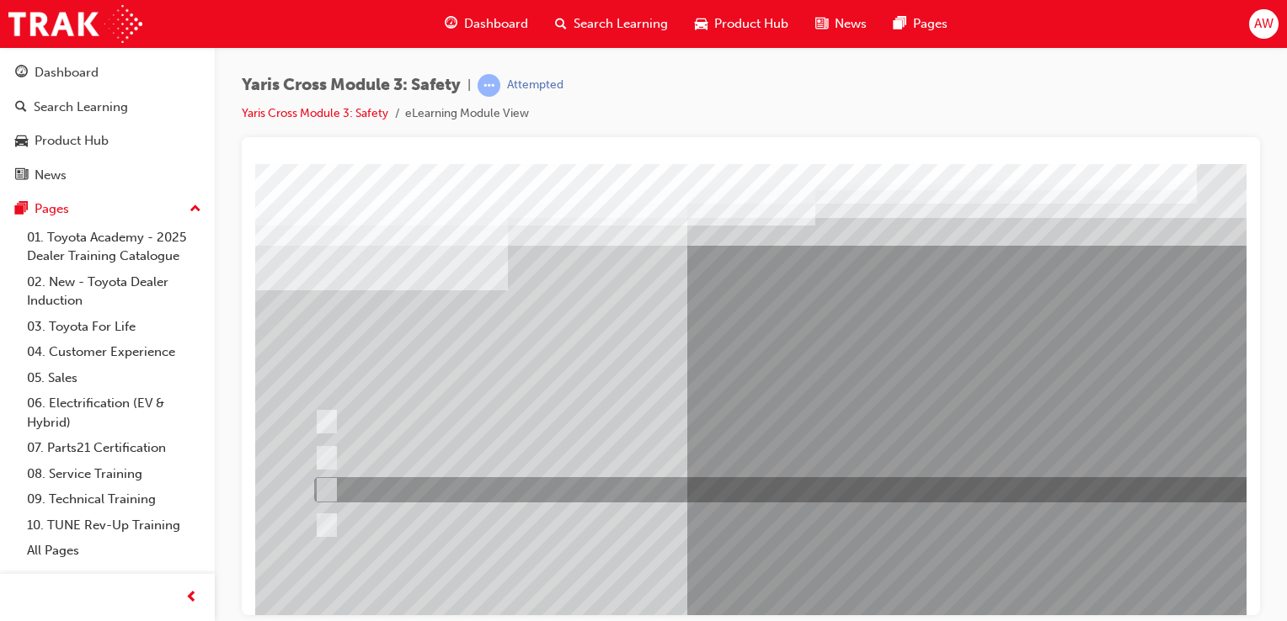
click at [327, 488] on input "Through a DCM – Data Communication Module" at bounding box center [323, 490] width 19 height 19
radio input "true"
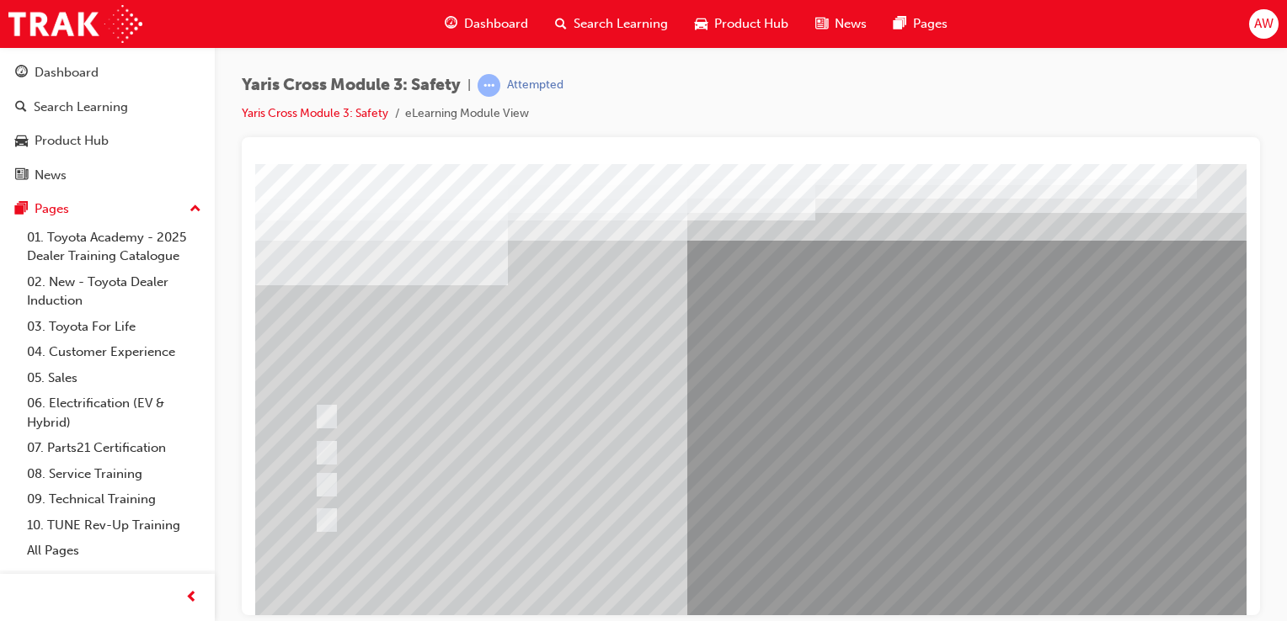
scroll to position [168, 0]
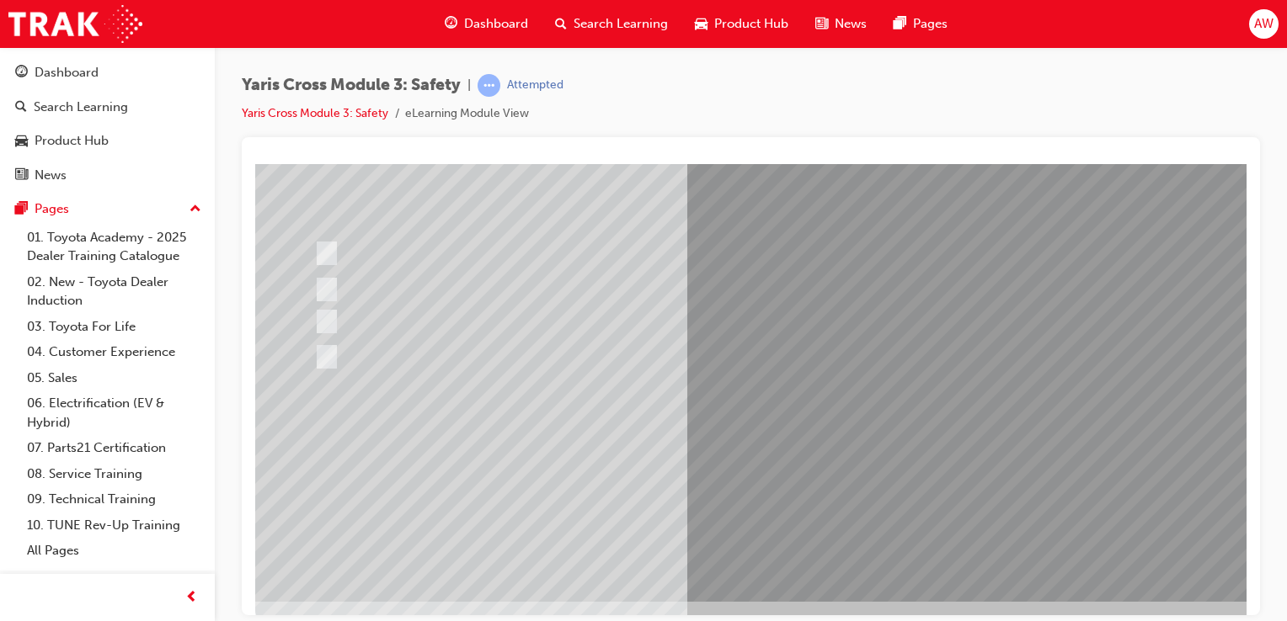
click at [957, 462] on div at bounding box center [827, 298] width 1145 height 606
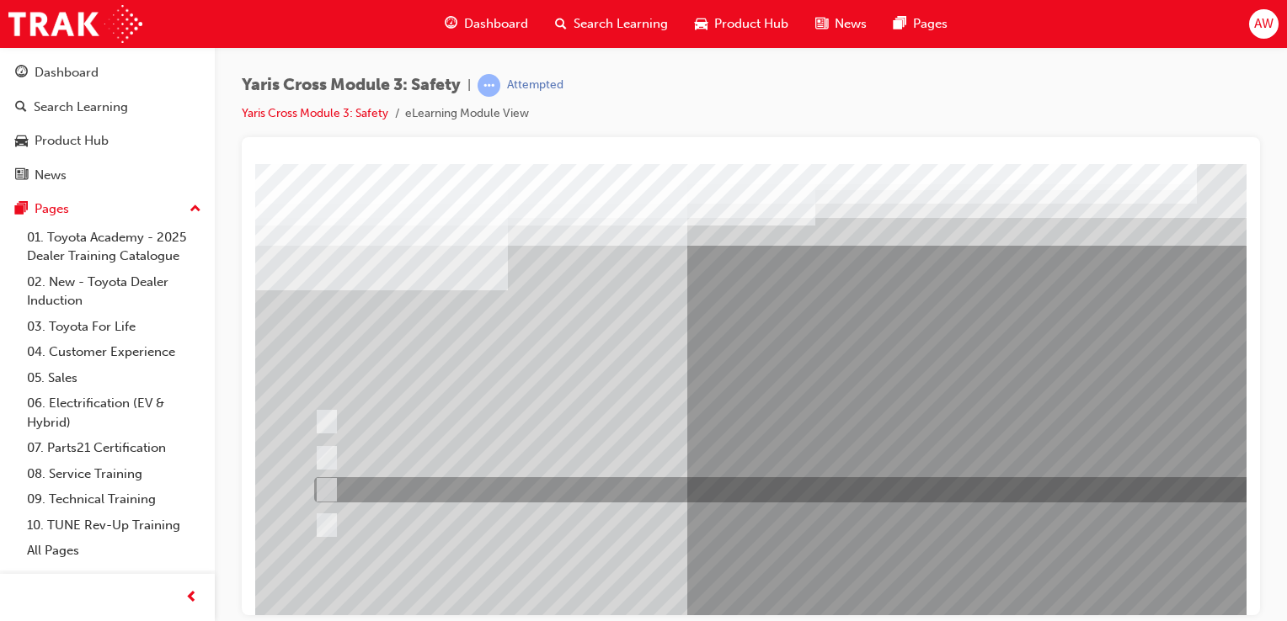
click at [327, 488] on input "ACN – Automatic Collision Notification" at bounding box center [322, 490] width 19 height 19
checkbox input "true"
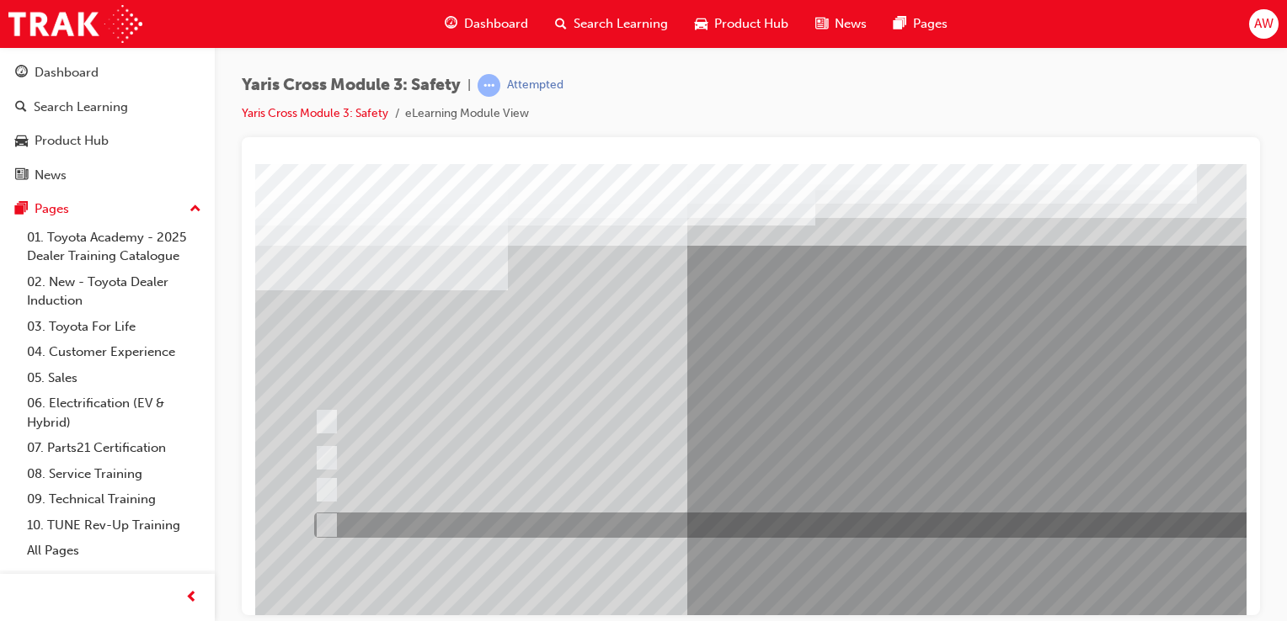
click at [326, 525] on input "SVT – Stolen Vehicle Tracking" at bounding box center [322, 525] width 19 height 19
checkbox input "true"
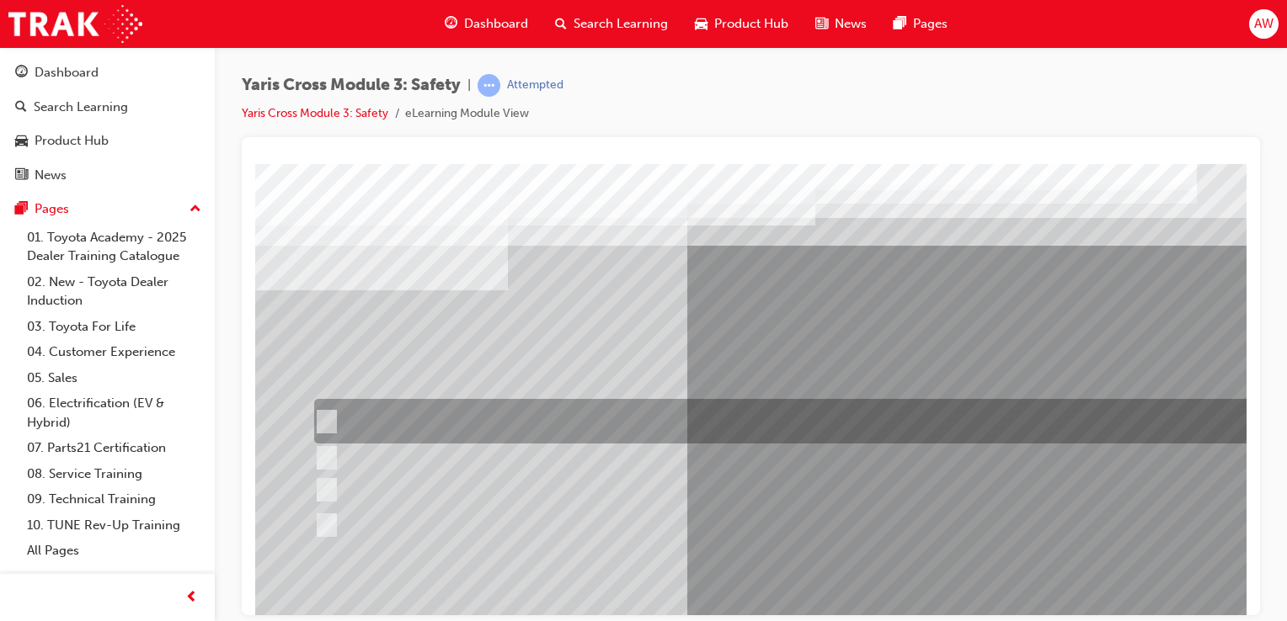
click at [327, 418] on input "SOS - Emergency Call" at bounding box center [322, 422] width 19 height 19
checkbox input "true"
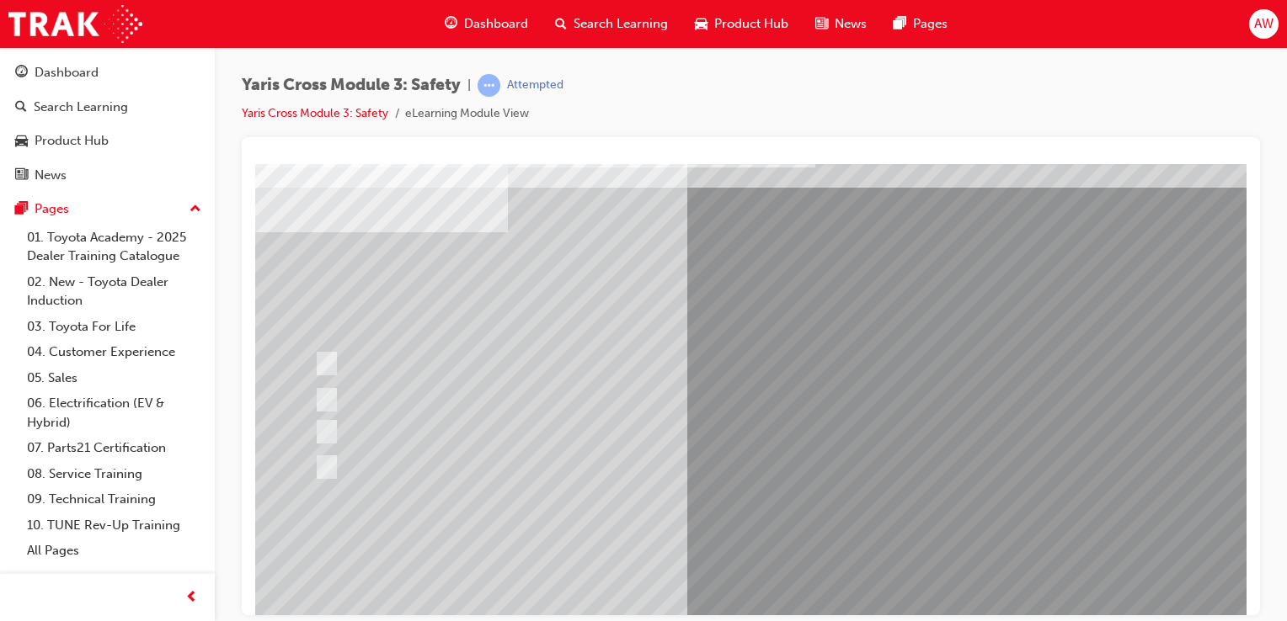
scroll to position [168, 0]
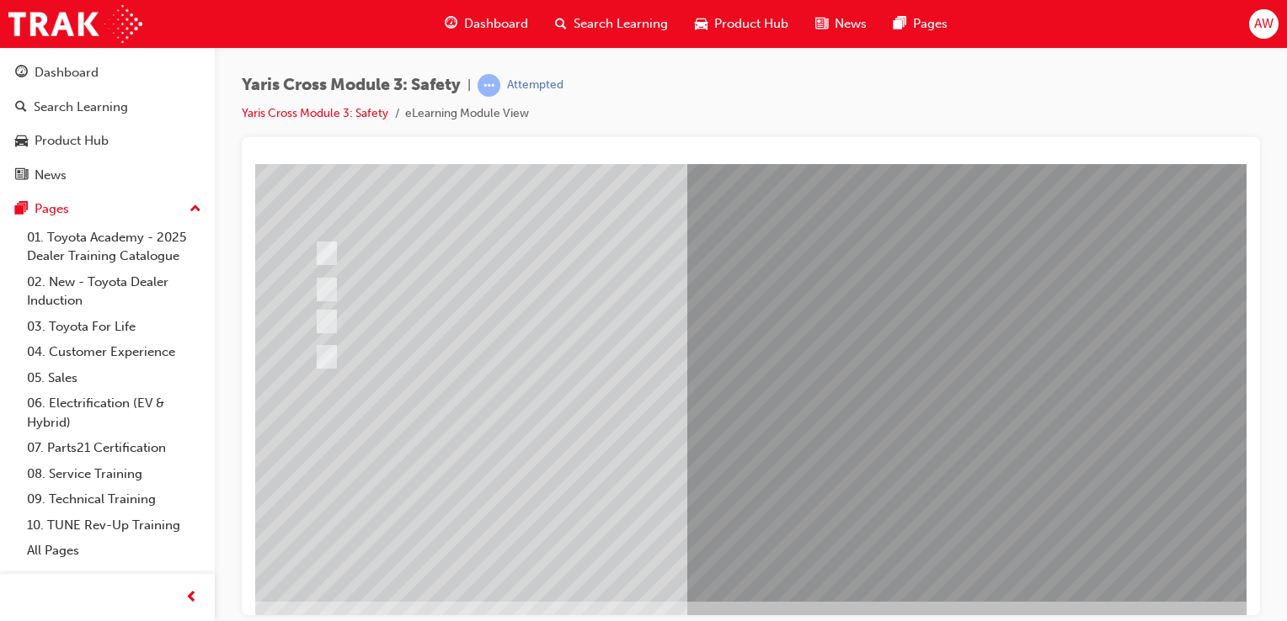
click at [963, 465] on div at bounding box center [827, 298] width 1145 height 606
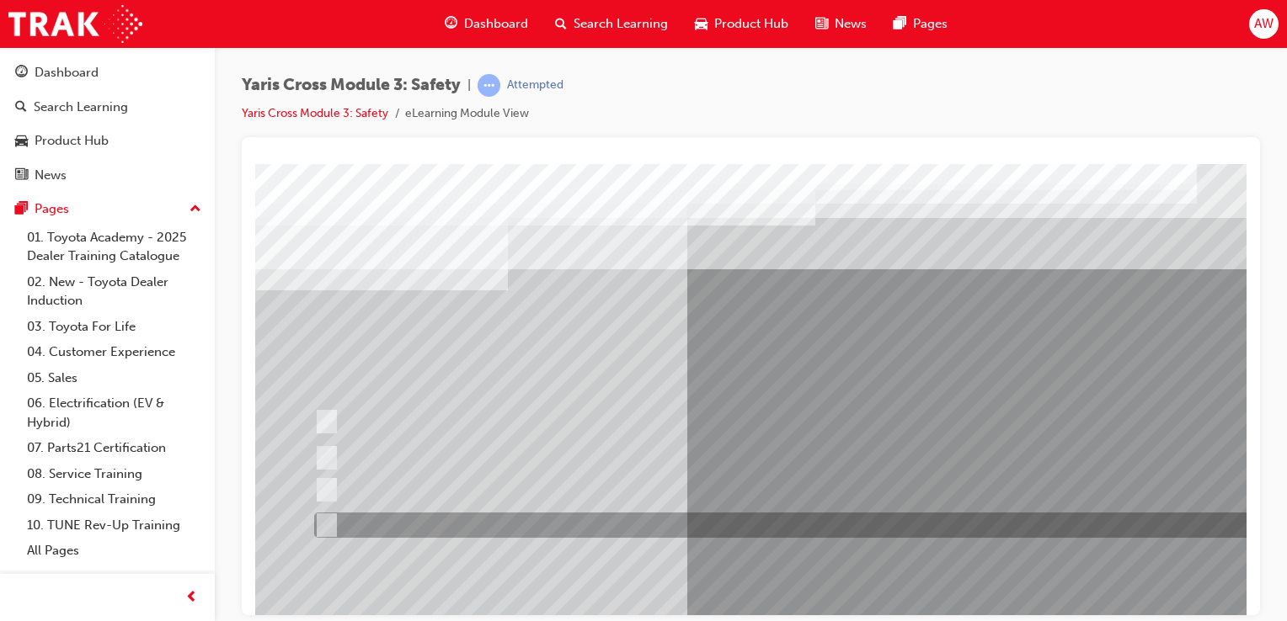
click at [323, 524] on input "three years" at bounding box center [323, 525] width 19 height 19
radio input "true"
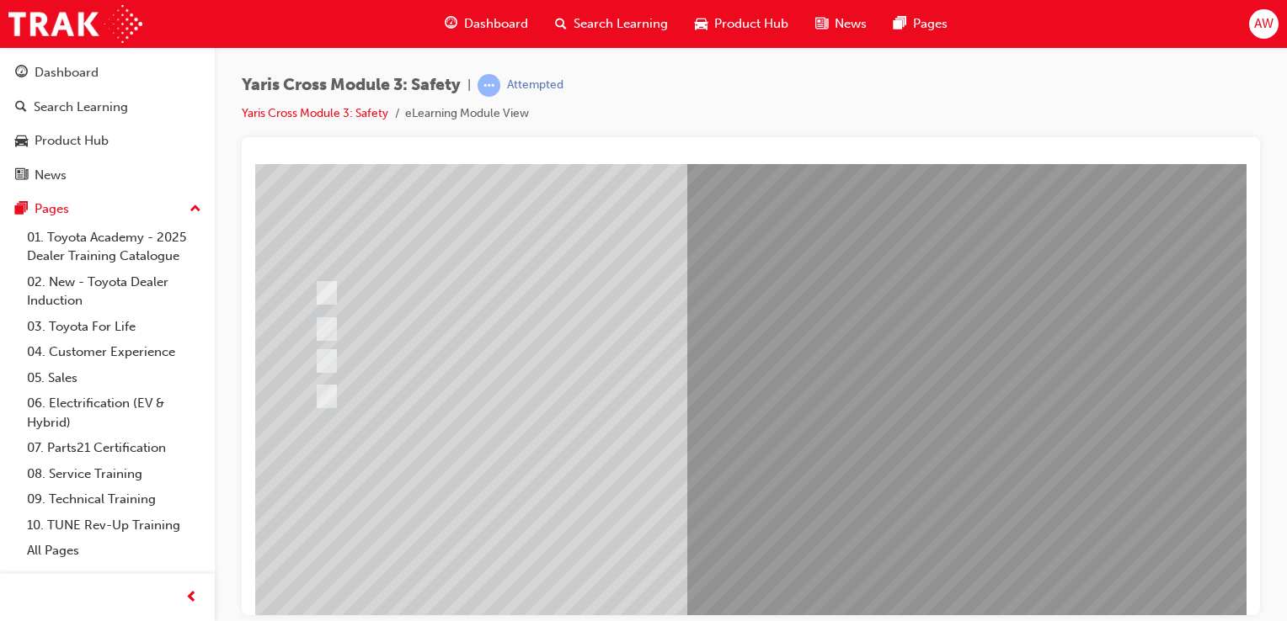
scroll to position [168, 0]
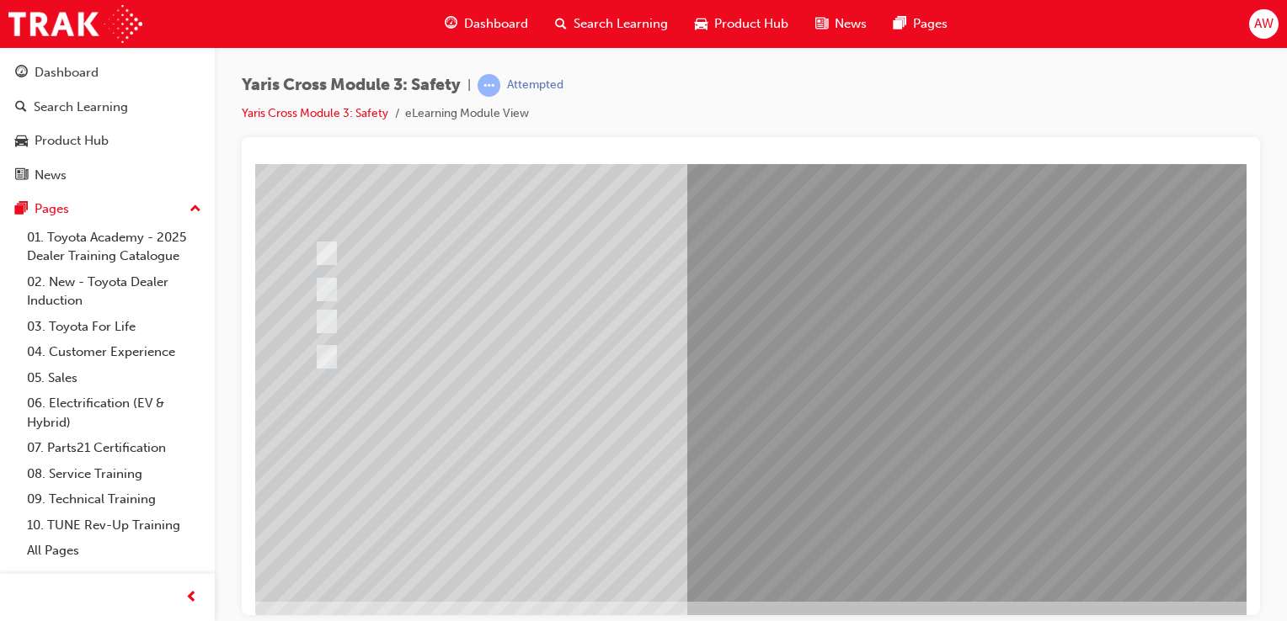
click at [954, 465] on div at bounding box center [827, 298] width 1145 height 606
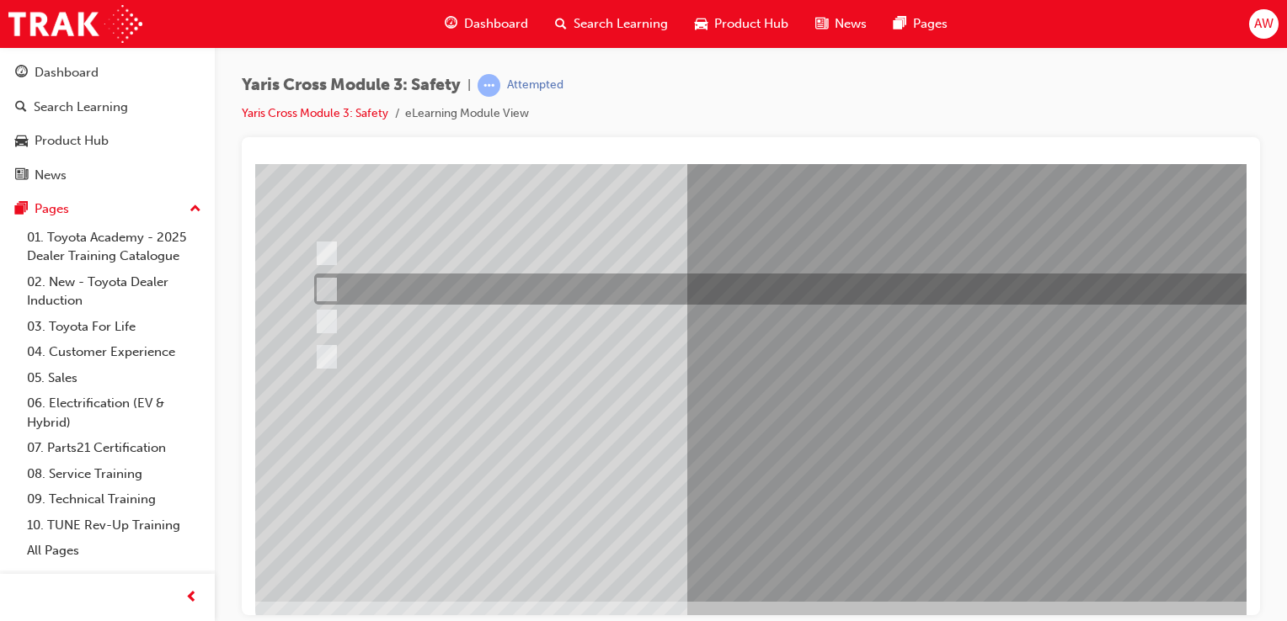
scroll to position [0, 0]
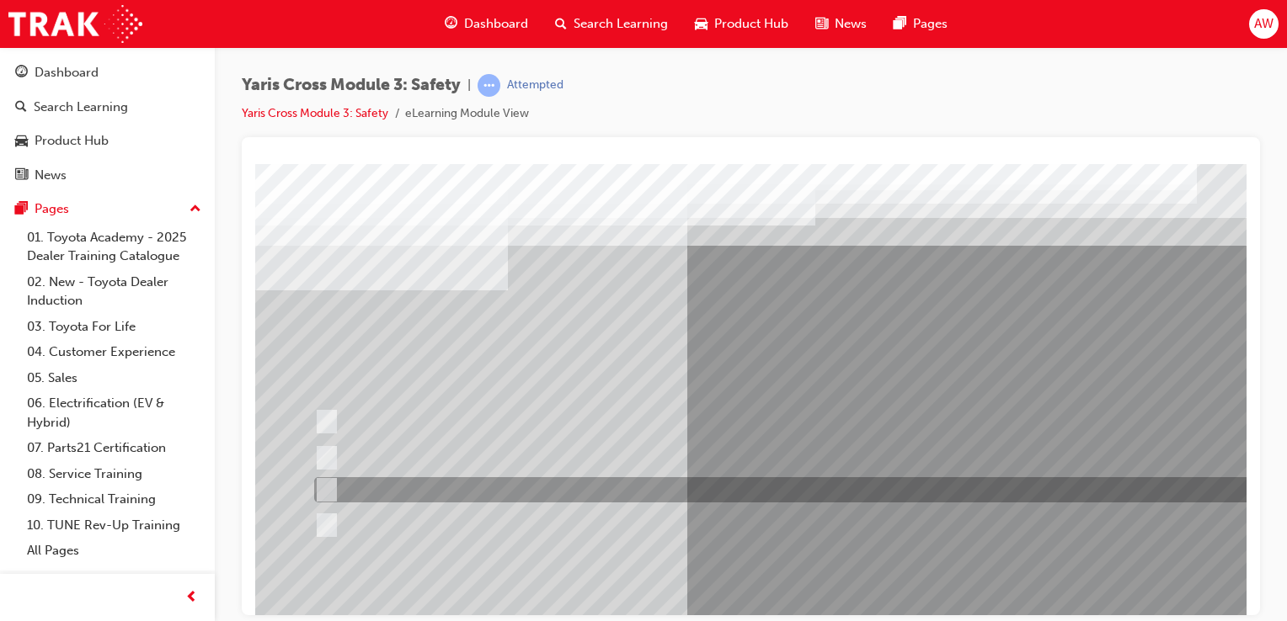
click at [327, 486] on input "GXL & Urban" at bounding box center [323, 490] width 19 height 19
radio input "true"
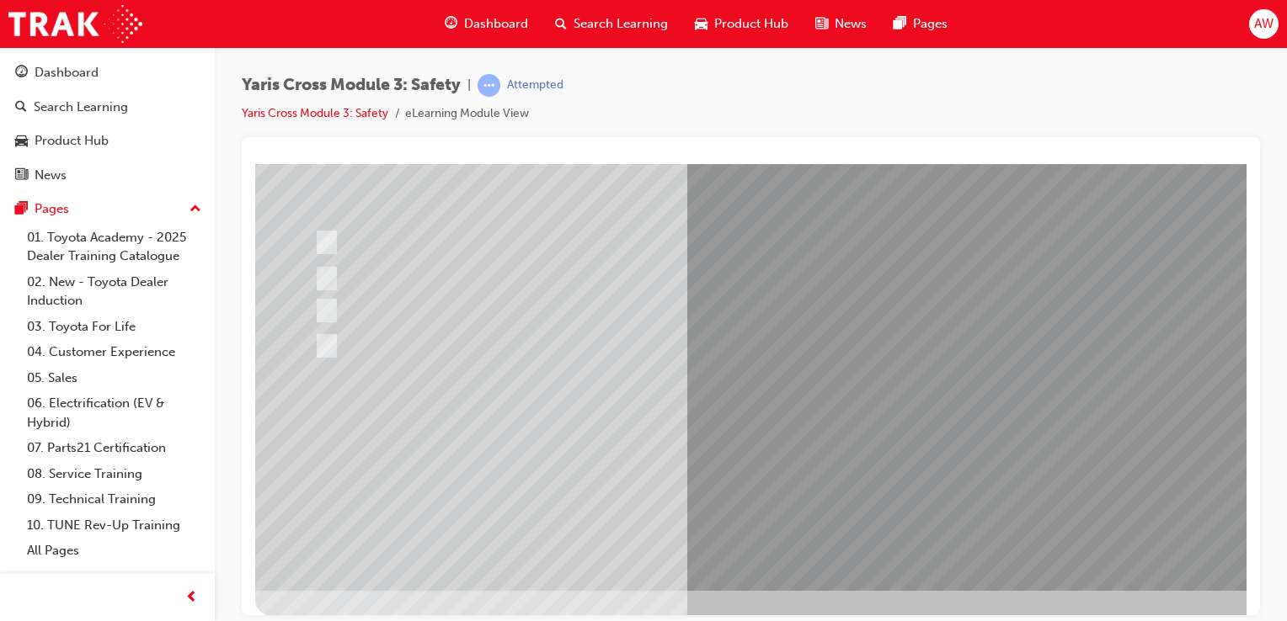
scroll to position [192, 0]
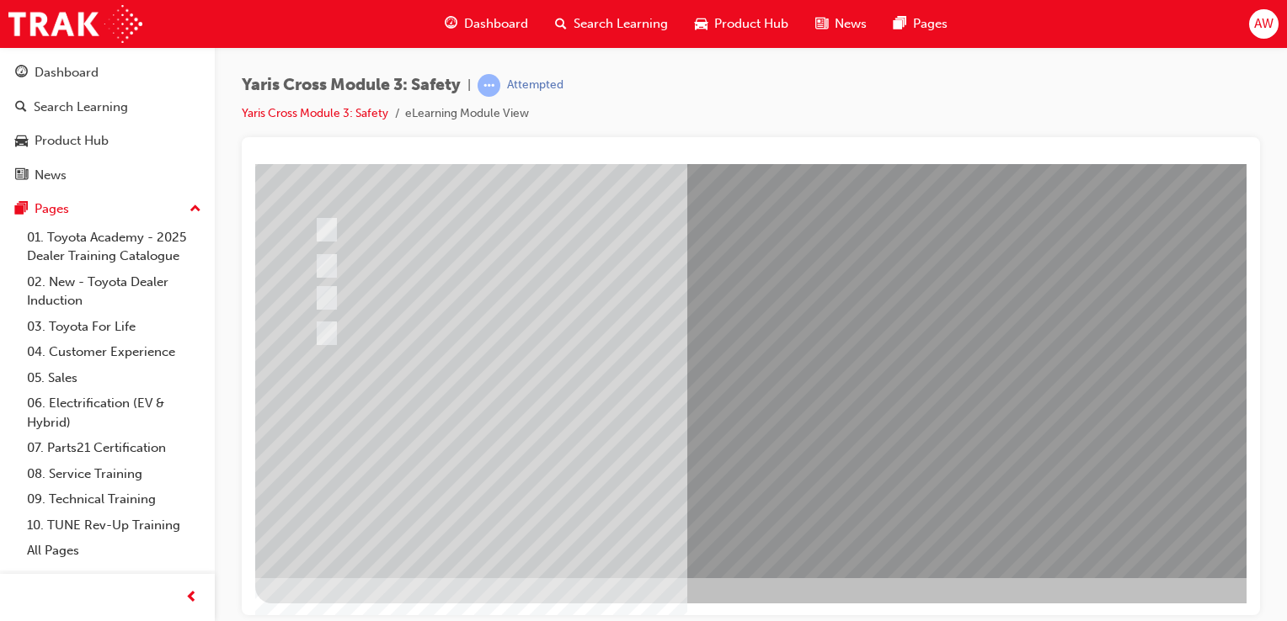
click at [960, 444] on div at bounding box center [827, 274] width 1145 height 606
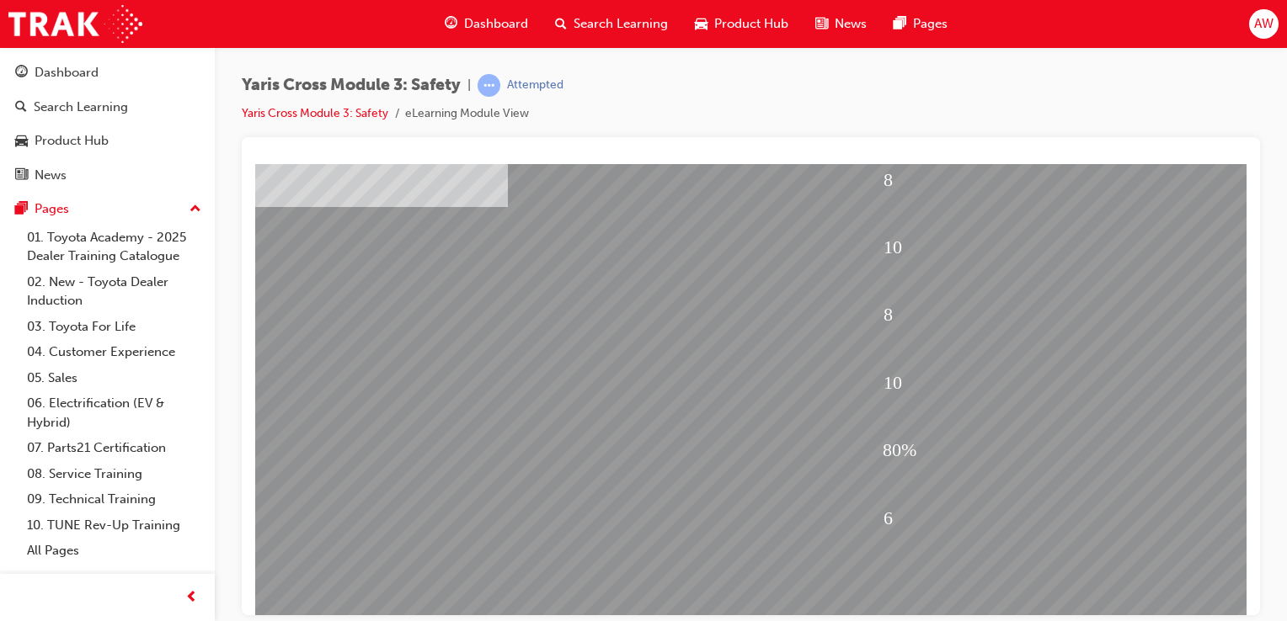
scroll to position [168, 0]
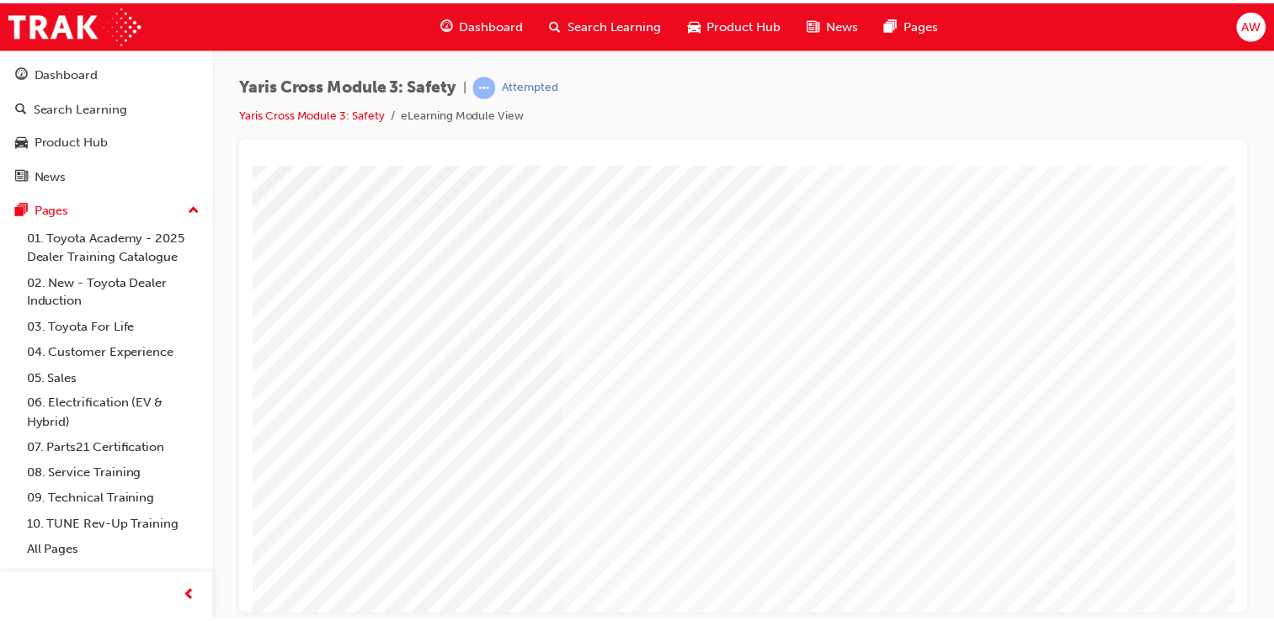
scroll to position [192, 0]
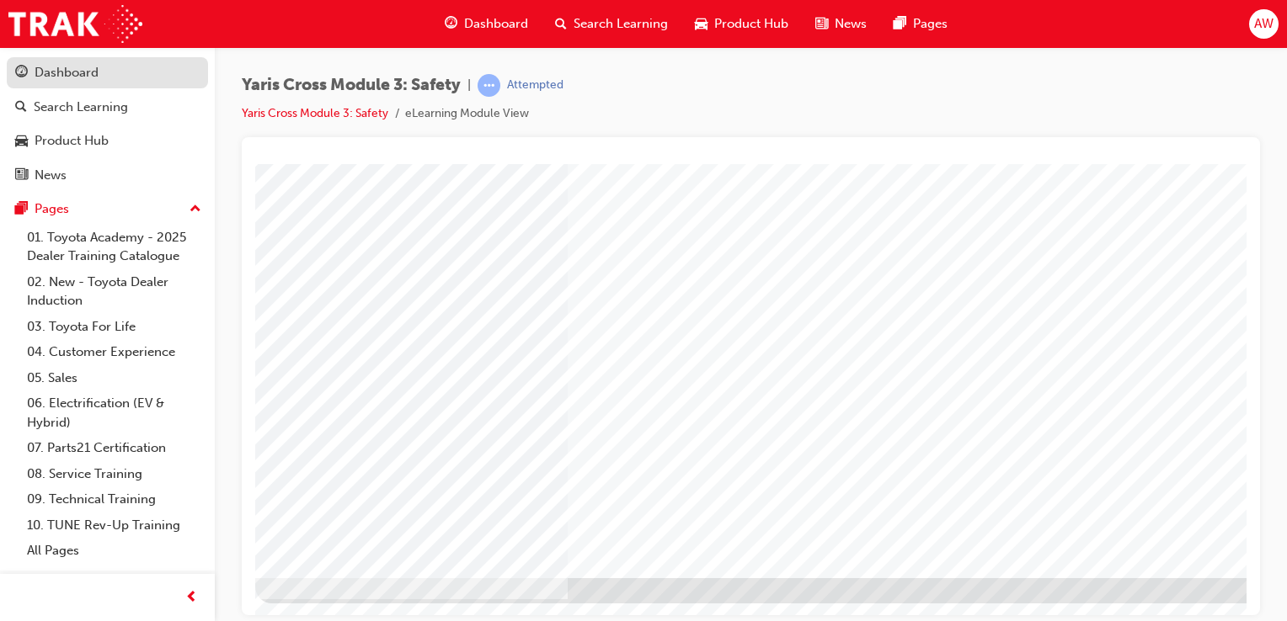
click at [76, 75] on div "Dashboard" at bounding box center [67, 72] width 64 height 19
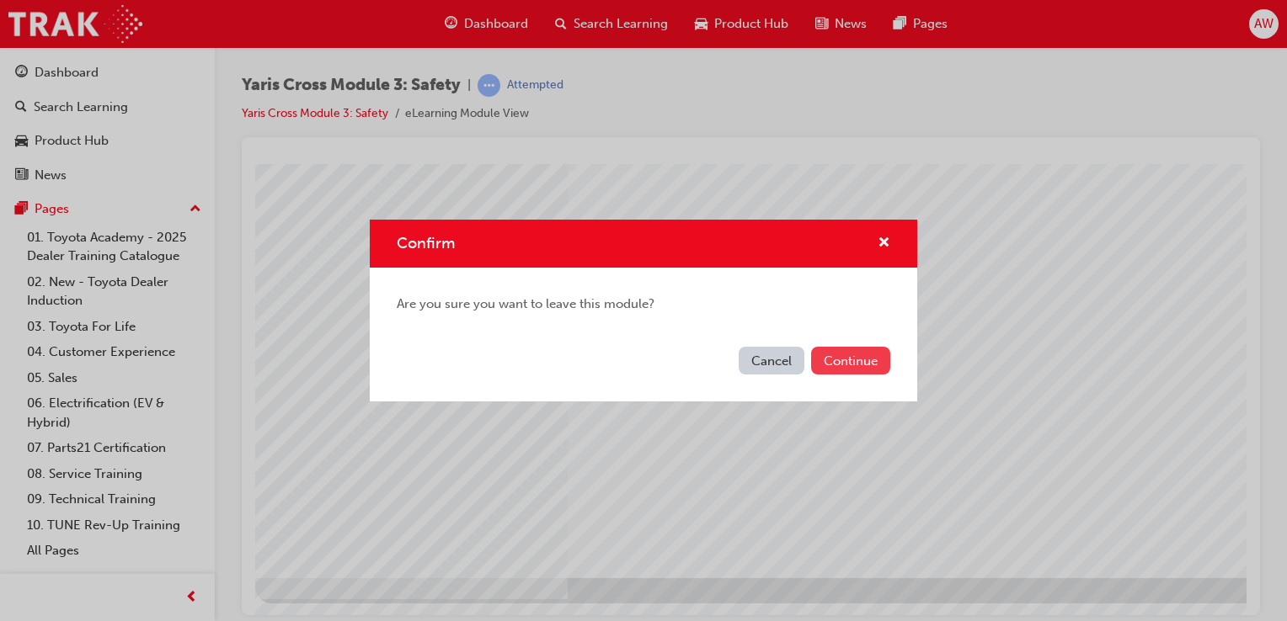
click at [854, 361] on button "Continue" at bounding box center [850, 361] width 79 height 28
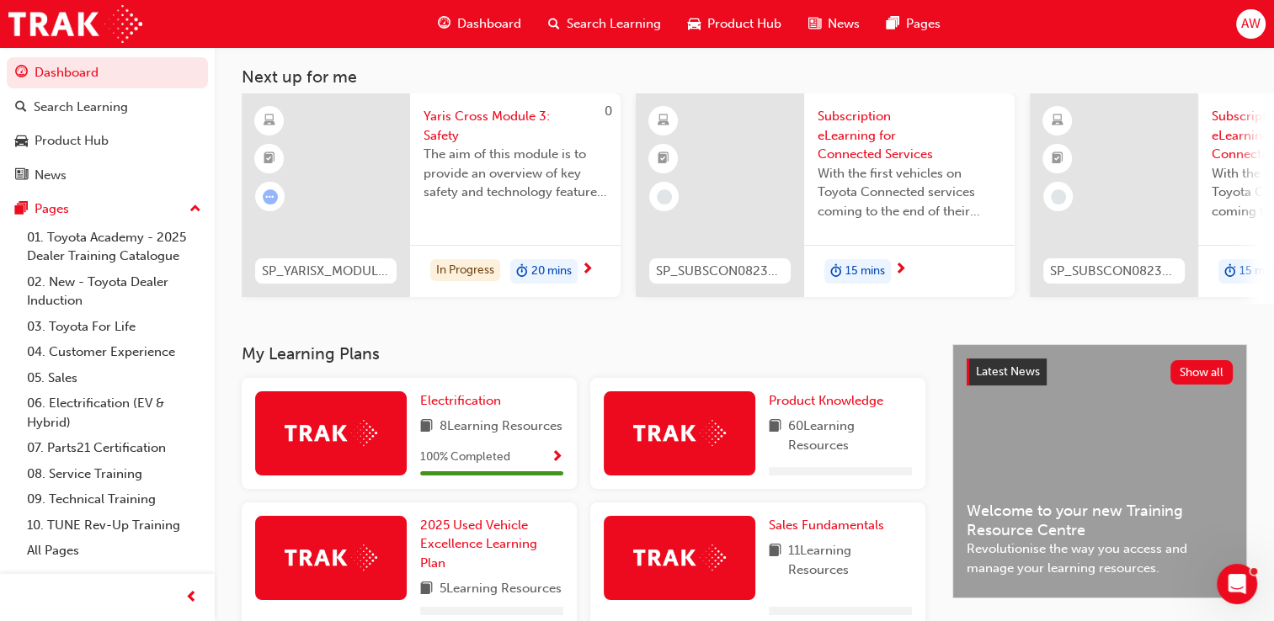
scroll to position [253, 0]
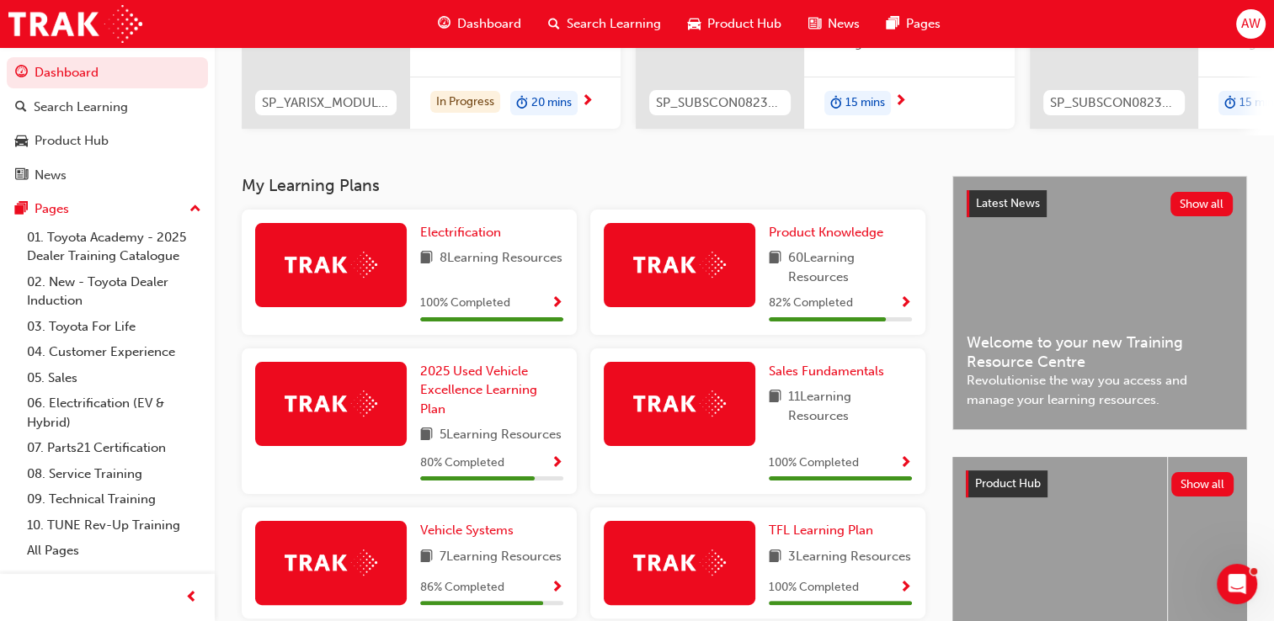
click at [903, 309] on span "Show Progress" at bounding box center [905, 303] width 13 height 15
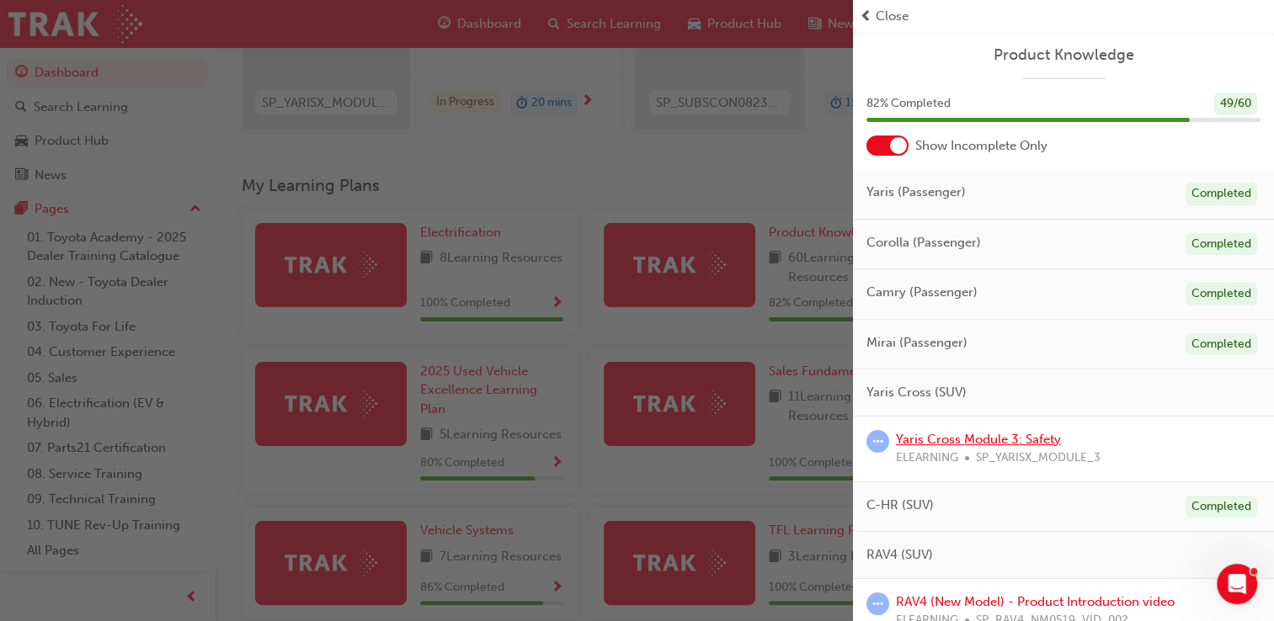
click at [961, 443] on link "Yaris Cross Module 3: Safety" at bounding box center [978, 439] width 165 height 15
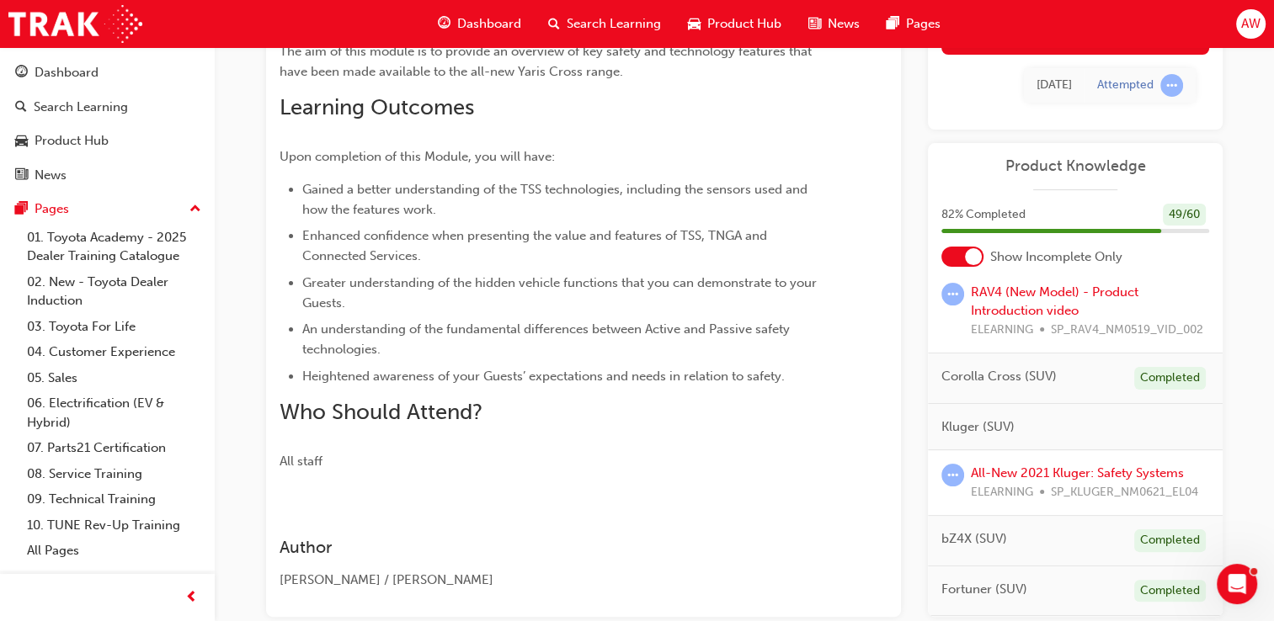
scroll to position [337, 0]
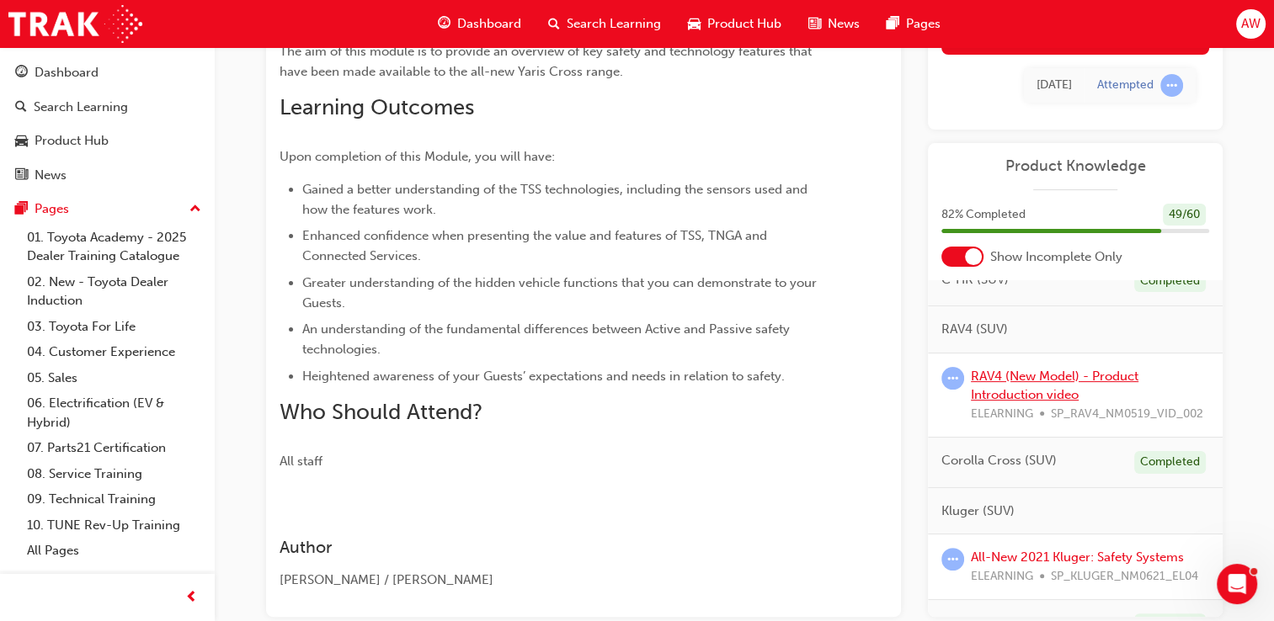
click at [1042, 385] on link "RAV4 (New Model) - Product Introduction video" at bounding box center [1055, 385] width 168 height 35
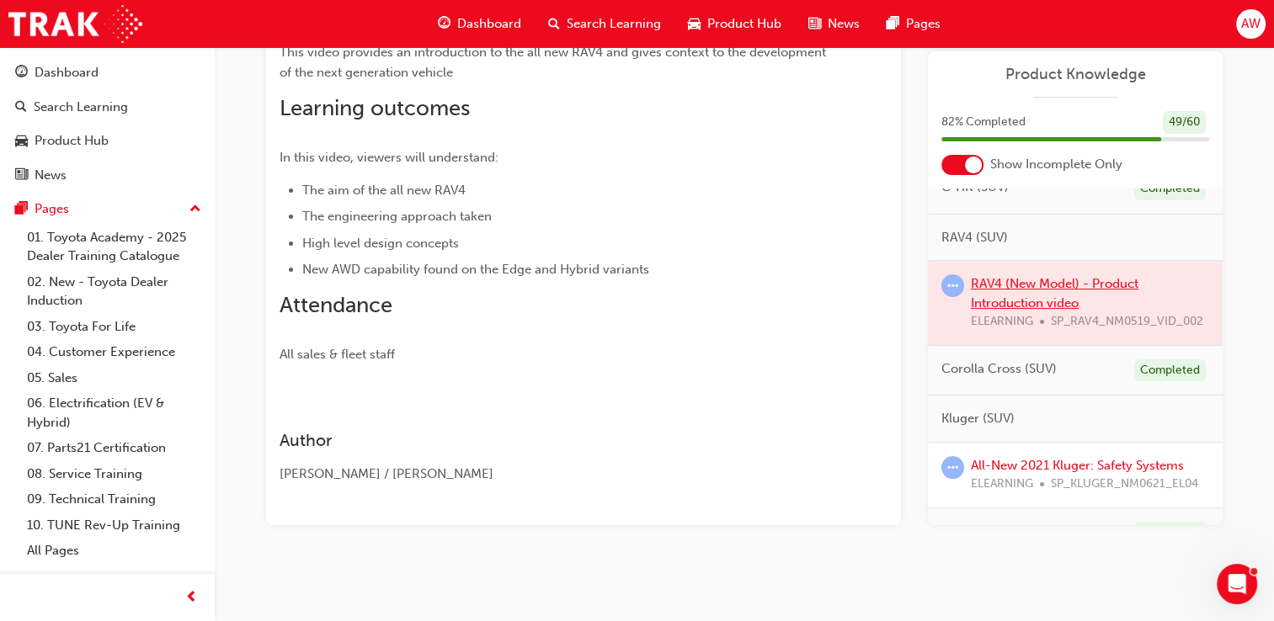
scroll to position [189, 0]
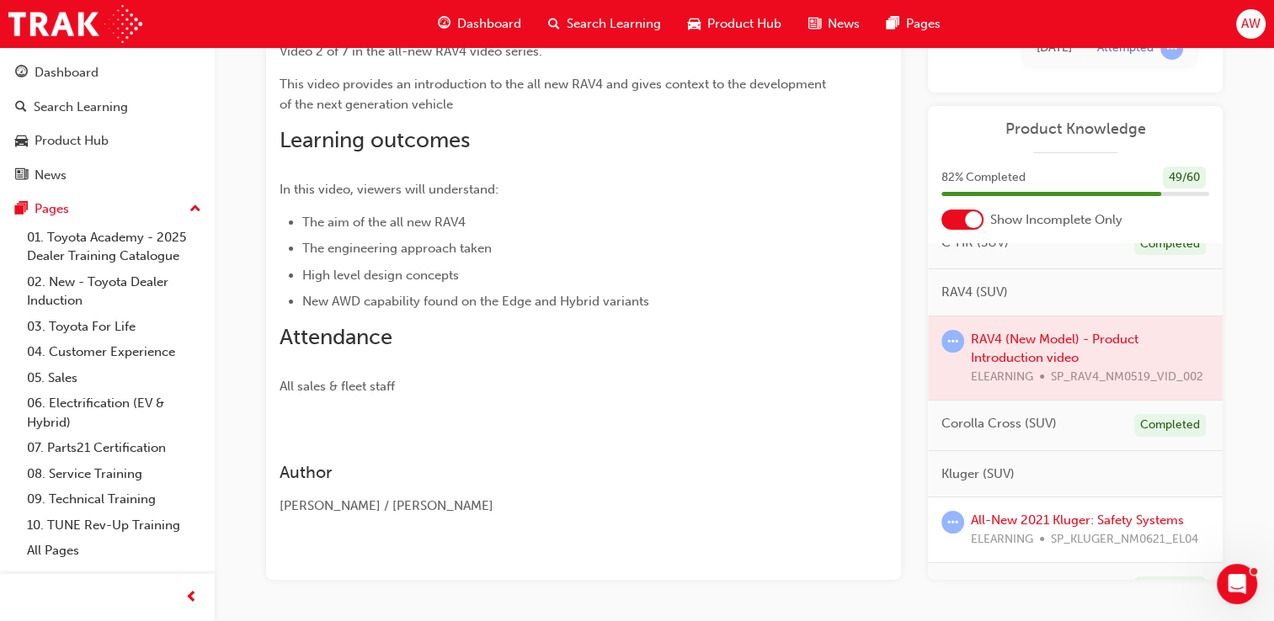
click at [1013, 358] on div at bounding box center [1075, 359] width 295 height 84
click at [1025, 340] on div at bounding box center [1075, 359] width 295 height 84
click at [1004, 350] on div at bounding box center [1075, 359] width 295 height 84
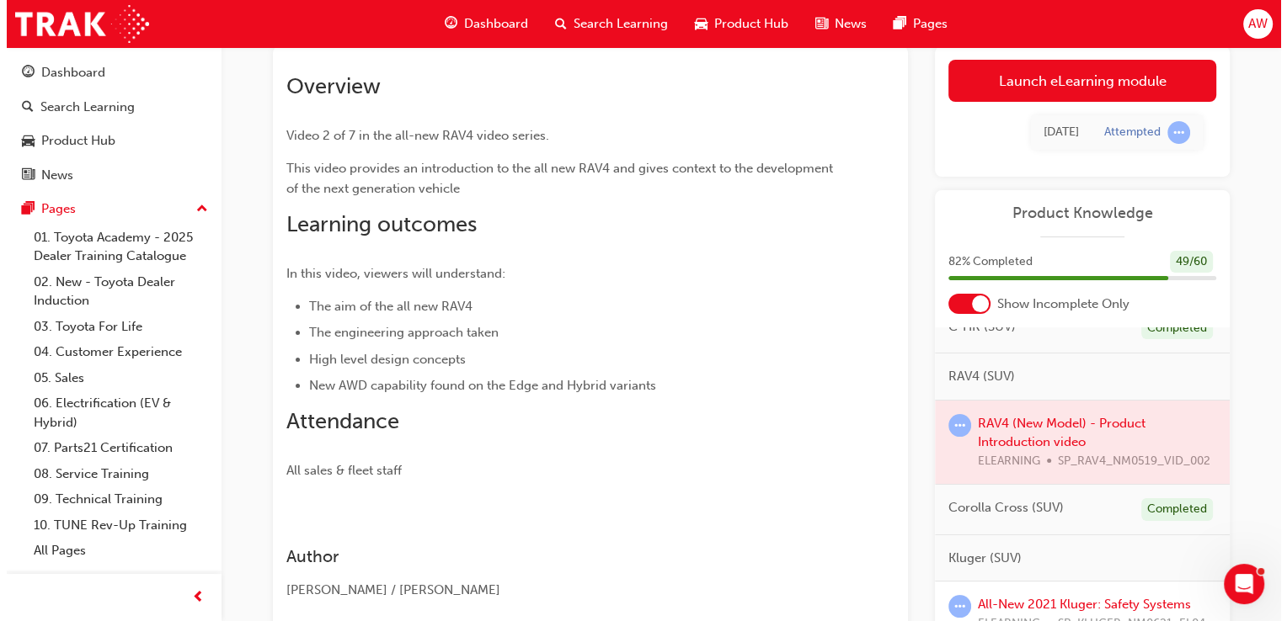
scroll to position [0, 0]
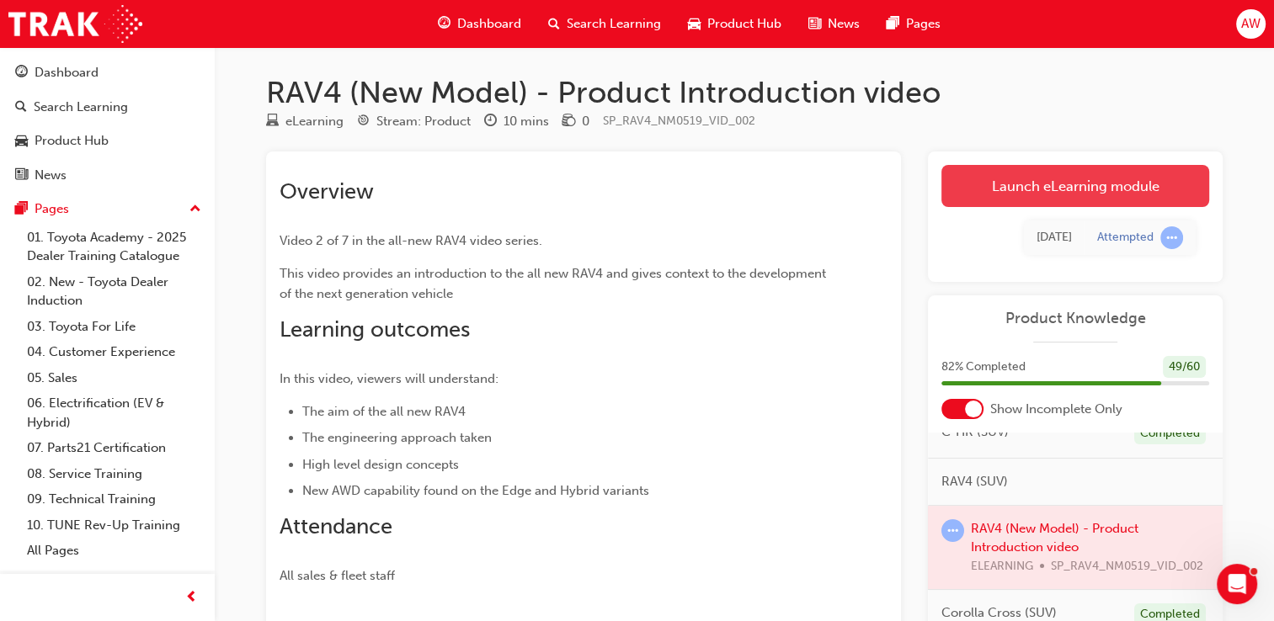
click at [1040, 184] on link "Launch eLearning module" at bounding box center [1075, 186] width 268 height 42
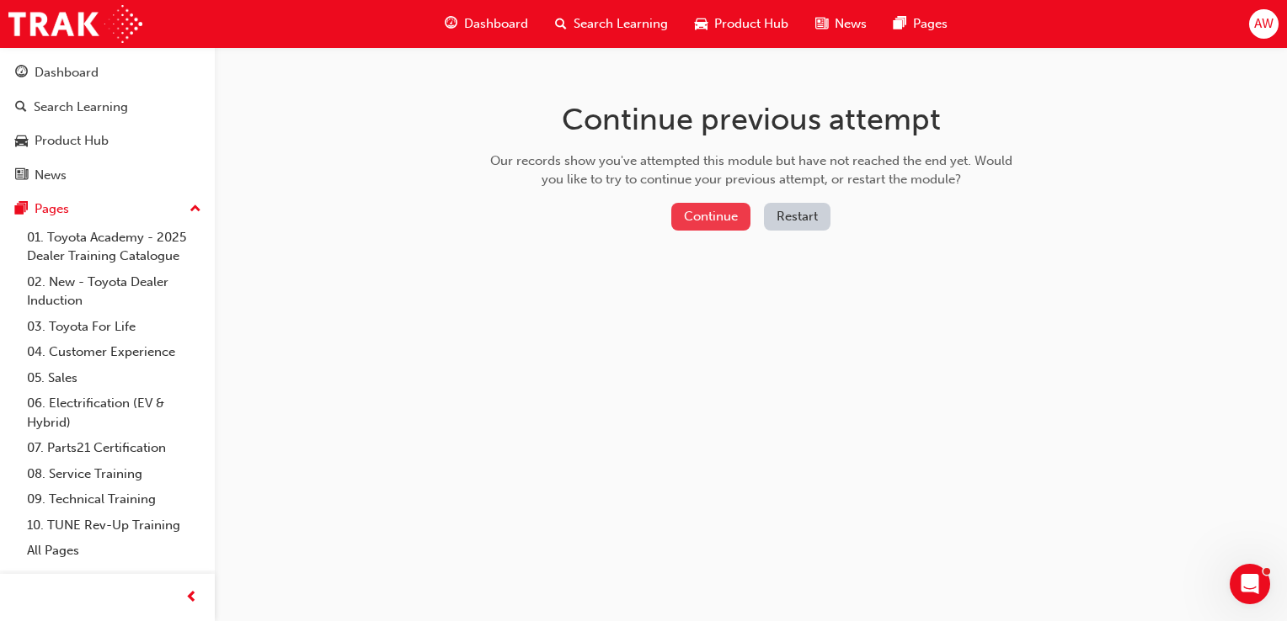
click at [719, 216] on button "Continue" at bounding box center [710, 217] width 79 height 28
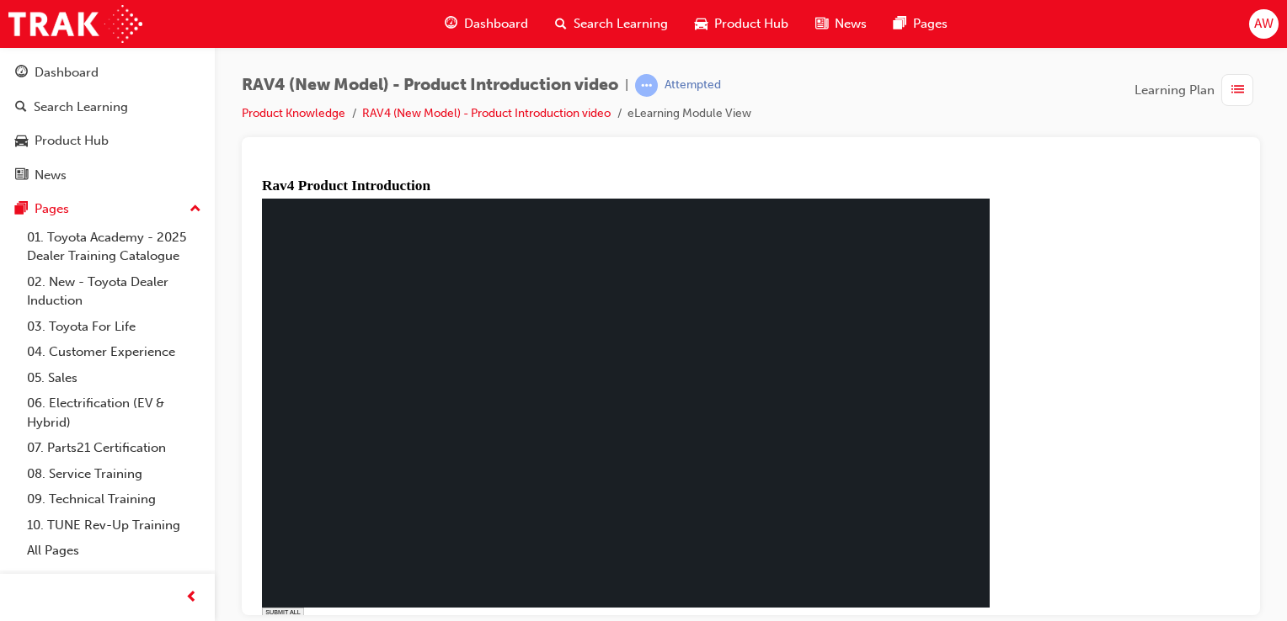
click at [272, 619] on icon at bounding box center [268, 622] width 7 height 7
click at [269, 619] on polygon at bounding box center [267, 622] width 4 height 7
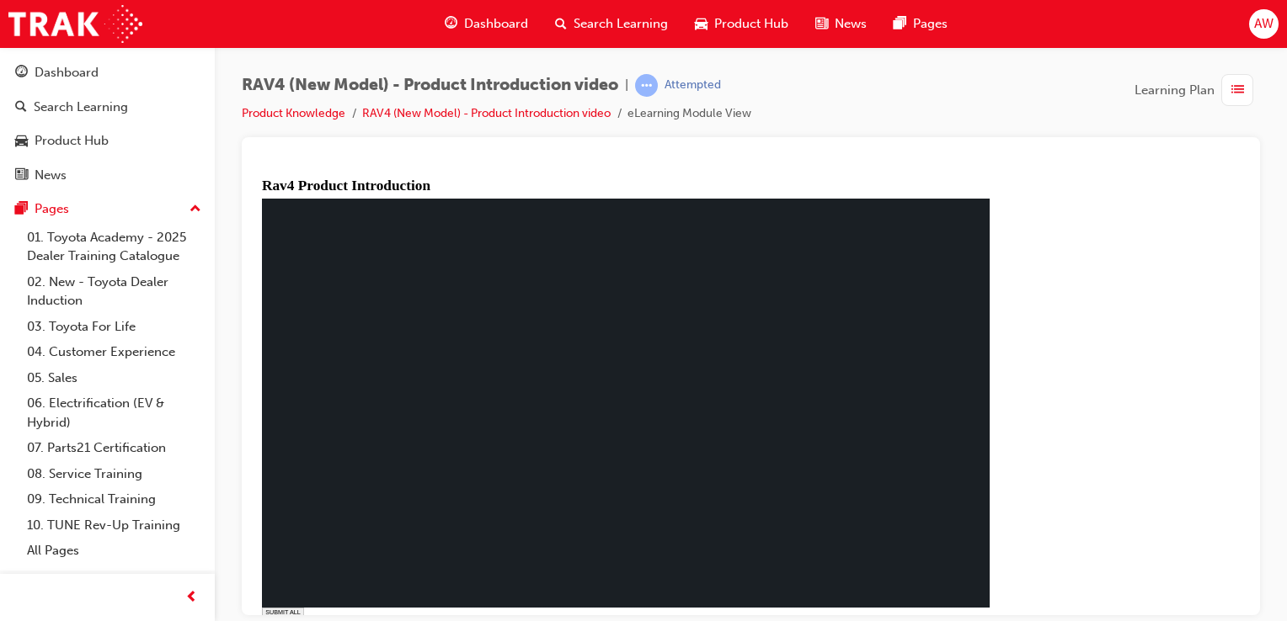
drag, startPoint x: 392, startPoint y: 596, endPoint x: 390, endPoint y: 574, distance: 22.0
click at [390, 617] on div "volume" at bounding box center [630, 627] width 737 height 20
click at [269, 619] on polygon at bounding box center [267, 622] width 4 height 7
drag, startPoint x: 392, startPoint y: 593, endPoint x: 394, endPoint y: 573, distance: 20.4
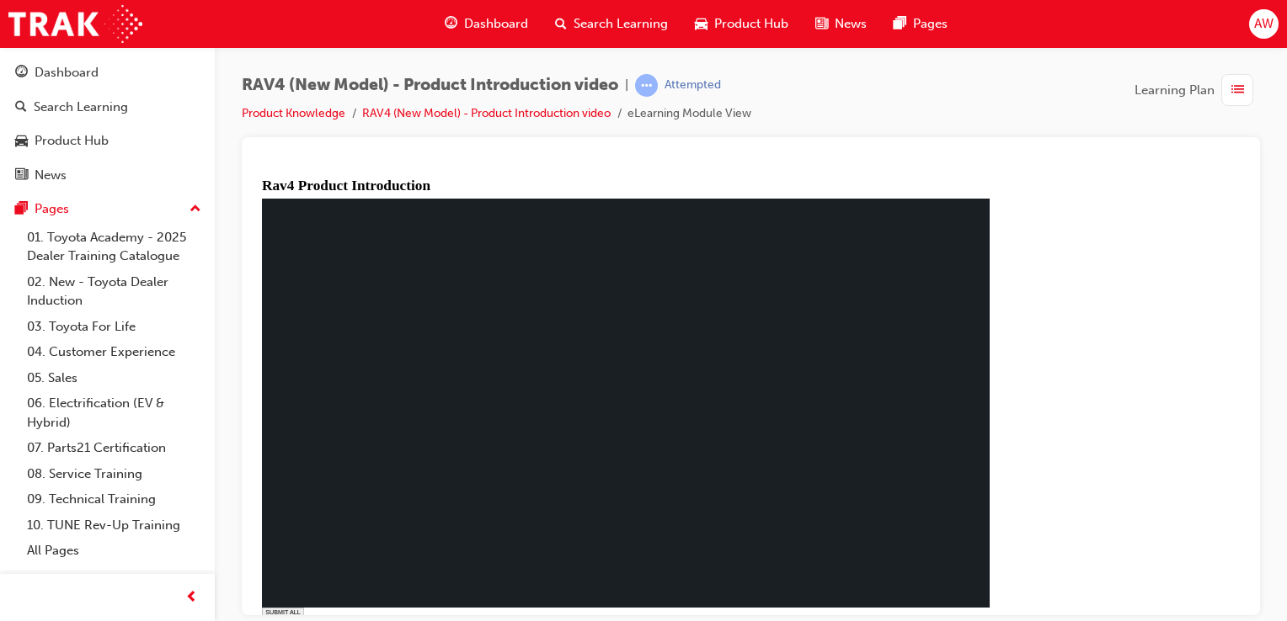
click at [394, 628] on div at bounding box center [630, 632] width 737 height 9
type input "0.152"
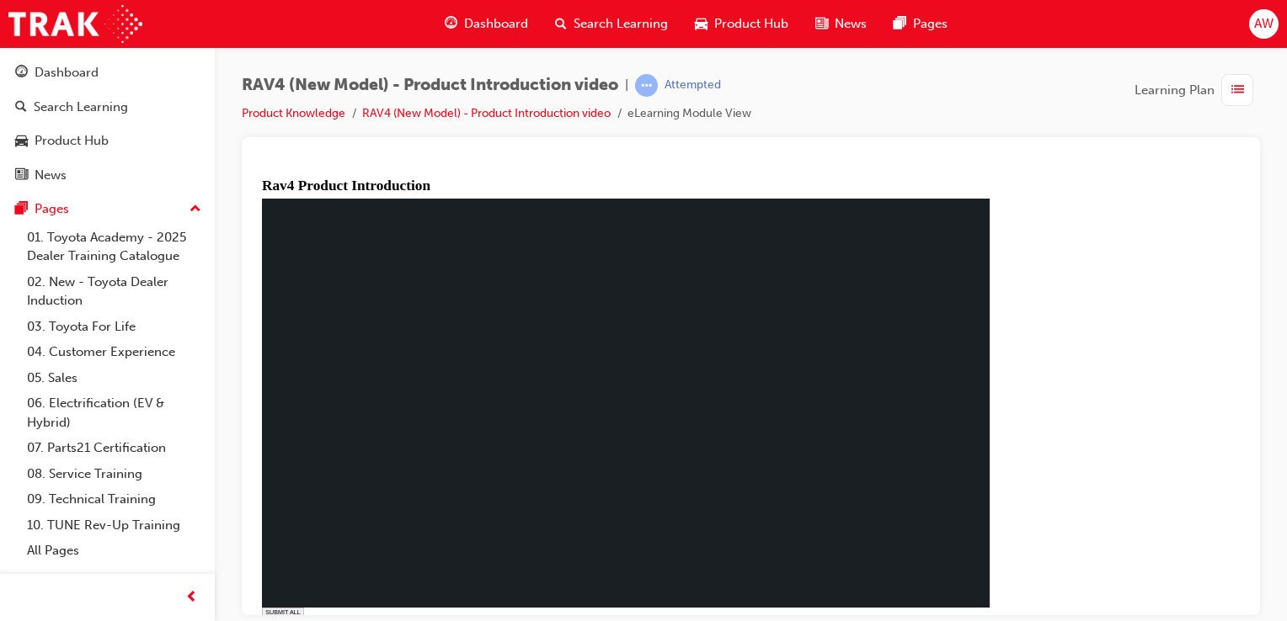
drag, startPoint x: 438, startPoint y: 431, endPoint x: 443, endPoint y: 451, distance: 20.0
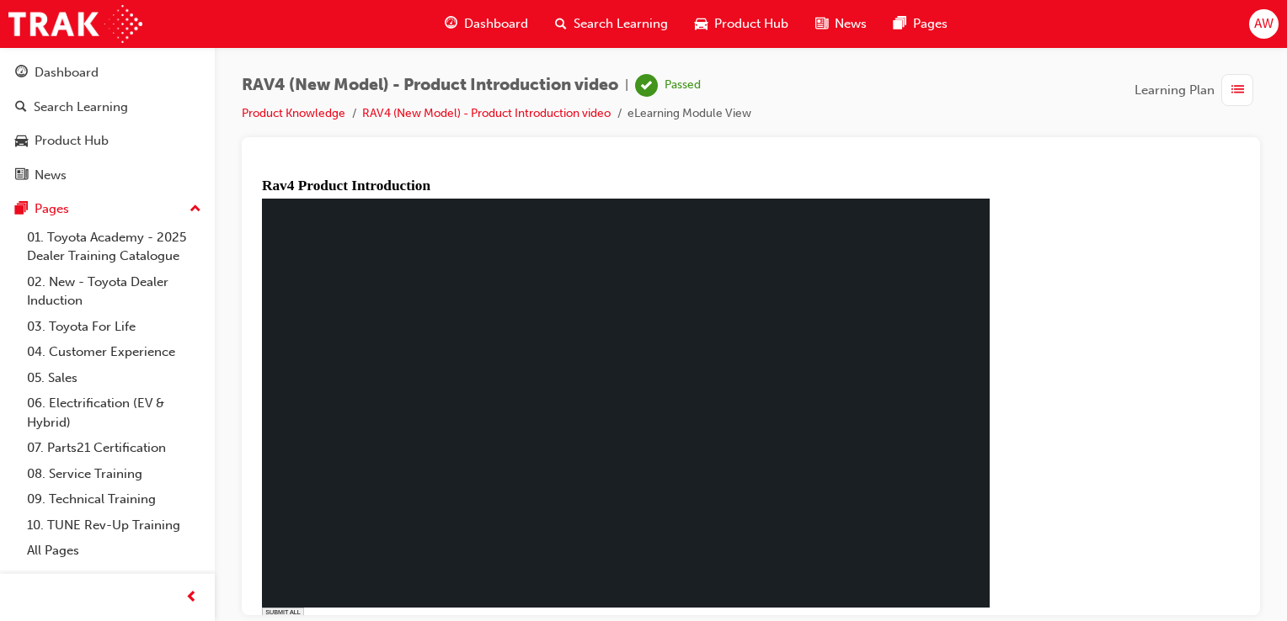
click at [77, 76] on div "Dashboard" at bounding box center [67, 72] width 64 height 19
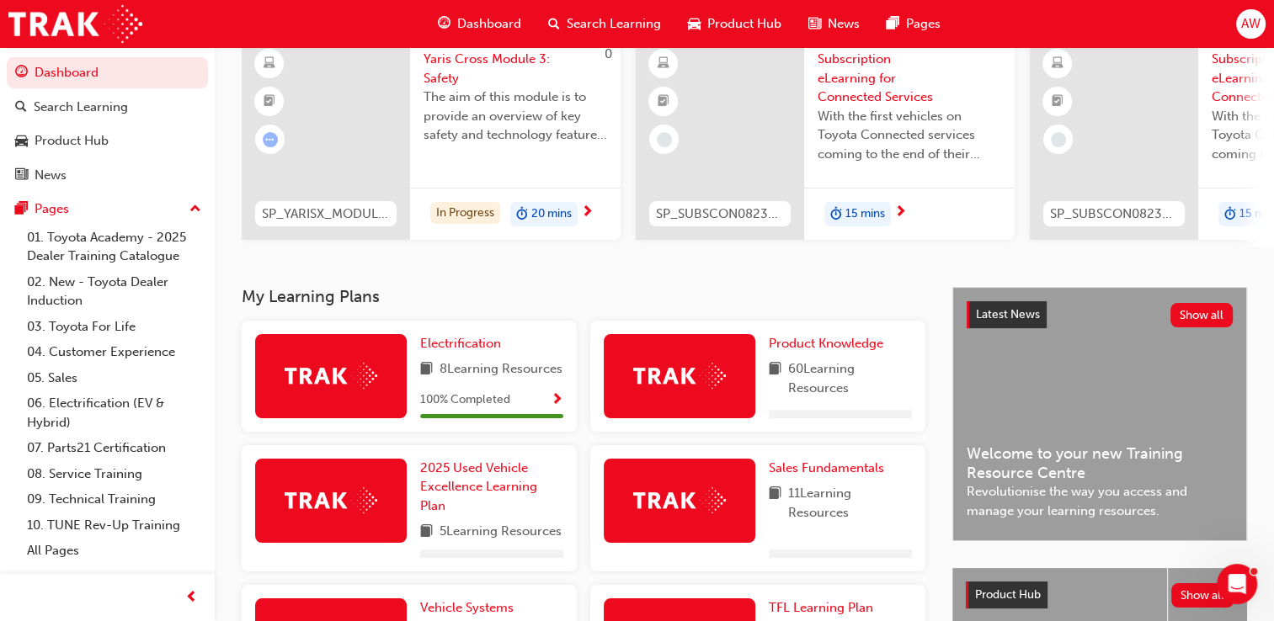
scroll to position [253, 0]
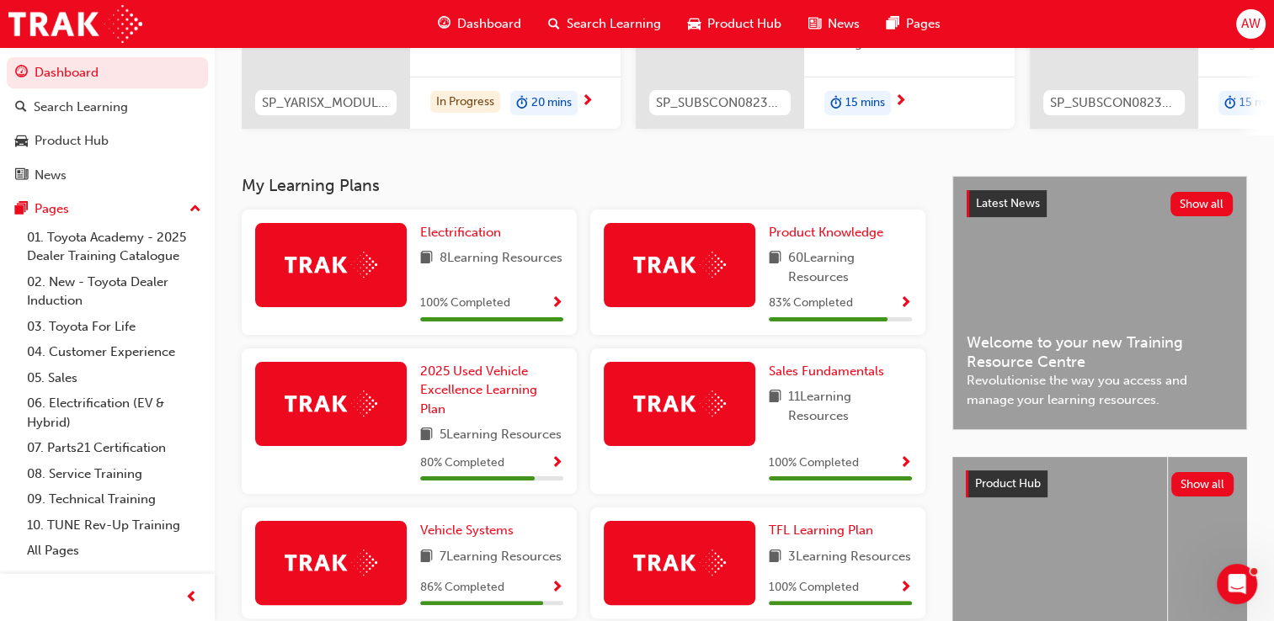
click at [904, 307] on span "Show Progress" at bounding box center [905, 303] width 13 height 15
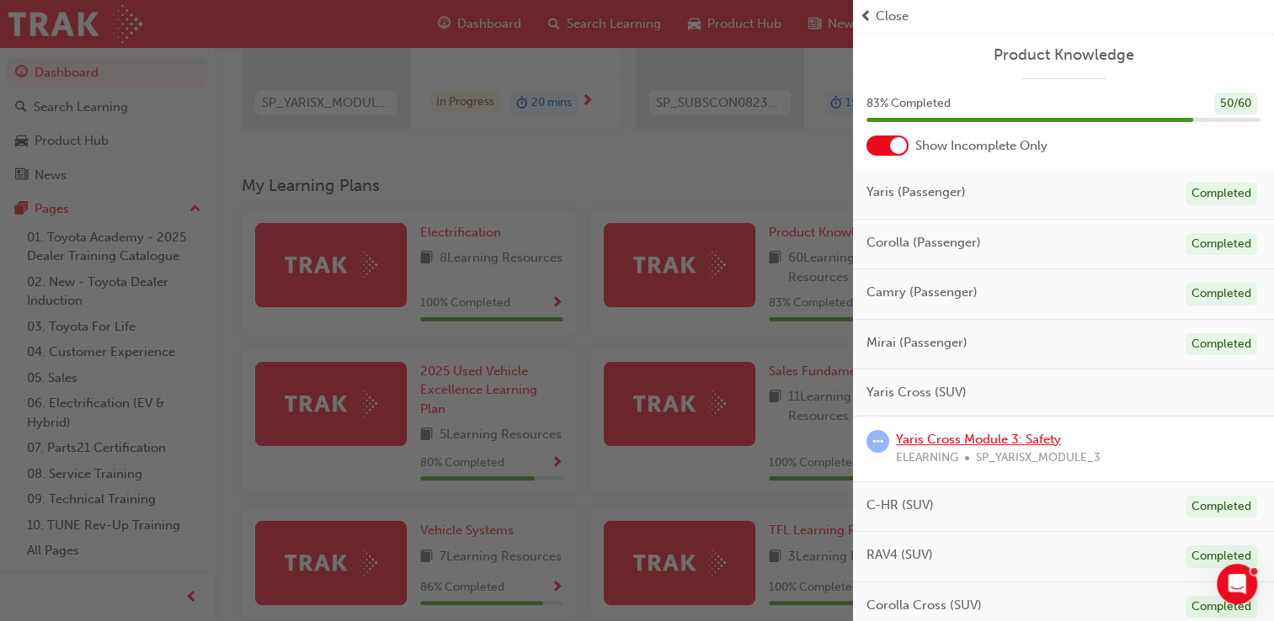
click at [981, 440] on link "Yaris Cross Module 3: Safety" at bounding box center [978, 439] width 165 height 15
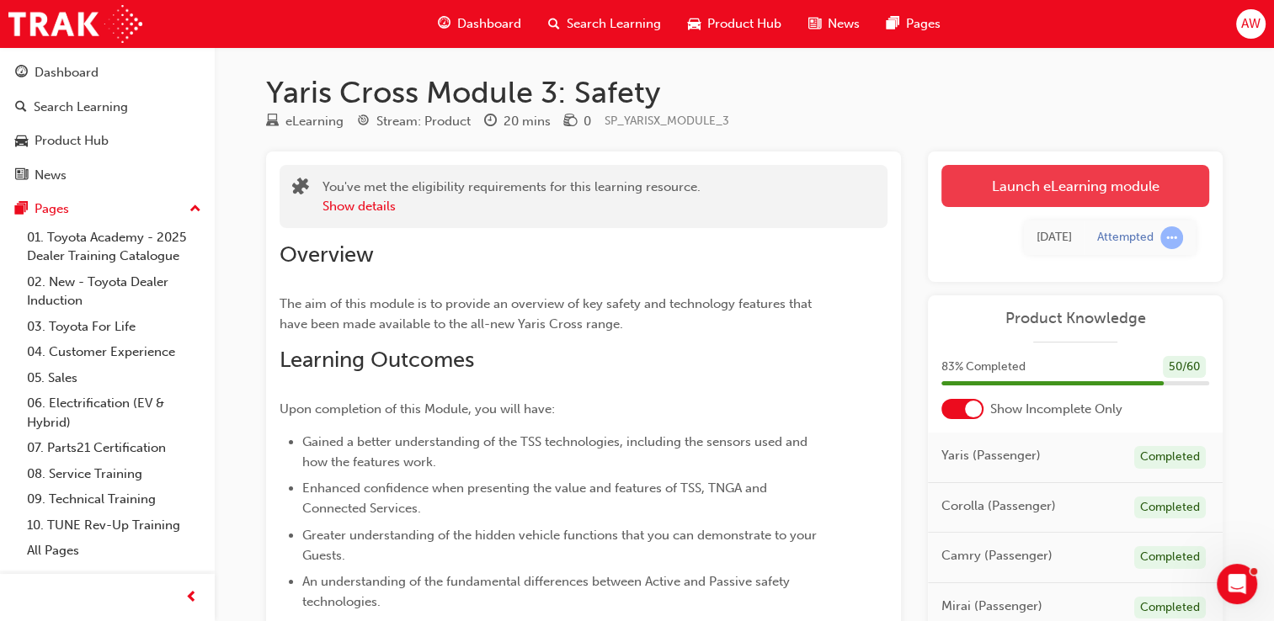
click at [1042, 187] on link "Launch eLearning module" at bounding box center [1075, 186] width 268 height 42
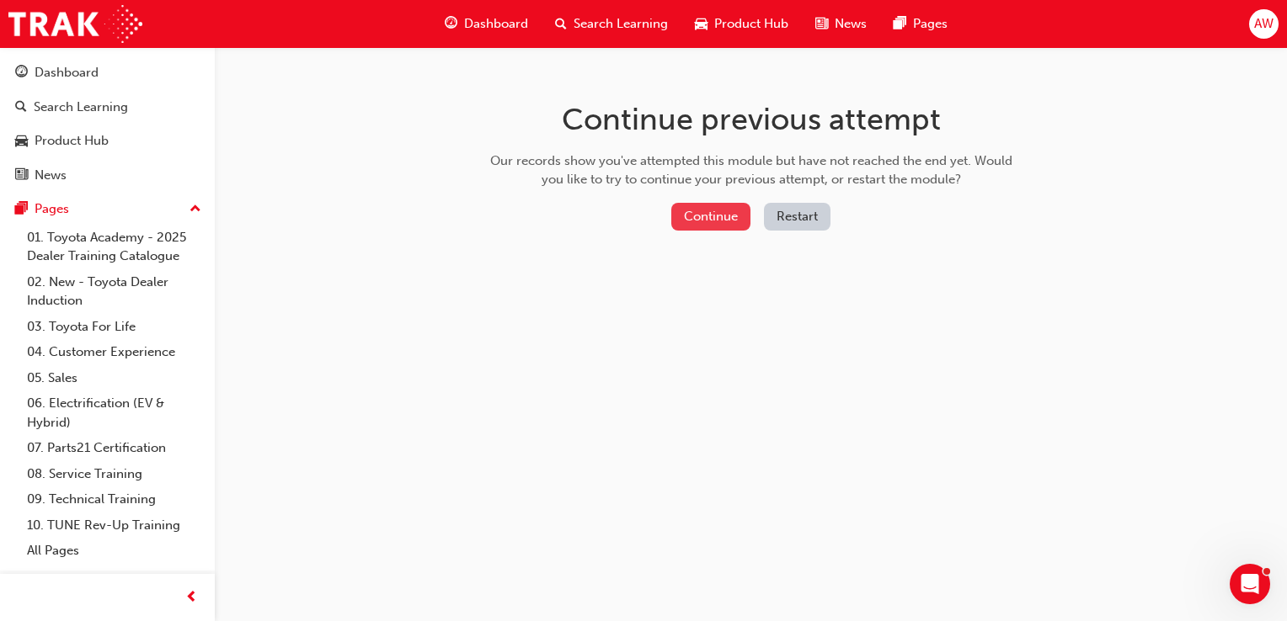
click at [707, 221] on button "Continue" at bounding box center [710, 217] width 79 height 28
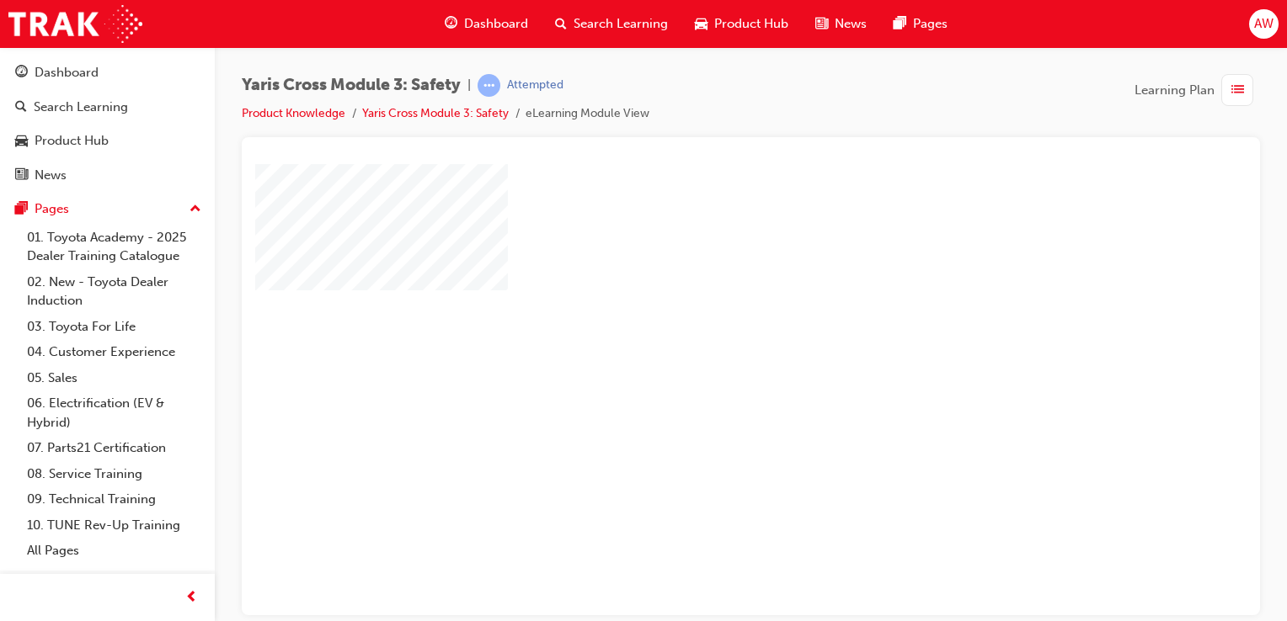
click at [702, 341] on div "play" at bounding box center [702, 341] width 0 height 0
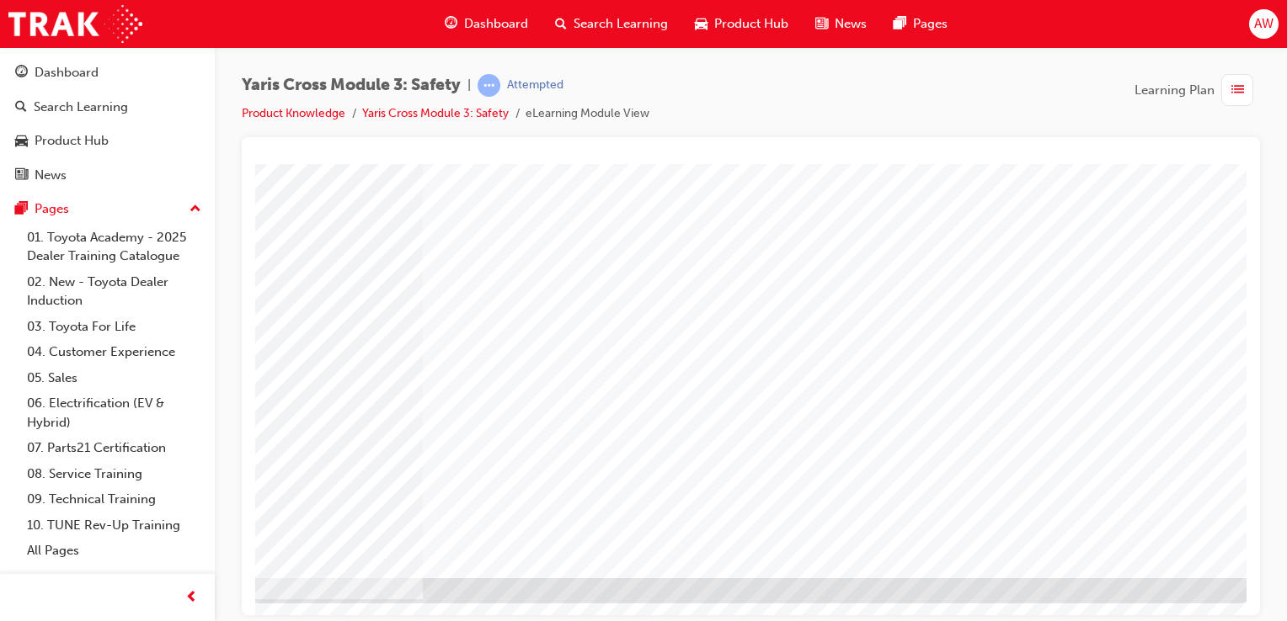
scroll to position [192, 167]
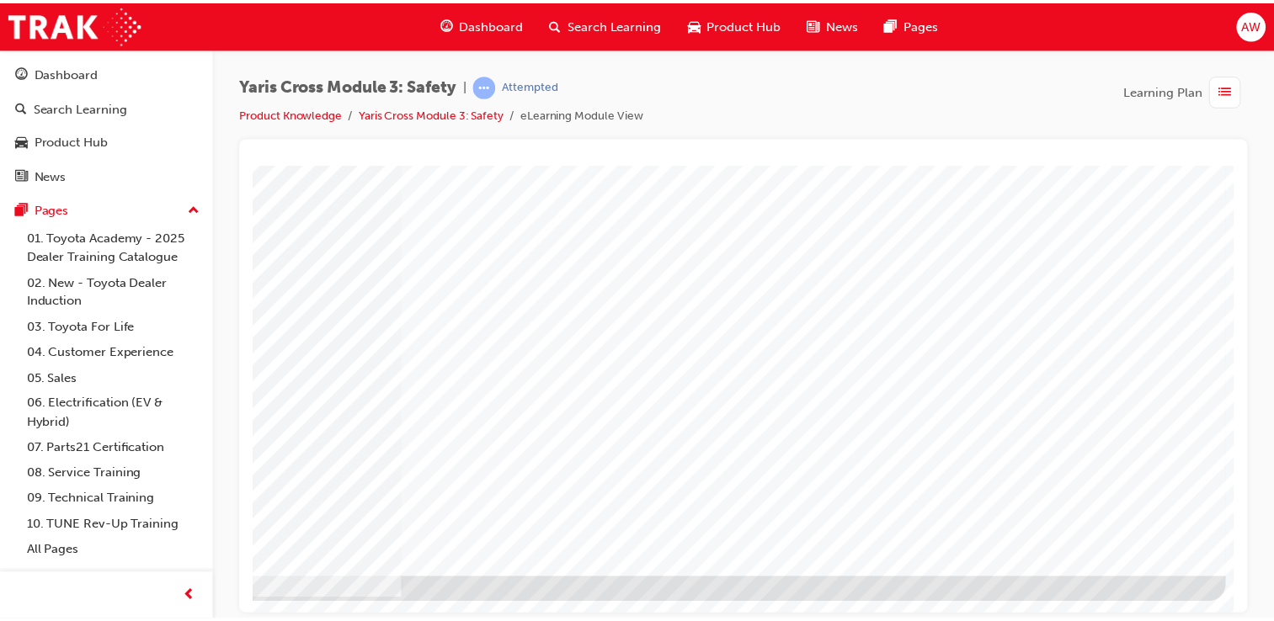
scroll to position [0, 0]
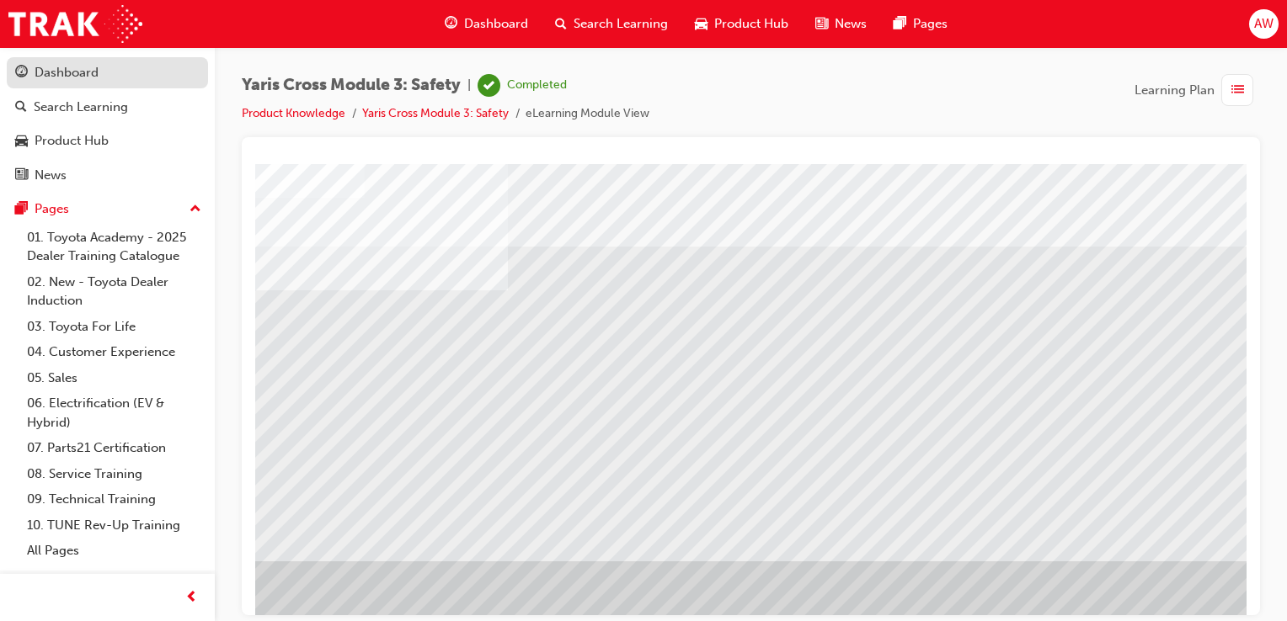
click at [82, 76] on div "Dashboard" at bounding box center [67, 72] width 64 height 19
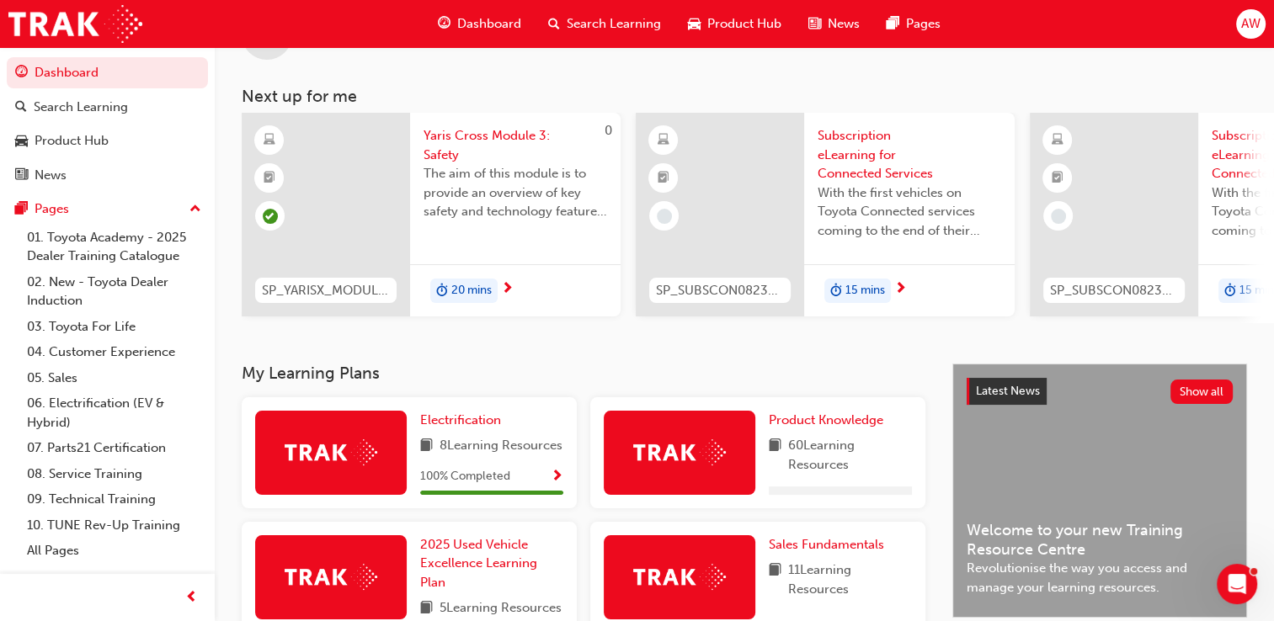
scroll to position [168, 0]
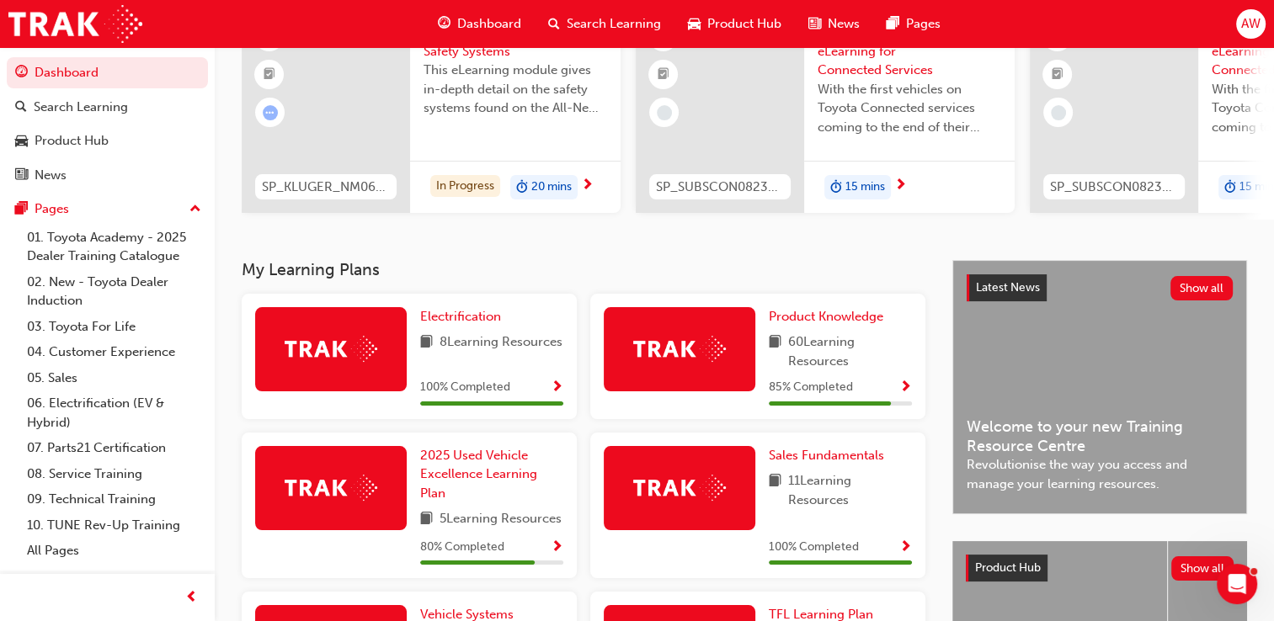
click at [905, 391] on span "Show Progress" at bounding box center [905, 388] width 13 height 15
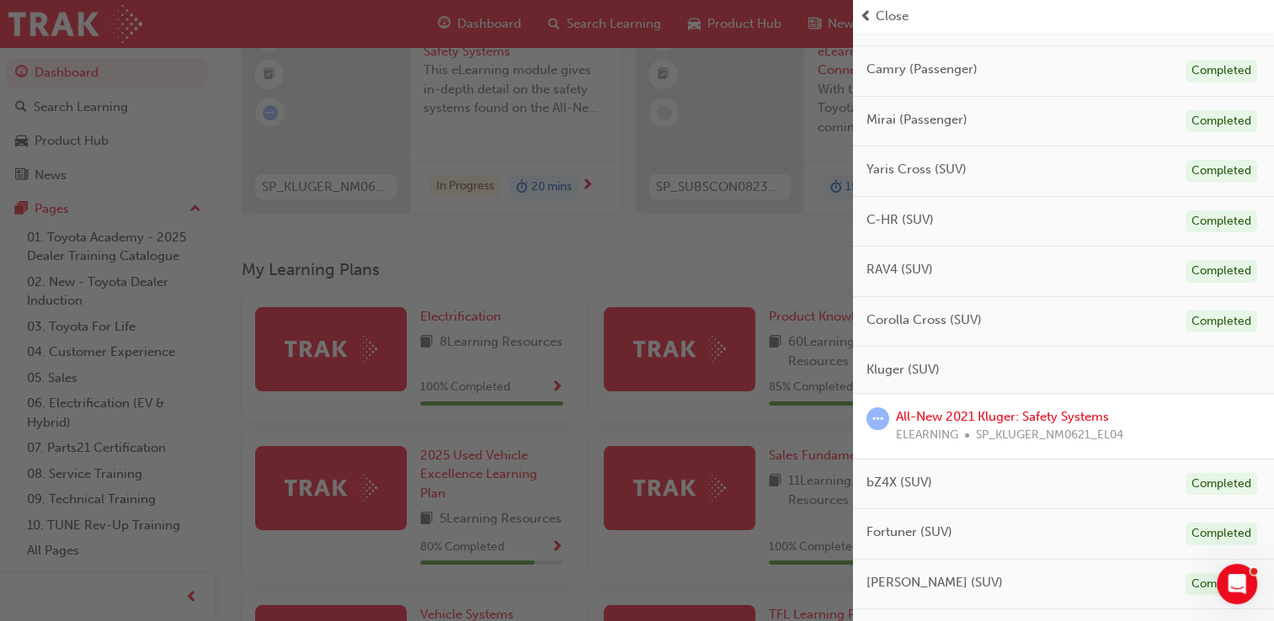
scroll to position [337, 0]
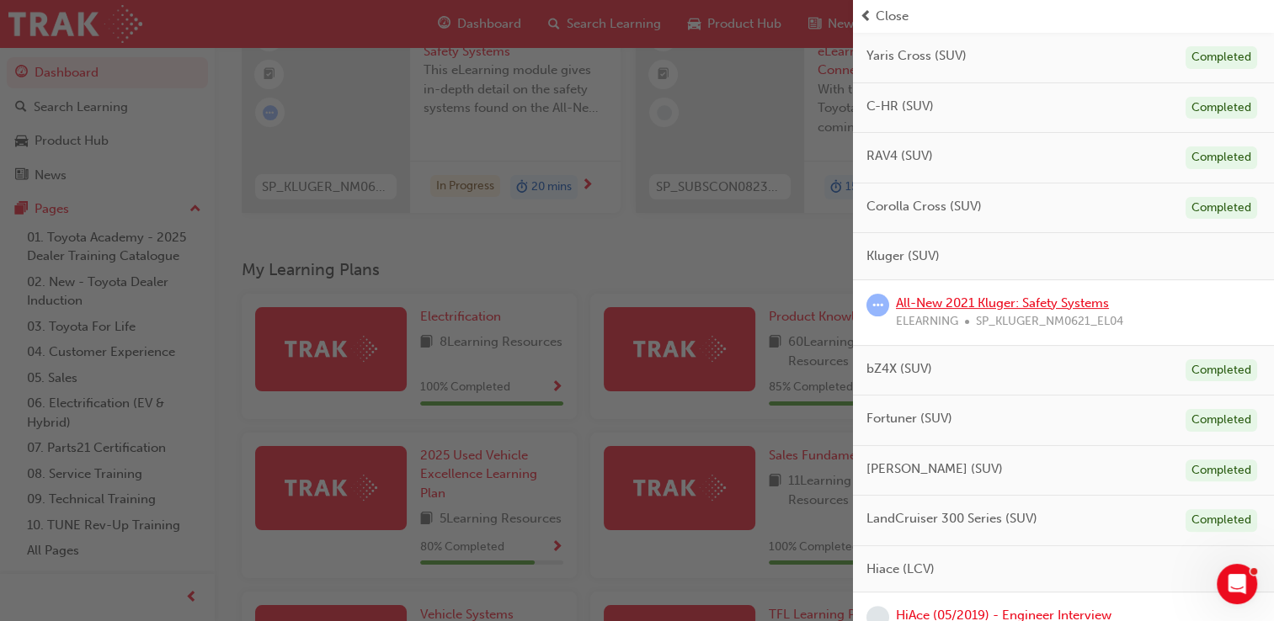
click at [936, 296] on link "All-New 2021 Kluger: Safety Systems" at bounding box center [1002, 303] width 213 height 15
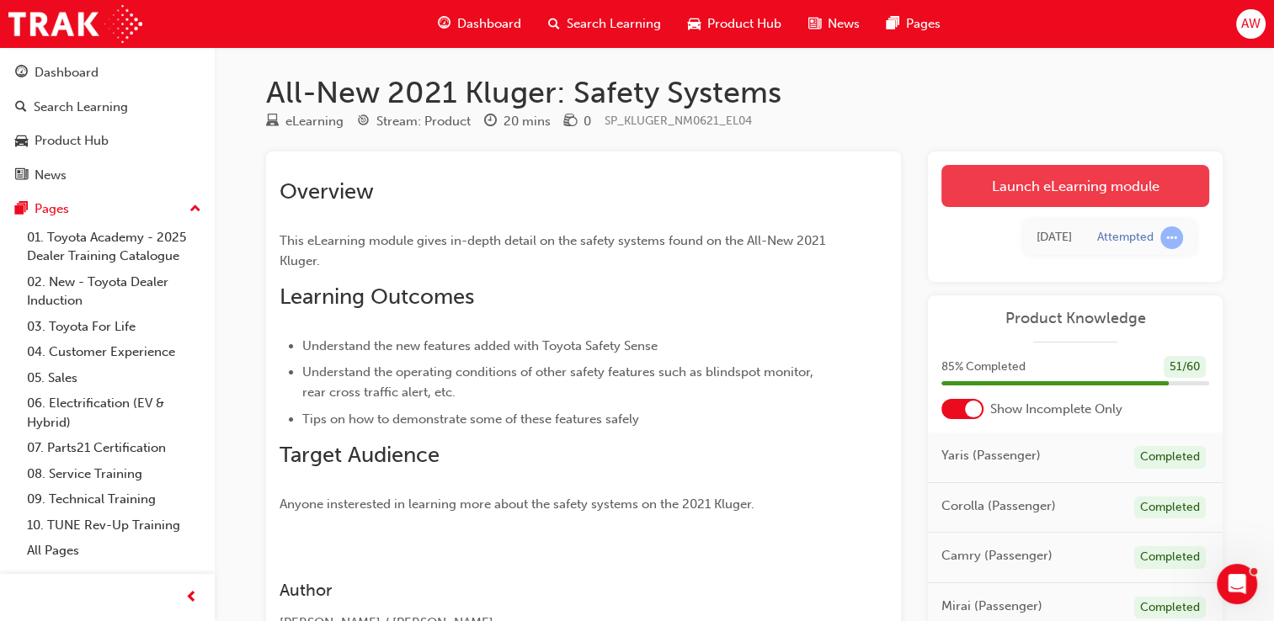
click at [1070, 187] on link "Launch eLearning module" at bounding box center [1075, 186] width 268 height 42
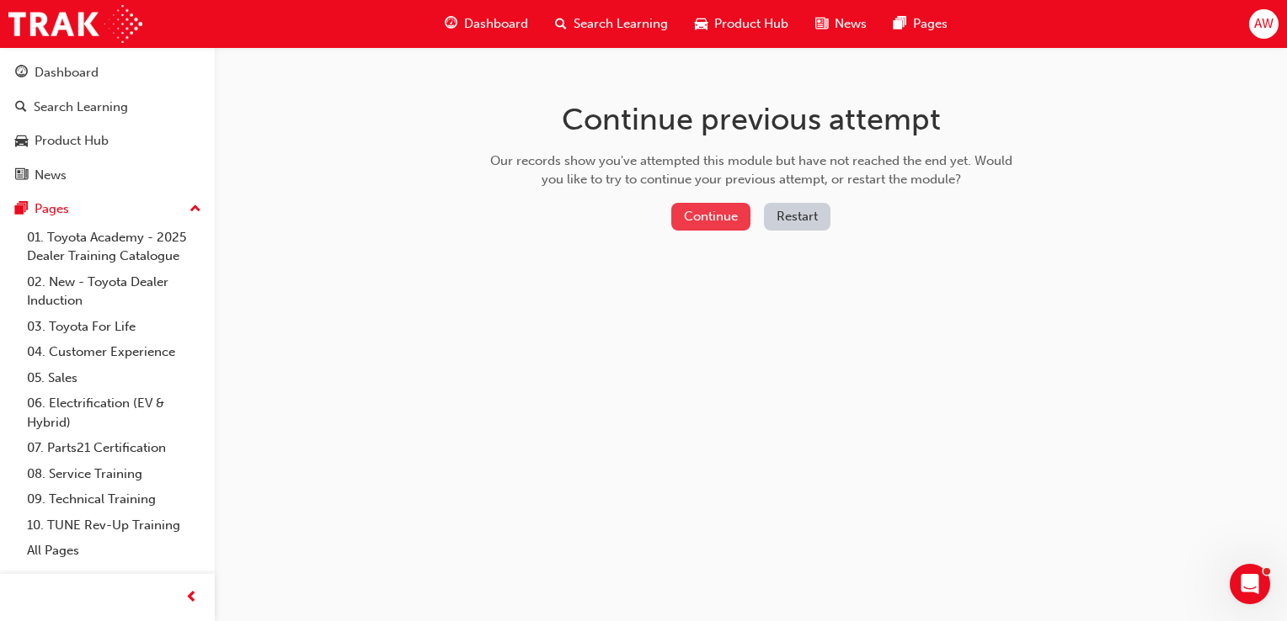
click at [711, 218] on button "Continue" at bounding box center [710, 217] width 79 height 28
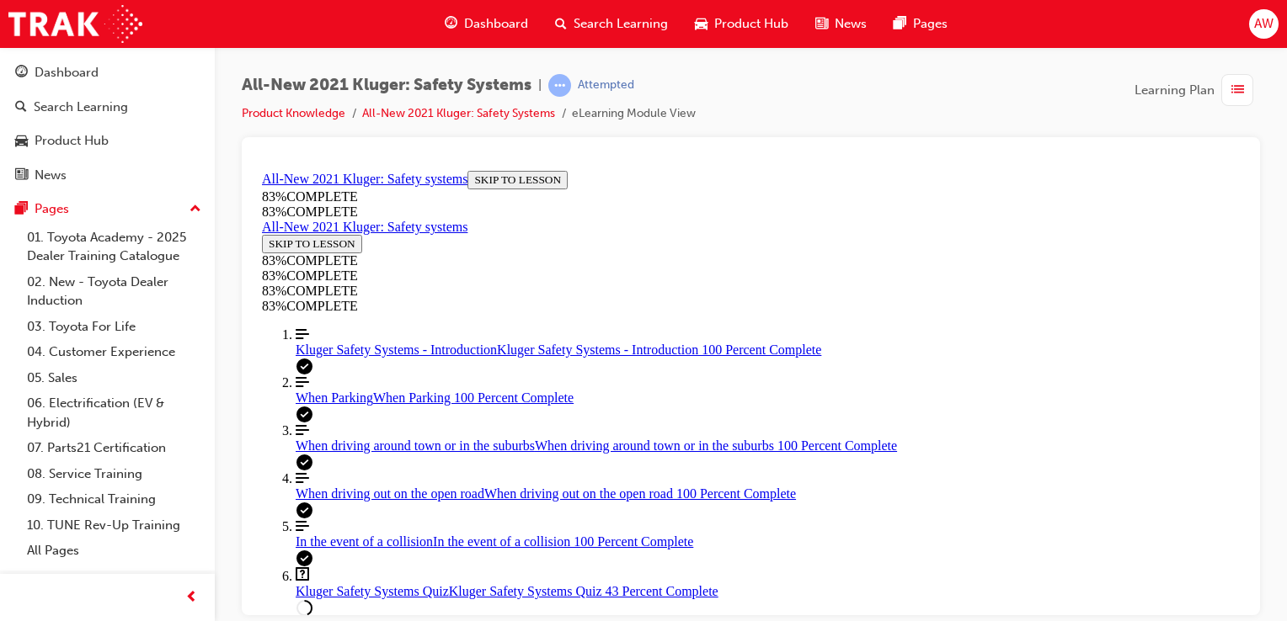
scroll to position [395, 0]
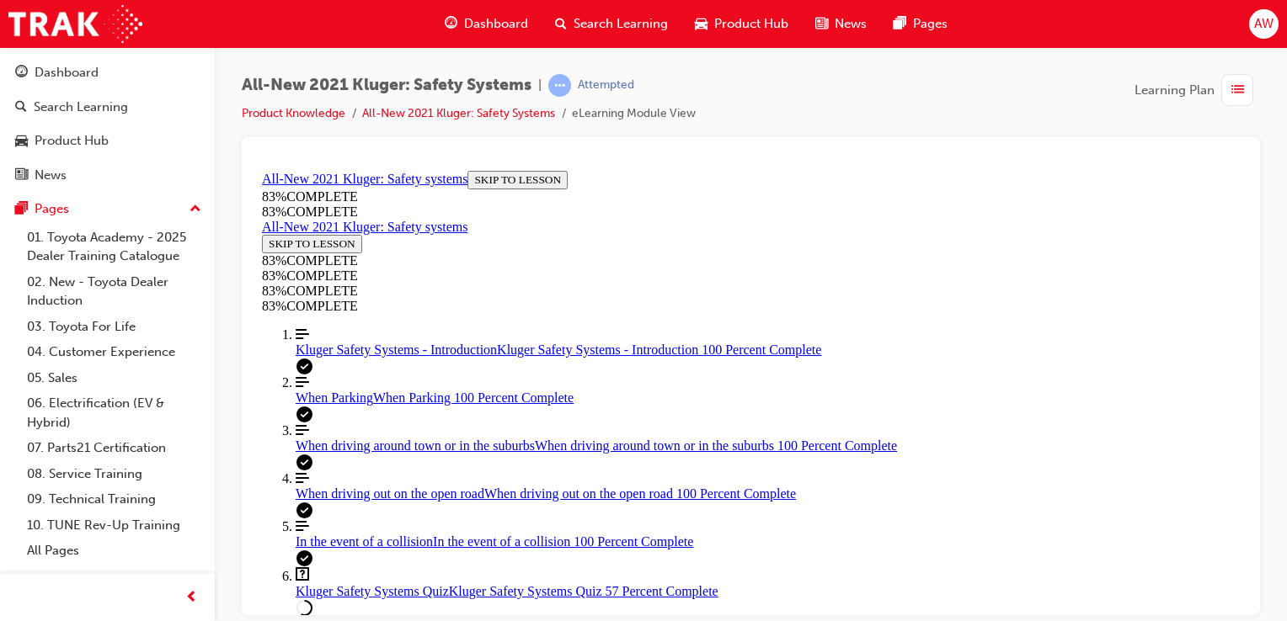
scroll to position [229, 0]
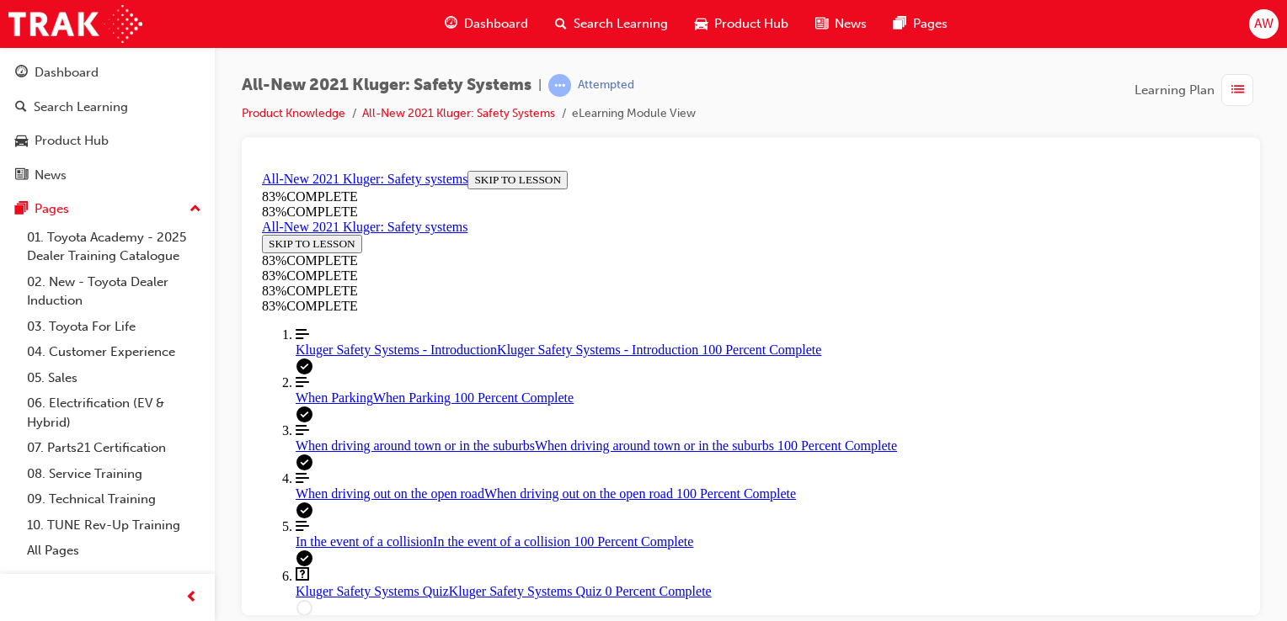
scroll to position [483, 0]
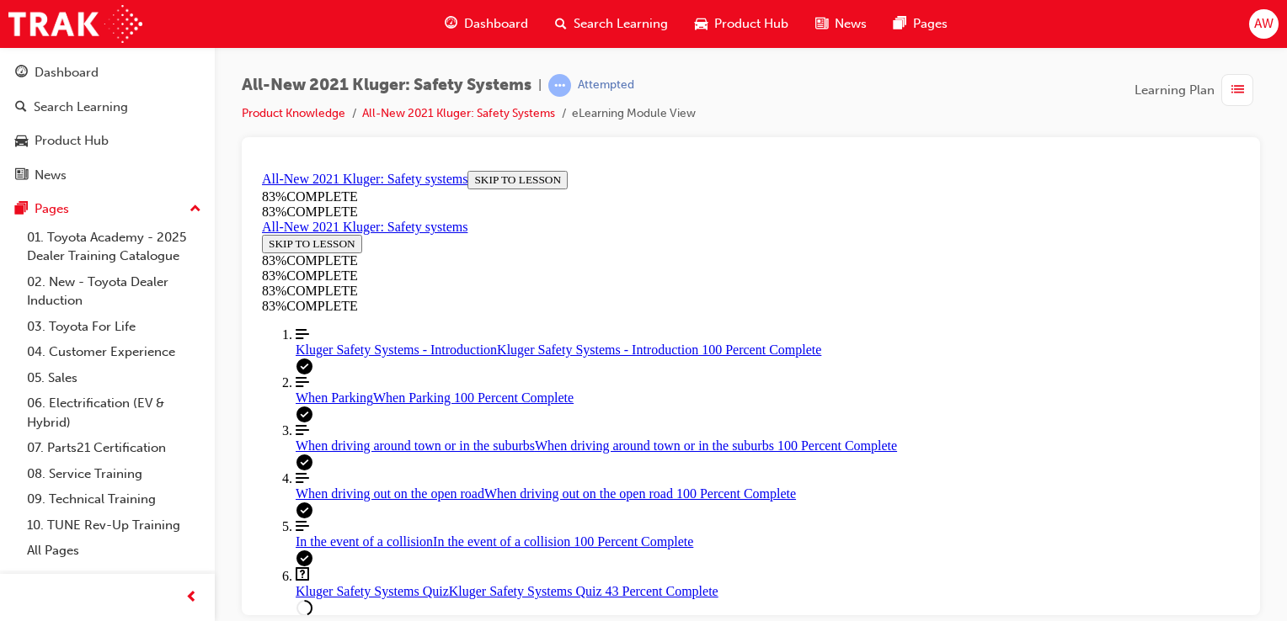
scroll to position [229, 0]
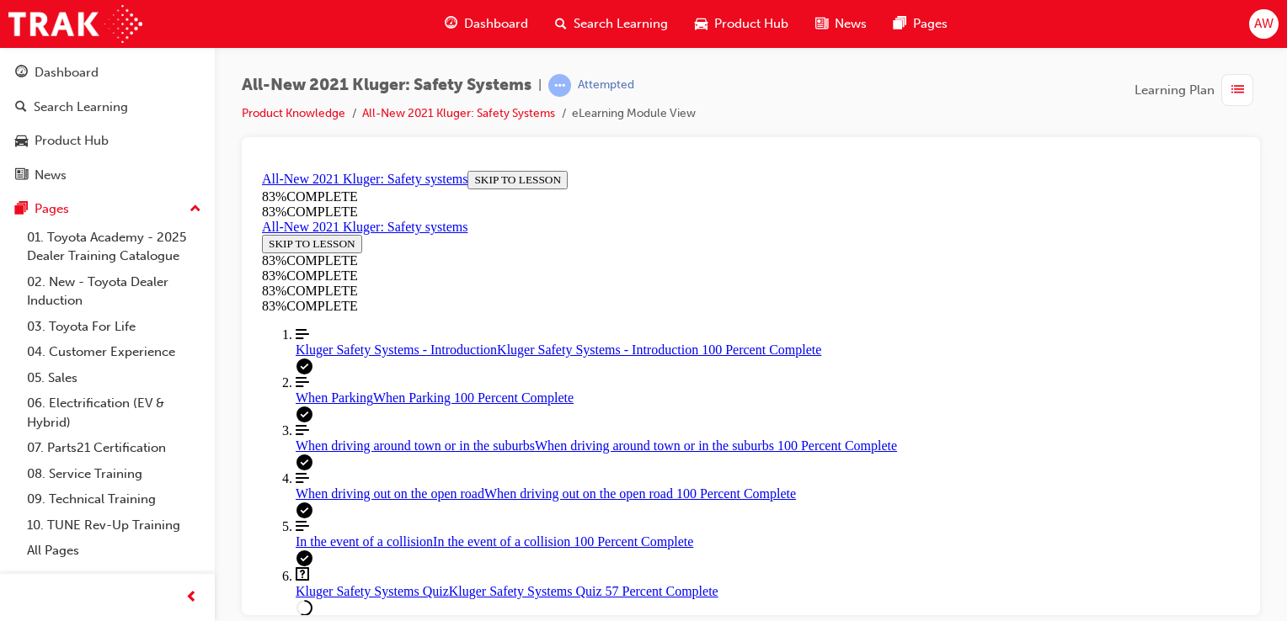
scroll to position [397, 0]
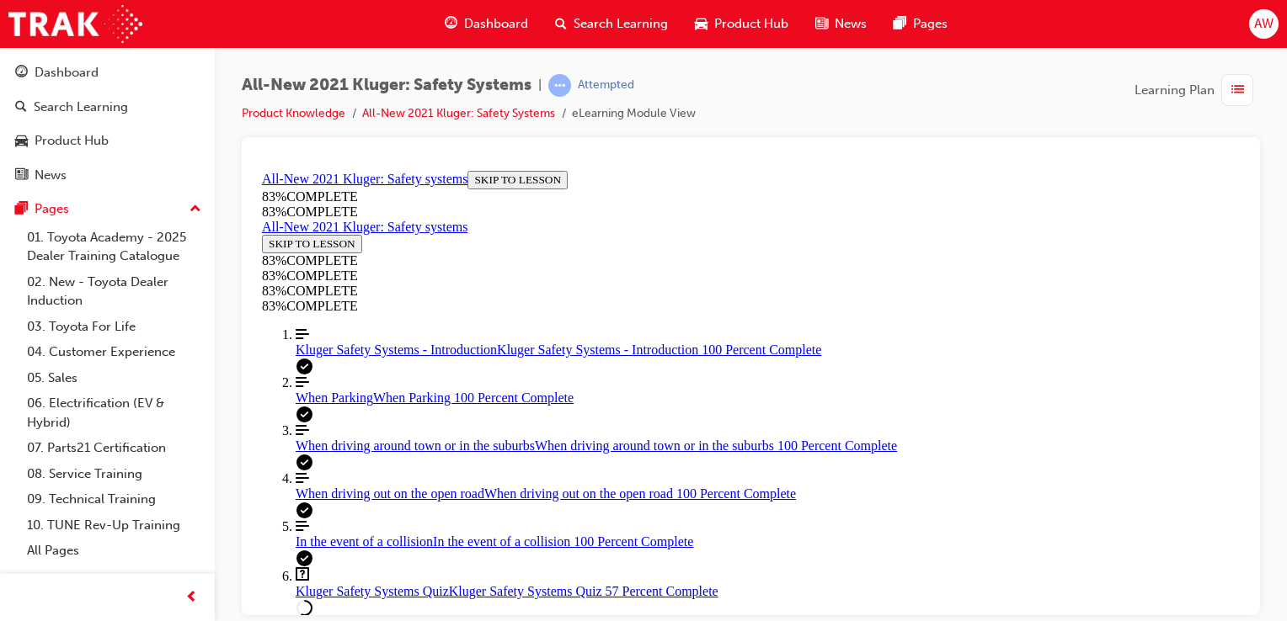
scroll to position [236, 0]
drag, startPoint x: 673, startPoint y: 475, endPoint x: 676, endPoint y: 465, distance: 10.7
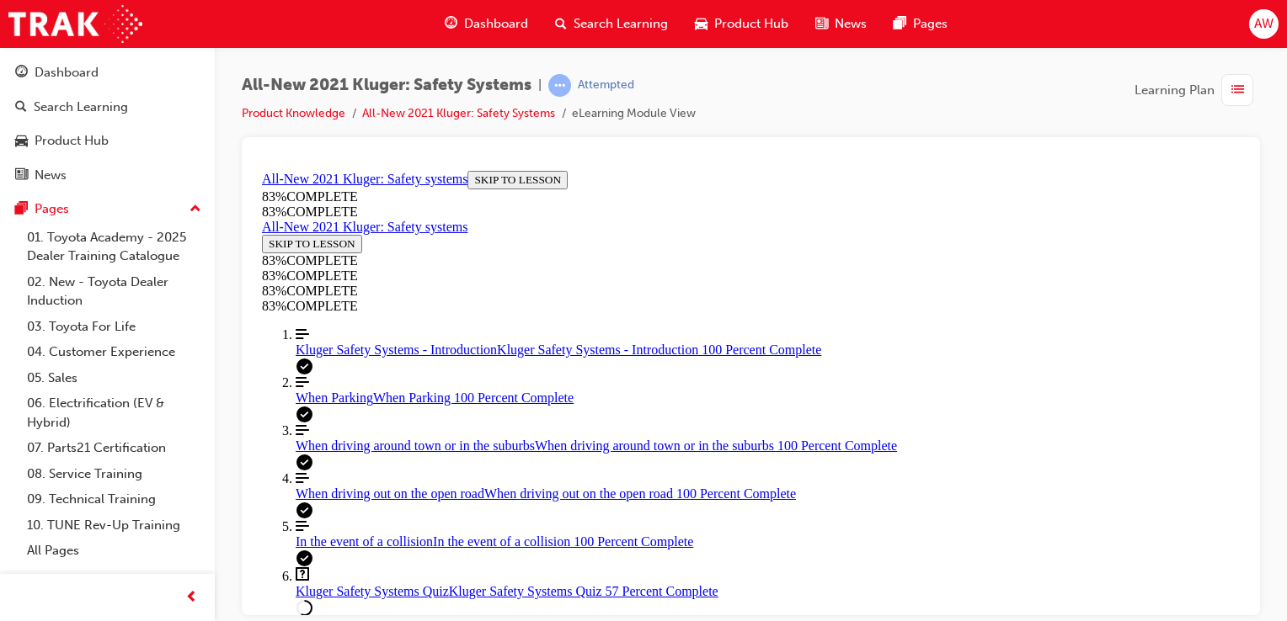
drag, startPoint x: 675, startPoint y: 346, endPoint x: 686, endPoint y: 357, distance: 16.1
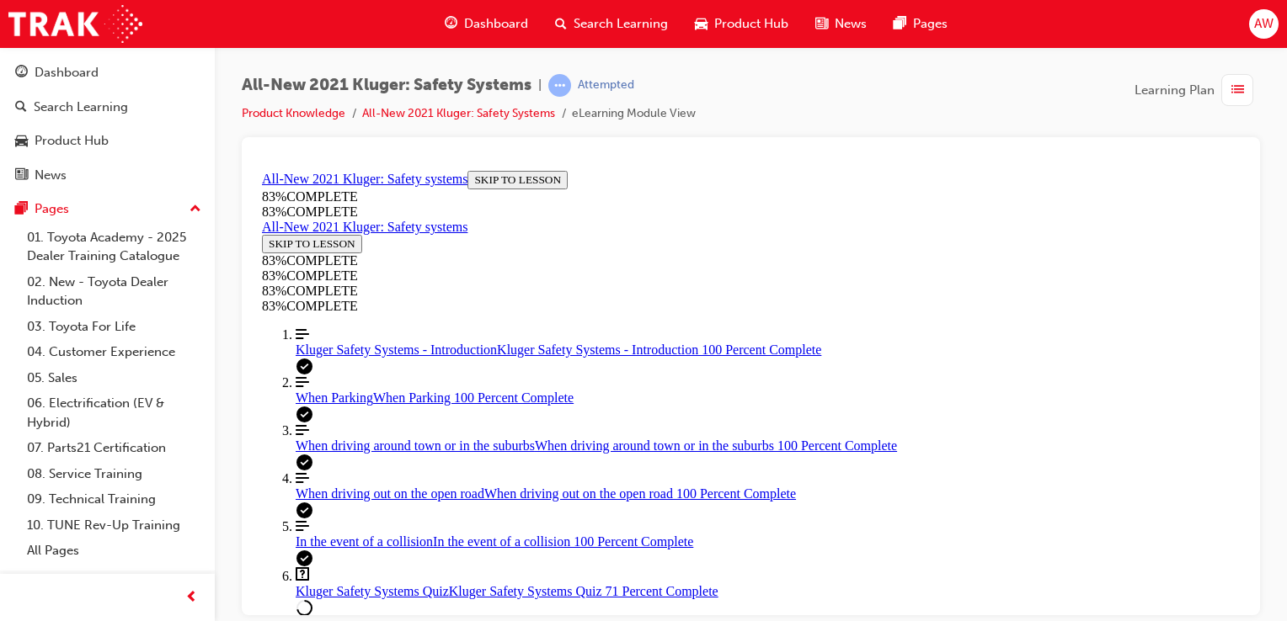
drag, startPoint x: 893, startPoint y: 445, endPoint x: 933, endPoint y: 409, distance: 53.7
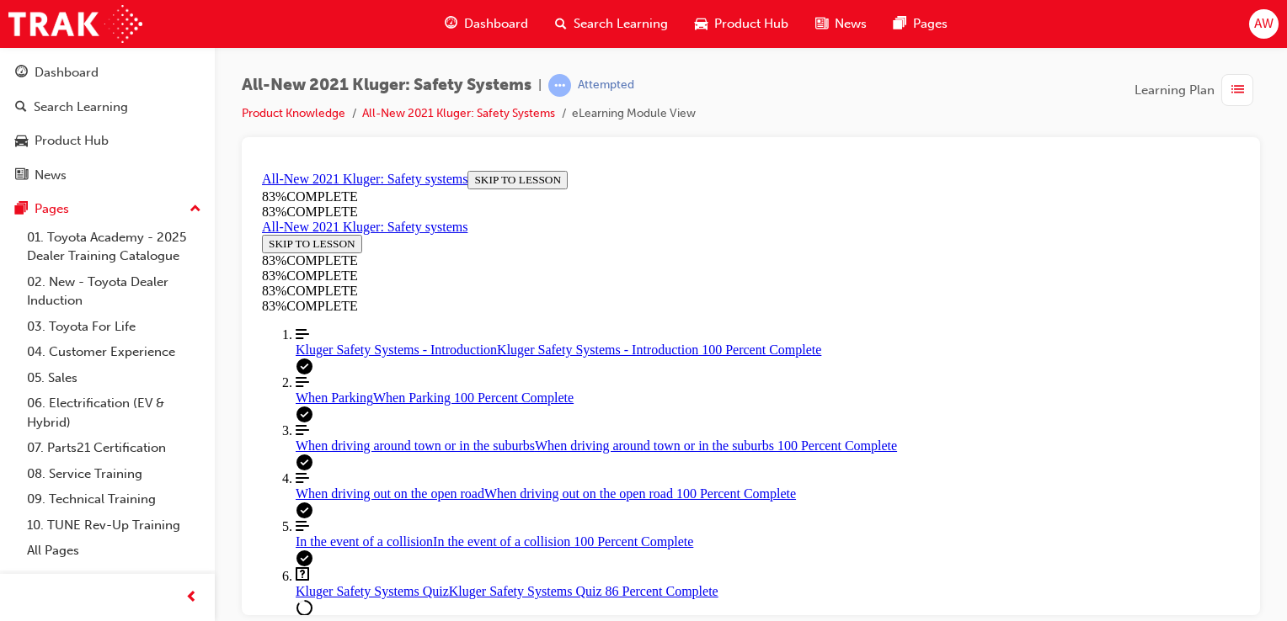
drag, startPoint x: 761, startPoint y: 495, endPoint x: 777, endPoint y: 419, distance: 77.5
drag, startPoint x: 781, startPoint y: 353, endPoint x: 1032, endPoint y: 354, distance: 251.0
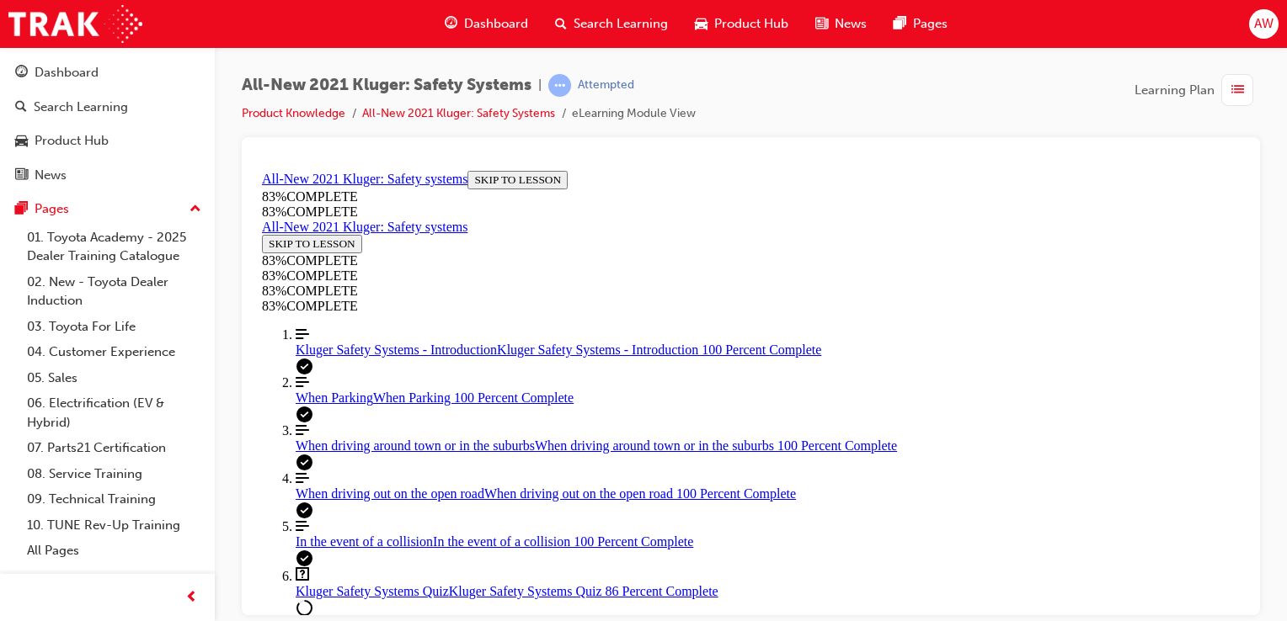
drag, startPoint x: 790, startPoint y: 419, endPoint x: 889, endPoint y: 421, distance: 99.4
drag, startPoint x: 798, startPoint y: 495, endPoint x: 920, endPoint y: 483, distance: 122.7
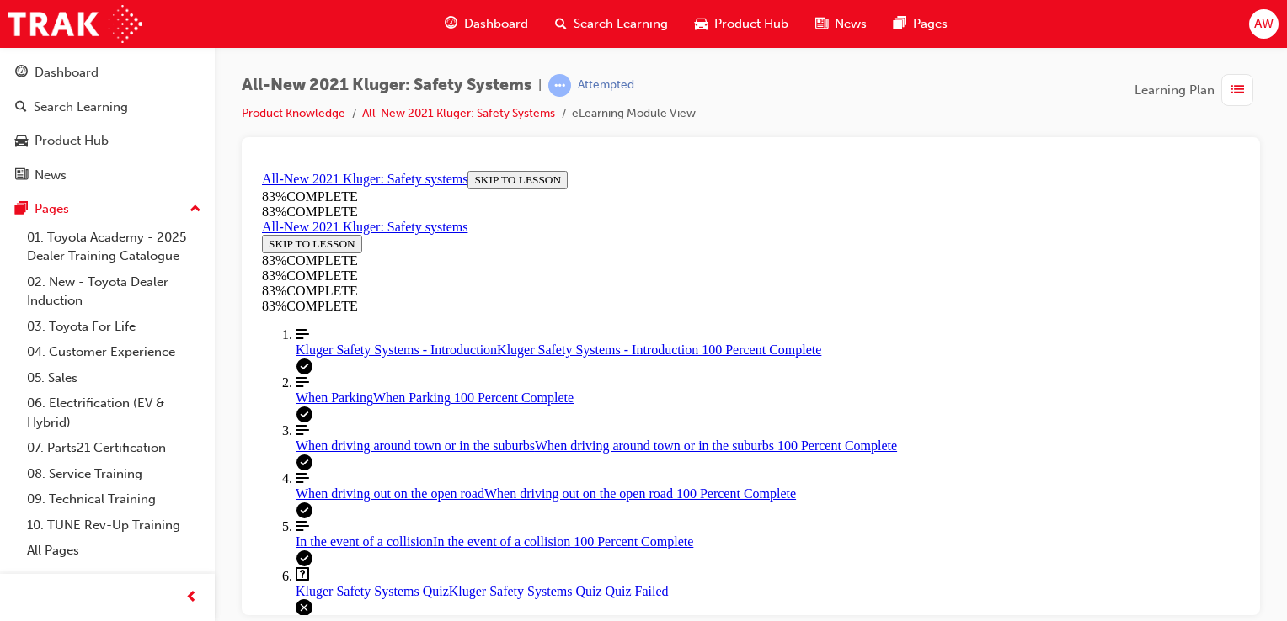
scroll to position [418, 0]
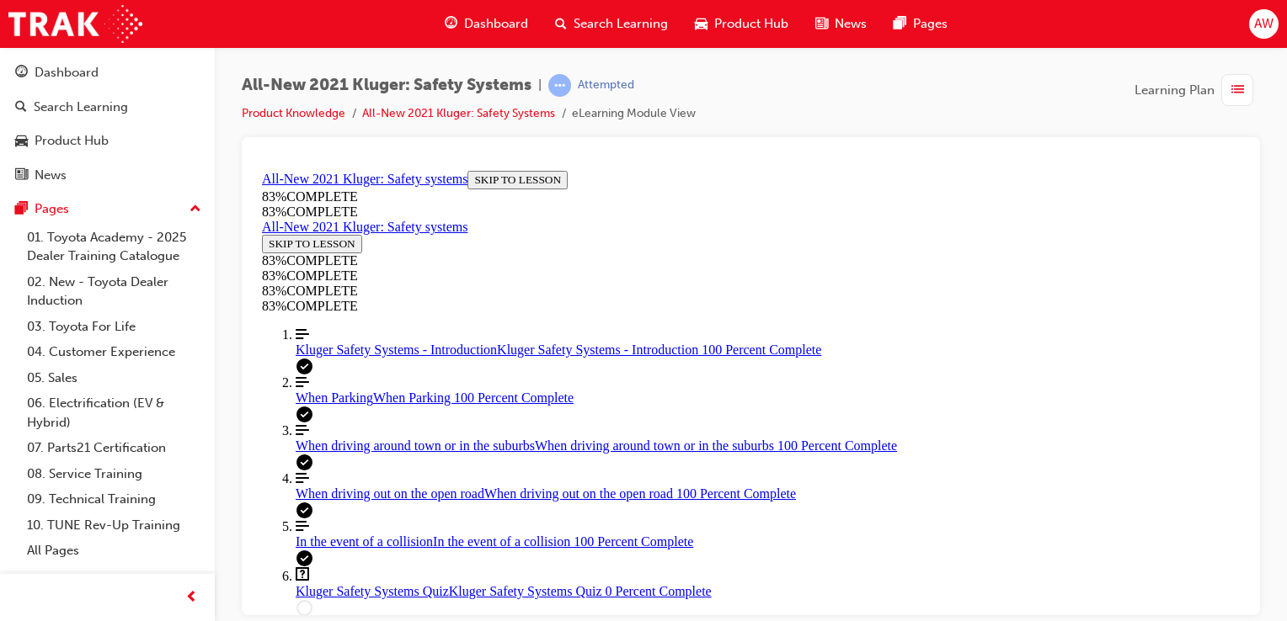
drag, startPoint x: 777, startPoint y: 428, endPoint x: 936, endPoint y: 346, distance: 178.9
drag, startPoint x: 739, startPoint y: 505, endPoint x: 835, endPoint y: 408, distance: 136.4
drag, startPoint x: 741, startPoint y: 496, endPoint x: 955, endPoint y: 515, distance: 214.8
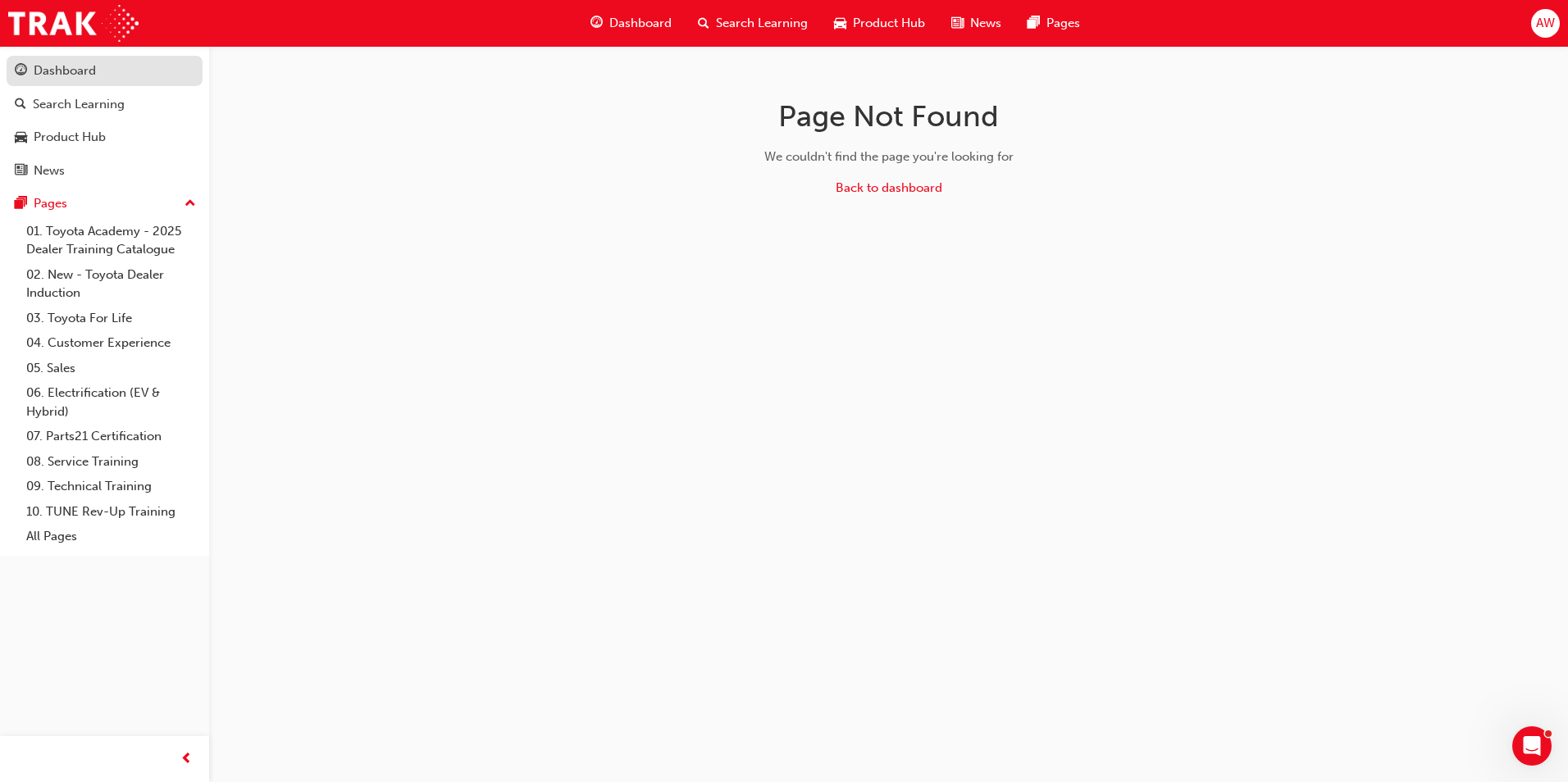
click at [70, 70] on div "Dashboard" at bounding box center [65, 70] width 62 height 19
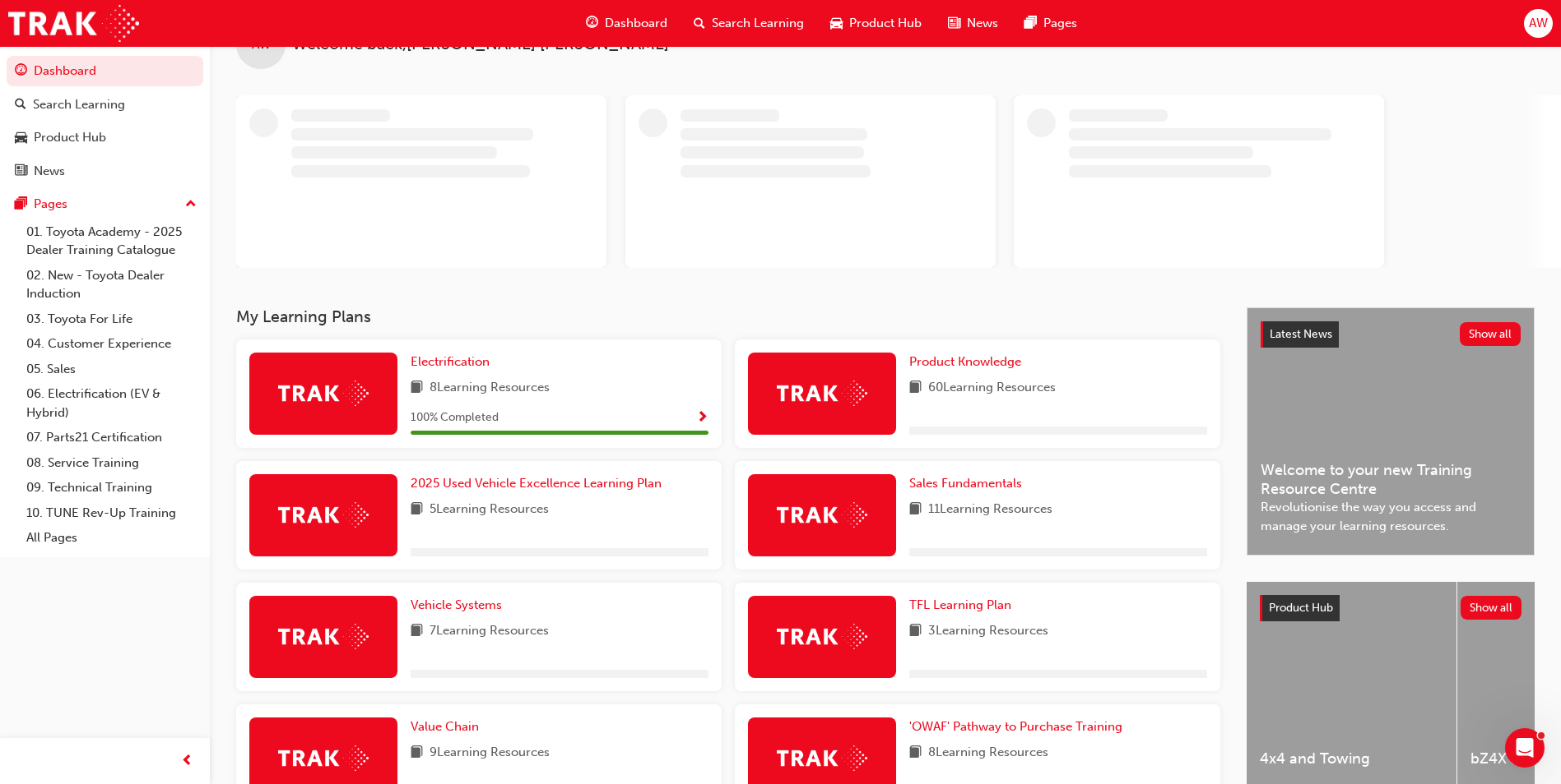
scroll to position [82, 0]
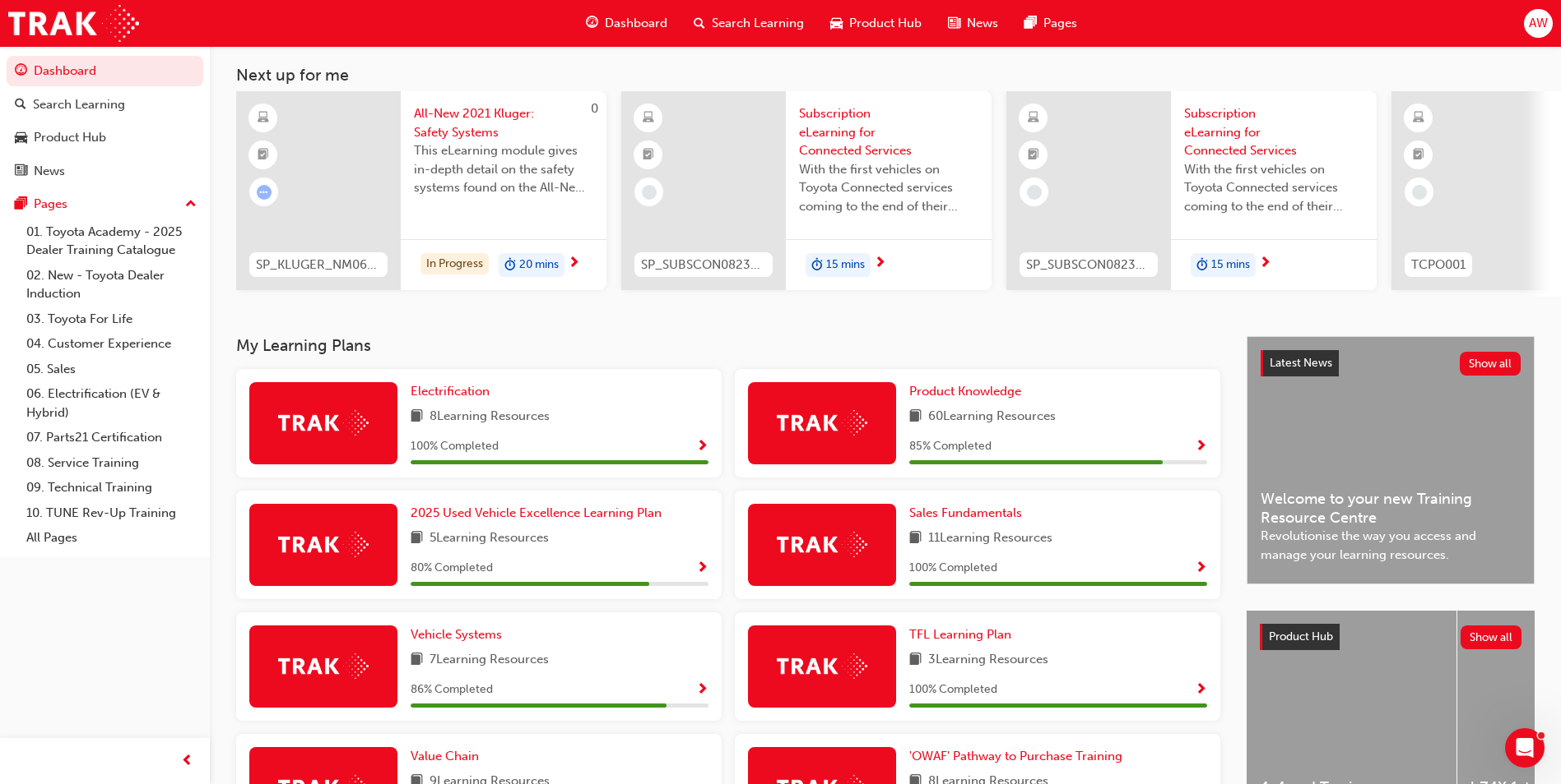
click at [700, 695] on span "Show Progress" at bounding box center [701, 690] width 13 height 15
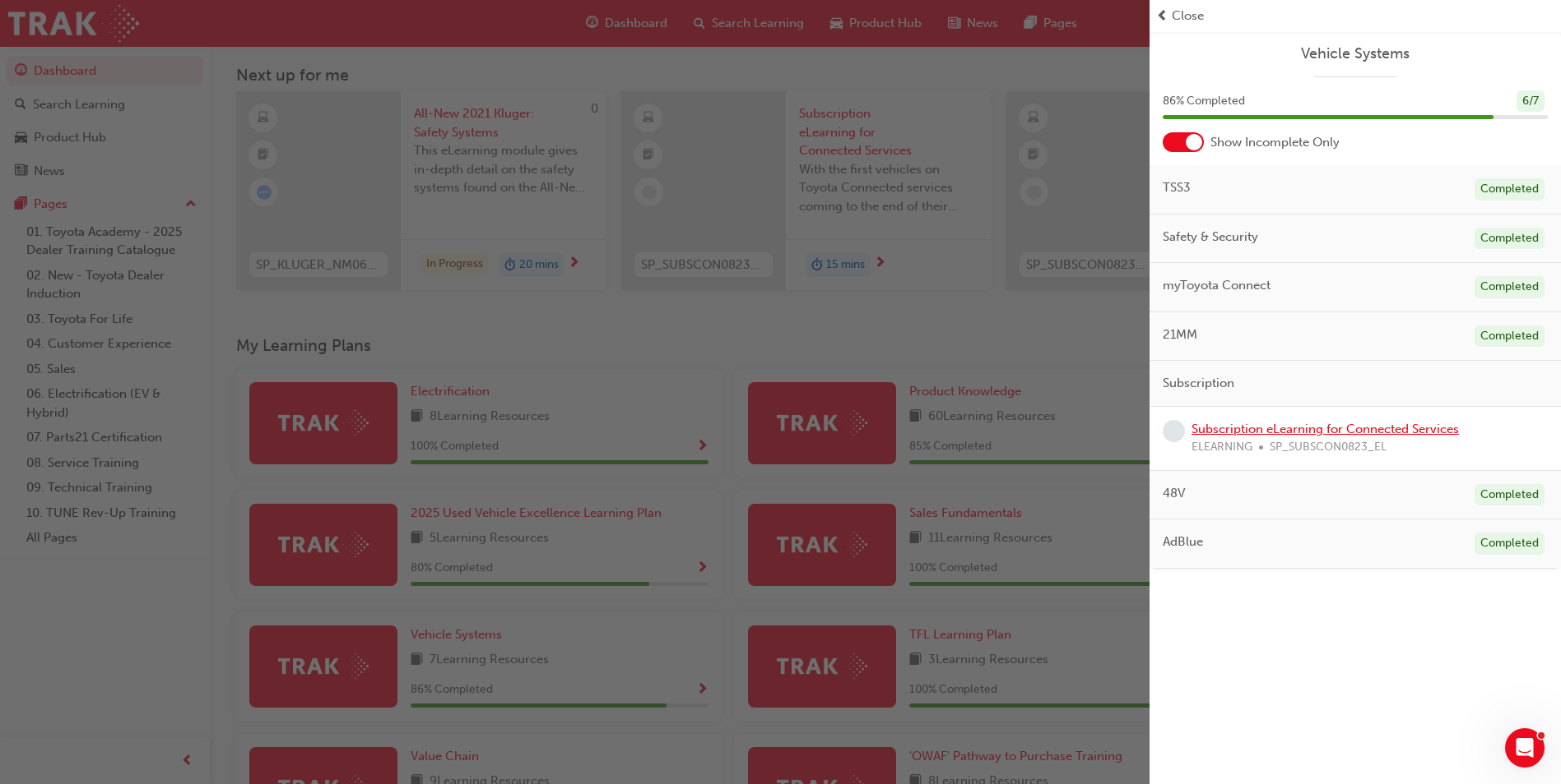
click at [1309, 430] on link "Subscription eLearning for Connected Services" at bounding box center [1325, 429] width 268 height 15
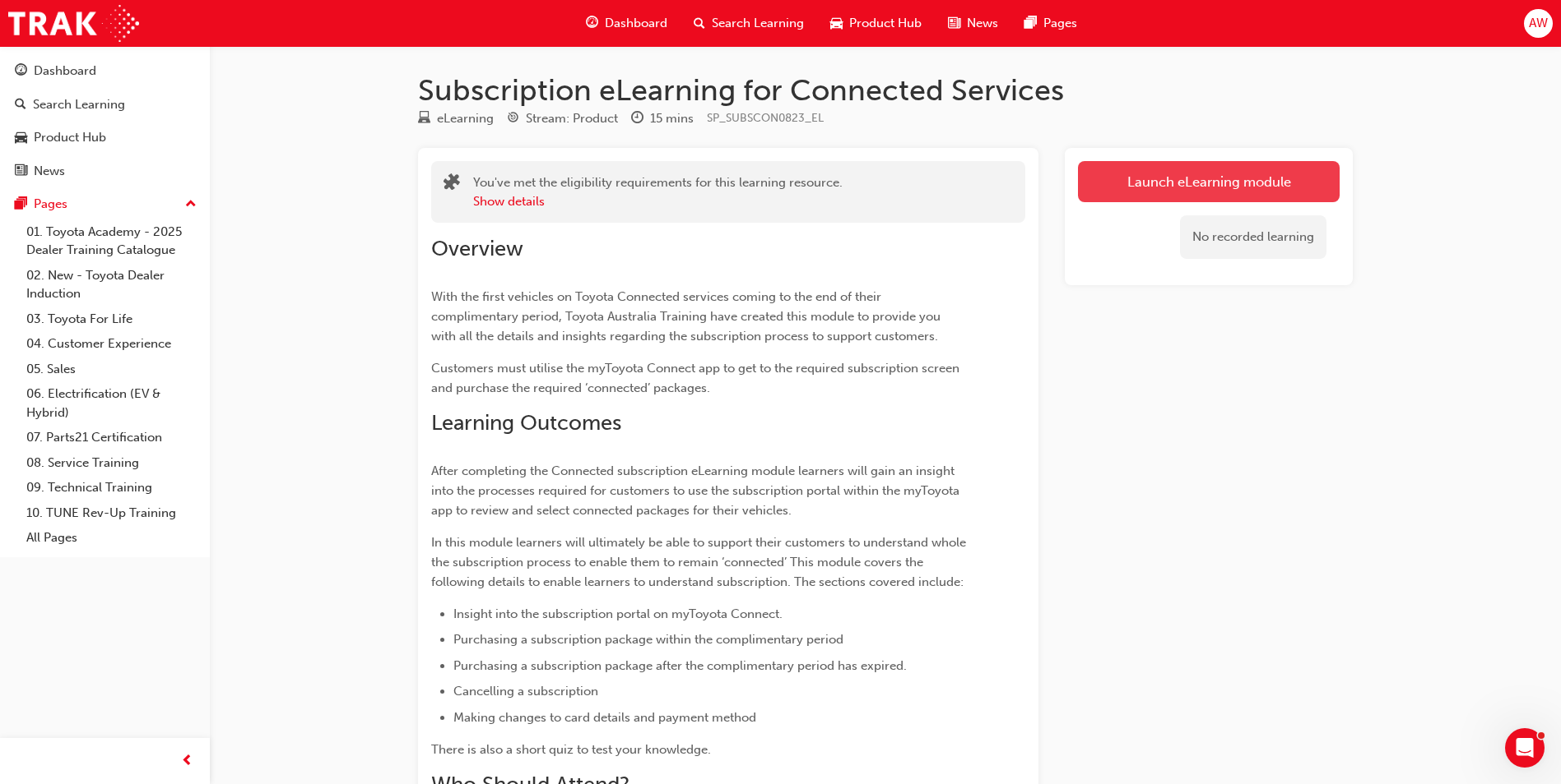
click at [1191, 190] on link "Launch eLearning module" at bounding box center [1208, 182] width 262 height 41
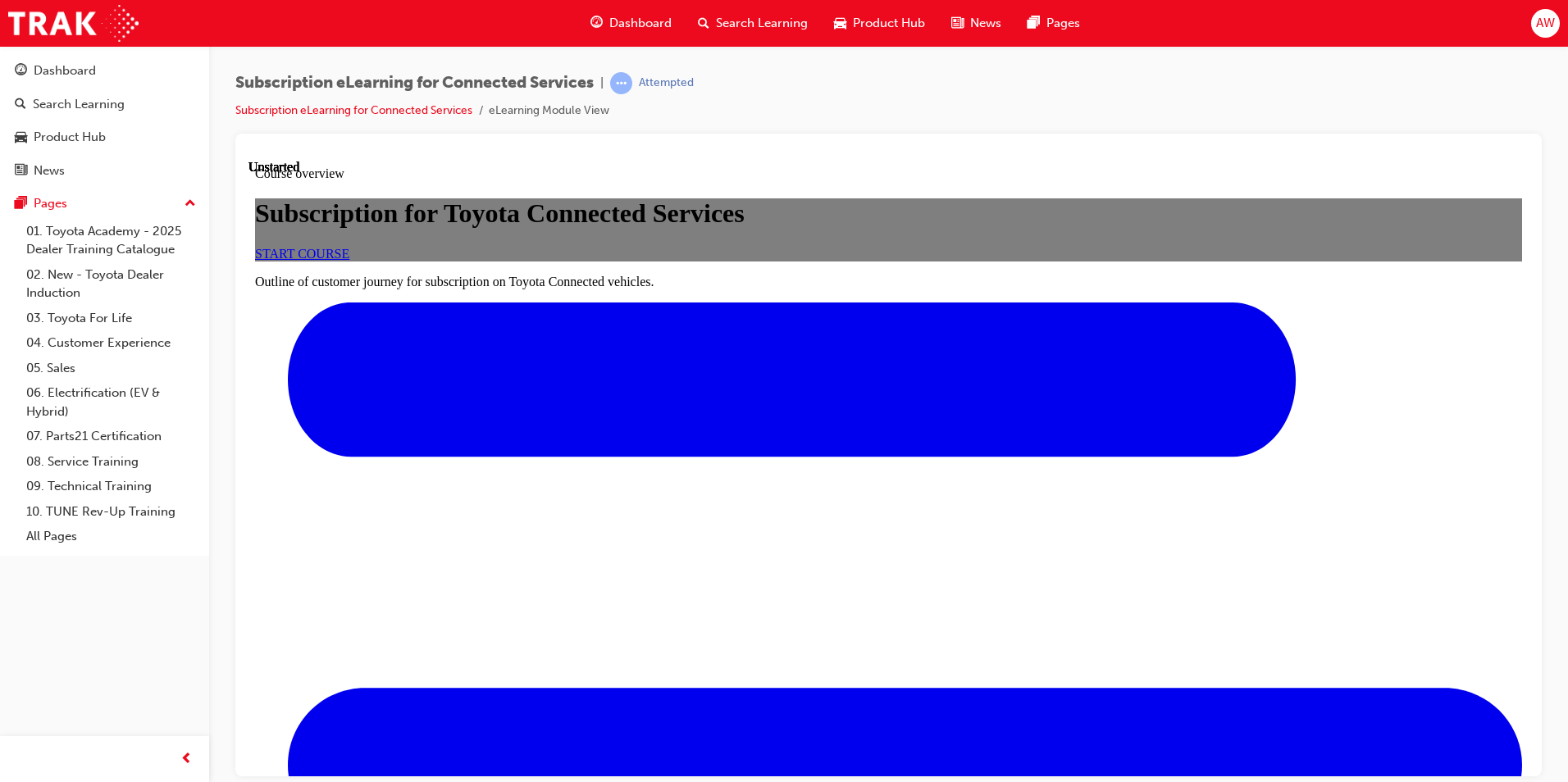
click at [350, 260] on span "START COURSE" at bounding box center [302, 253] width 94 height 14
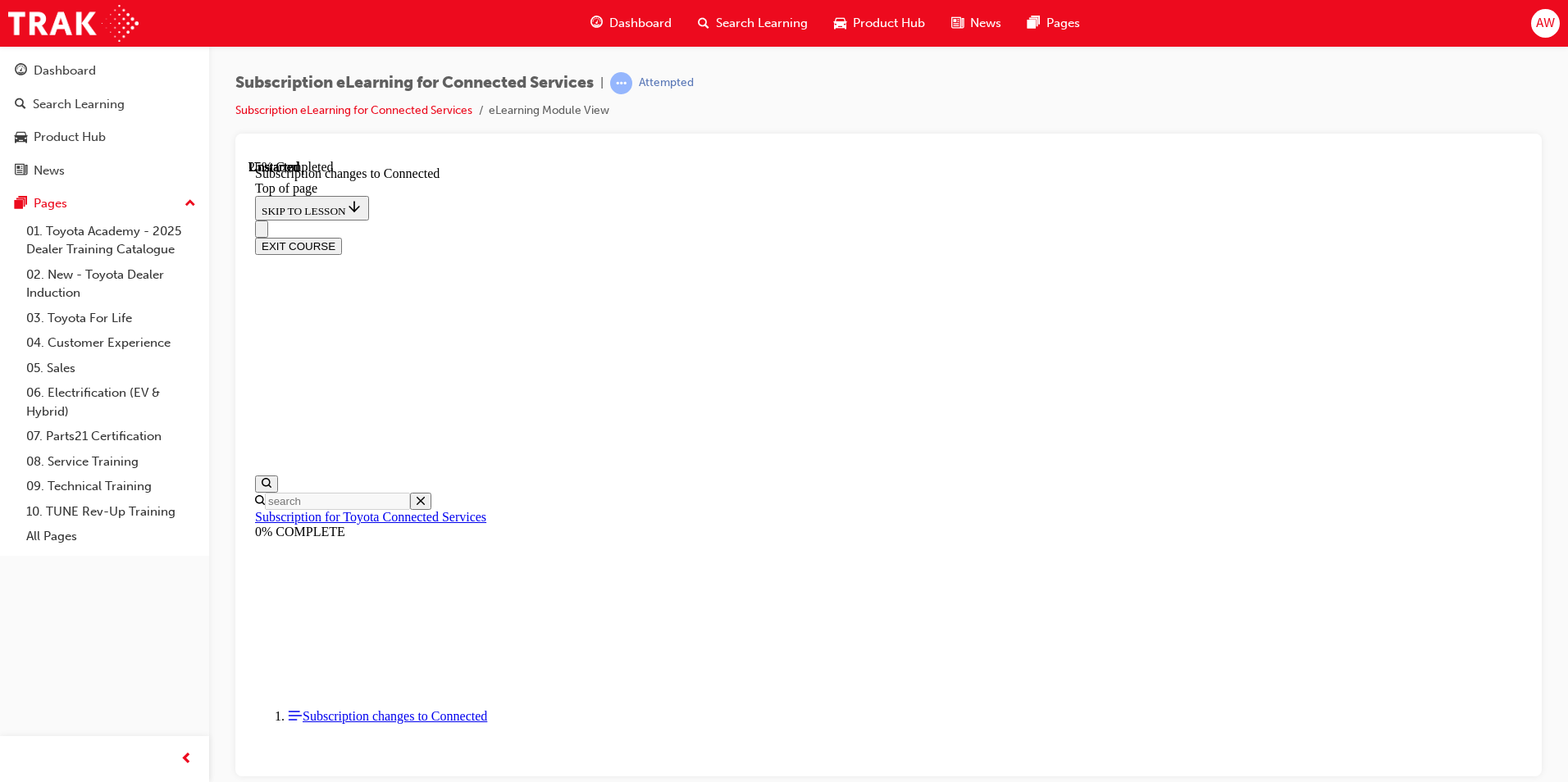
scroll to position [860, 0]
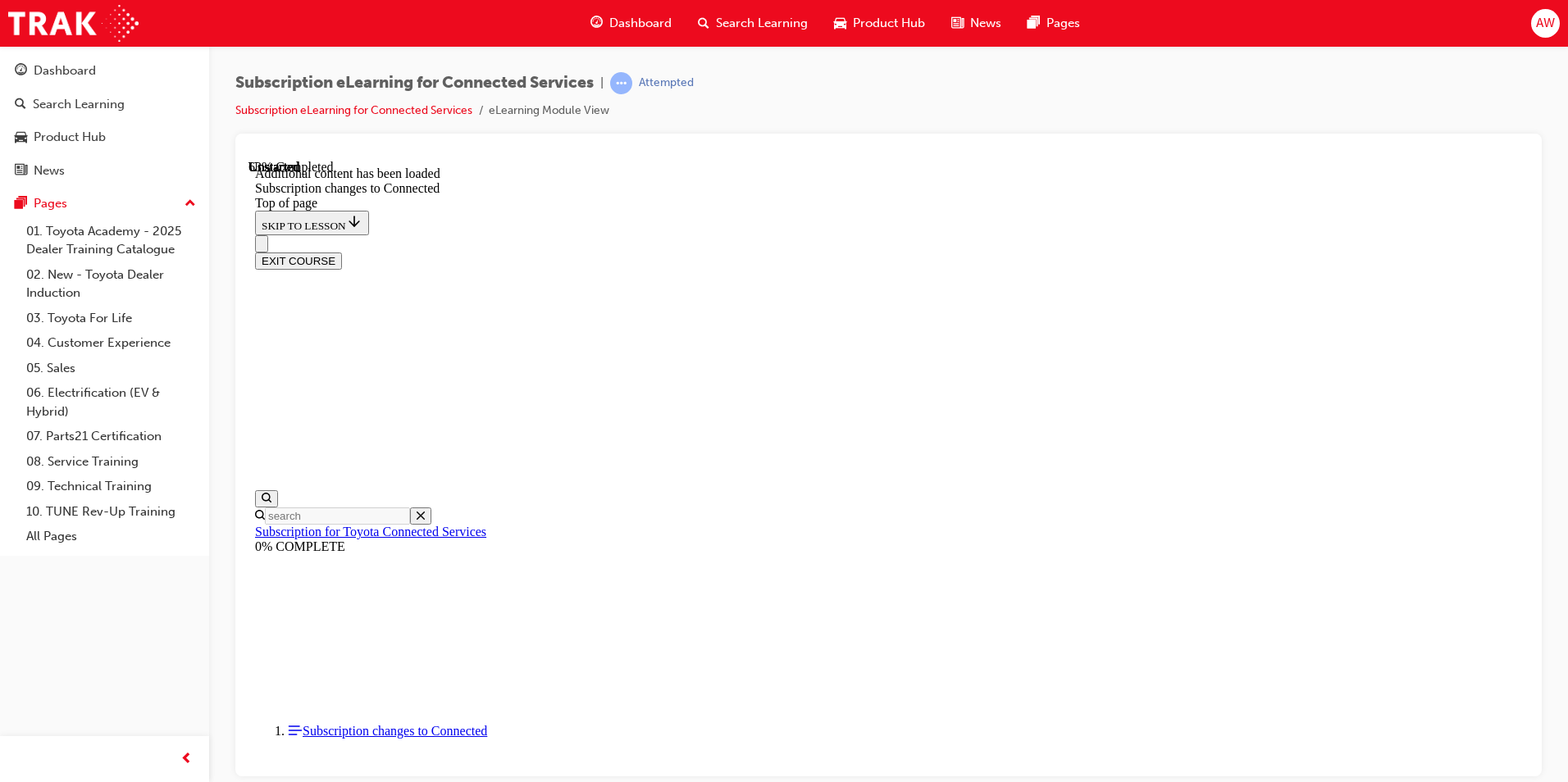
scroll to position [1874, 0]
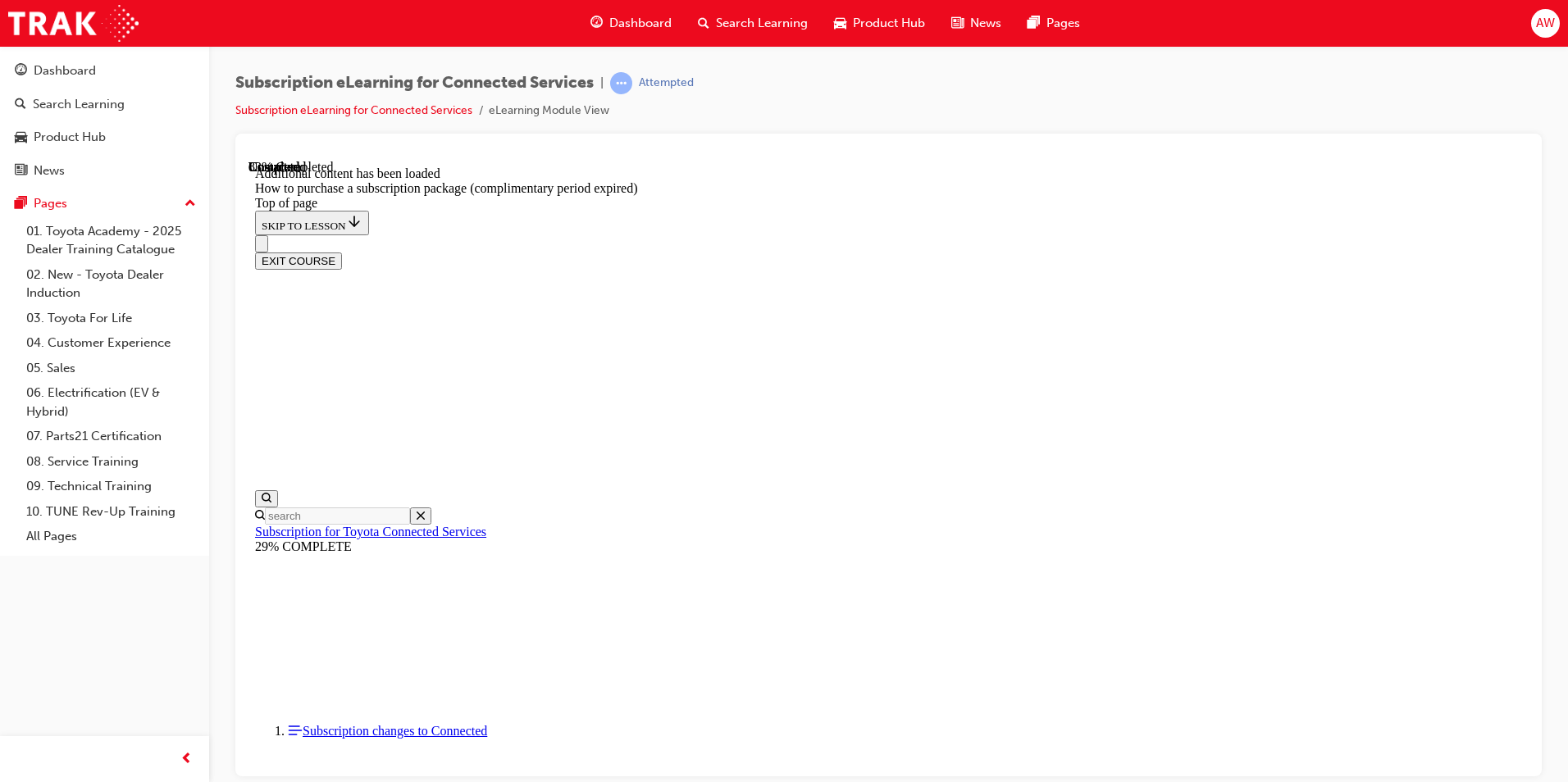
scroll to position [705, 0]
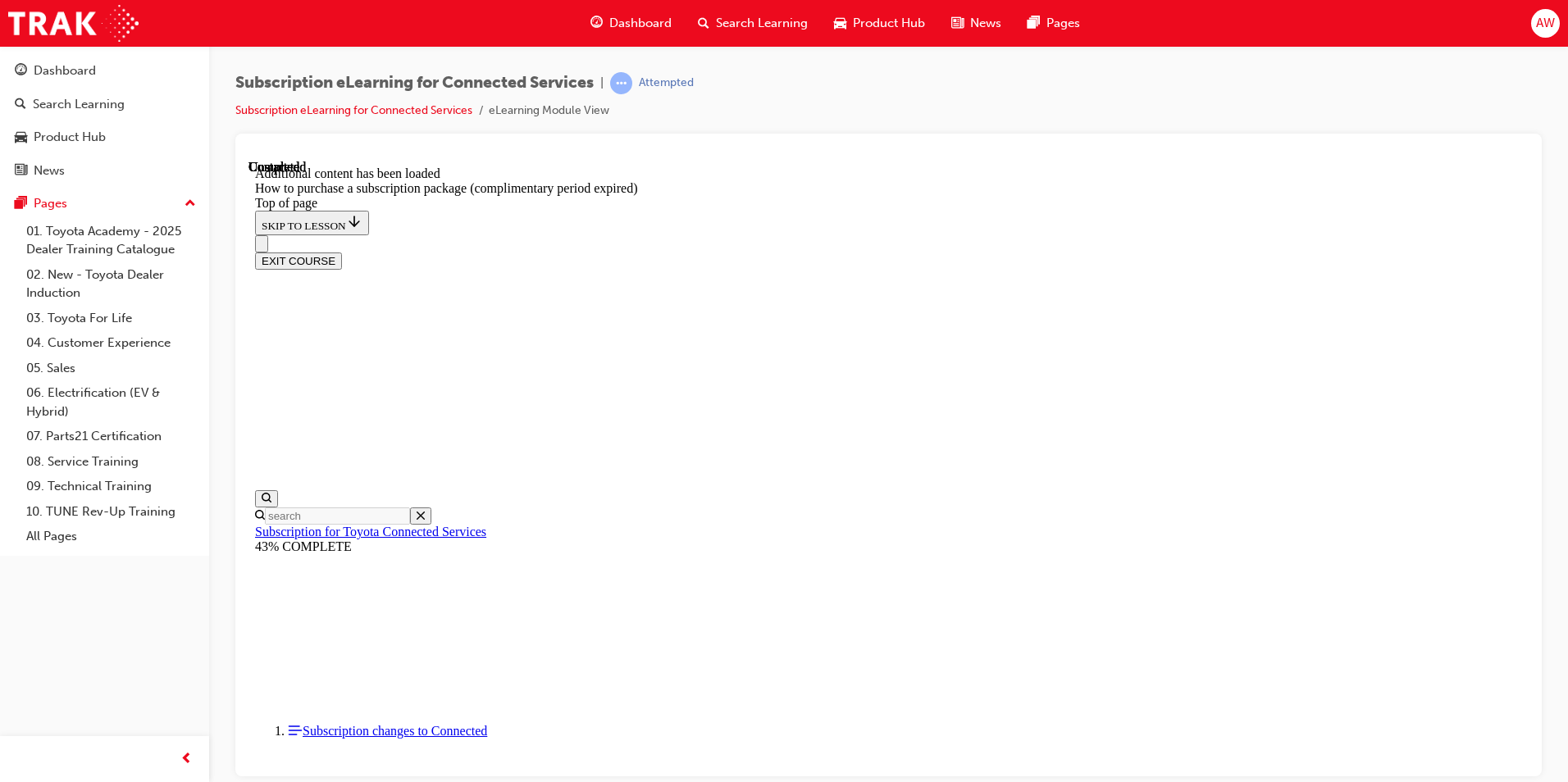
drag, startPoint x: 1510, startPoint y: 342, endPoint x: 1436, endPoint y: 341, distance: 74.0
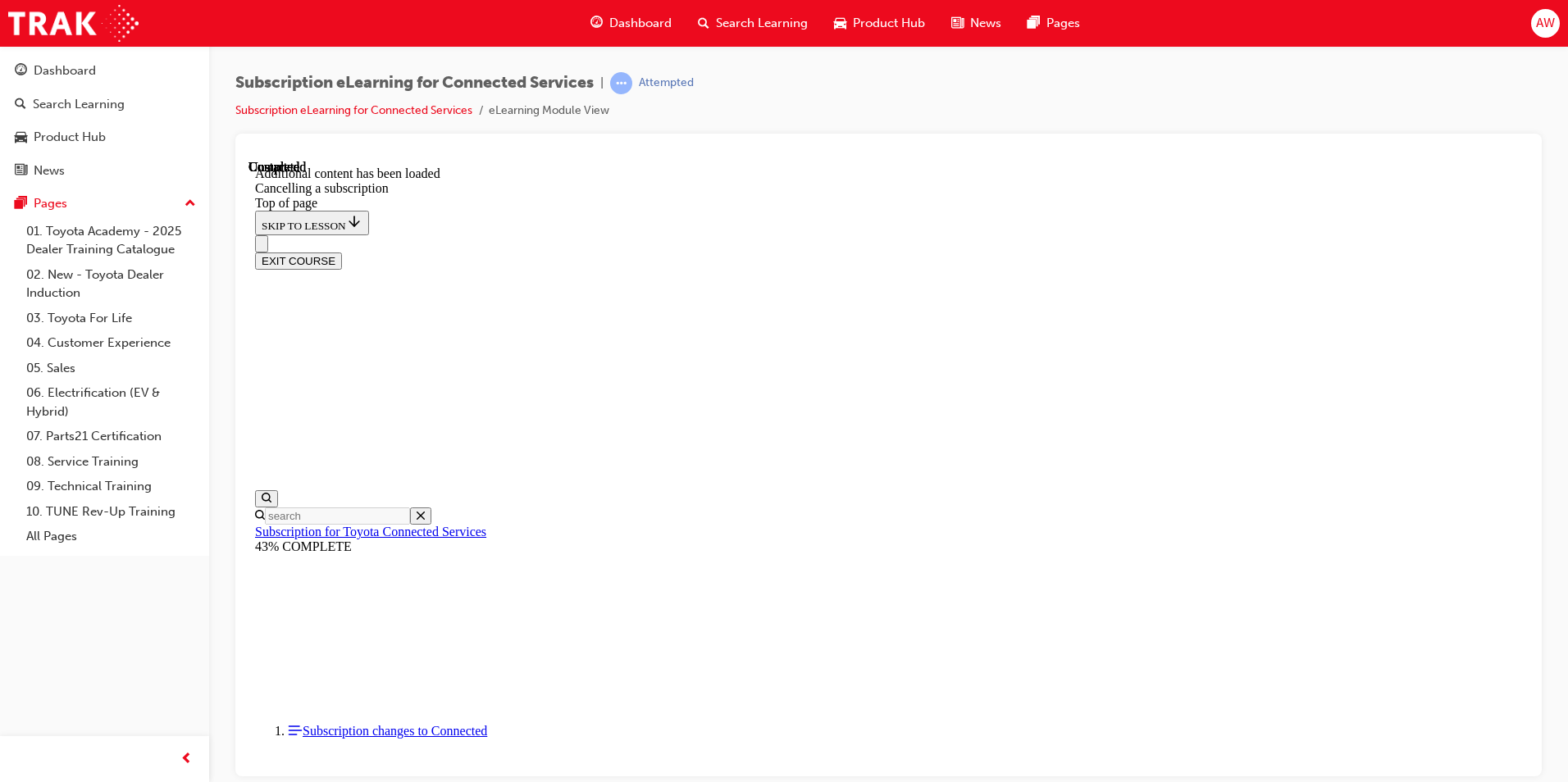
scroll to position [51, 0]
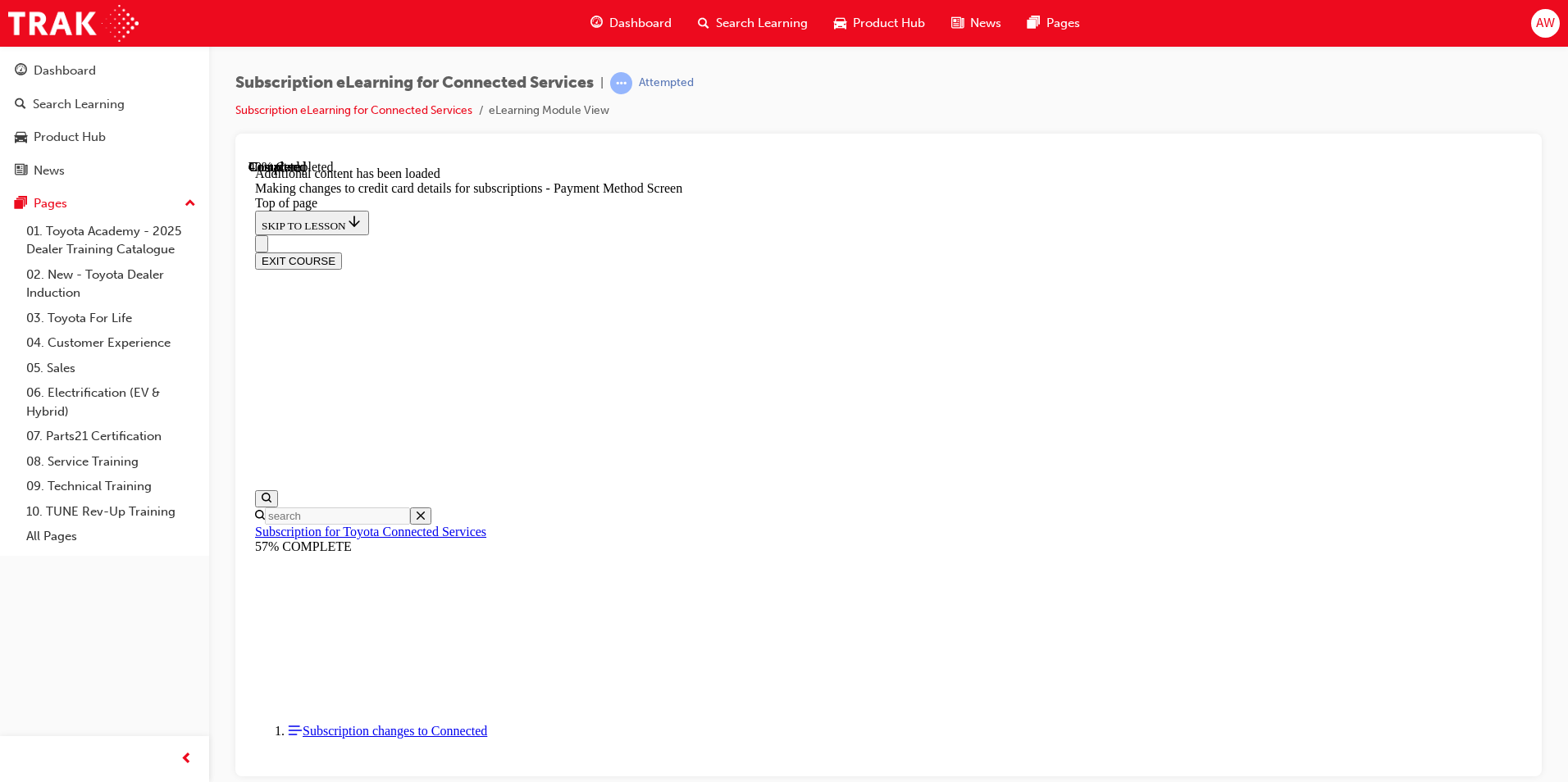
scroll to position [542, 0]
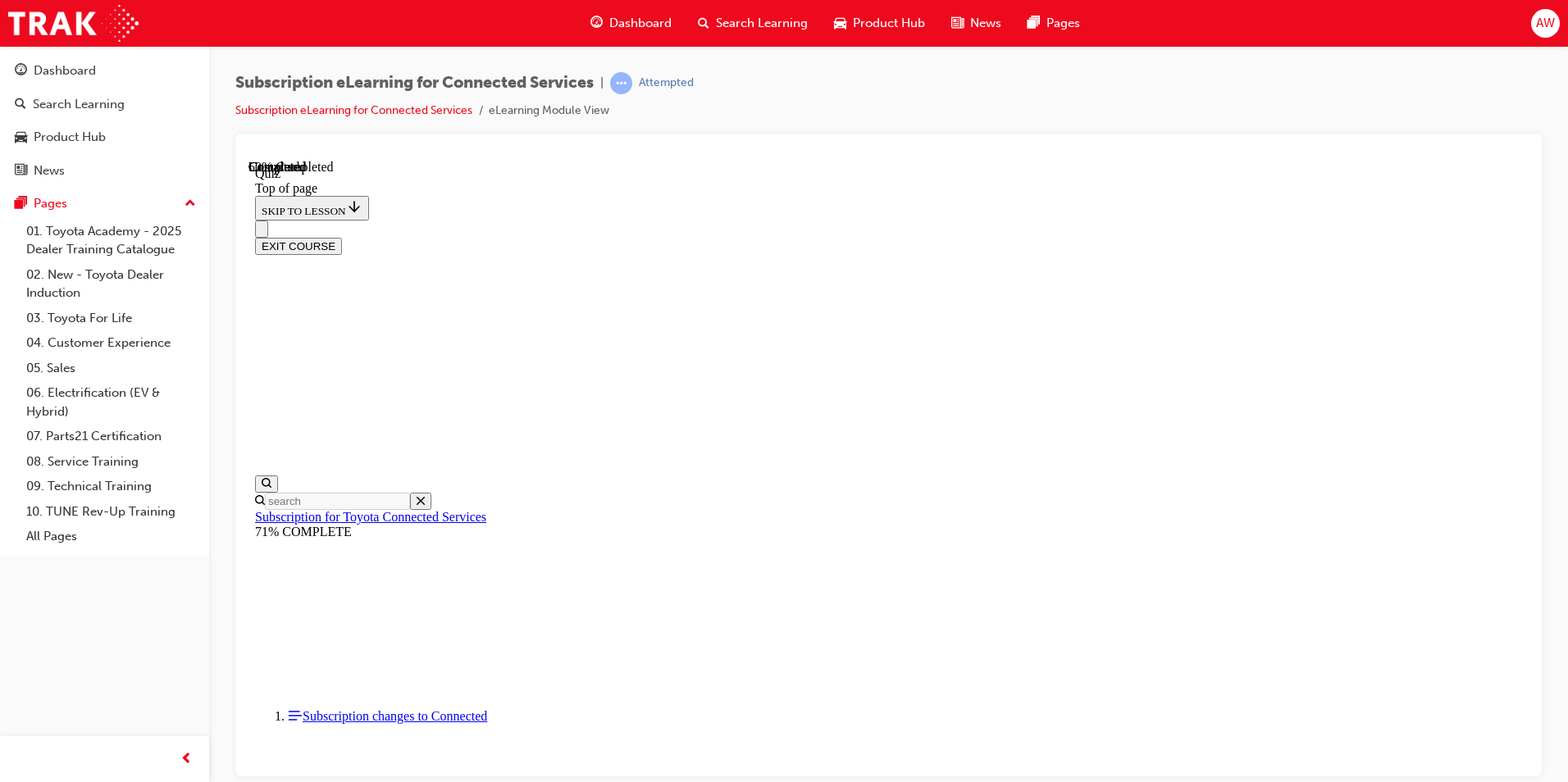
drag, startPoint x: 745, startPoint y: 471, endPoint x: 795, endPoint y: 488, distance: 52.8
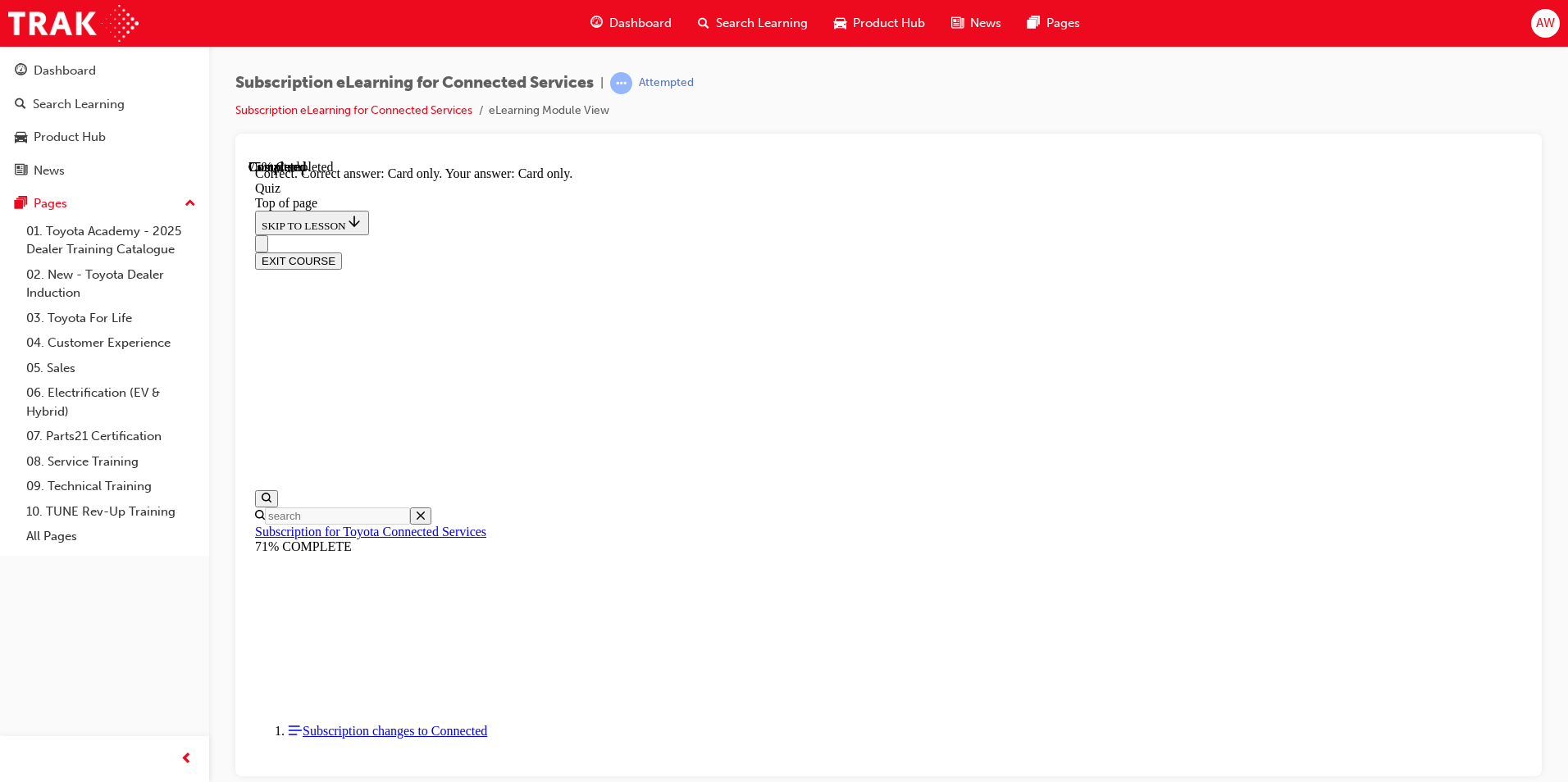
scroll to position [182, 0]
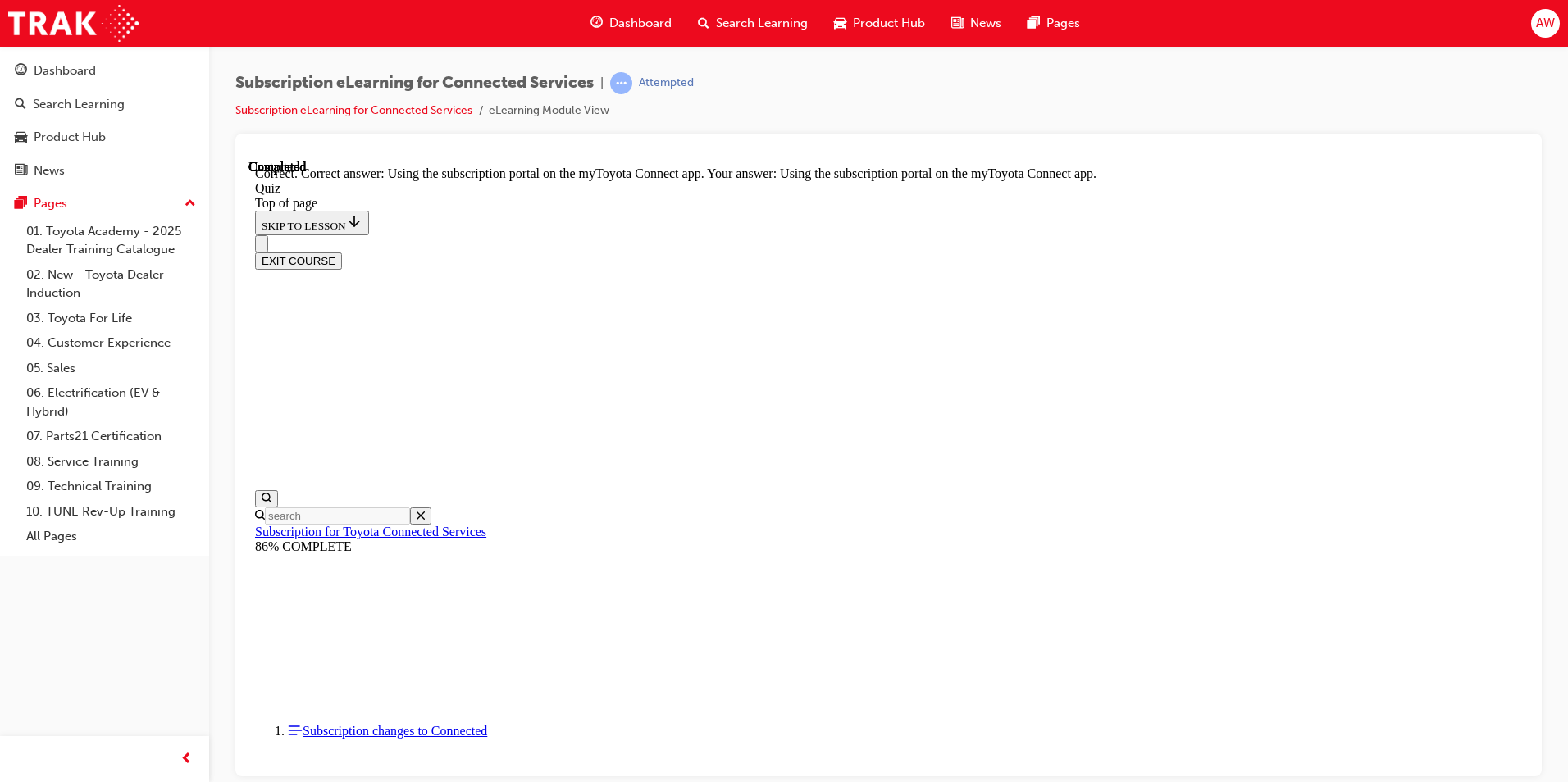
scroll to position [182, 0]
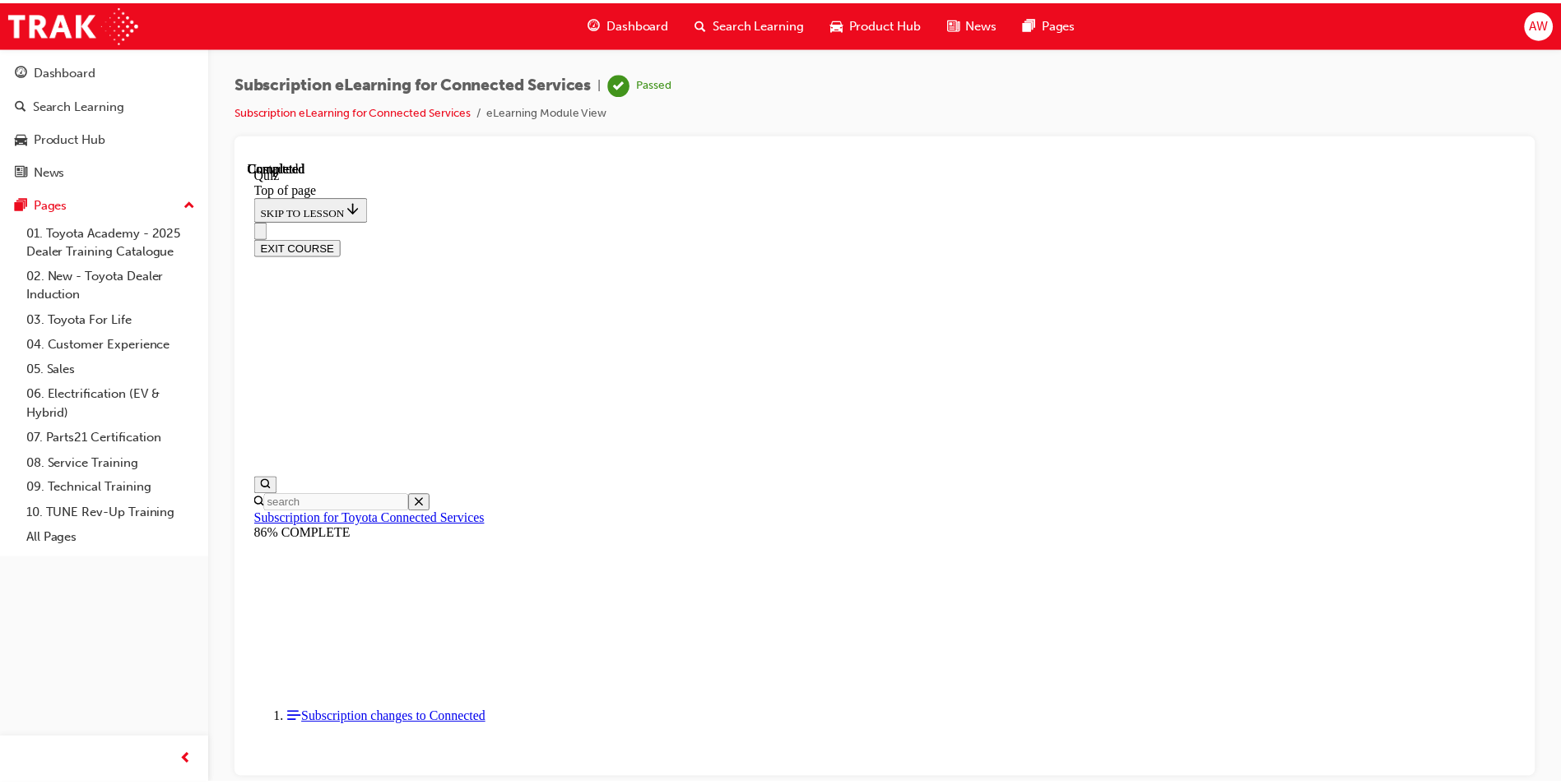
scroll to position [274, 0]
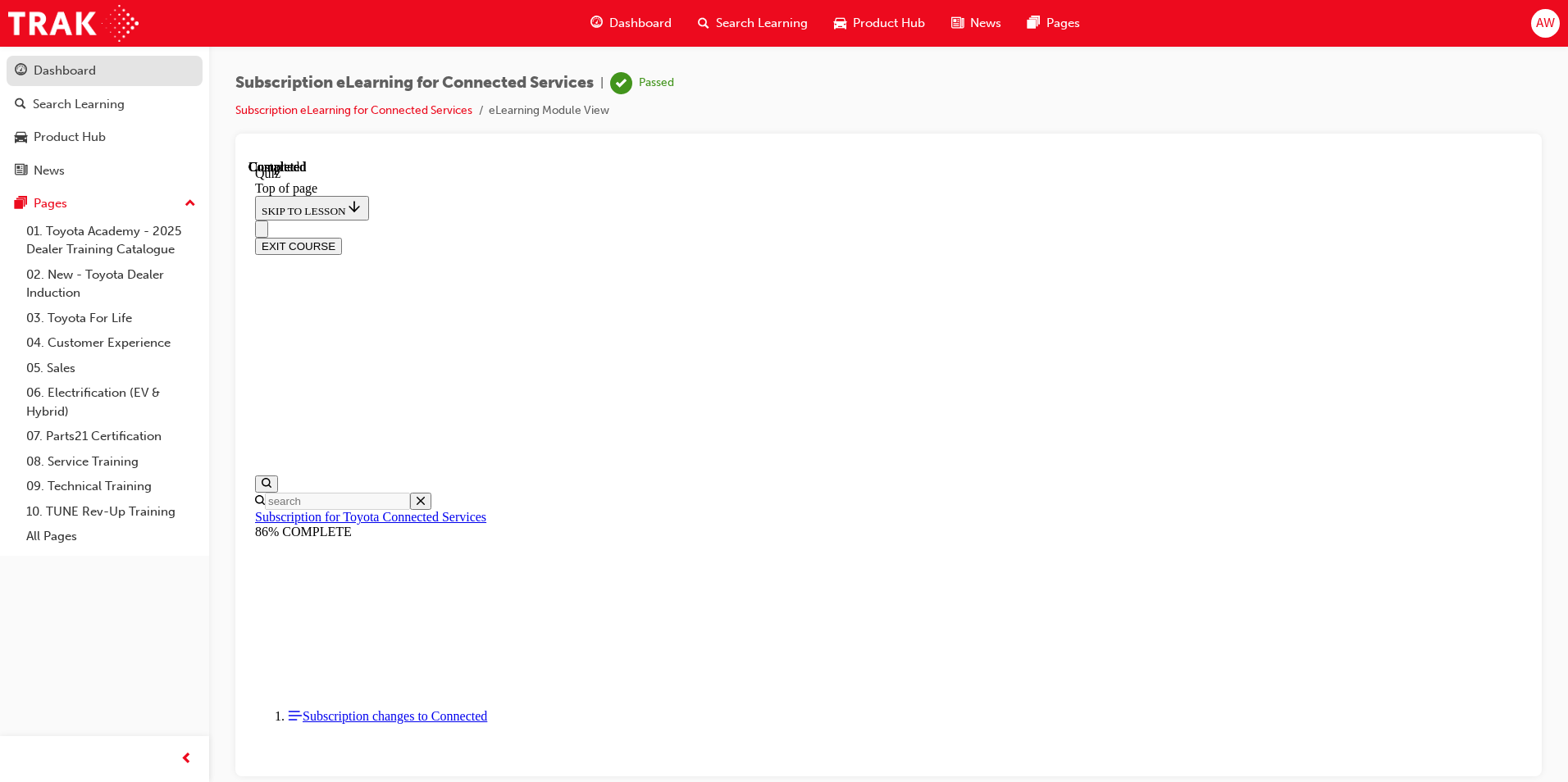
click at [71, 74] on div "Dashboard" at bounding box center [65, 70] width 62 height 19
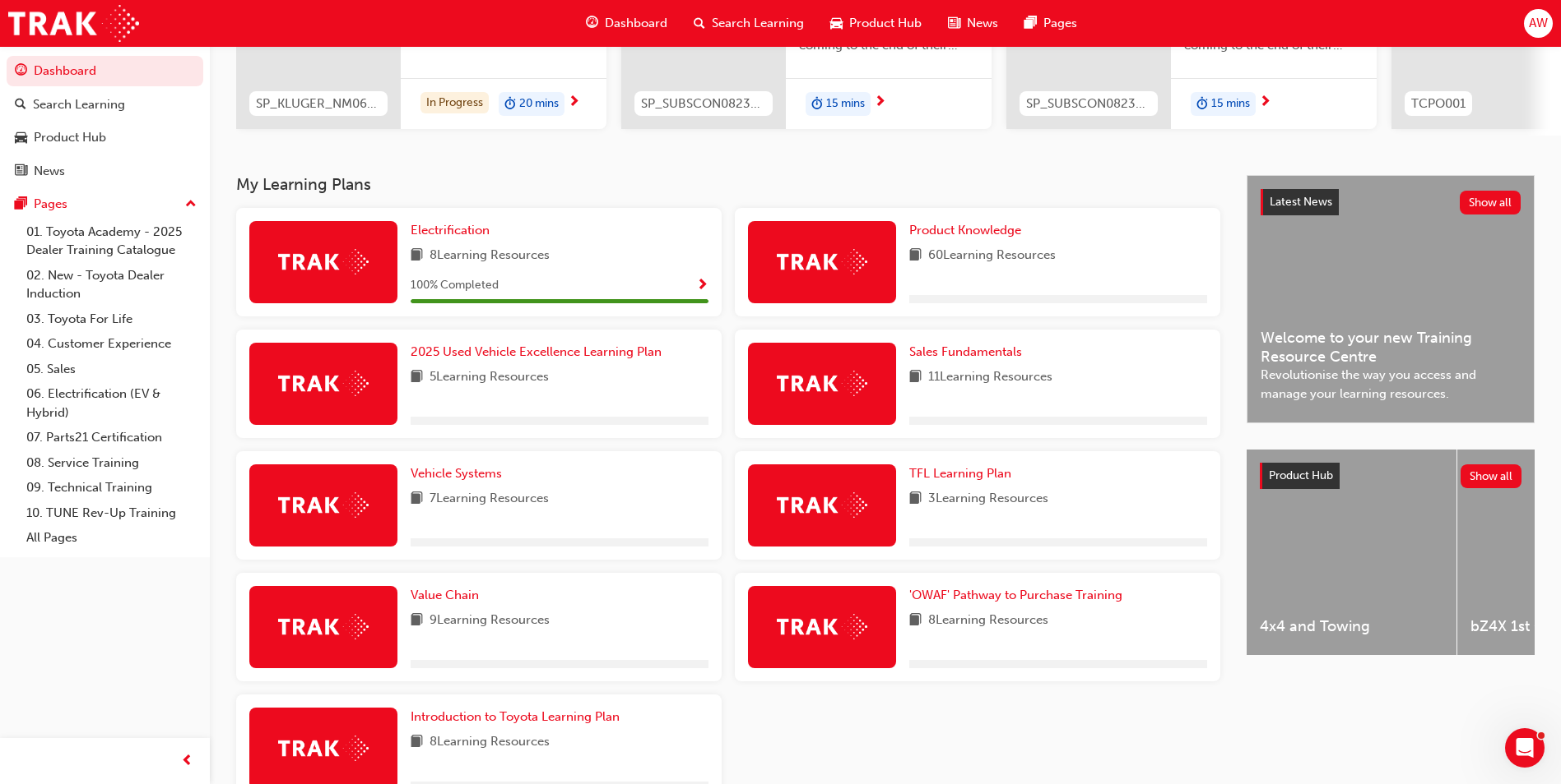
scroll to position [329, 0]
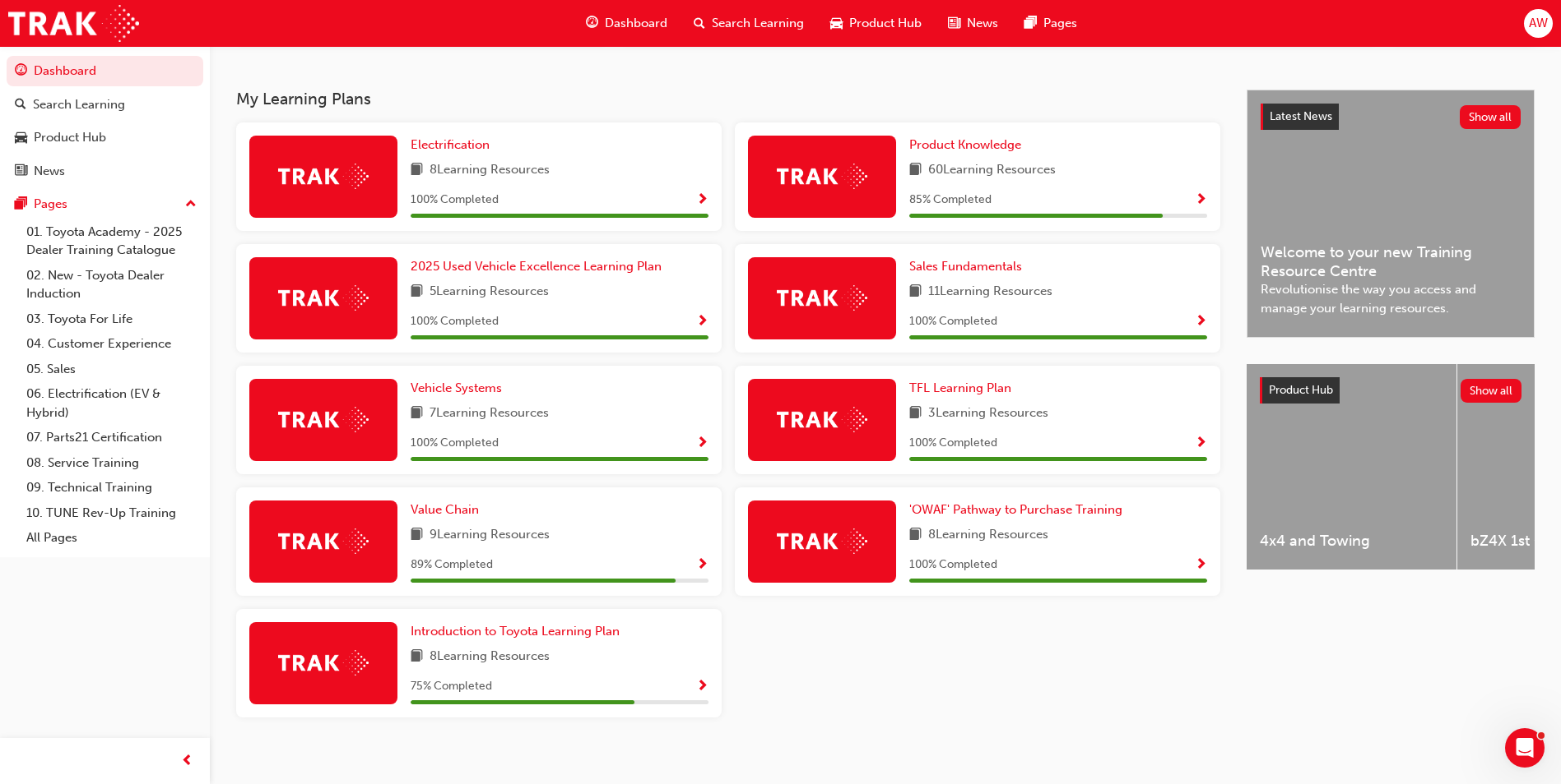
click at [700, 569] on span "Show Progress" at bounding box center [701, 565] width 13 height 15
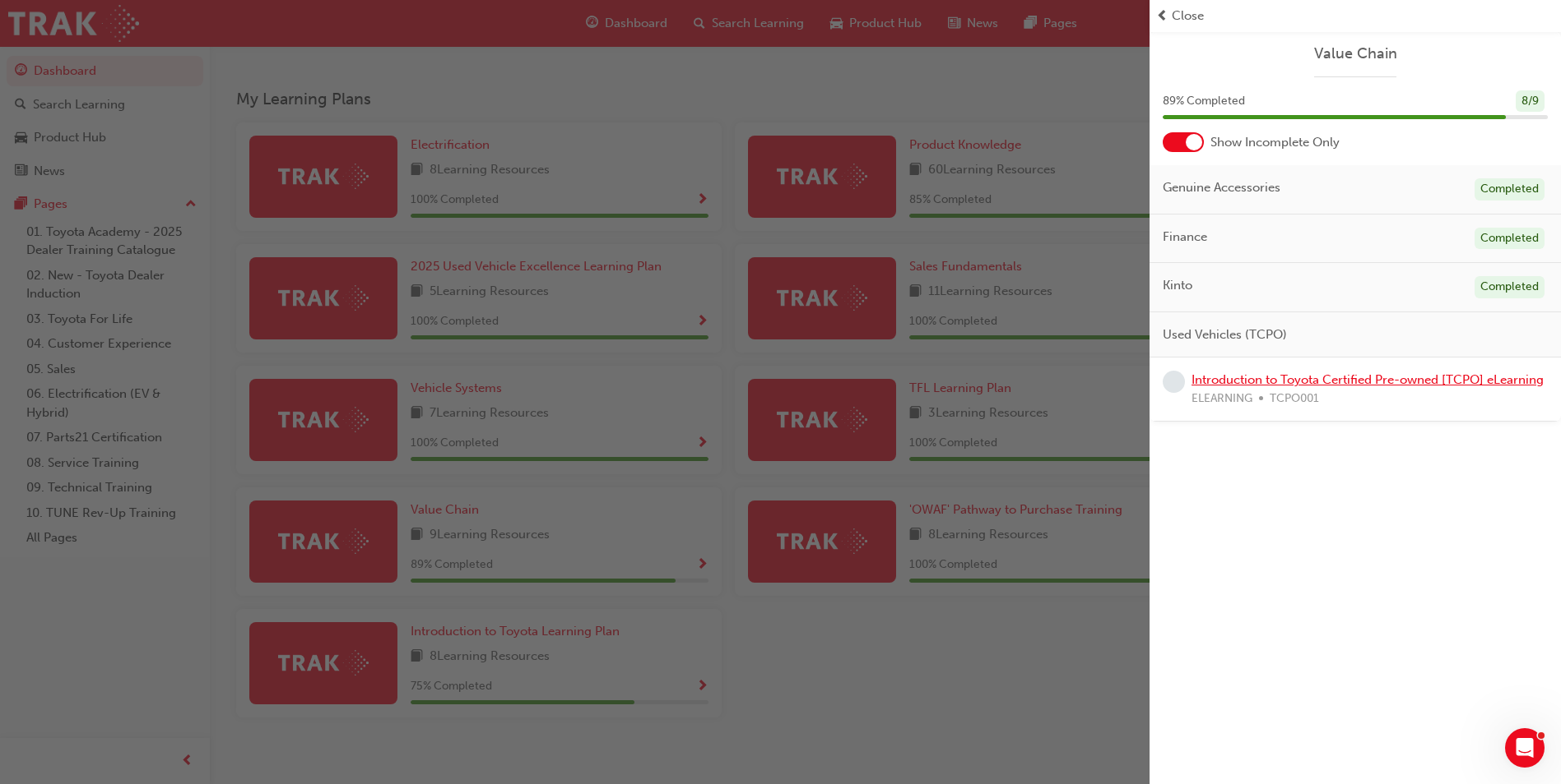
click at [1261, 376] on link "Introduction to Toyota Certified Pre-owned [TCPO] eLearning" at bounding box center [1367, 379] width 352 height 15
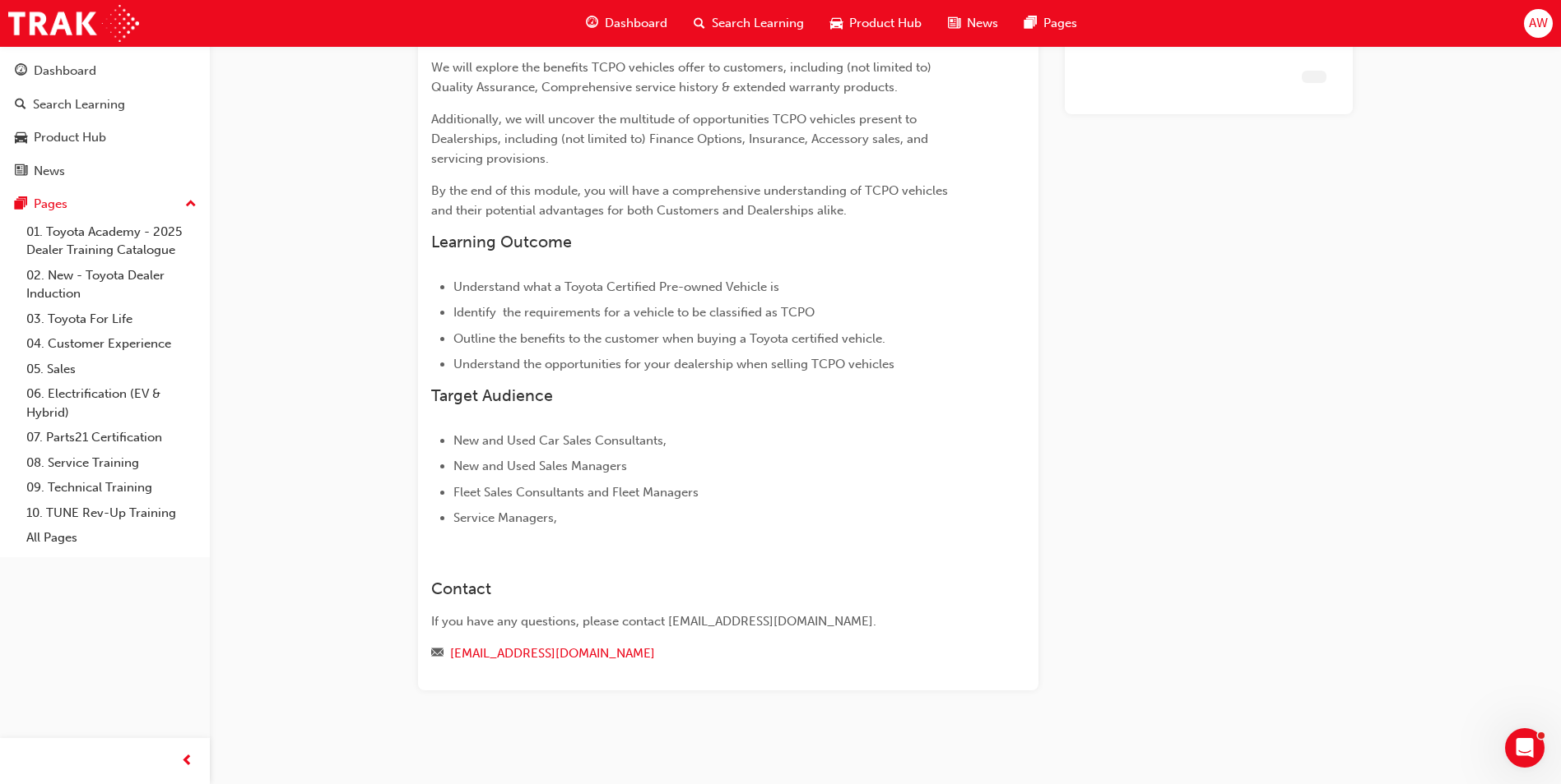
scroll to position [212, 0]
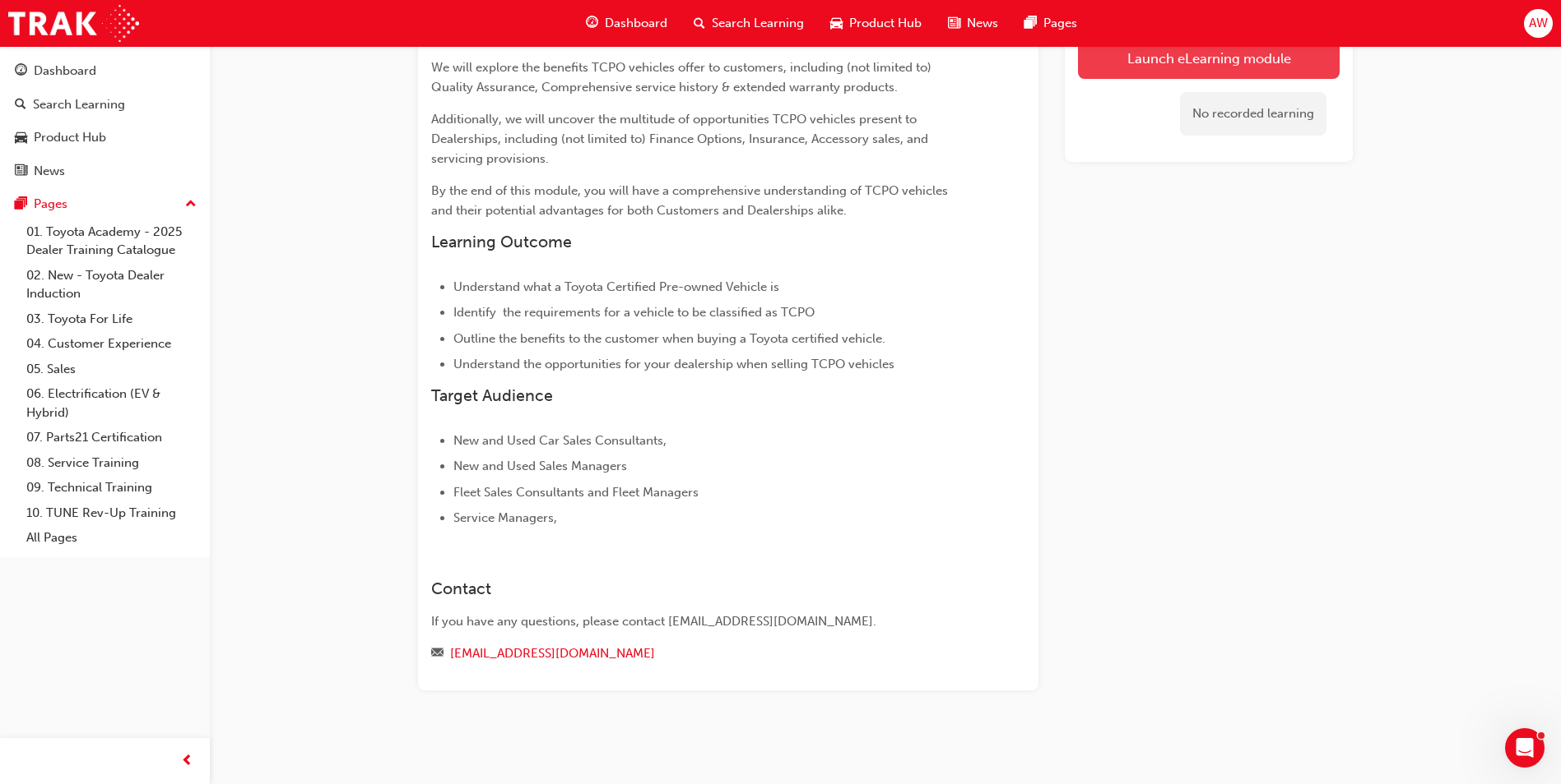
click at [1223, 65] on link "Launch eLearning module" at bounding box center [1208, 59] width 262 height 41
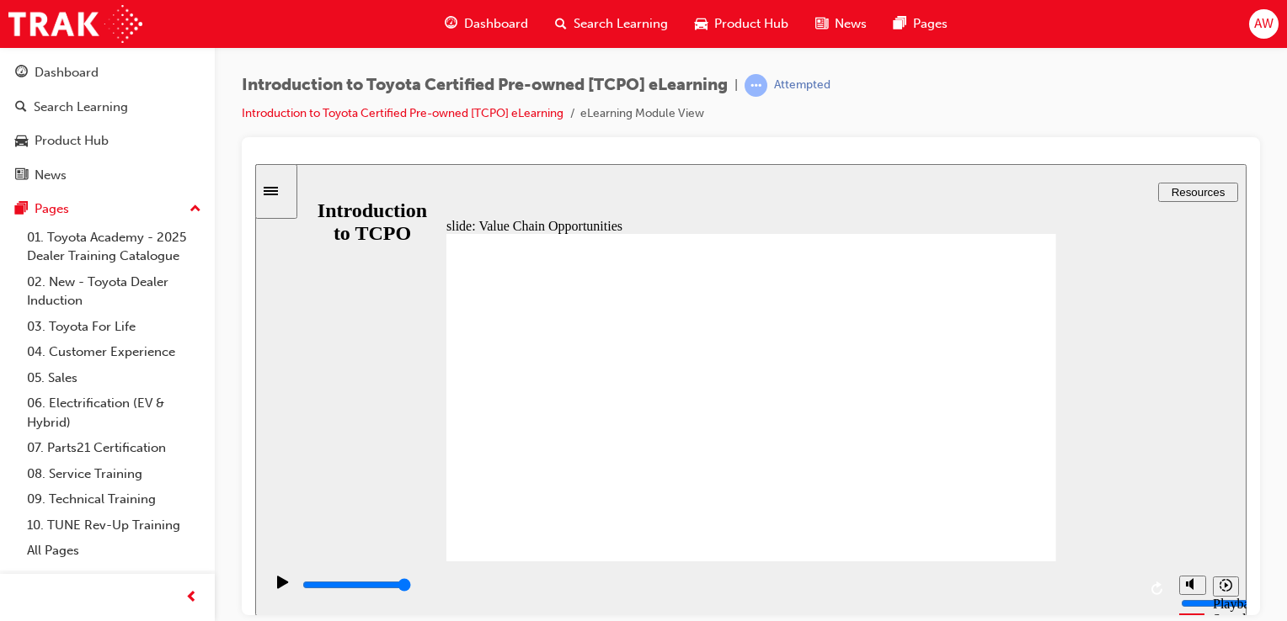
drag, startPoint x: 1004, startPoint y: 236, endPoint x: 984, endPoint y: 248, distance: 23.8
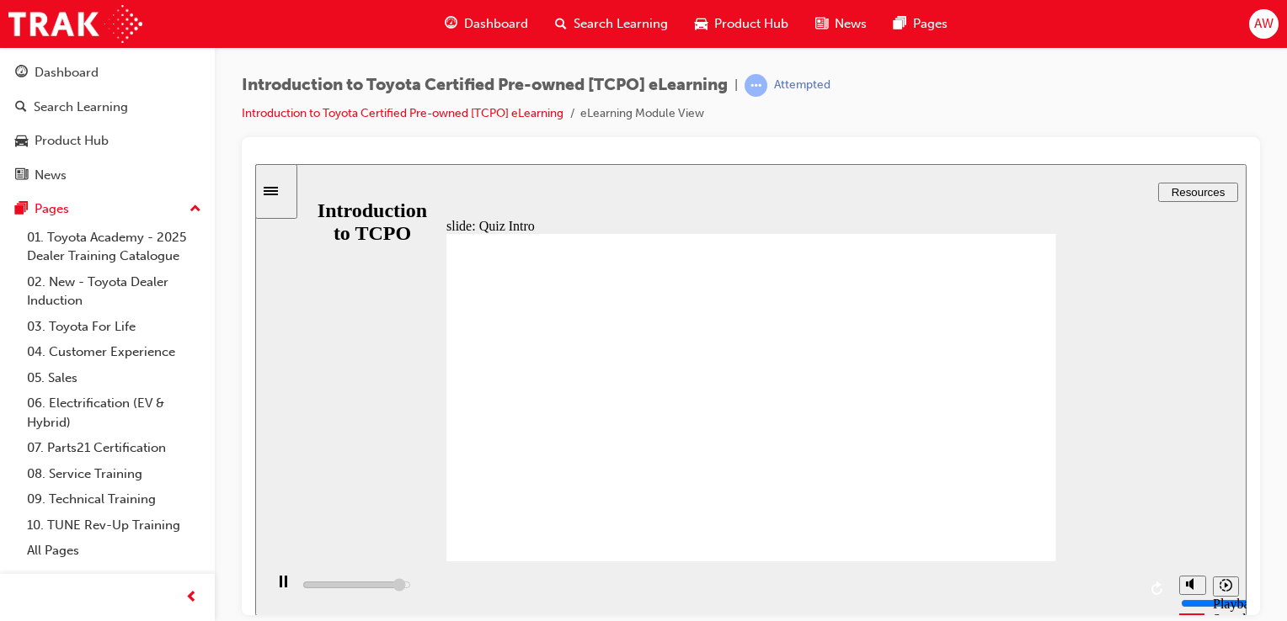
type input "7400"
radio input "true"
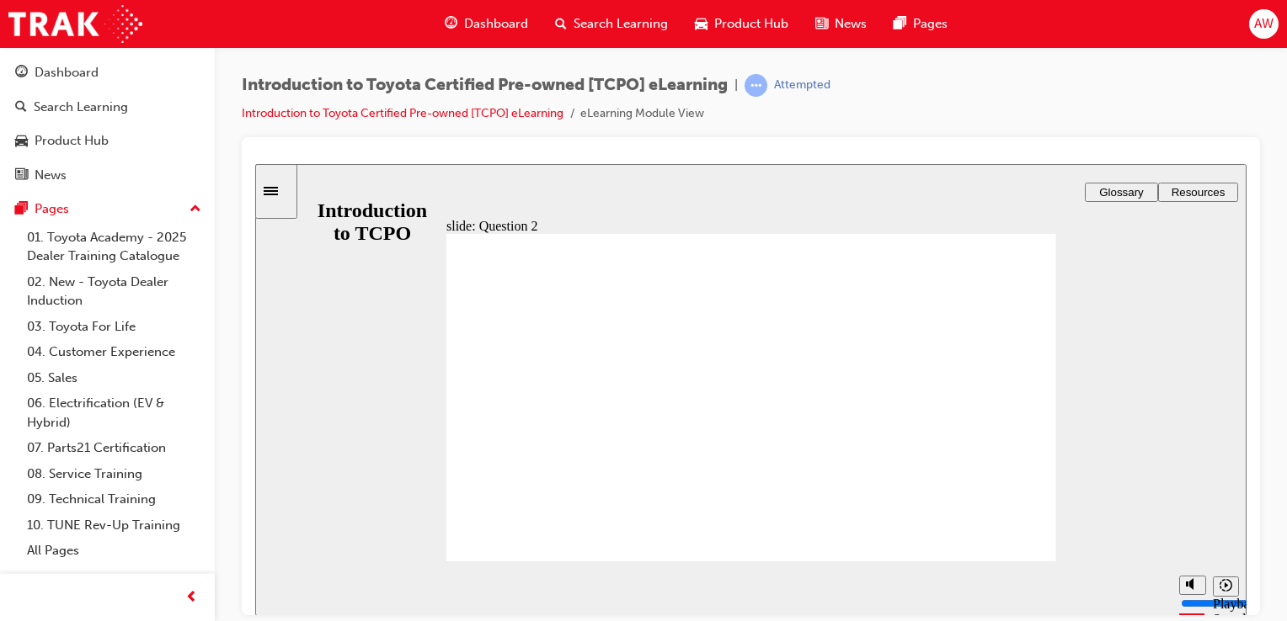
radio input "false"
radio input "true"
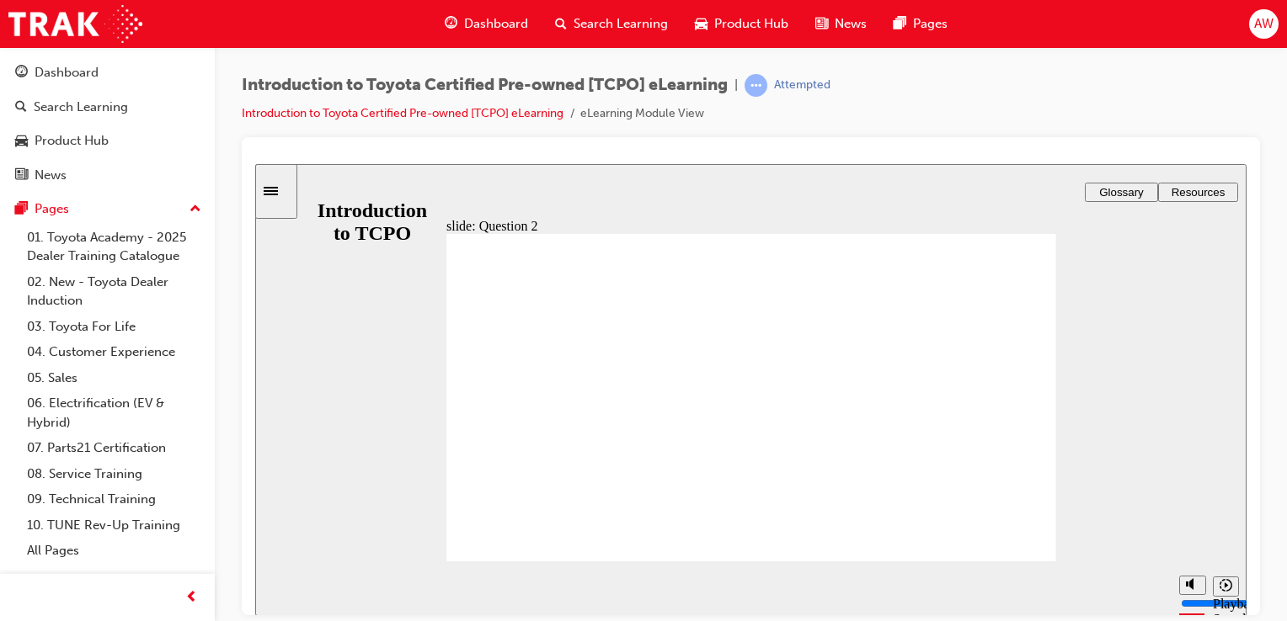
radio input "true"
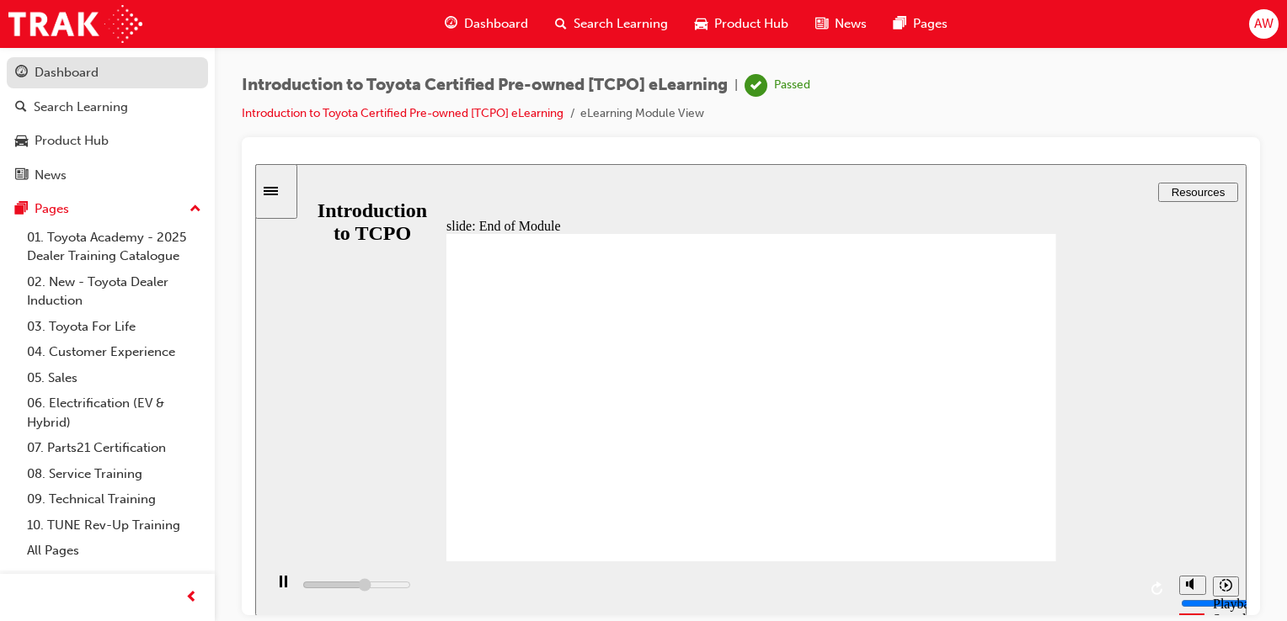
type input "10700"
click at [64, 79] on div "Dashboard" at bounding box center [67, 72] width 64 height 19
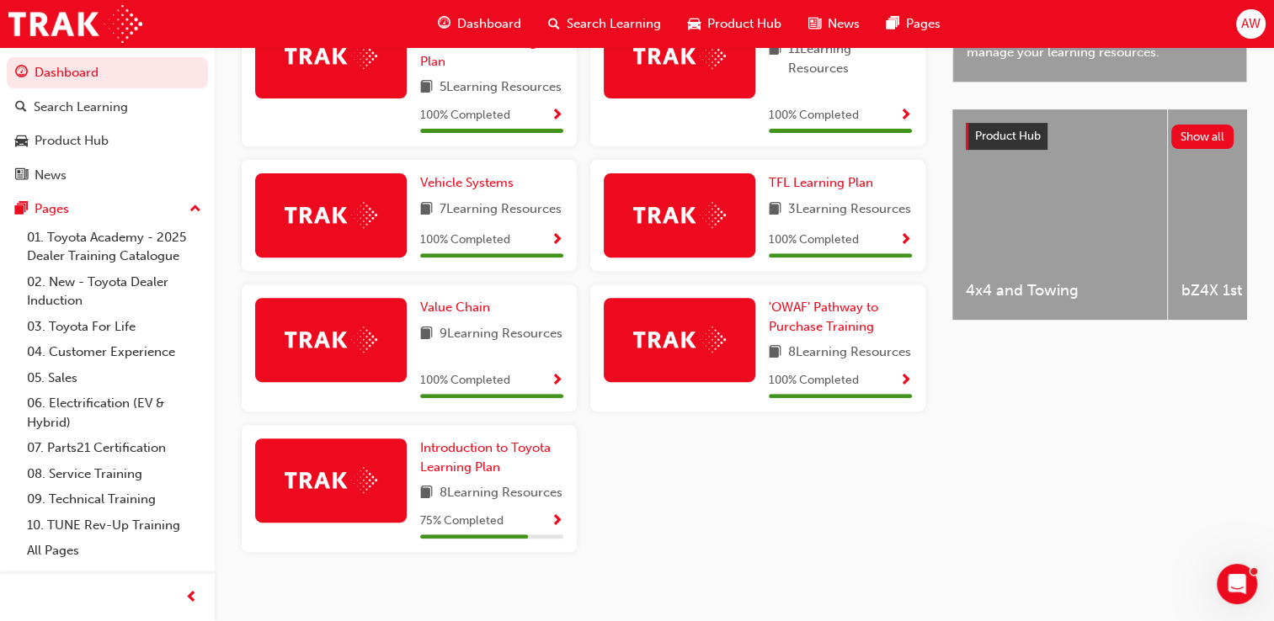
scroll to position [674, 0]
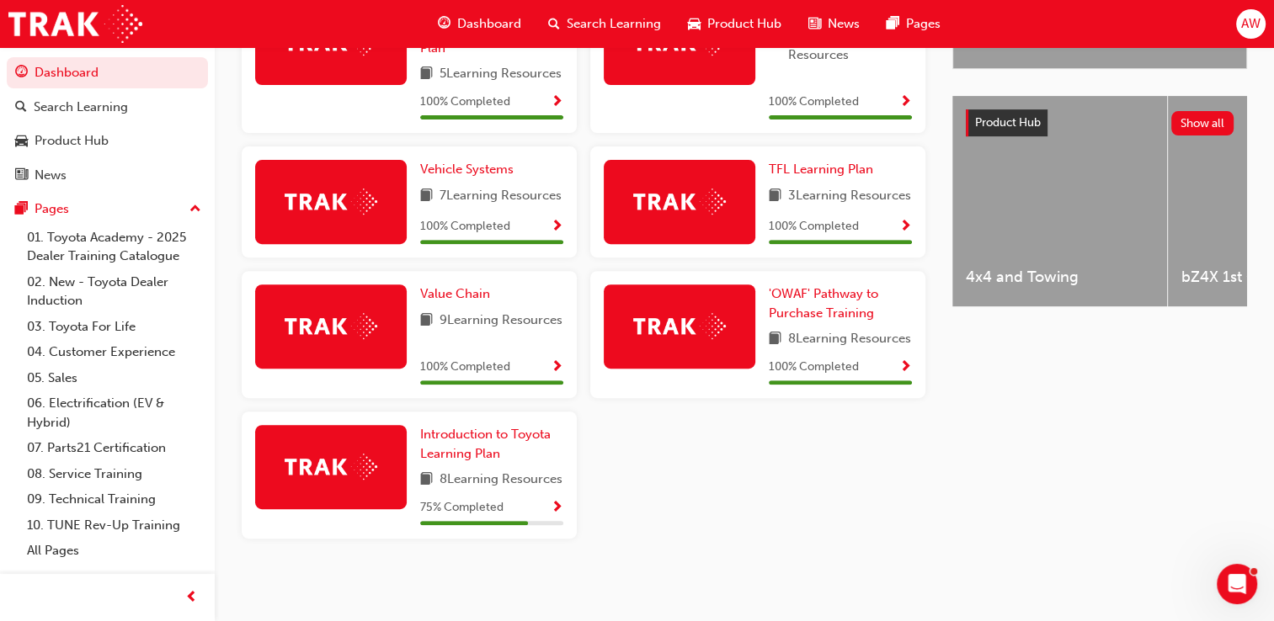
click at [556, 516] on span "Show Progress" at bounding box center [557, 508] width 13 height 15
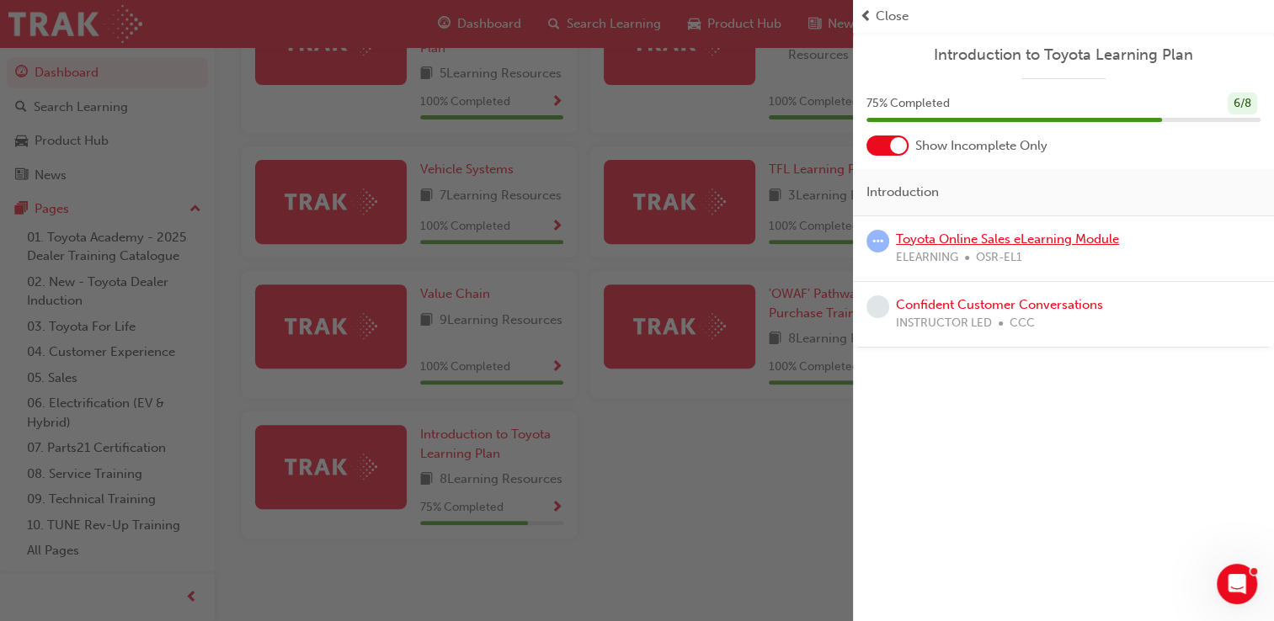
click at [979, 238] on link "Toyota Online Sales eLearning Module" at bounding box center [1007, 239] width 223 height 15
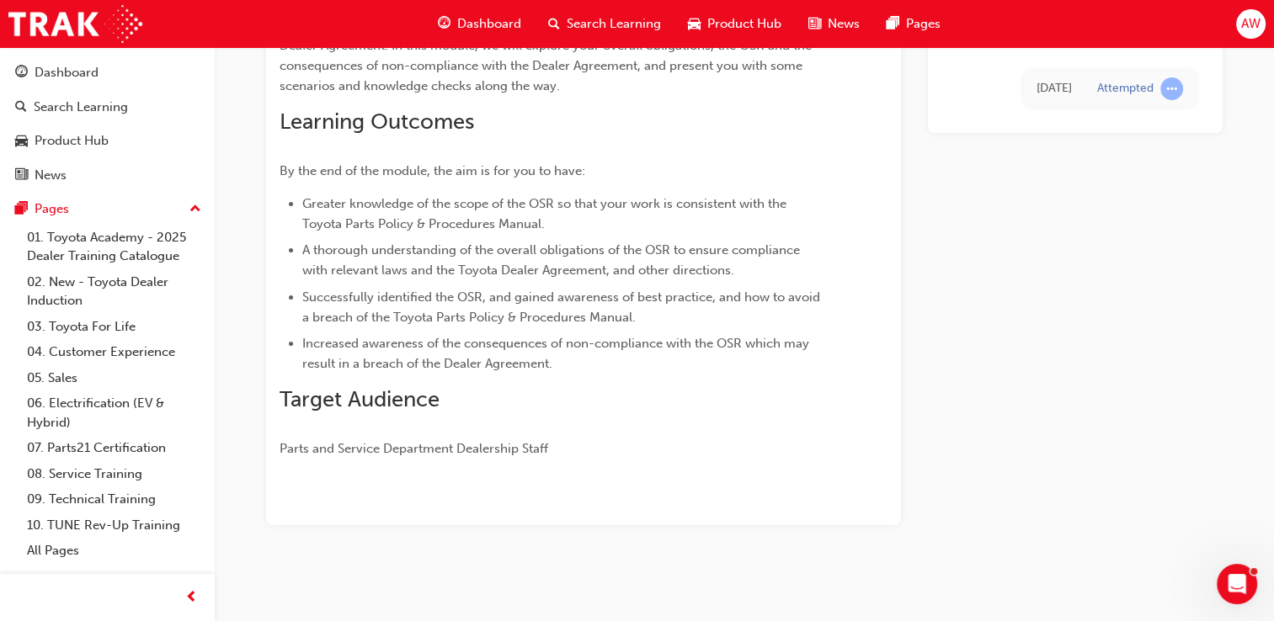
scroll to position [204, 0]
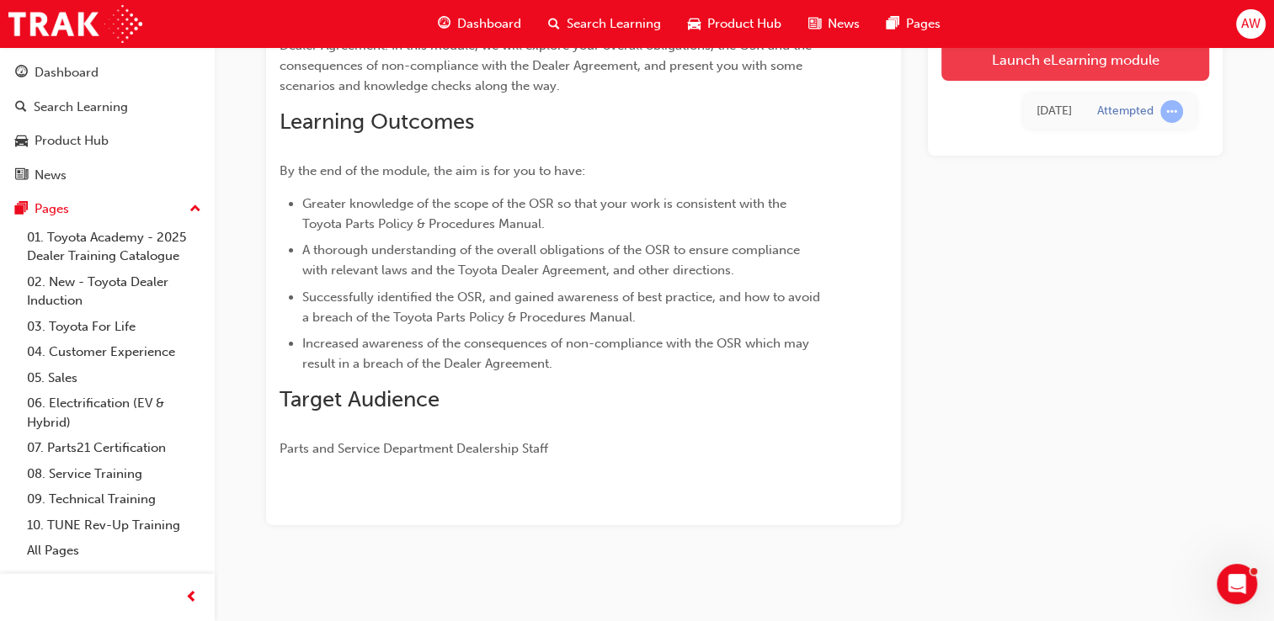
click at [1080, 56] on link "Launch eLearning module" at bounding box center [1075, 60] width 268 height 42
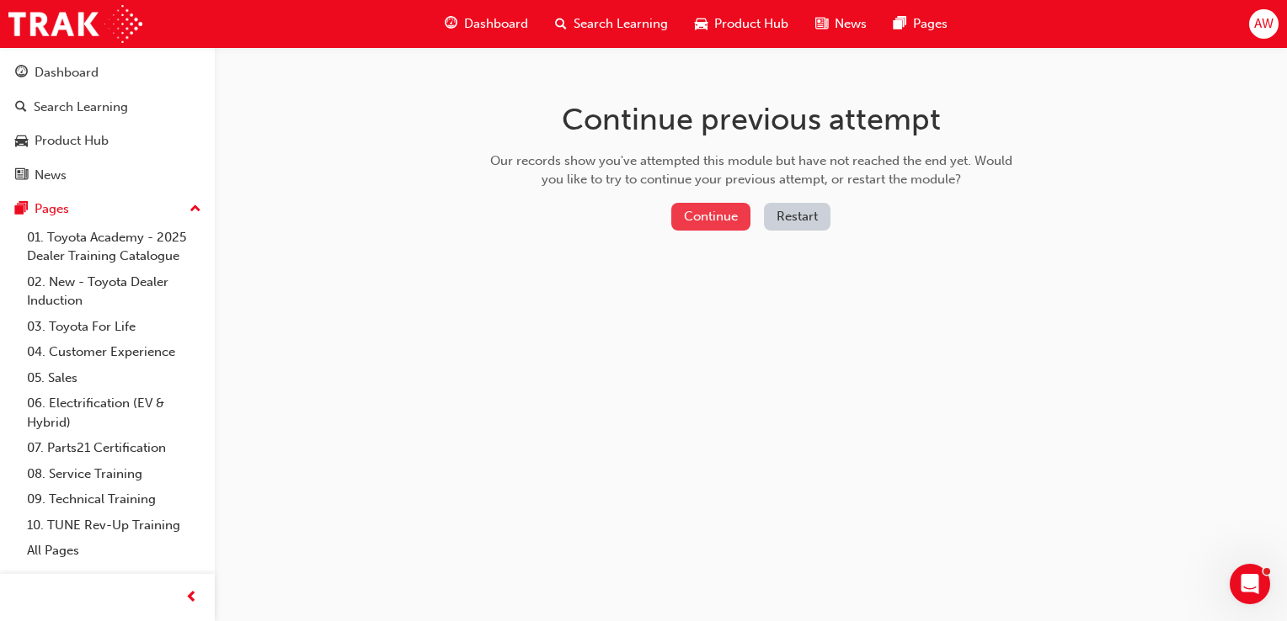
click at [695, 222] on button "Continue" at bounding box center [710, 217] width 79 height 28
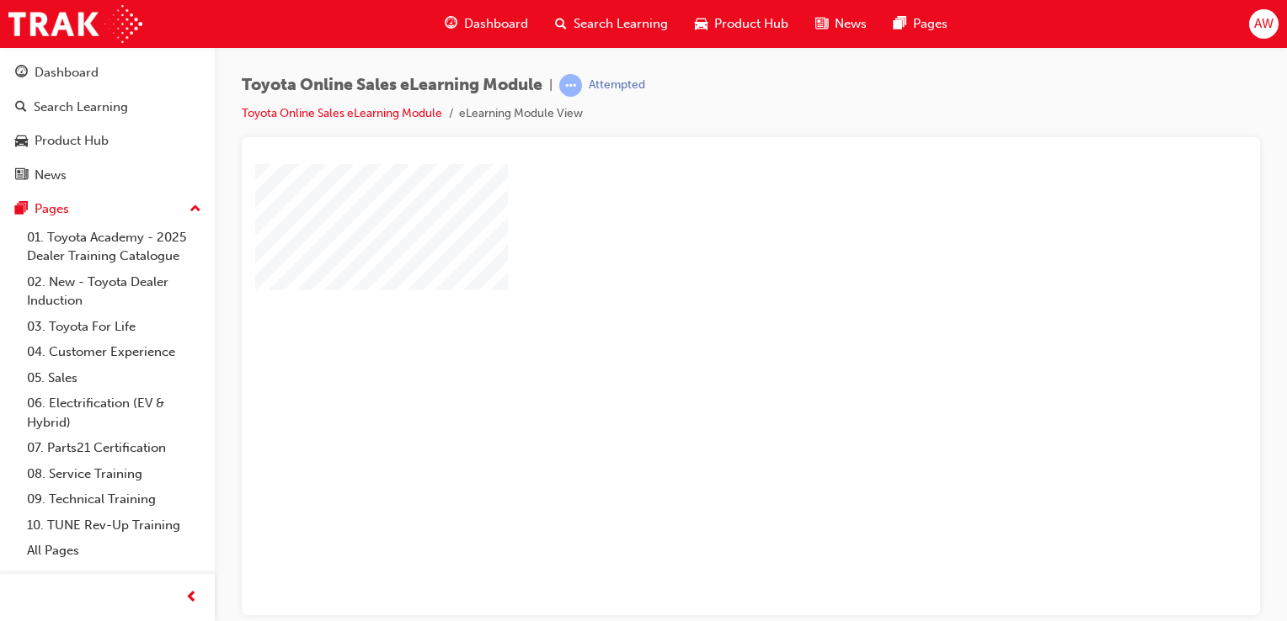
click at [702, 341] on div "play" at bounding box center [702, 341] width 0 height 0
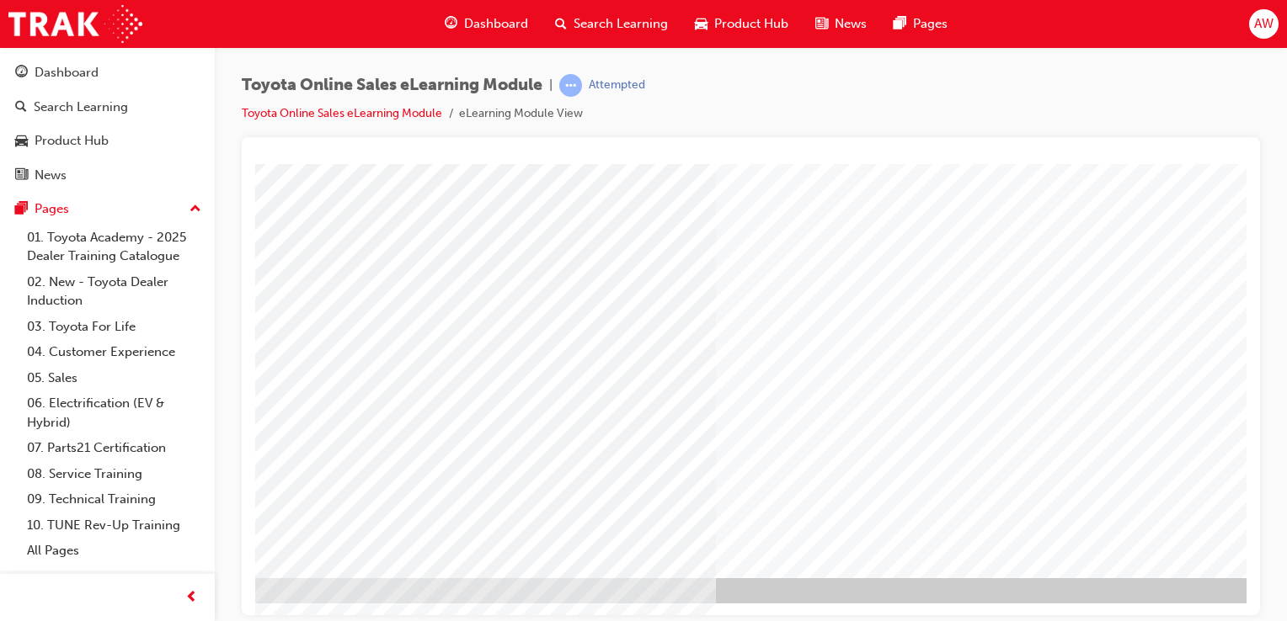
scroll to position [192, 167]
drag, startPoint x: 700, startPoint y: 609, endPoint x: 1187, endPoint y: 781, distance: 516.2
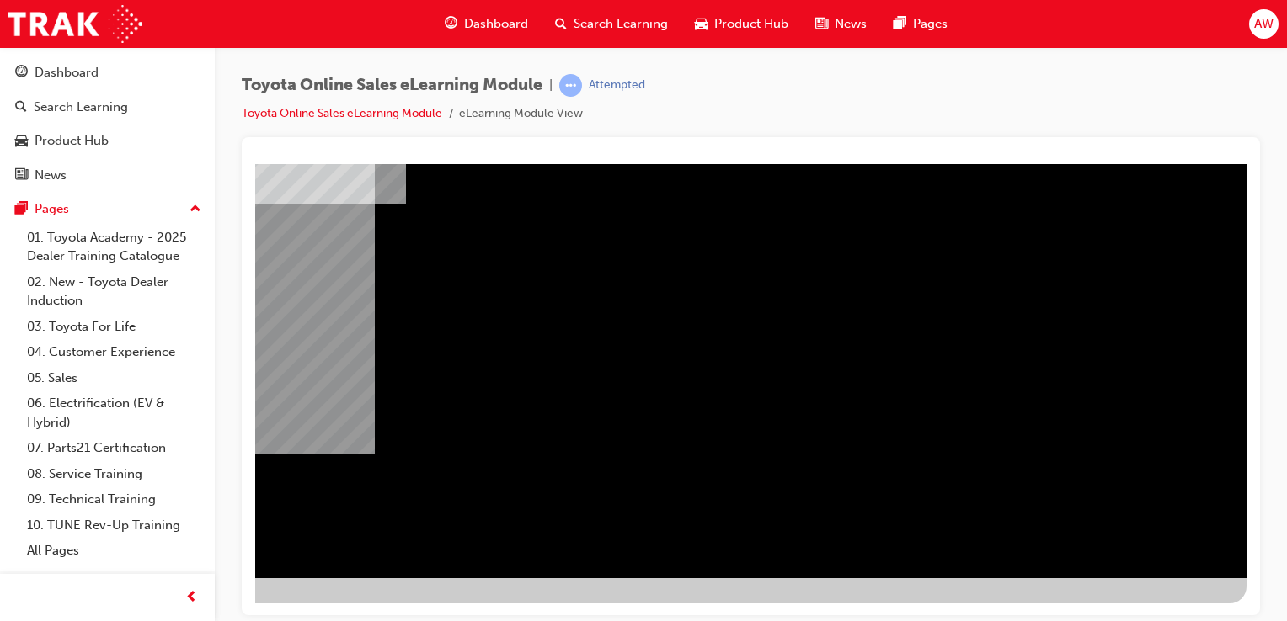
scroll to position [0, 0]
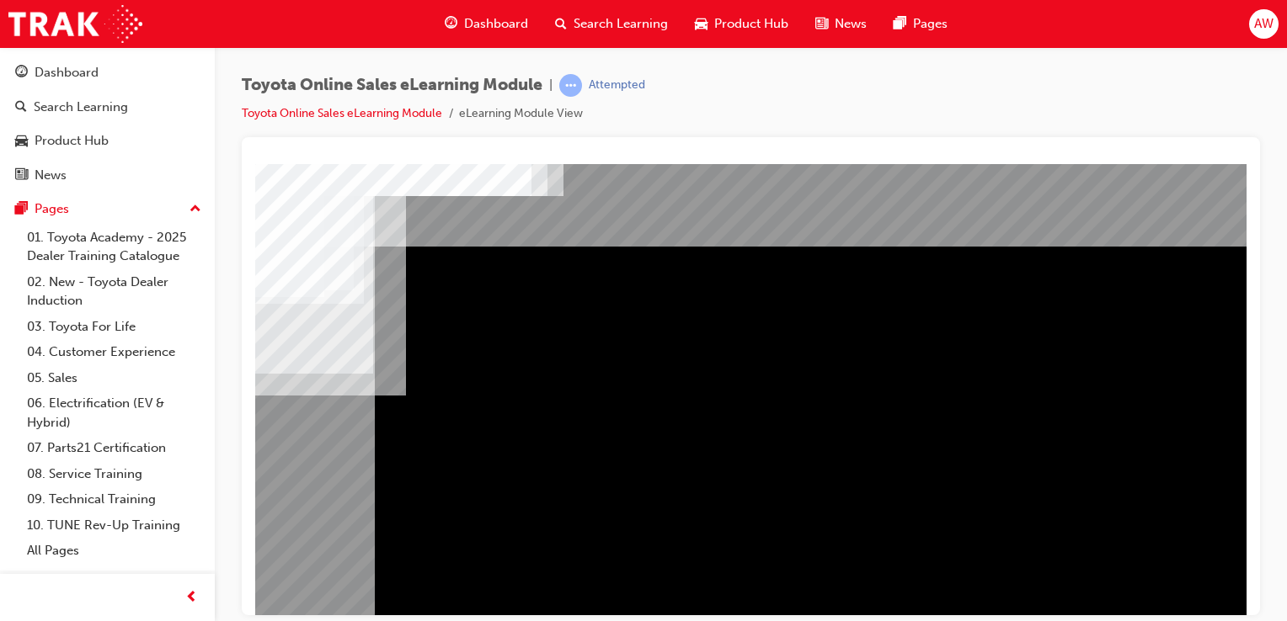
drag, startPoint x: 986, startPoint y: 610, endPoint x: 1371, endPoint y: 782, distance: 421.8
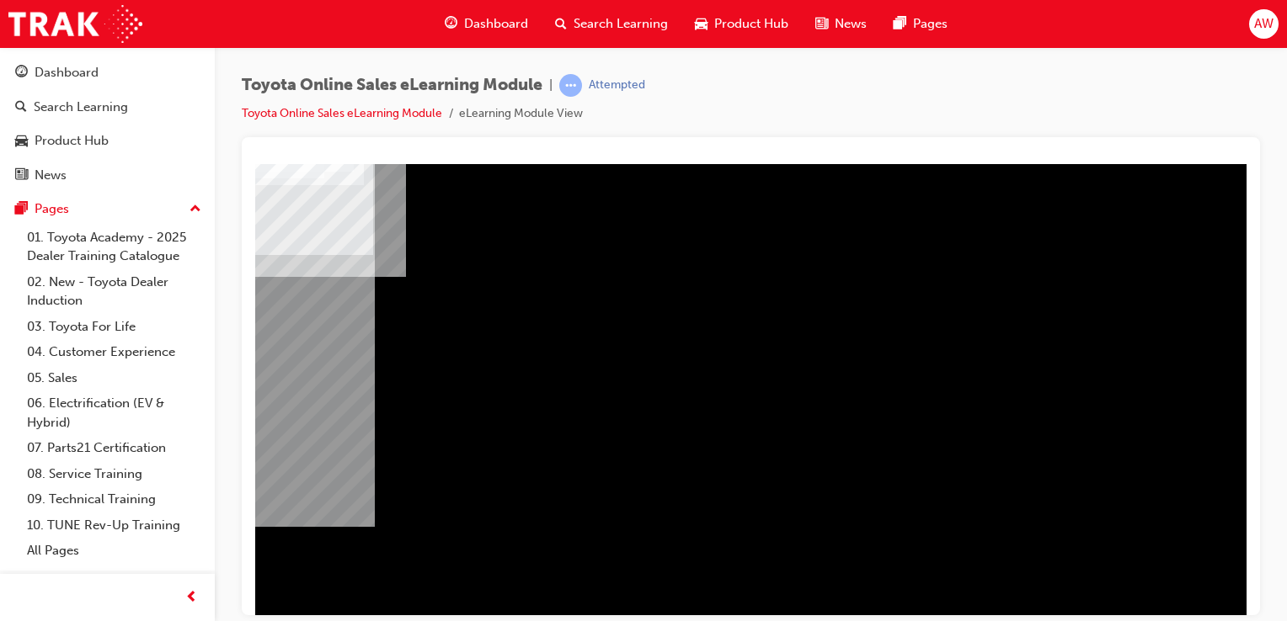
scroll to position [168, 165]
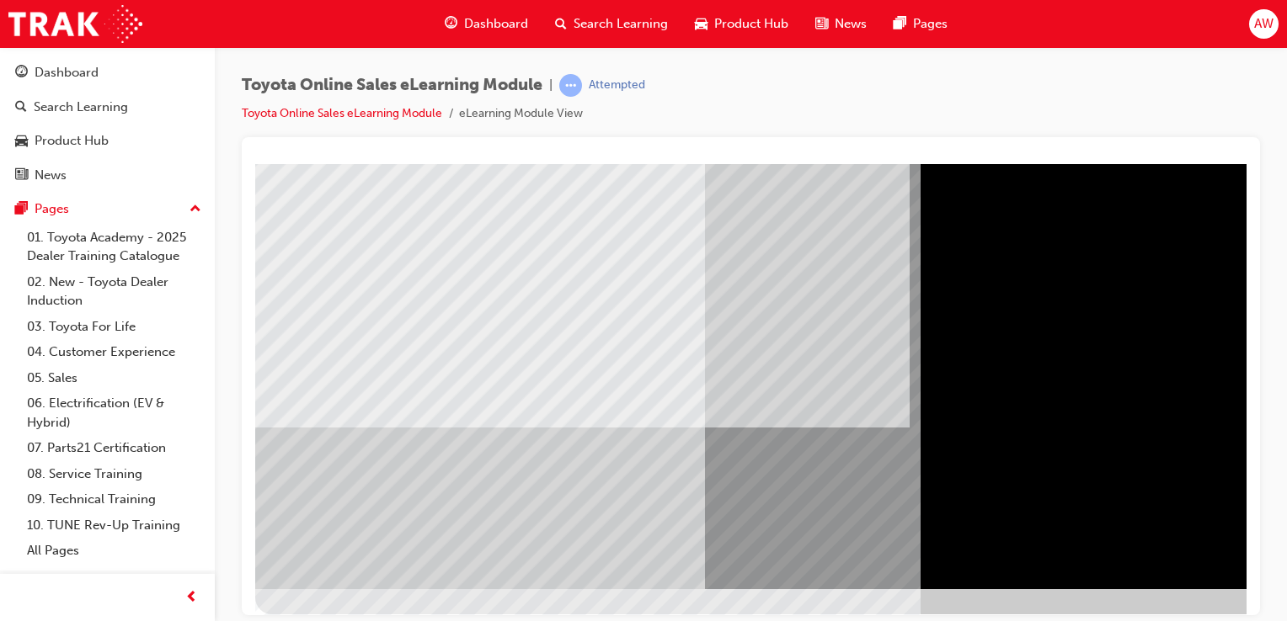
scroll to position [192, 0]
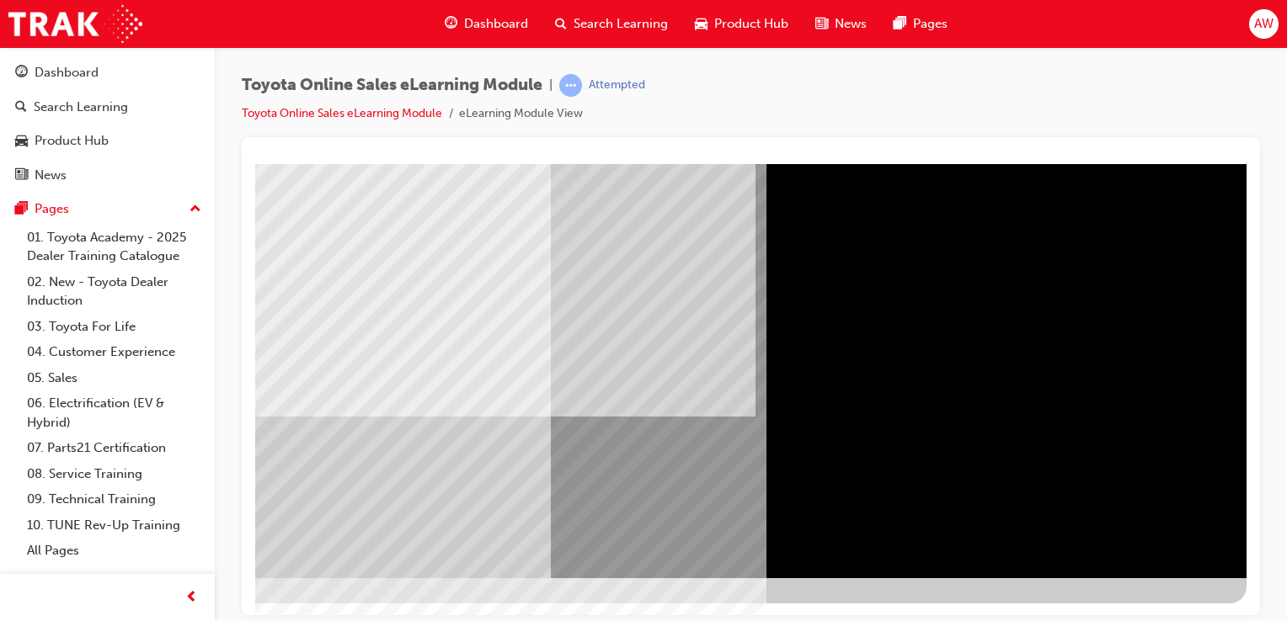
scroll to position [192, 167]
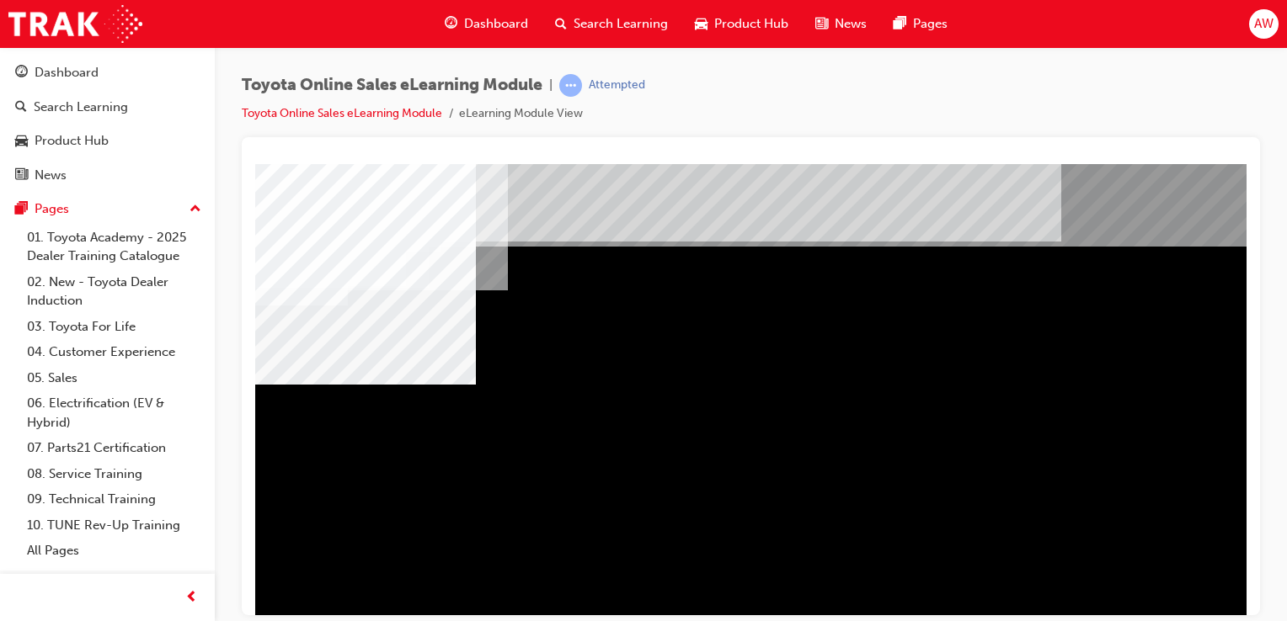
scroll to position [0, 167]
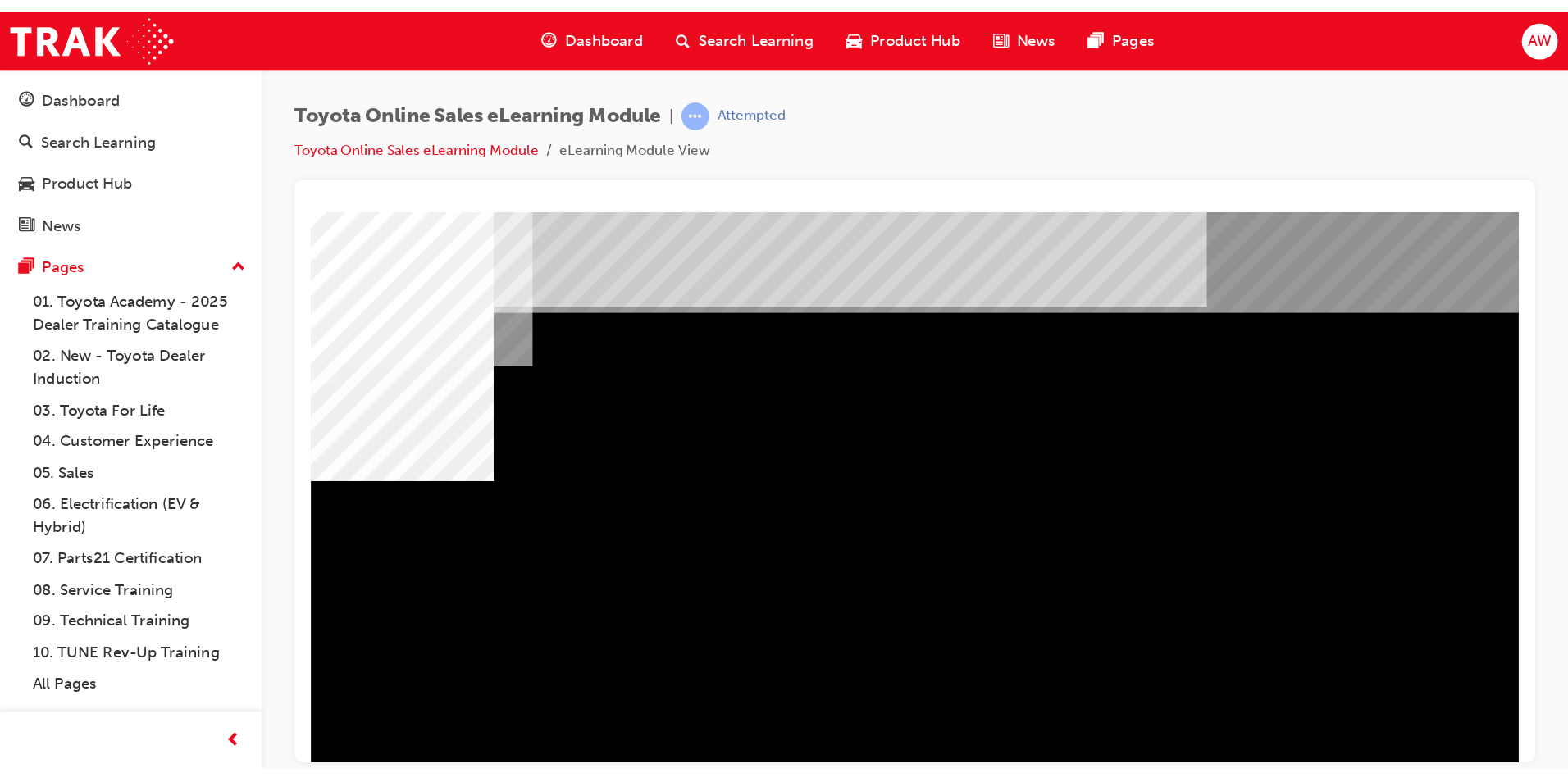
scroll to position [0, 0]
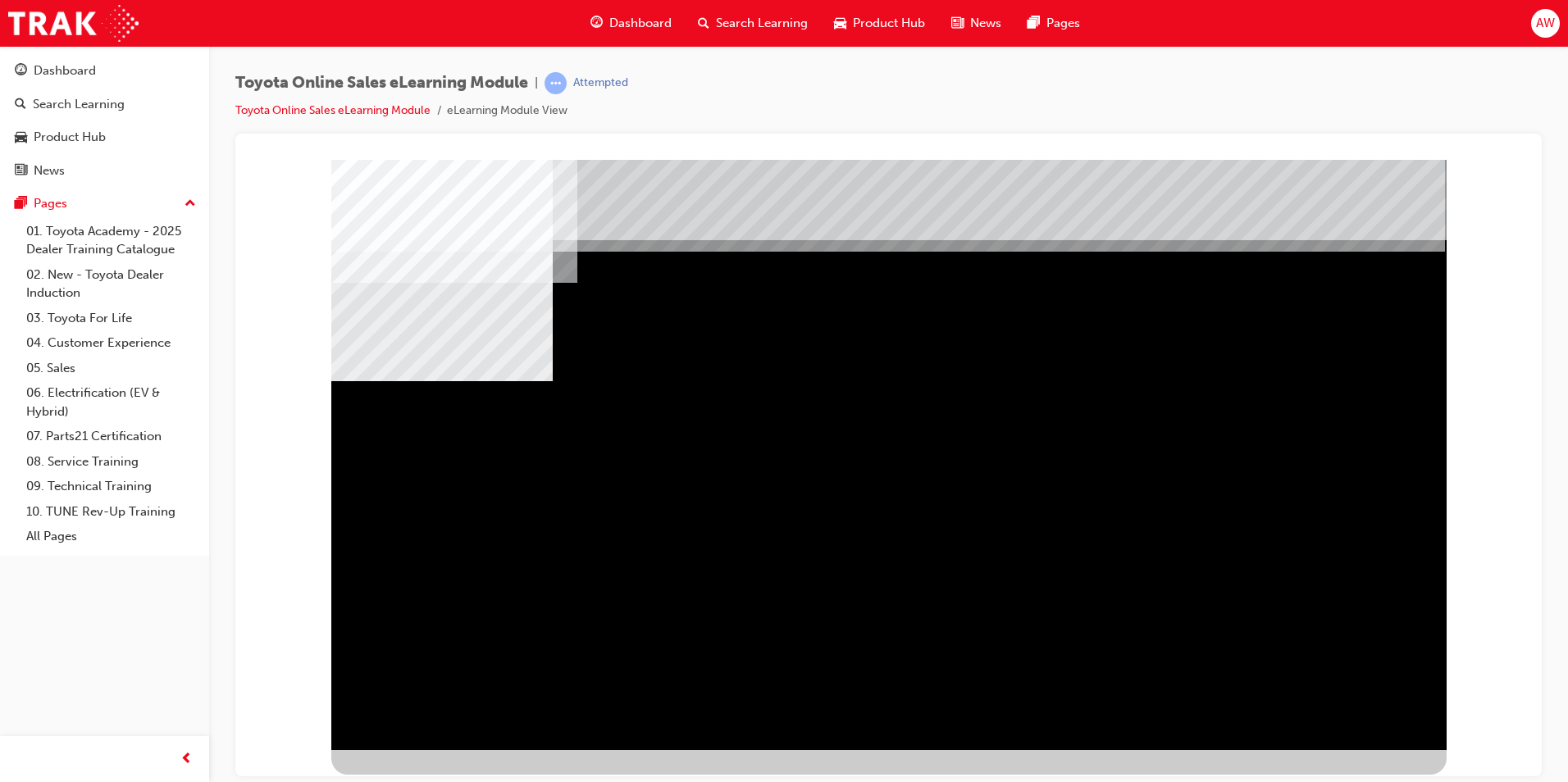
drag, startPoint x: 1099, startPoint y: 494, endPoint x: 1064, endPoint y: 495, distance: 35.0
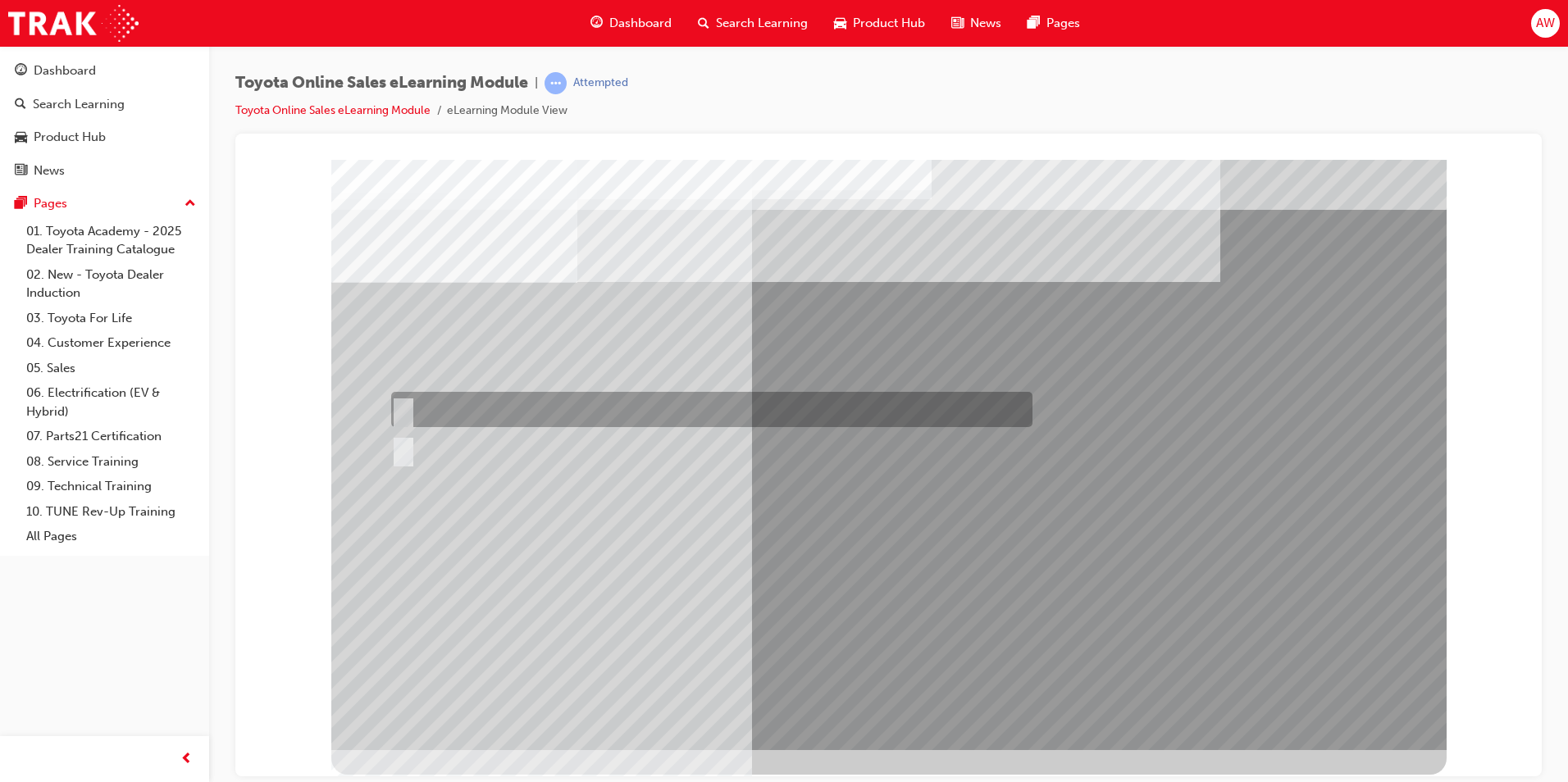
click at [404, 407] on input "True" at bounding box center [400, 410] width 19 height 19
radio input "true"
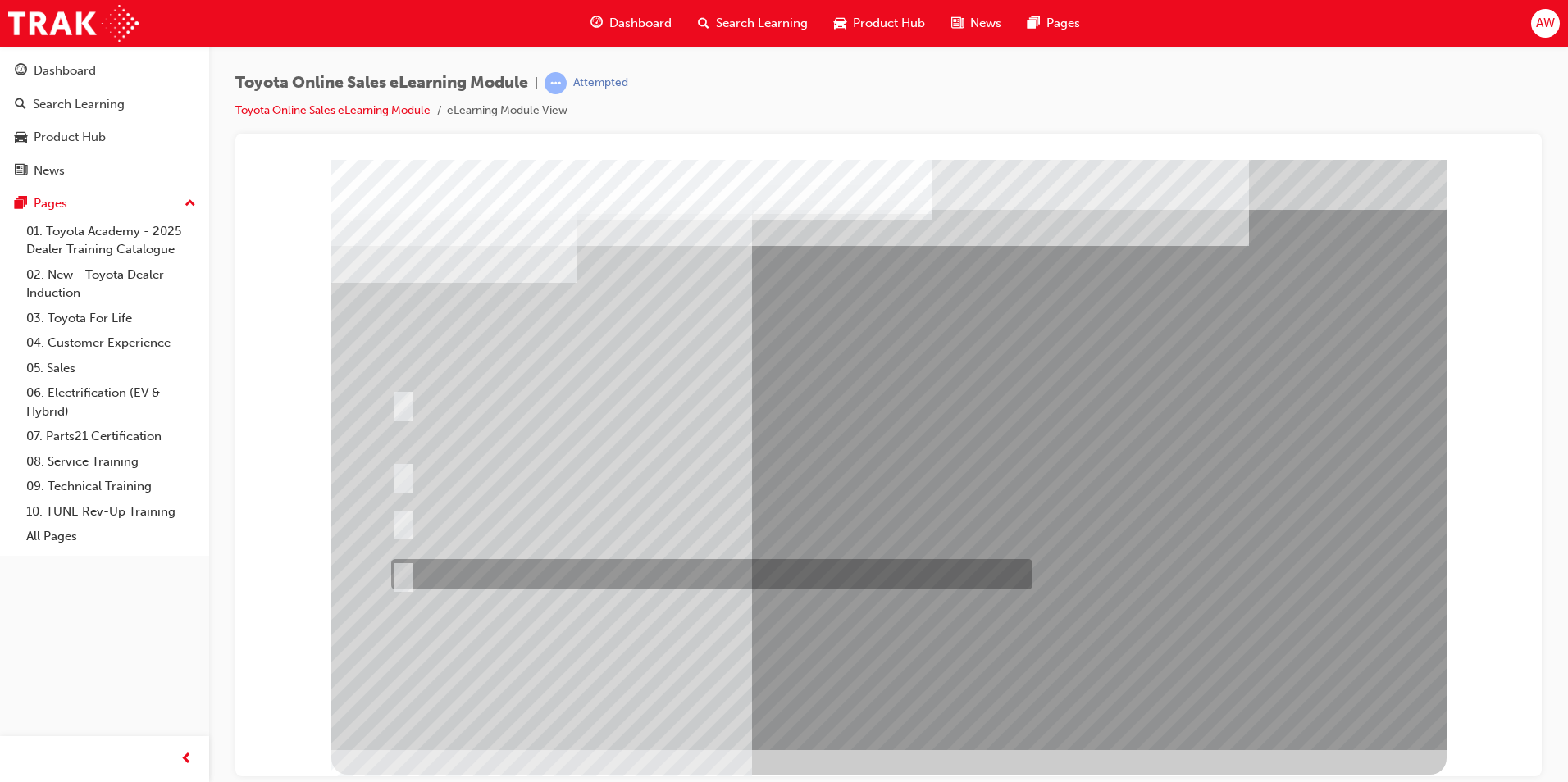
click at [402, 571] on input "It must be TMCA approved Dealer name." at bounding box center [400, 575] width 19 height 19
radio input "true"
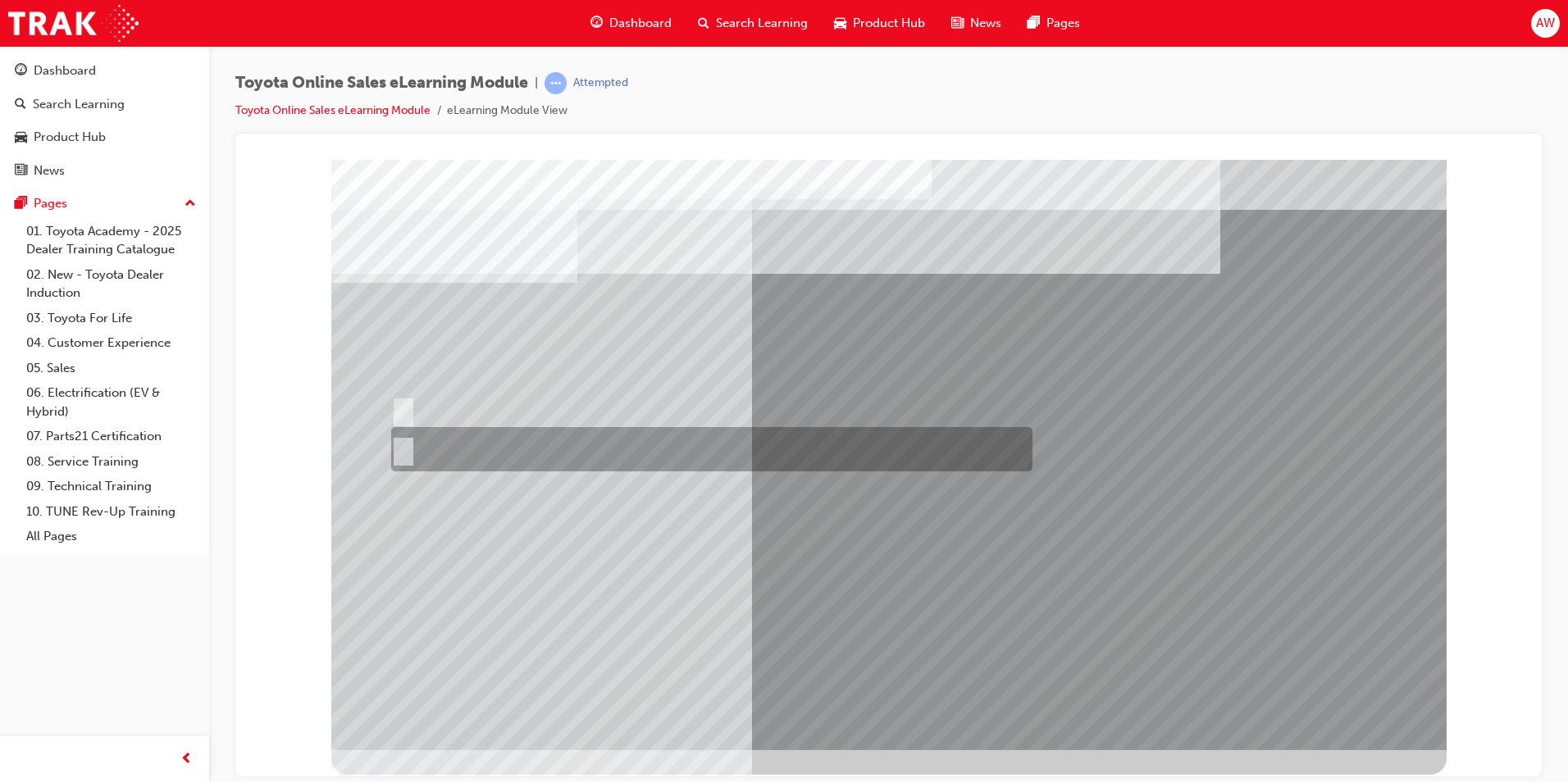
click at [398, 445] on input "No" at bounding box center [400, 449] width 19 height 19
radio input "true"
